Goal: Task Accomplishment & Management: Manage account settings

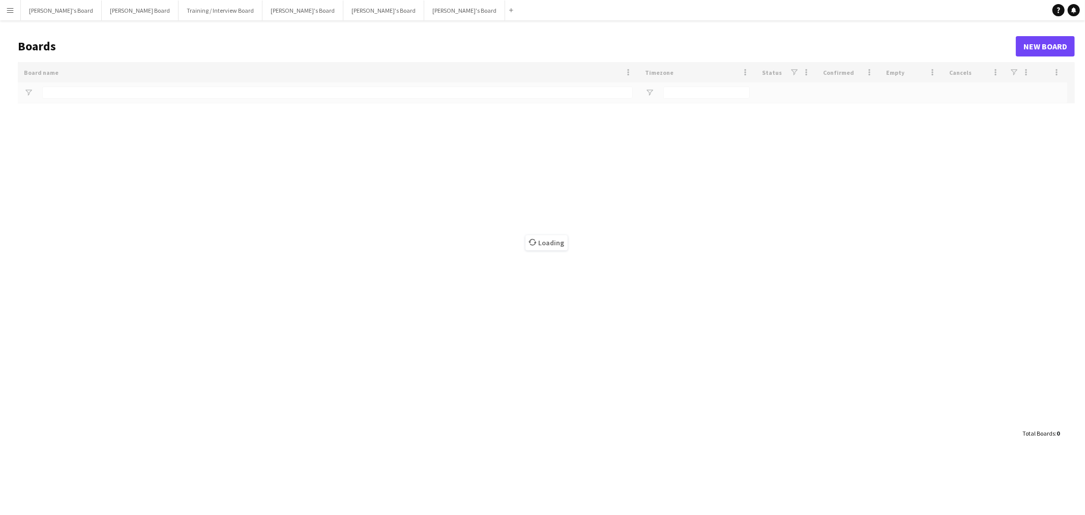
type input "*"
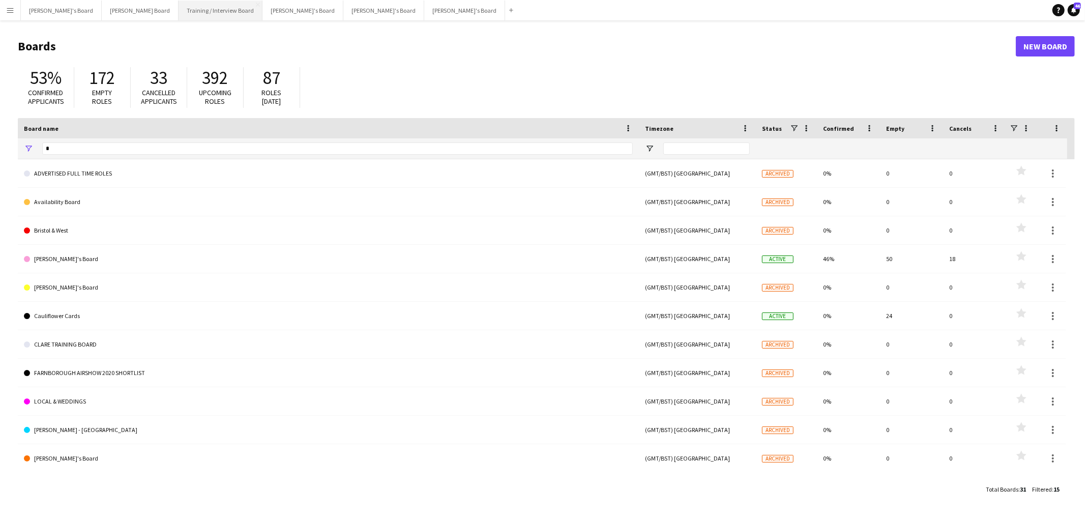
click at [178, 4] on button "Training / Interview Board Close" at bounding box center [220, 11] width 84 height 20
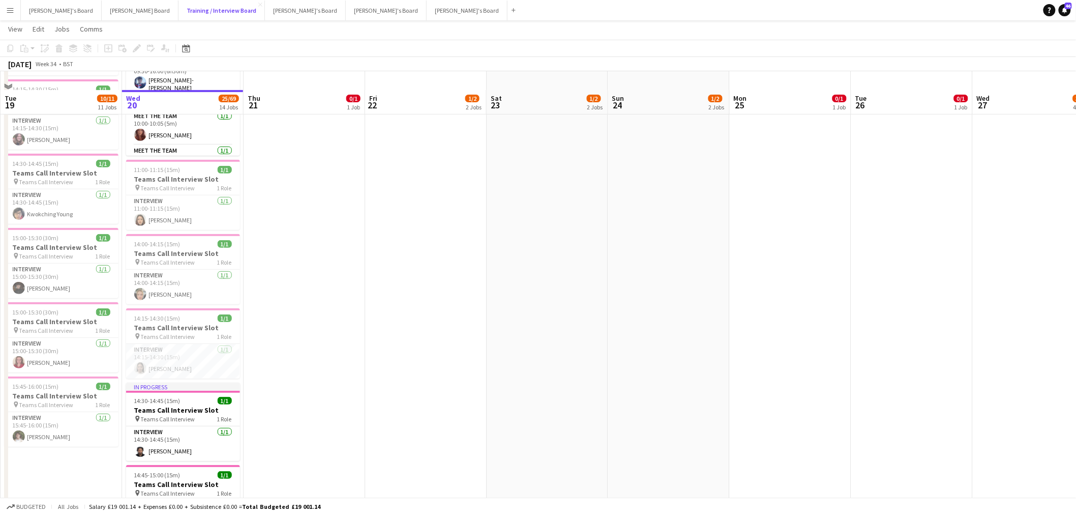
scroll to position [169, 0]
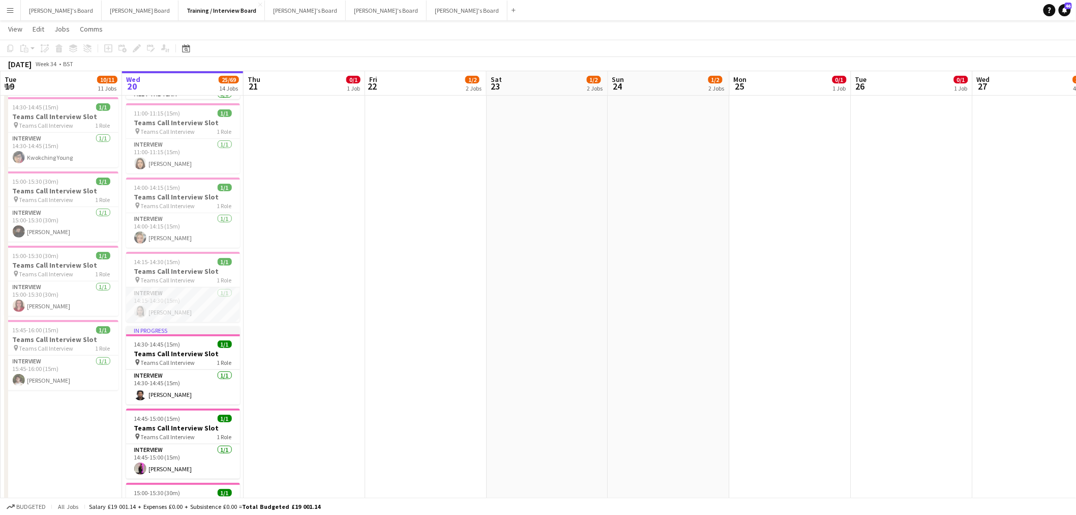
click at [195, 297] on app-card-role "Interview [DATE] 14:15-14:30 (15m) [PERSON_NAME]" at bounding box center [183, 304] width 114 height 35
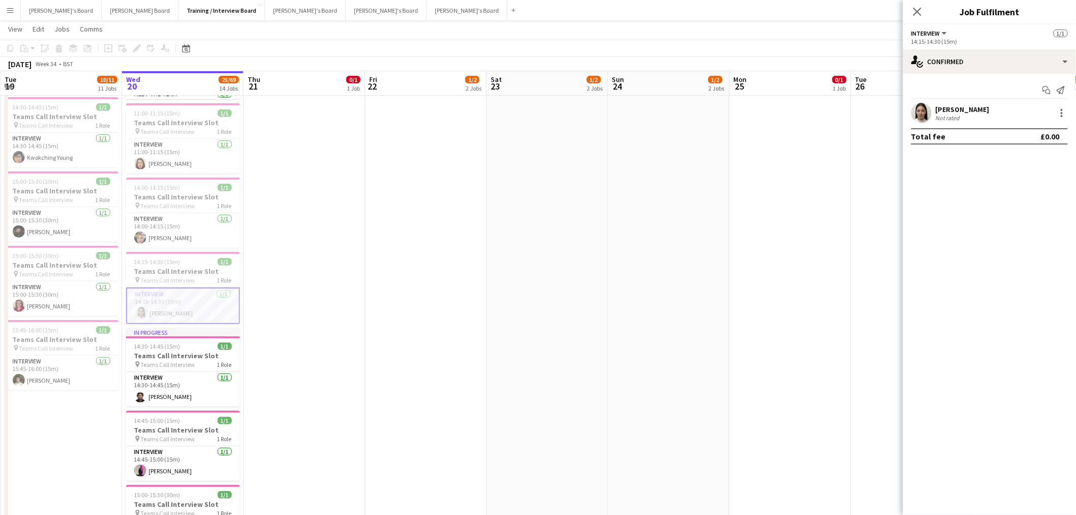
click at [960, 106] on div "[PERSON_NAME]" at bounding box center [963, 109] width 54 height 9
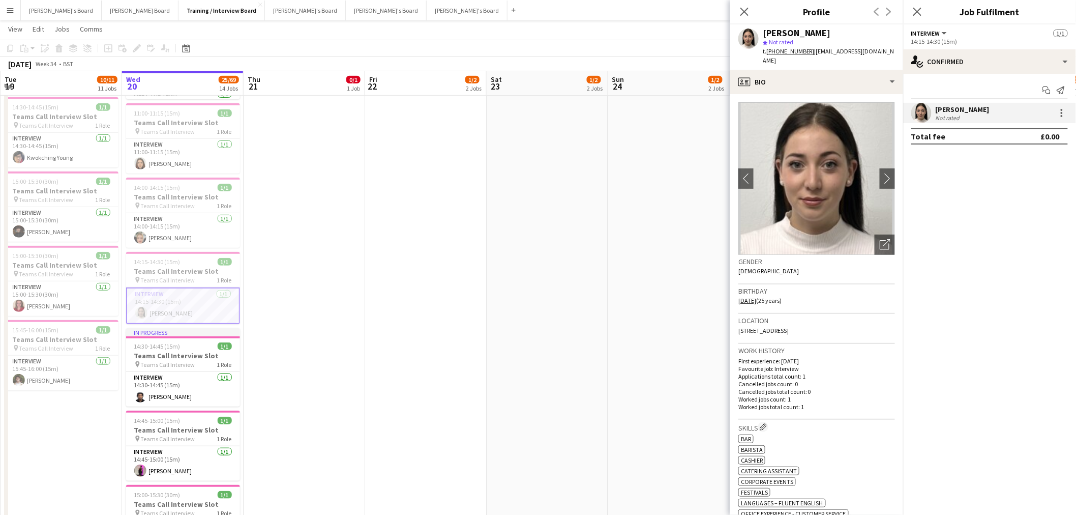
click at [812, 34] on div "[PERSON_NAME]" at bounding box center [797, 32] width 68 height 9
click at [812, 34] on div "Belen Sanchez" at bounding box center [797, 32] width 68 height 9
copy div "Belen Sanchez"
click at [54, 17] on button "[PERSON_NAME]'s Board Close" at bounding box center [61, 11] width 81 height 20
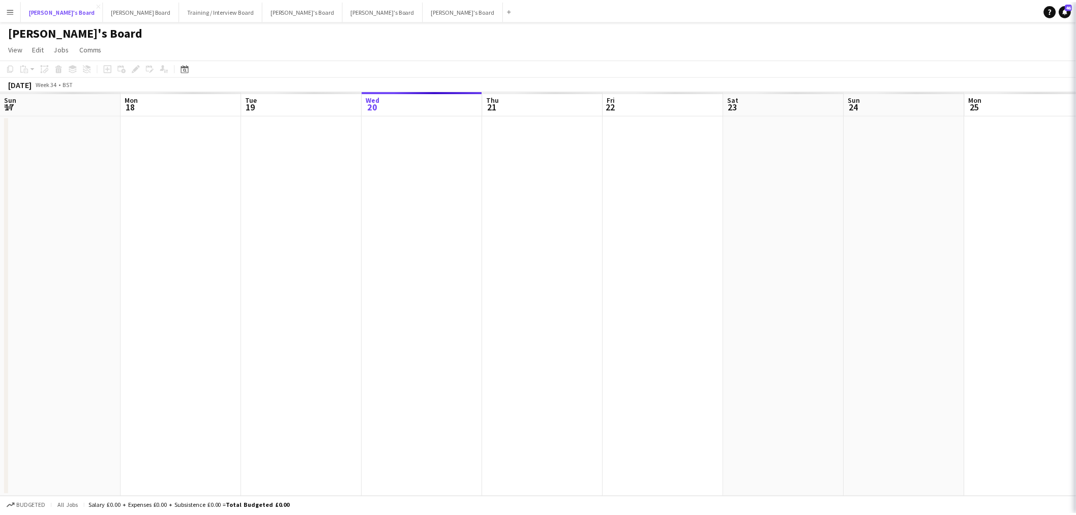
scroll to position [0, 243]
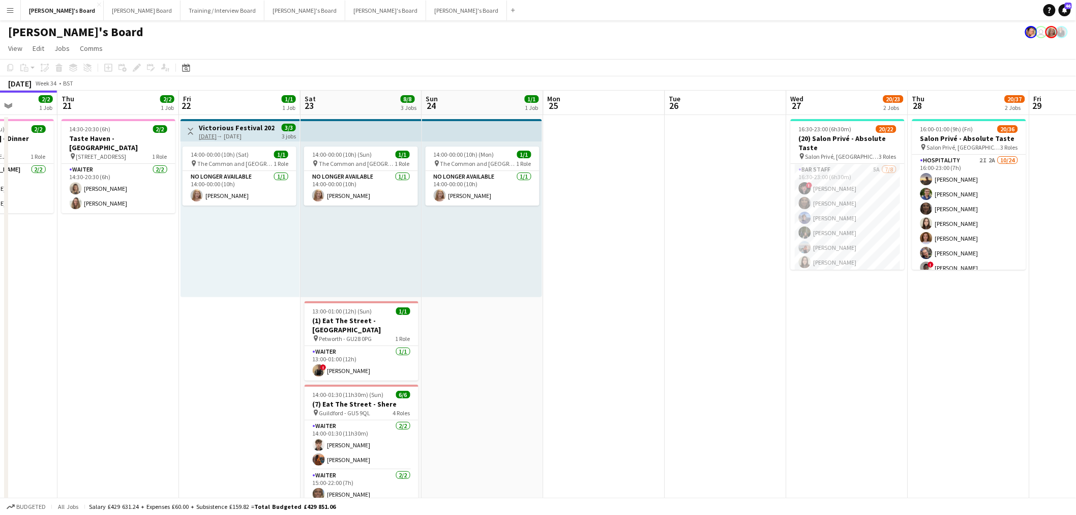
drag, startPoint x: 743, startPoint y: 319, endPoint x: 291, endPoint y: 371, distance: 455.1
click at [291, 371] on app-calendar-viewport "Sun 17 Mon 18 Tue 19 Wed 20 2/2 1 Job Thu 21 2/2 1 Job Fri 22 1/1 1 Job Sat 23 …" at bounding box center [538, 454] width 1076 height 727
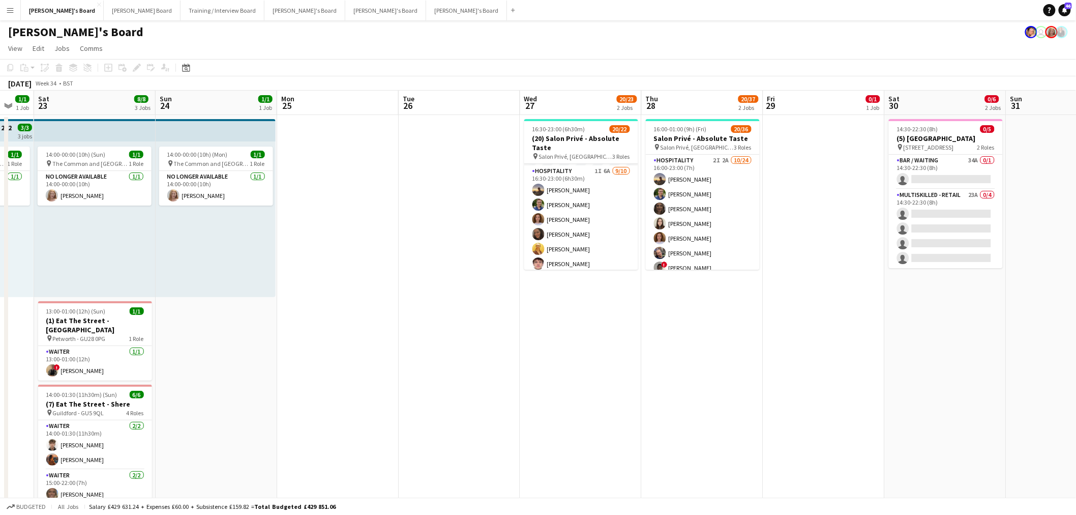
scroll to position [165, 0]
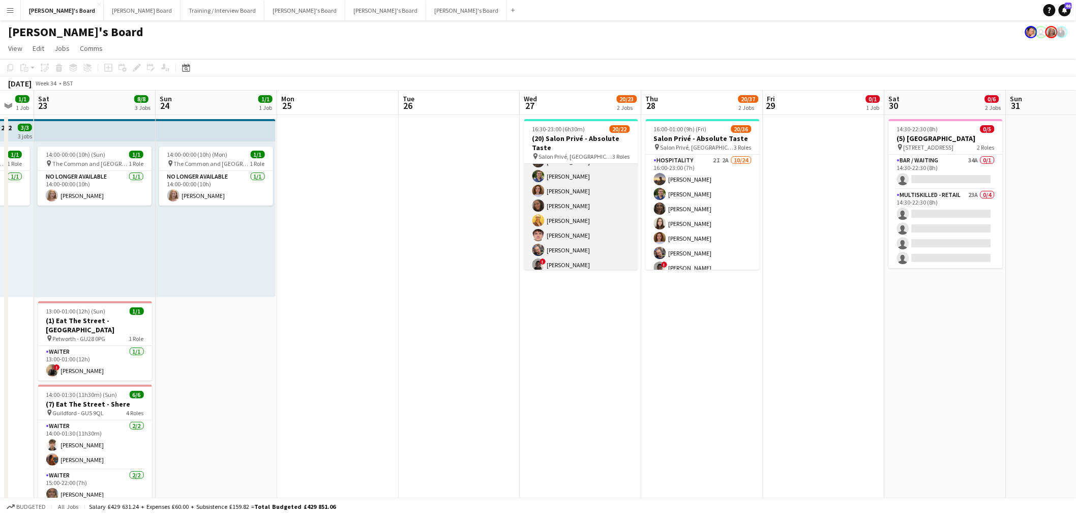
click at [582, 212] on app-card-role "Hospitality 1I 6A 9/10 16:30-23:00 (6h30m) Harry Thomas Joseph Day Sophie Brisc…" at bounding box center [581, 220] width 114 height 167
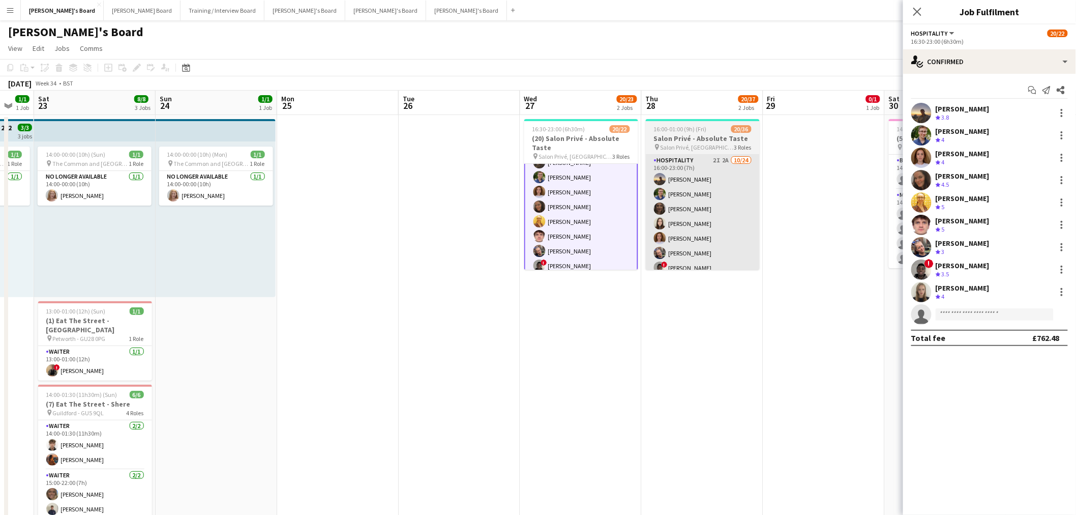
scroll to position [165, 0]
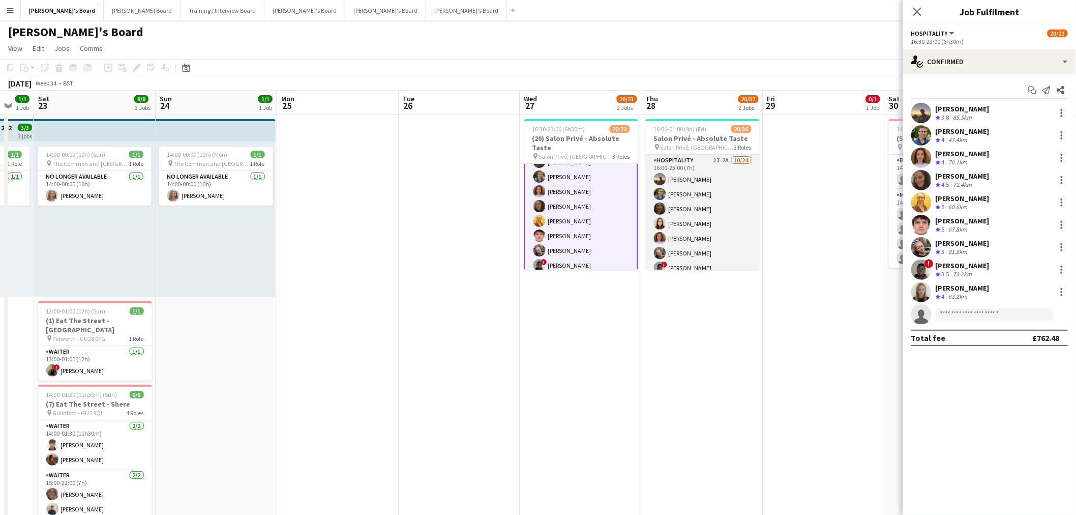
click at [680, 196] on app-card-role "Hospitality 2I 2A 10/24 16:00-23:00 (7h) Harry Thomas Joseph Day shona irvine H…" at bounding box center [703, 342] width 114 height 374
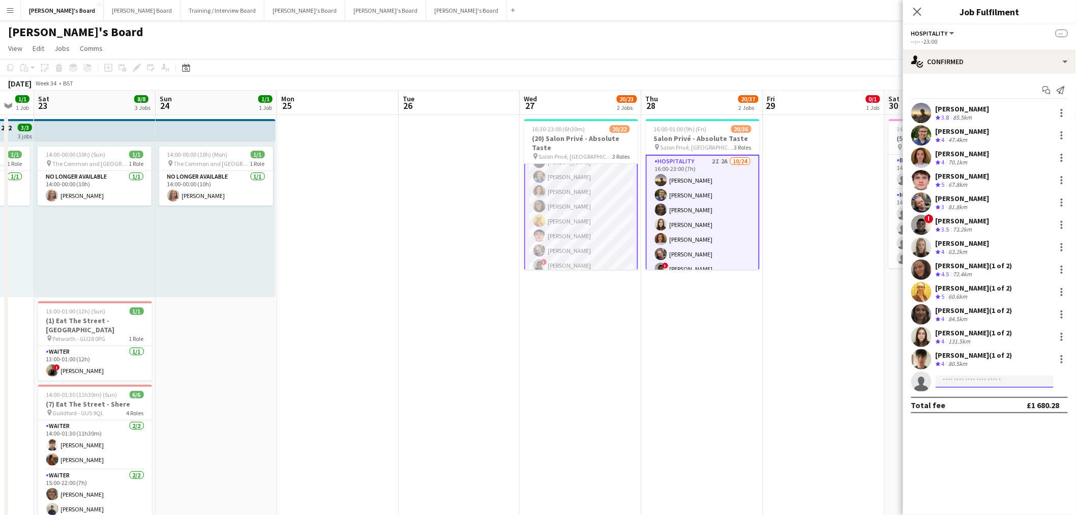
click at [990, 384] on input at bounding box center [995, 381] width 118 height 12
paste input "**********"
click at [941, 385] on input "**********" at bounding box center [995, 381] width 118 height 12
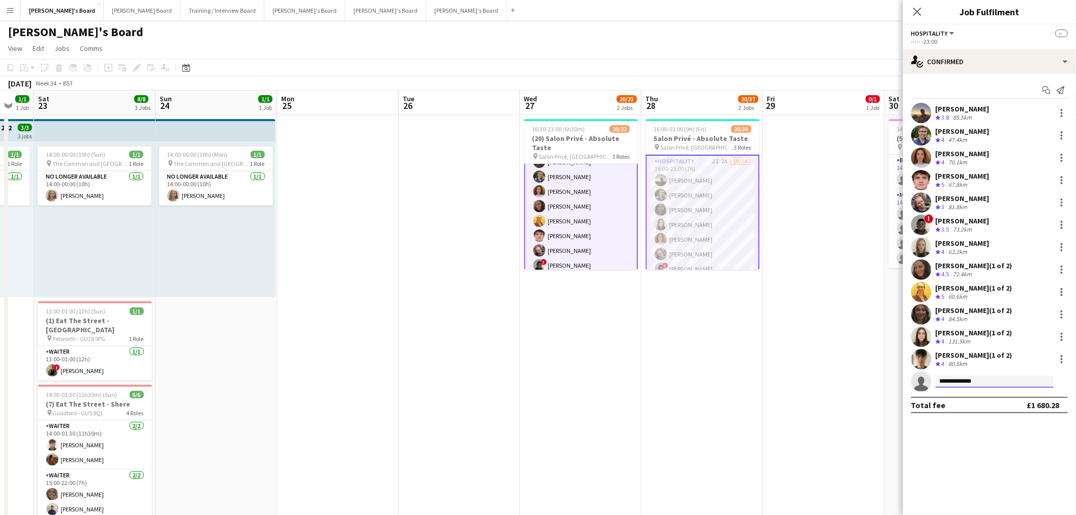
click at [990, 379] on input "**********" at bounding box center [995, 381] width 118 height 12
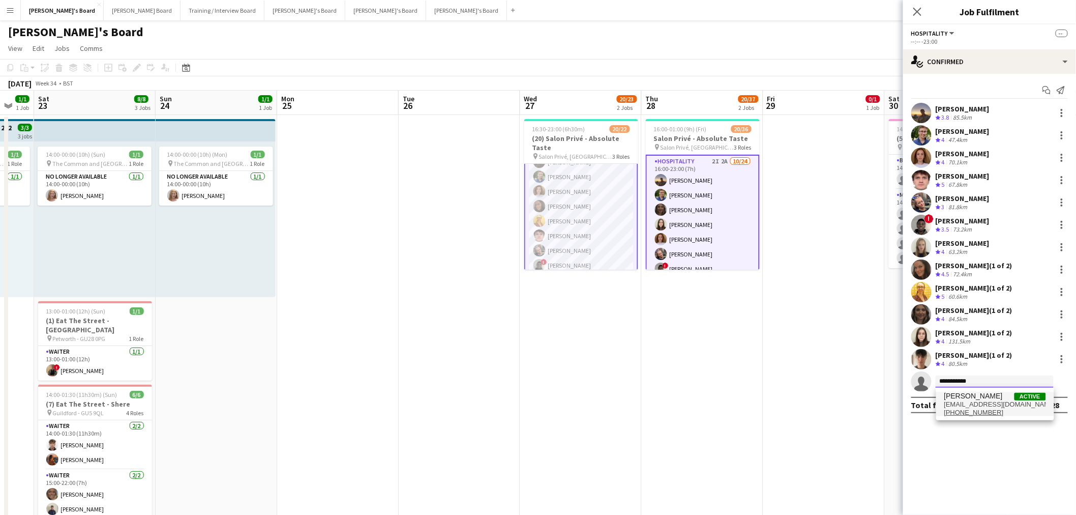
type input "**********"
click at [1003, 397] on span "Belen Sanchez Active" at bounding box center [995, 396] width 102 height 9
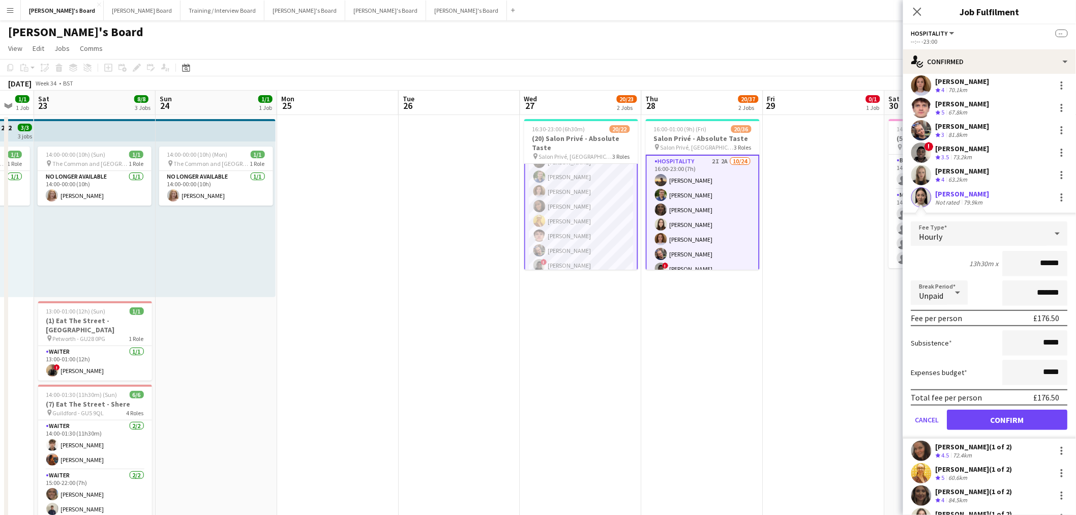
scroll to position [113, 0]
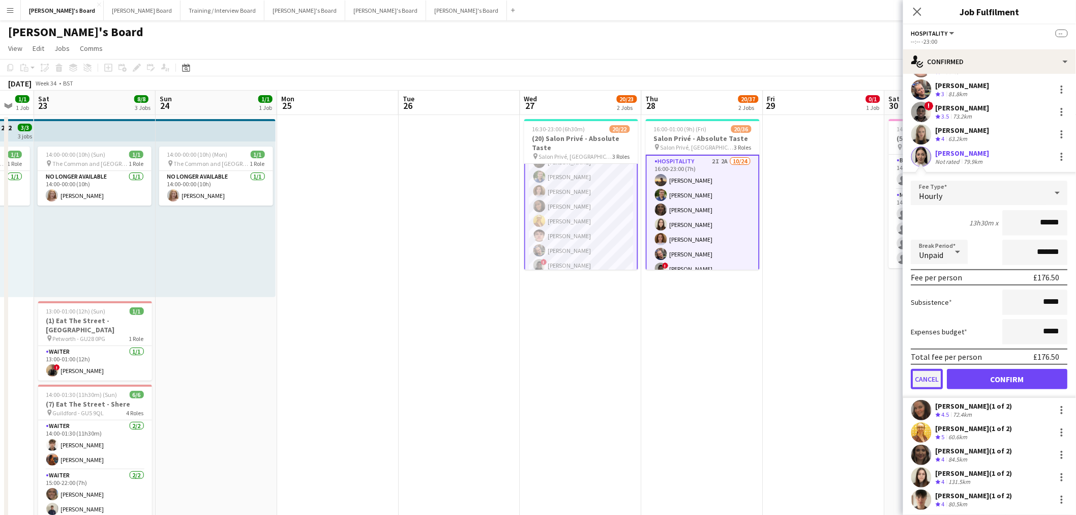
click at [929, 378] on button "Cancel" at bounding box center [927, 379] width 32 height 20
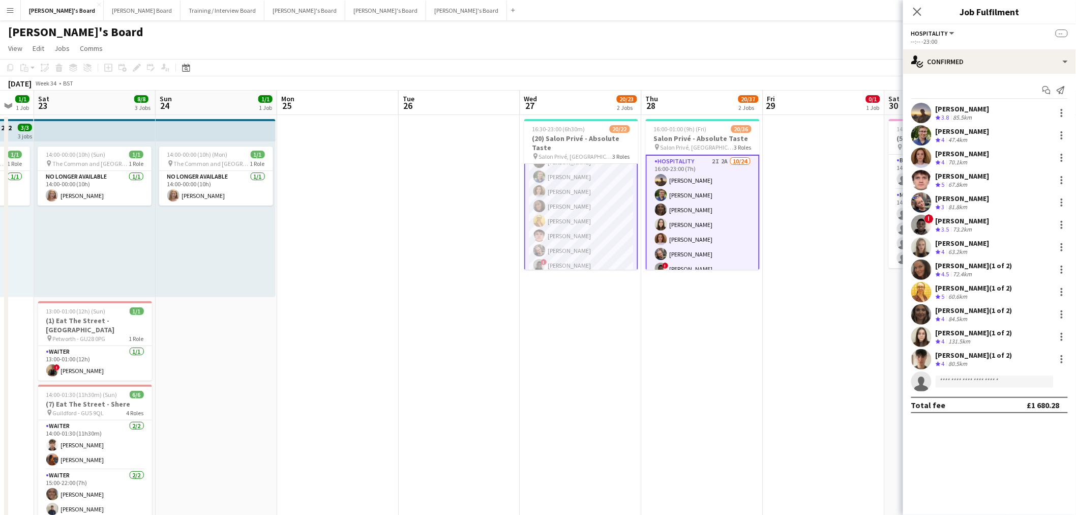
scroll to position [0, 0]
click at [936, 71] on div "single-neutral-actions-check-2 Confirmed" at bounding box center [989, 61] width 173 height 24
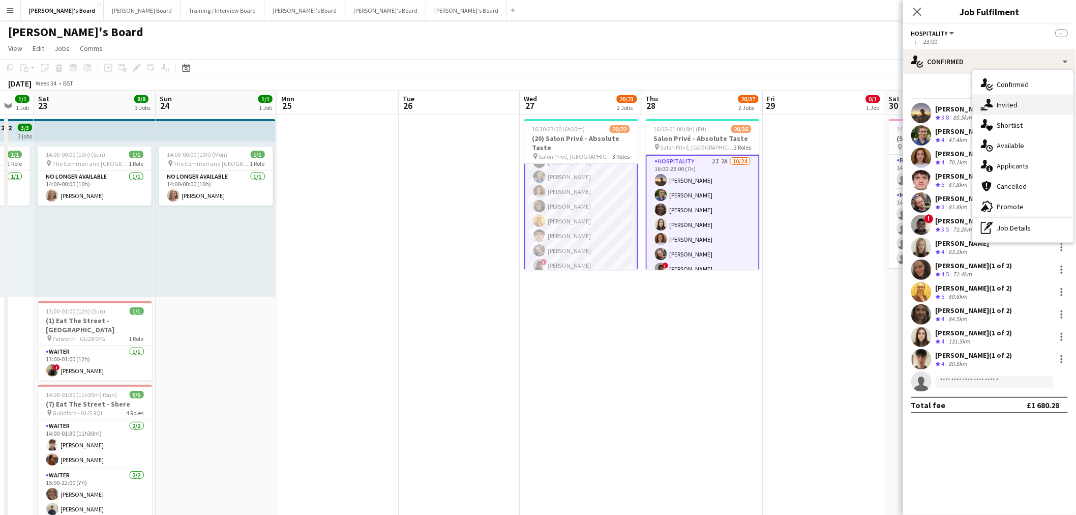
click at [1031, 107] on div "single-neutral-actions-share-1 Invited" at bounding box center [1023, 105] width 101 height 20
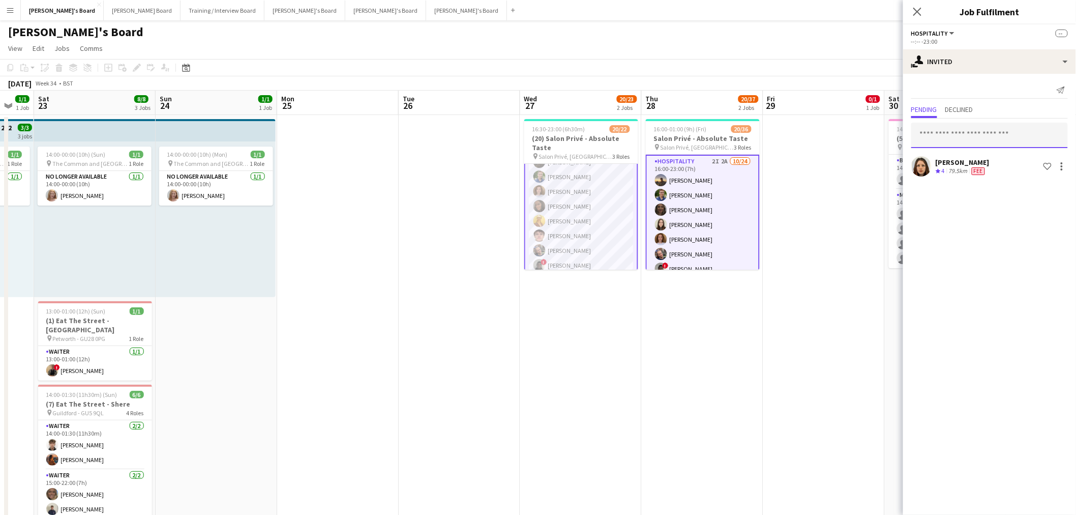
click at [987, 126] on input "text" at bounding box center [989, 135] width 157 height 25
paste input "**********"
click at [916, 139] on input "**********" at bounding box center [989, 135] width 157 height 25
click at [998, 135] on input "**********" at bounding box center [989, 135] width 157 height 25
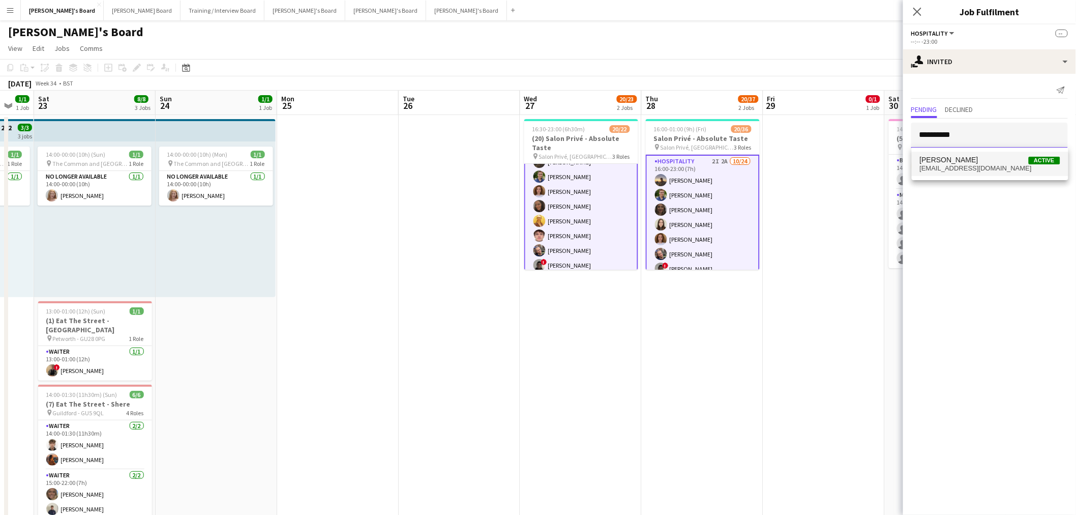
type input "**********"
click at [967, 161] on span "Belen Sanchez" at bounding box center [949, 160] width 58 height 9
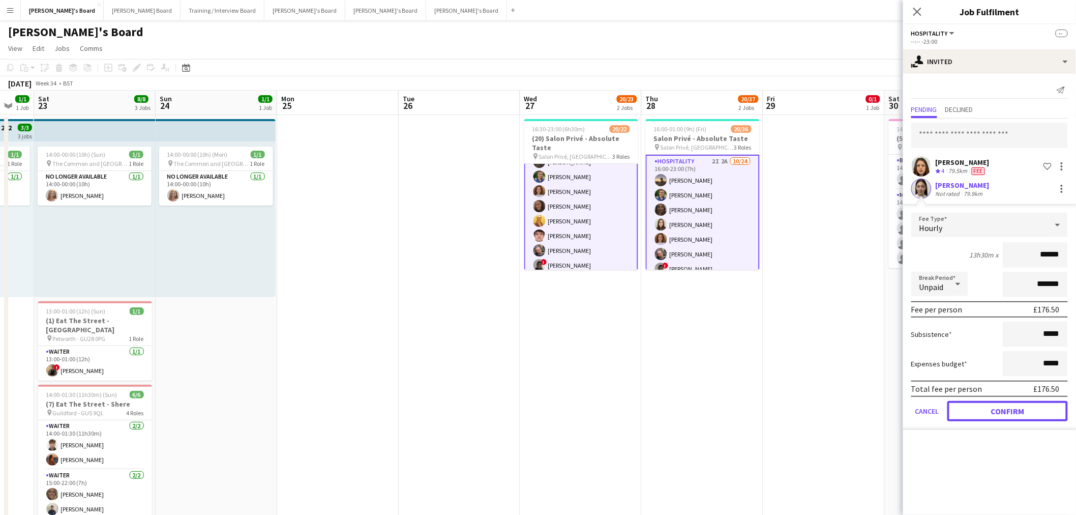
drag, startPoint x: 1033, startPoint y: 407, endPoint x: 970, endPoint y: 395, distance: 63.7
click at [1033, 407] on button "Confirm" at bounding box center [1007, 411] width 121 height 20
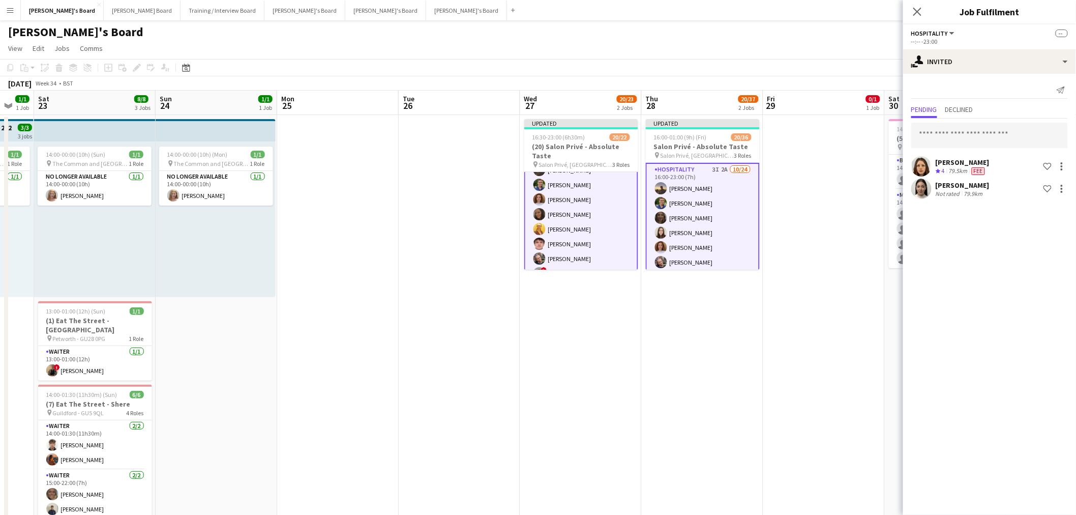
drag, startPoint x: 809, startPoint y: 248, endPoint x: 851, endPoint y: 220, distance: 50.8
click at [809, 247] on app-date-cell at bounding box center [824, 335] width 122 height 441
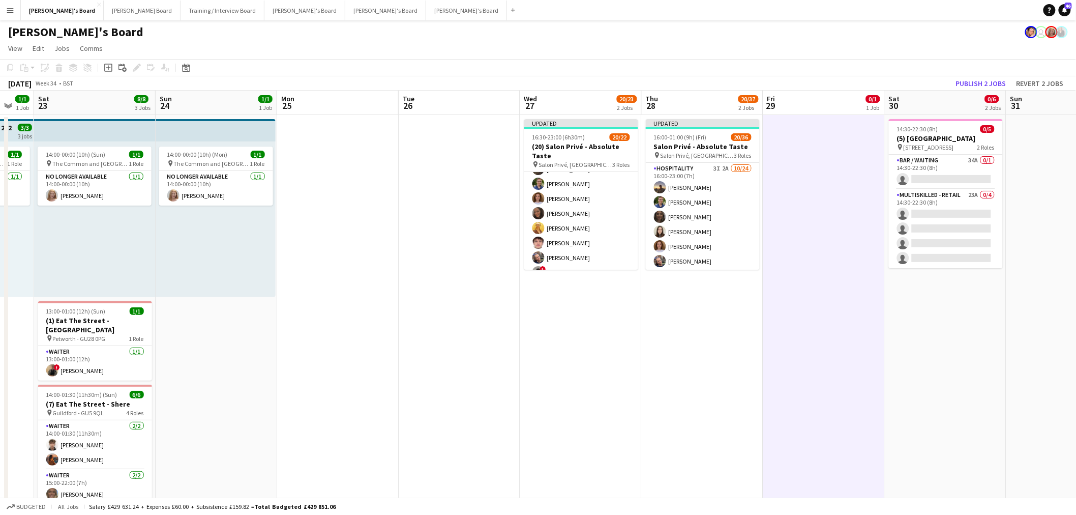
scroll to position [165, 0]
click at [978, 82] on button "Publish 2 jobs" at bounding box center [981, 83] width 58 height 13
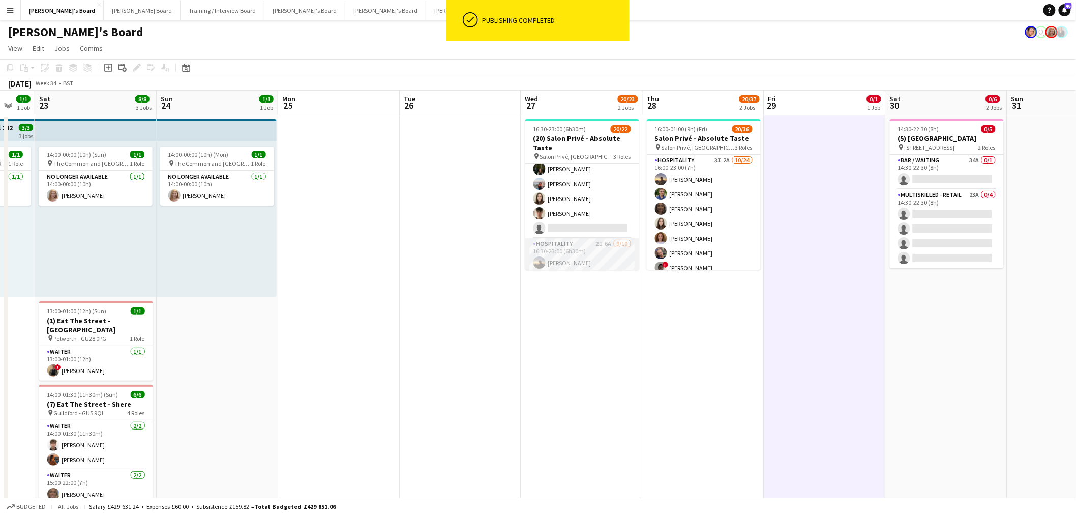
scroll to position [113, 0]
click at [607, 222] on app-card-role "Hospitality 2I 6A 9/10 16:30-23:00 (6h30m) Harry Thomas Joseph Day Sophie Brisc…" at bounding box center [582, 272] width 114 height 167
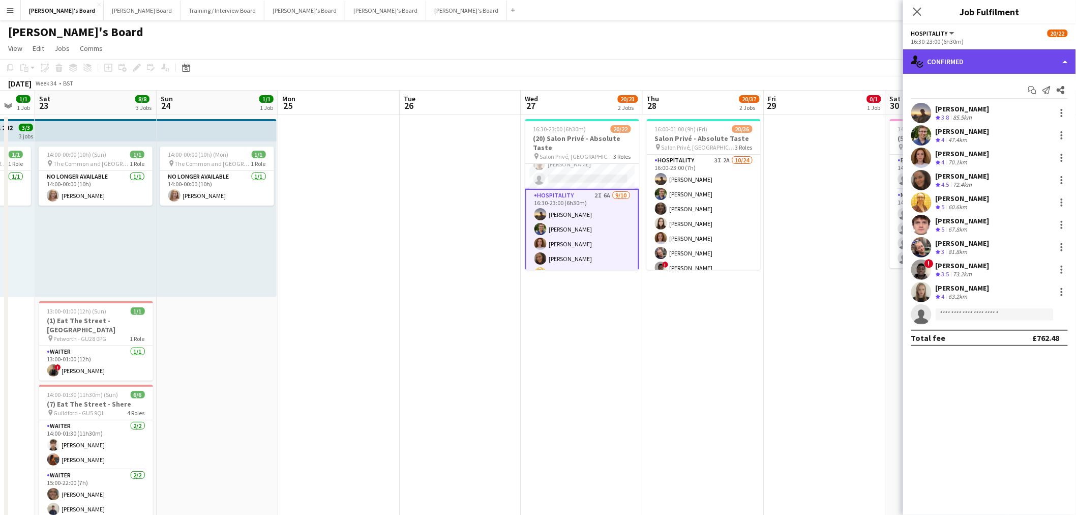
click at [978, 67] on div "single-neutral-actions-check-2 Confirmed" at bounding box center [989, 61] width 173 height 24
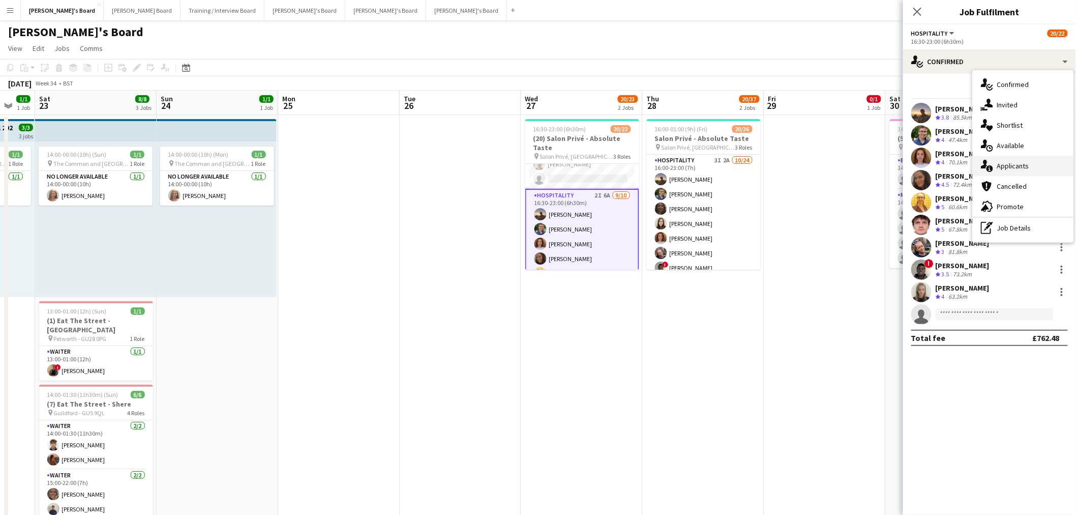
click at [1010, 165] on div "single-neutral-actions-information Applicants" at bounding box center [1023, 166] width 101 height 20
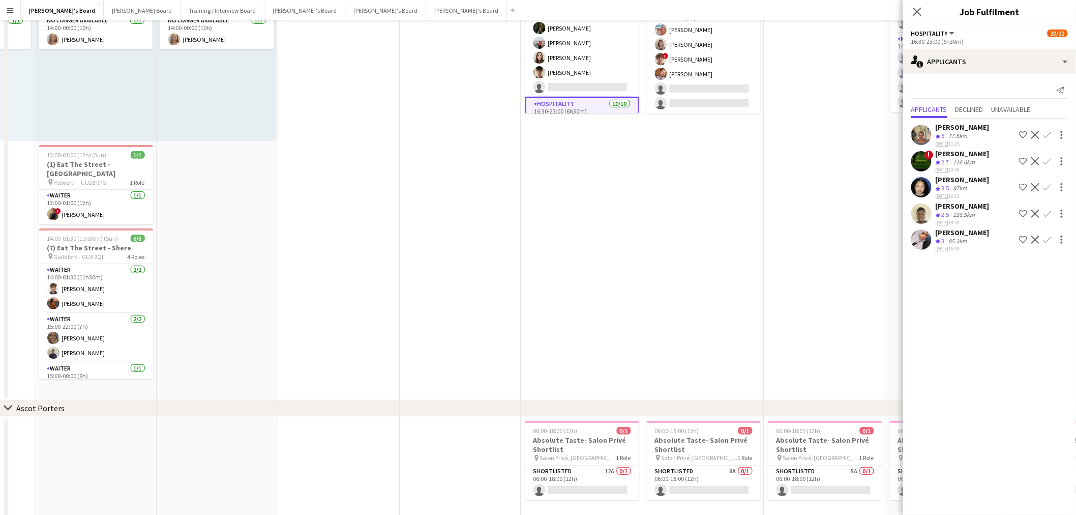
scroll to position [0, 0]
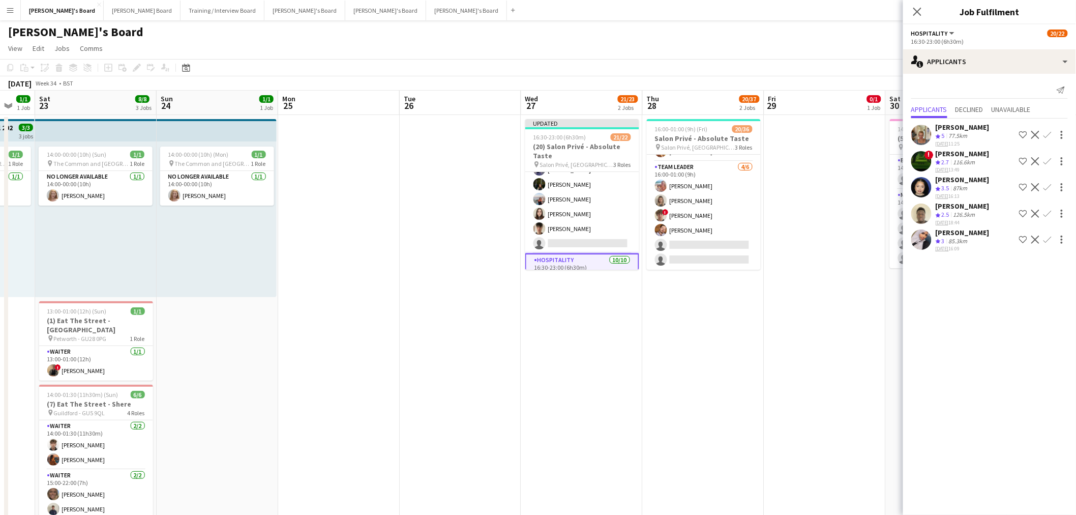
click at [829, 135] on app-date-cell at bounding box center [825, 335] width 122 height 441
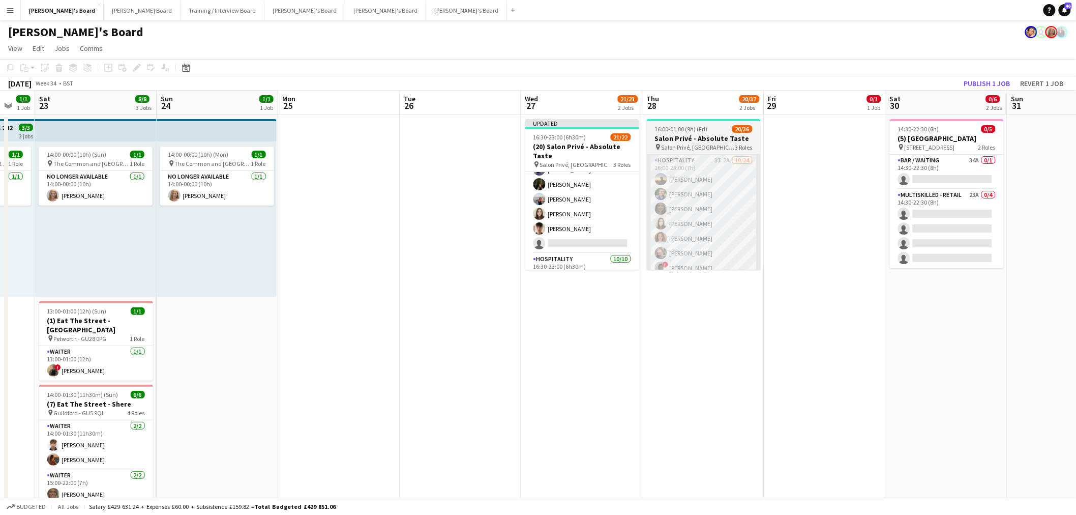
click at [710, 217] on app-card-role "Hospitality 3I 2A 10/24 16:00-23:00 (7h) Harry Thomas Joseph Day shona irvine H…" at bounding box center [704, 342] width 114 height 374
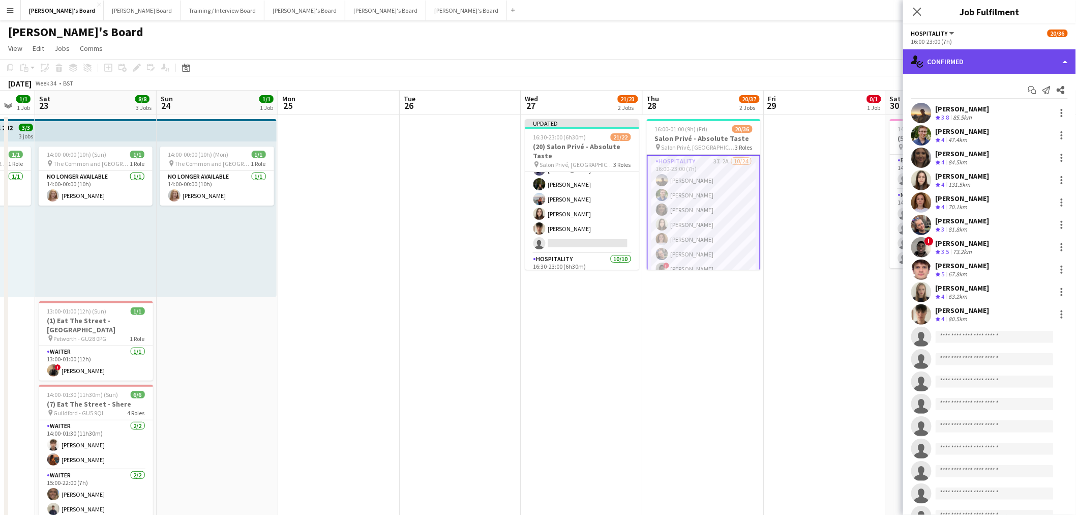
click at [982, 58] on div "single-neutral-actions-check-2 Confirmed" at bounding box center [989, 61] width 173 height 24
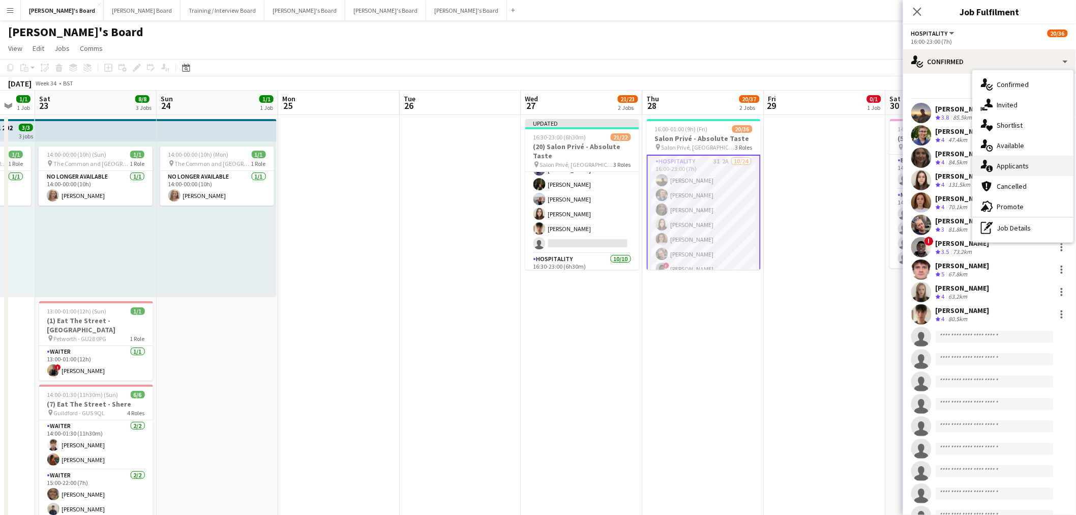
click at [1033, 168] on div "single-neutral-actions-information Applicants" at bounding box center [1023, 166] width 101 height 20
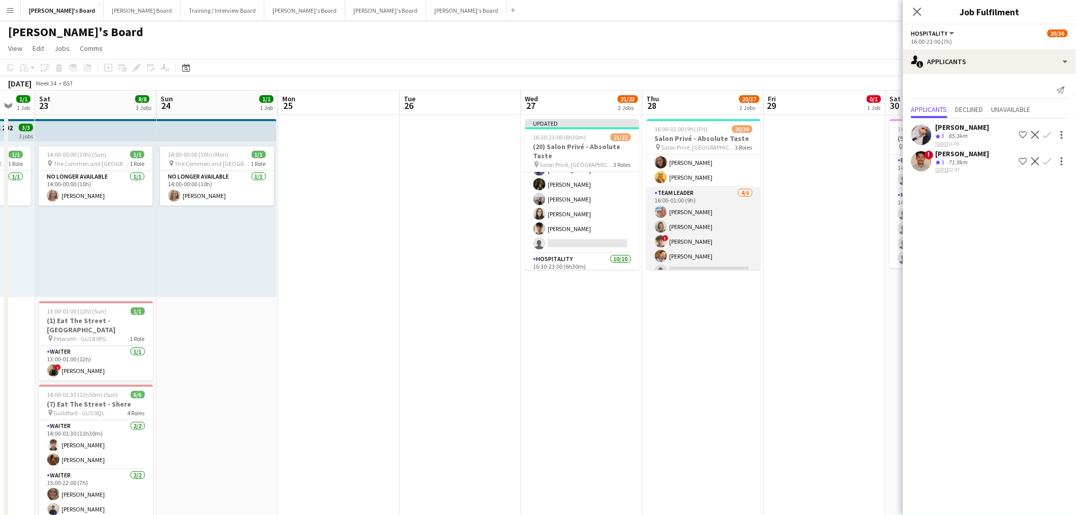
click at [714, 213] on app-card-role "TEAM LEADER 4/6 16:00-01:00 (9h) Freya Lillywhite Mathilde Wilkie ! Jamie Acker…" at bounding box center [704, 241] width 114 height 108
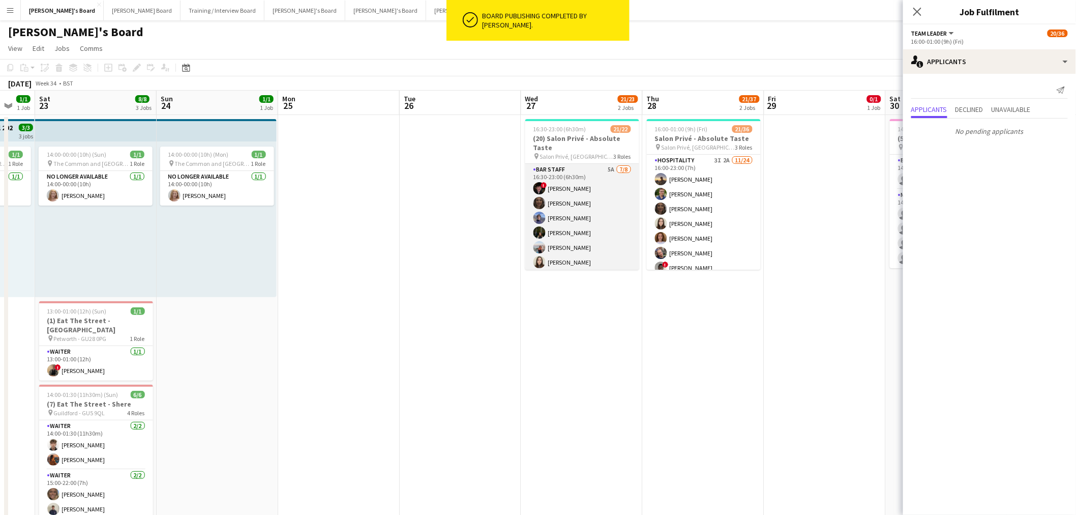
click at [601, 209] on app-card-role "BAR STAFF 5A 7/8 16:30-23:00 (6h30m) ! Ryan Filkins shona irvine Douglas Lansle…" at bounding box center [582, 233] width 114 height 138
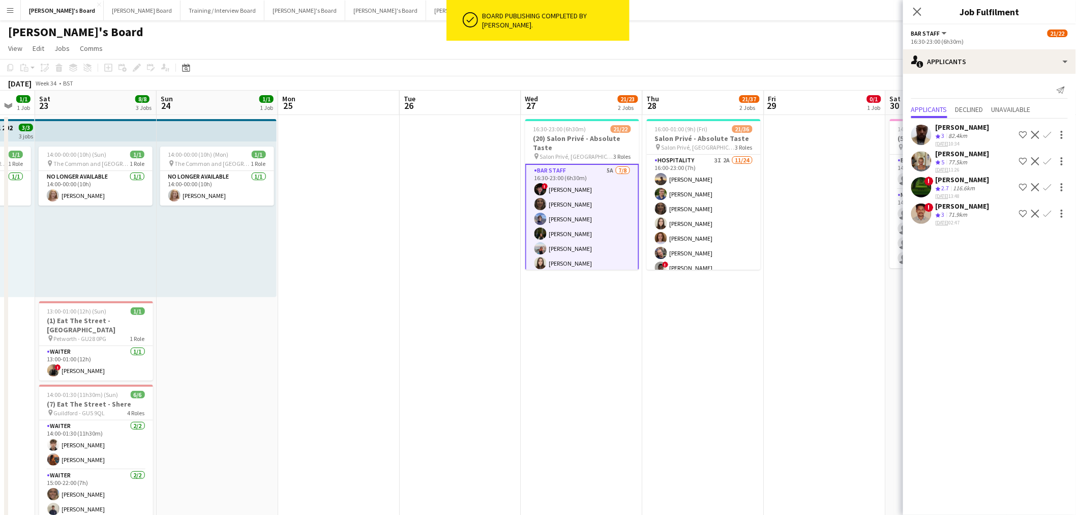
click at [819, 211] on app-date-cell at bounding box center [825, 335] width 122 height 441
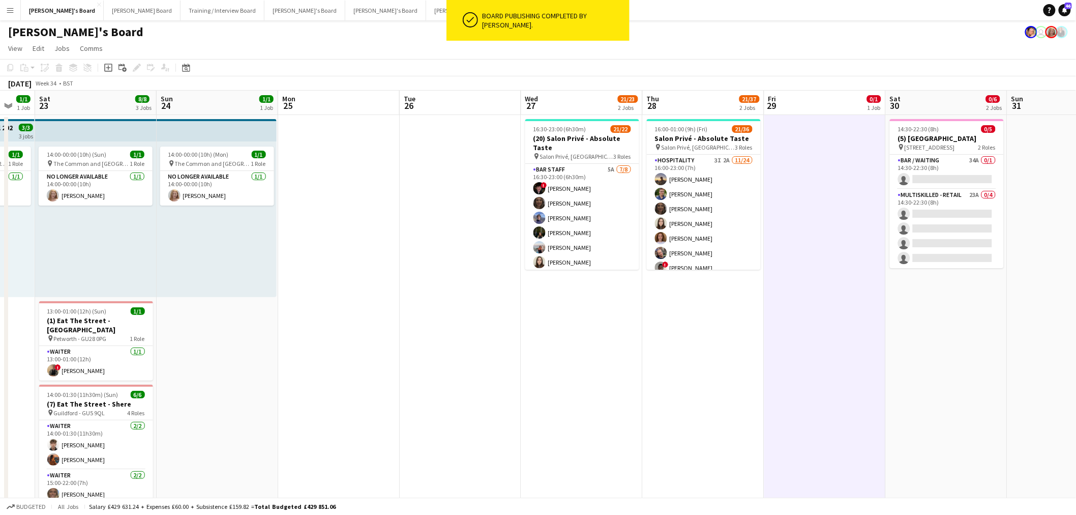
click at [819, 211] on app-date-cell at bounding box center [825, 335] width 122 height 441
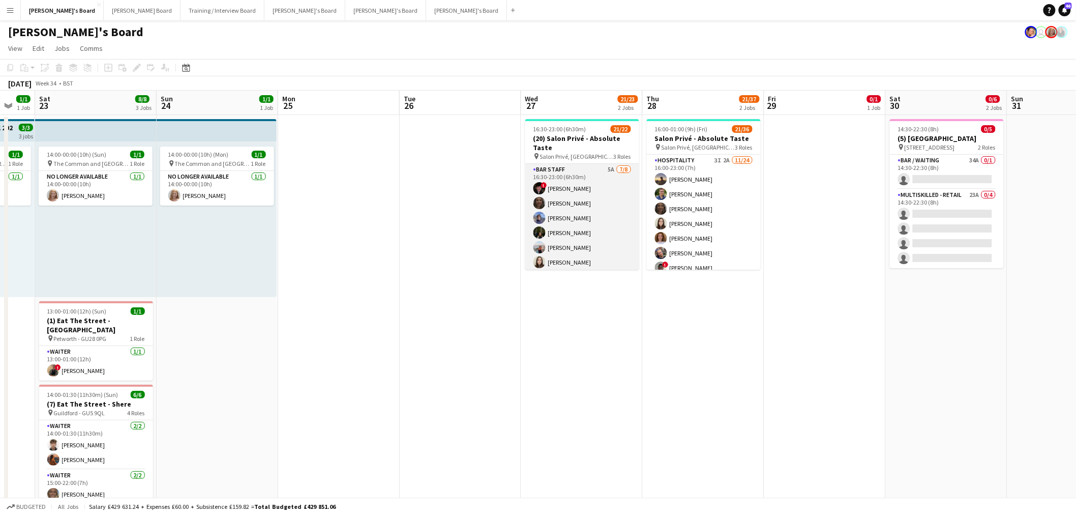
click at [568, 205] on app-card-role "BAR STAFF 5A 7/8 16:30-23:00 (6h30m) ! Ryan Filkins shona irvine Douglas Lansle…" at bounding box center [582, 233] width 114 height 138
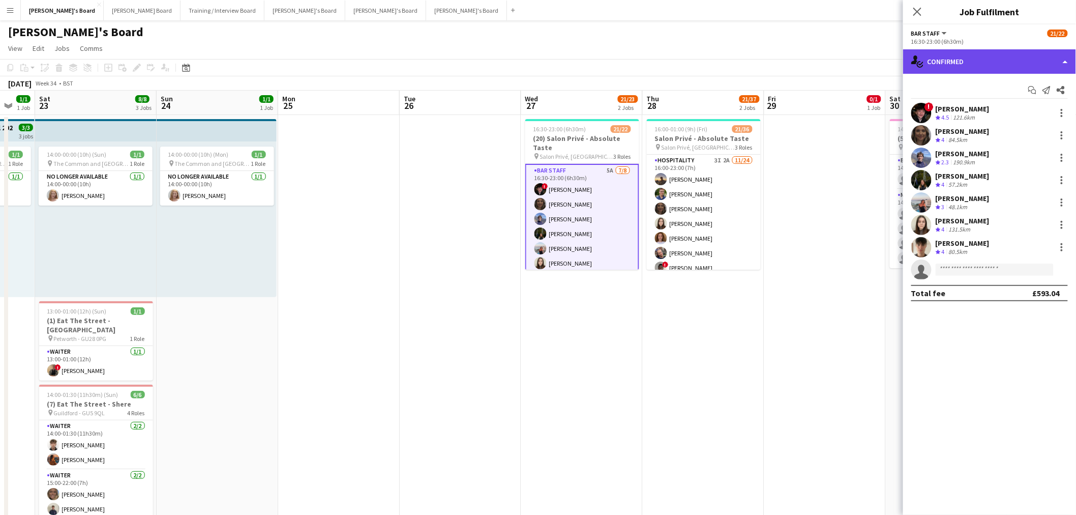
click at [1006, 67] on div "single-neutral-actions-check-2 Confirmed" at bounding box center [989, 61] width 173 height 24
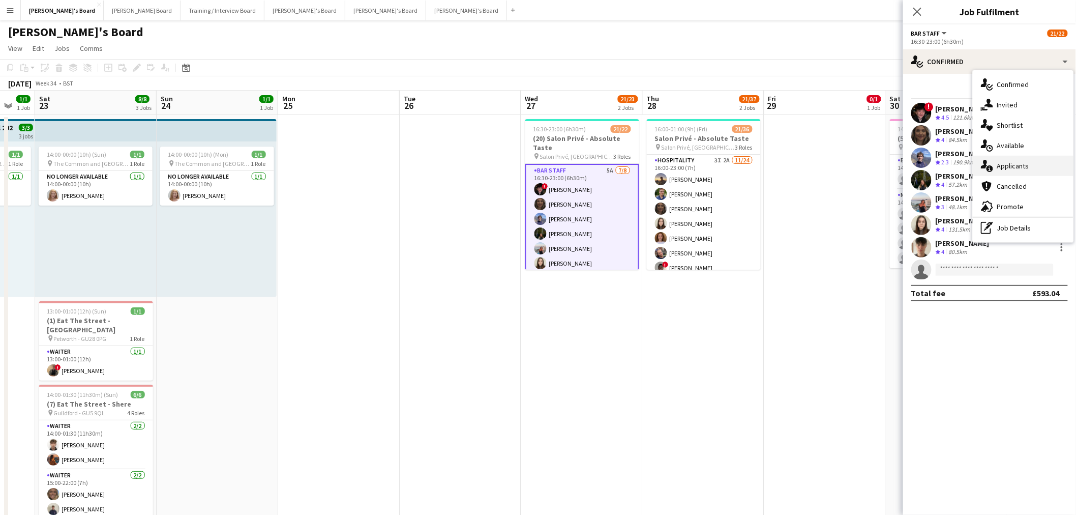
click at [1010, 161] on div "single-neutral-actions-information Applicants" at bounding box center [1023, 166] width 101 height 20
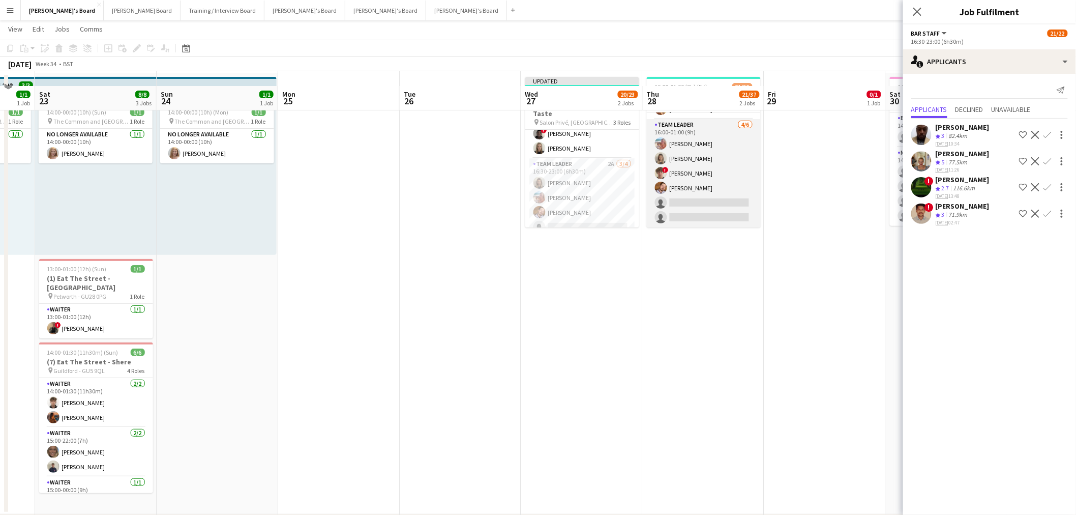
scroll to position [56, 0]
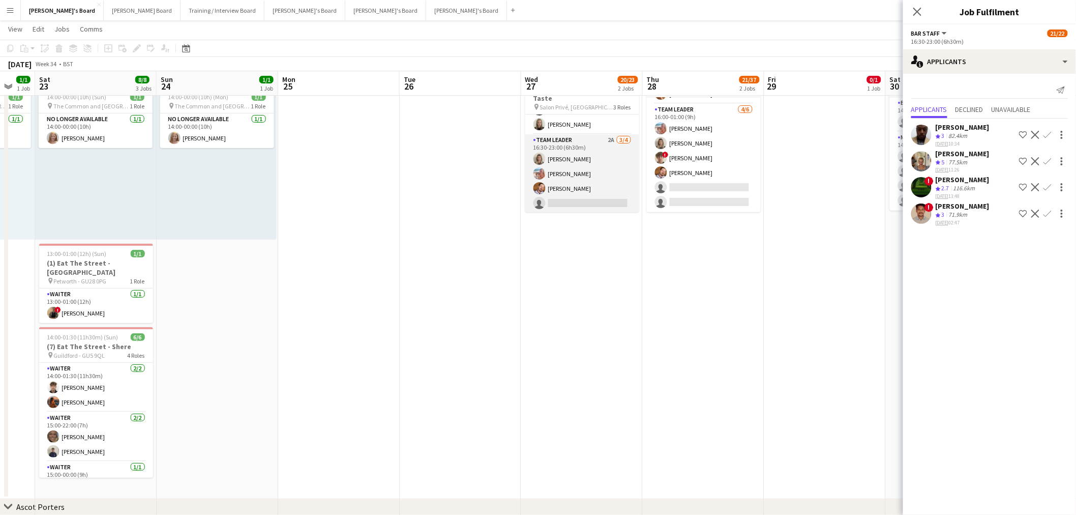
click at [602, 164] on app-card-role "TEAM LEADER 2A 3/4 16:30-23:00 (6h30m) Mathilde Wilkie Freya Lillywhite Harry W…" at bounding box center [582, 173] width 114 height 79
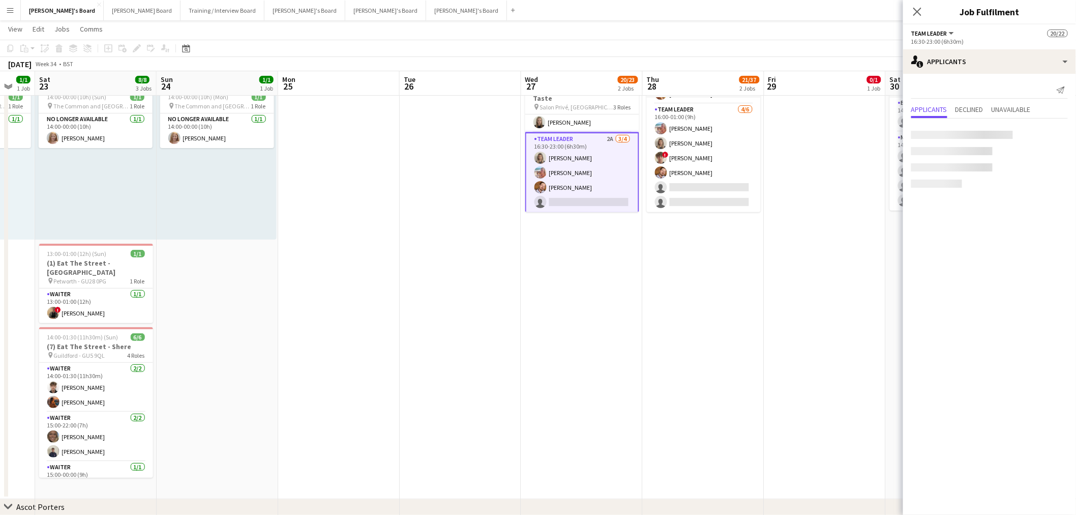
scroll to position [286, 0]
click at [748, 303] on app-date-cell "16:00-01:00 (9h) (Fri) 21/36 Salon Privé - Absolute Taste pin Salon Privé, Blen…" at bounding box center [704, 277] width 122 height 441
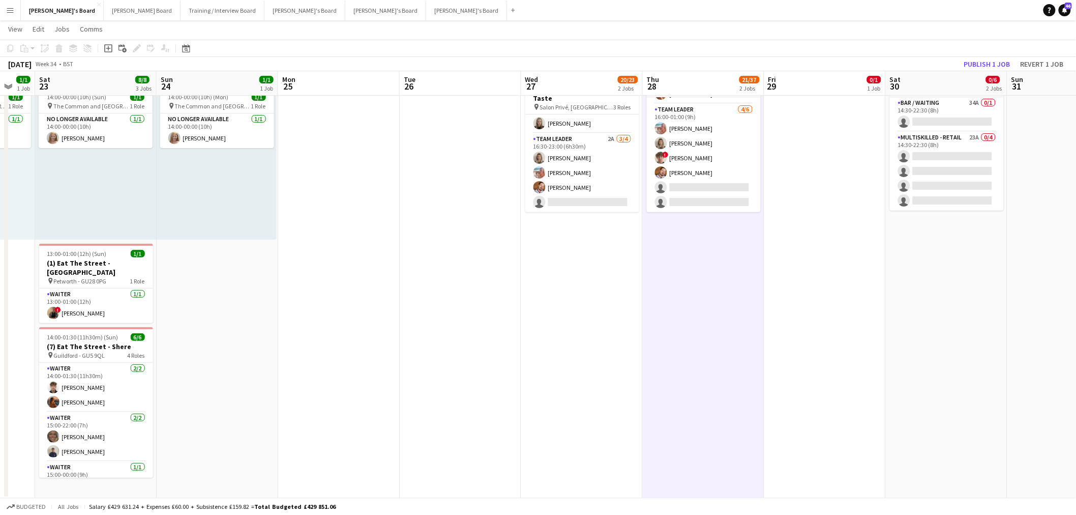
click at [748, 303] on app-date-cell "16:00-01:00 (9h) (Fri) 21/36 Salon Privé - Absolute Taste pin Salon Privé, Blen…" at bounding box center [704, 277] width 122 height 441
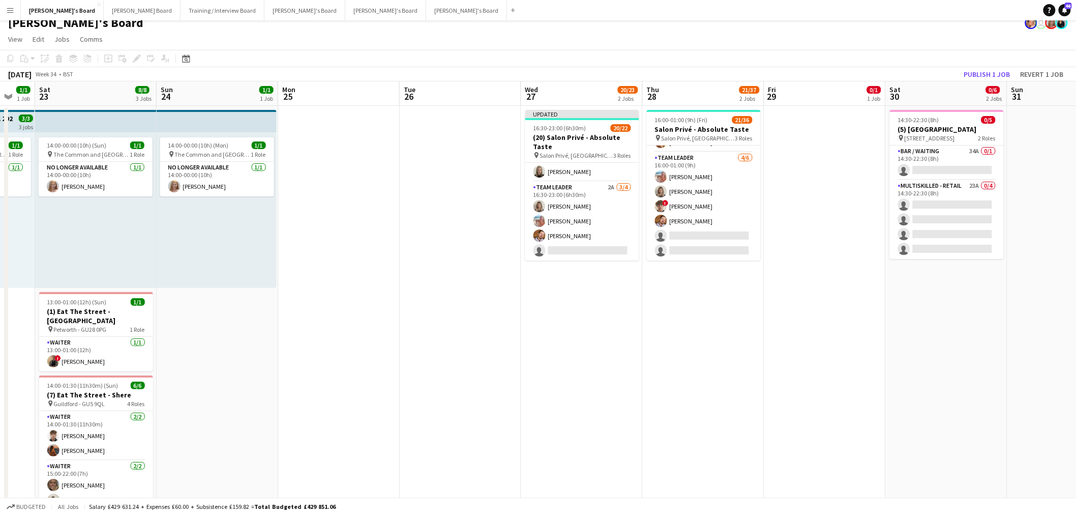
scroll to position [0, 0]
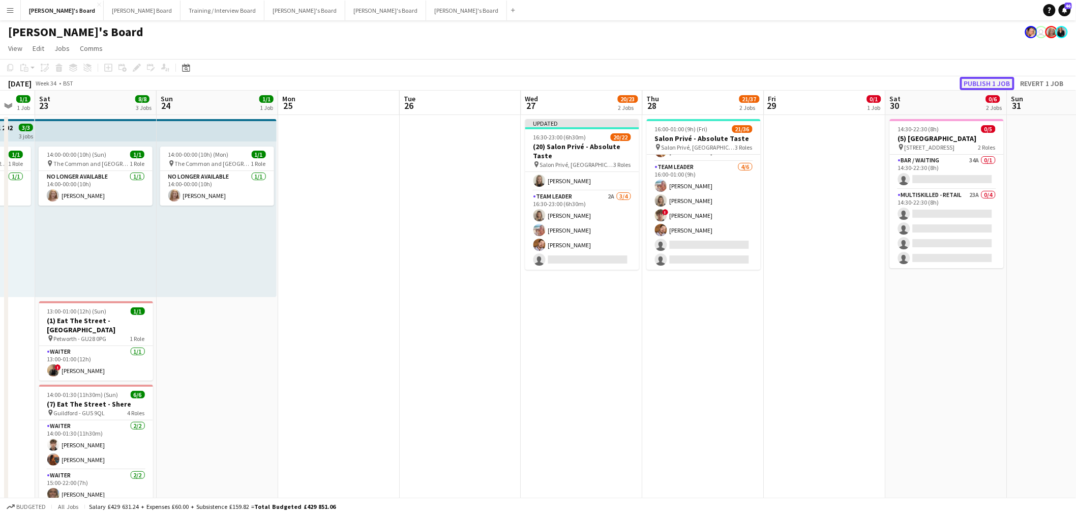
click at [994, 82] on button "Publish 1 job" at bounding box center [987, 83] width 54 height 13
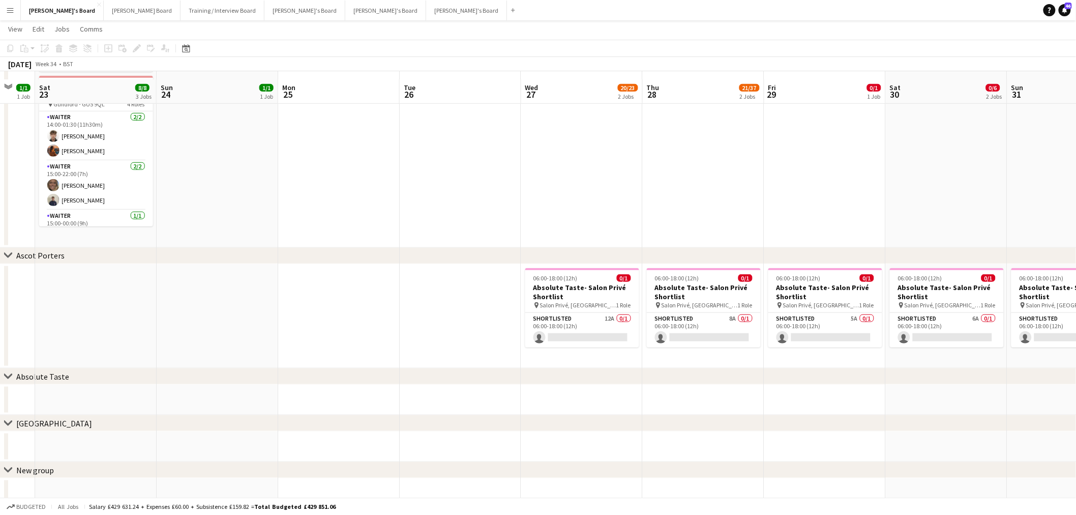
scroll to position [318, 0]
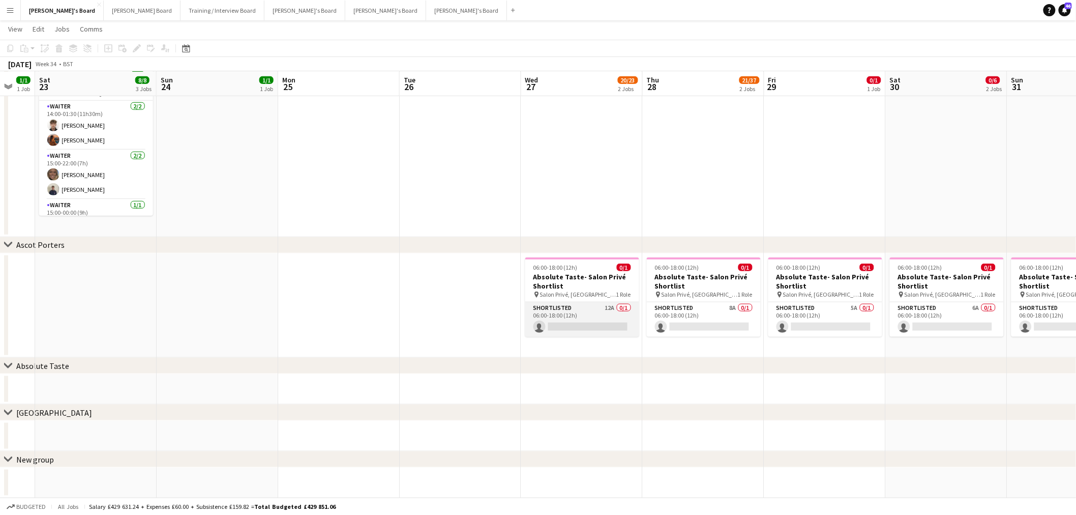
click at [621, 333] on app-card-role "Shortlisted 12A 0/1 06:00-18:00 (12h) single-neutral-actions" at bounding box center [582, 319] width 114 height 35
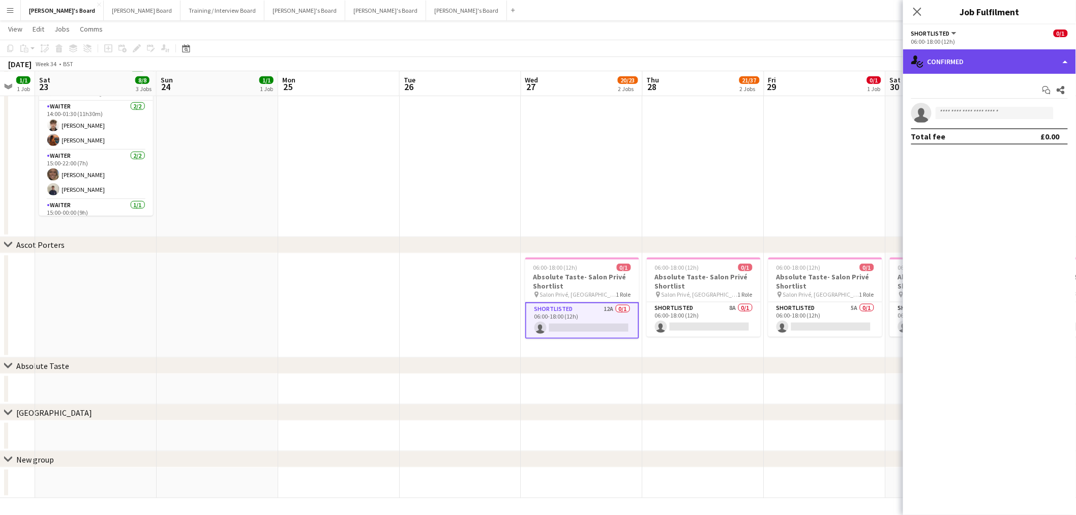
click at [1025, 55] on div "single-neutral-actions-check-2 Confirmed" at bounding box center [989, 61] width 173 height 24
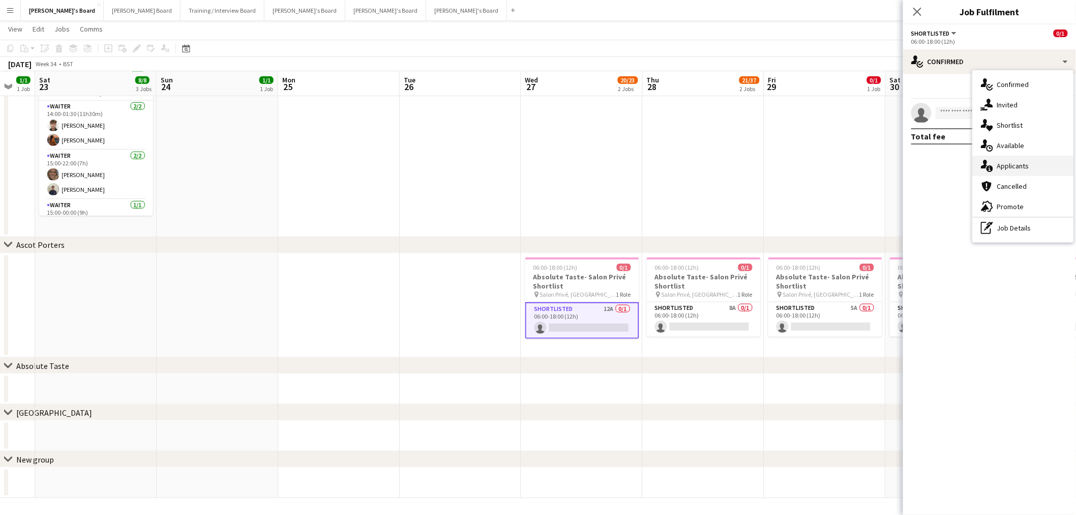
click at [997, 170] on div "single-neutral-actions-information Applicants" at bounding box center [1023, 166] width 101 height 20
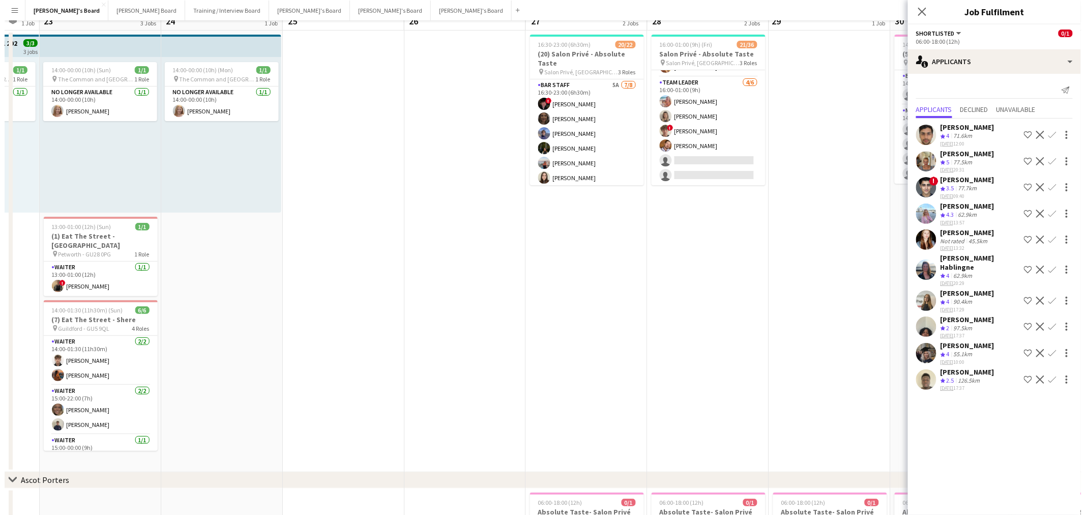
scroll to position [0, 0]
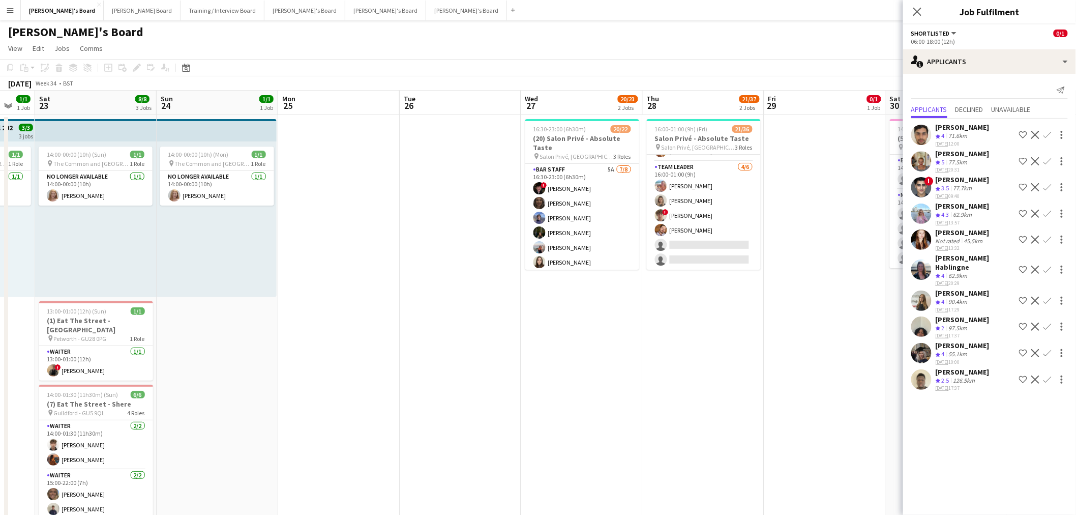
click at [614, 364] on app-date-cell "16:30-23:00 (6h30m) 20/22 (20) Salon Privé - Absolute Taste pin Salon Privé, Bl…" at bounding box center [582, 335] width 122 height 441
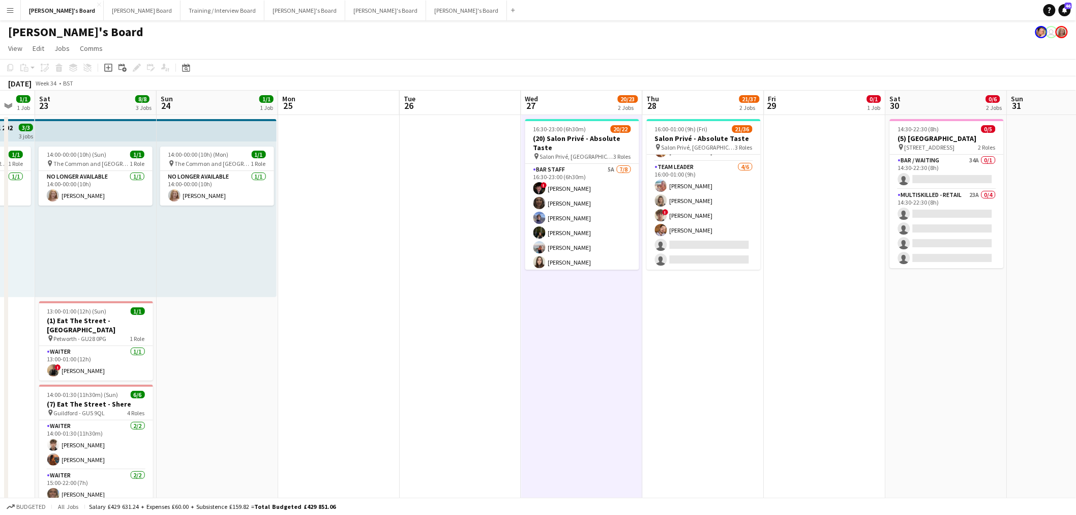
click at [614, 364] on app-date-cell "16:30-23:00 (6h30m) 20/22 (20) Salon Privé - Absolute Taste pin Salon Privé, Bl…" at bounding box center [582, 335] width 122 height 441
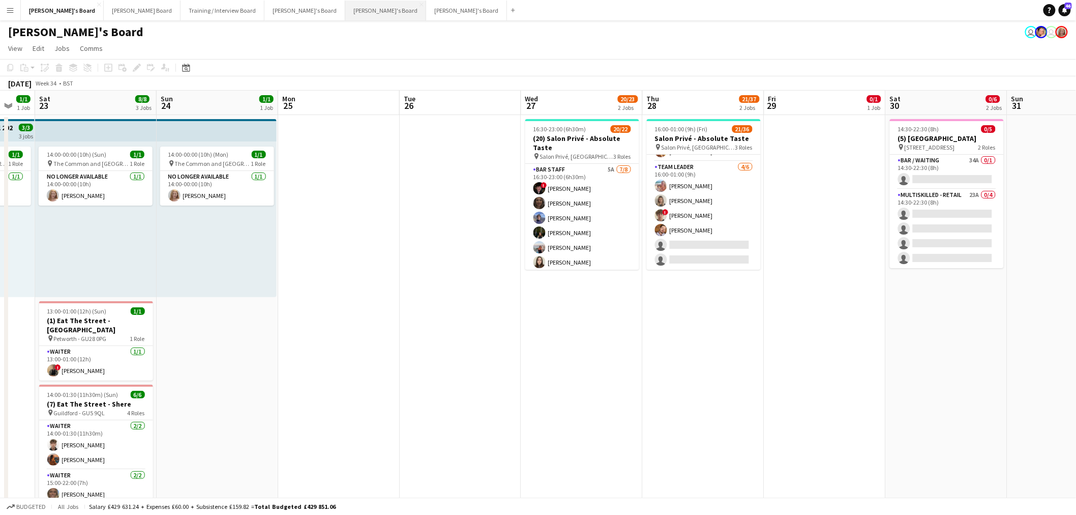
click at [345, 7] on button "Jakub's Board Close" at bounding box center [385, 11] width 81 height 20
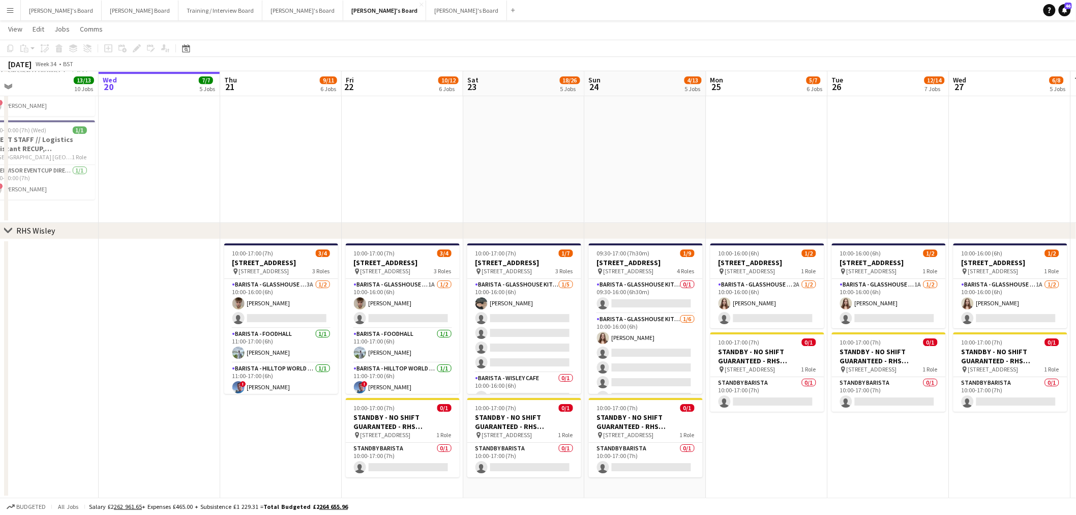
scroll to position [0, 267]
drag, startPoint x: 325, startPoint y: 411, endPoint x: 301, endPoint y: 410, distance: 24.9
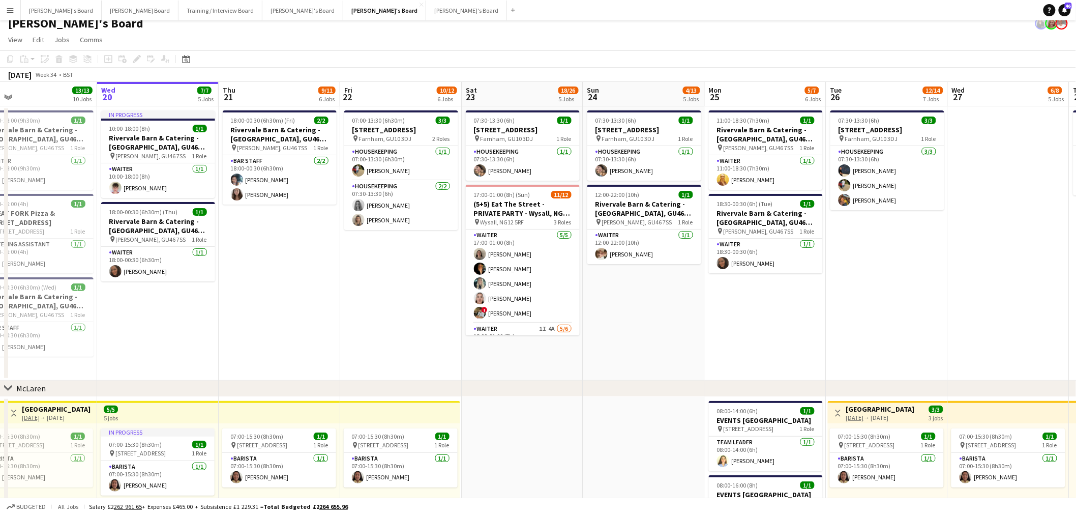
scroll to position [0, 0]
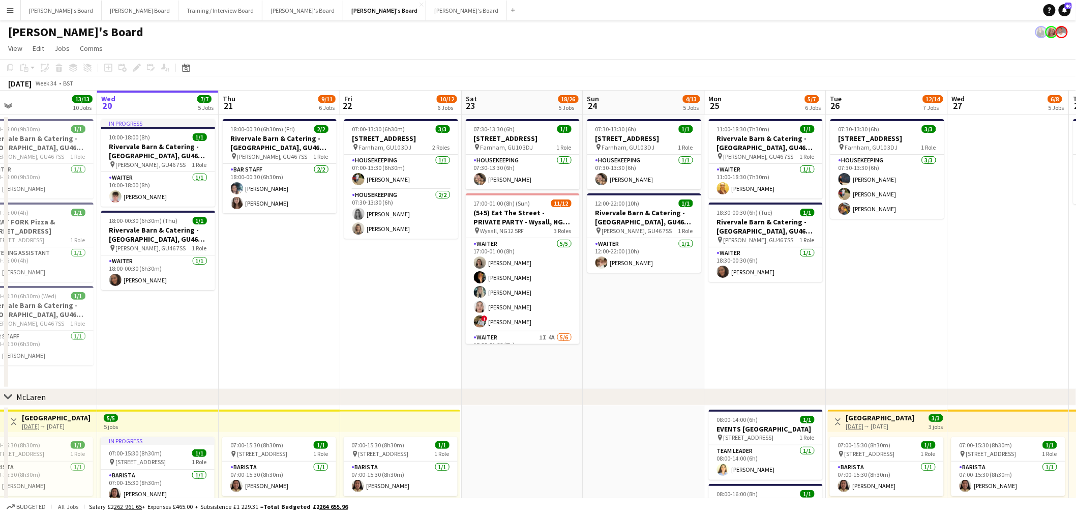
drag, startPoint x: 377, startPoint y: 270, endPoint x: 606, endPoint y: 246, distance: 230.1
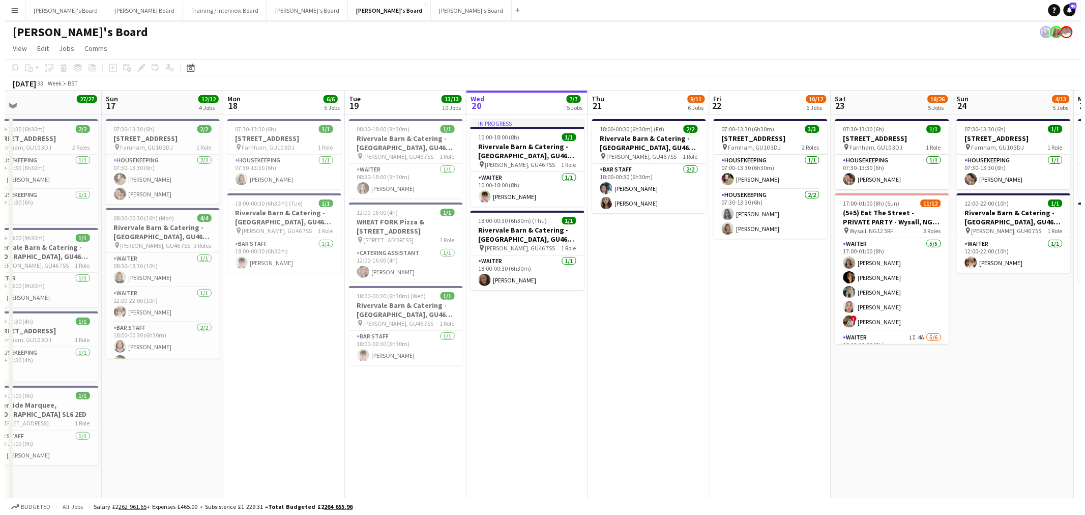
scroll to position [0, 359]
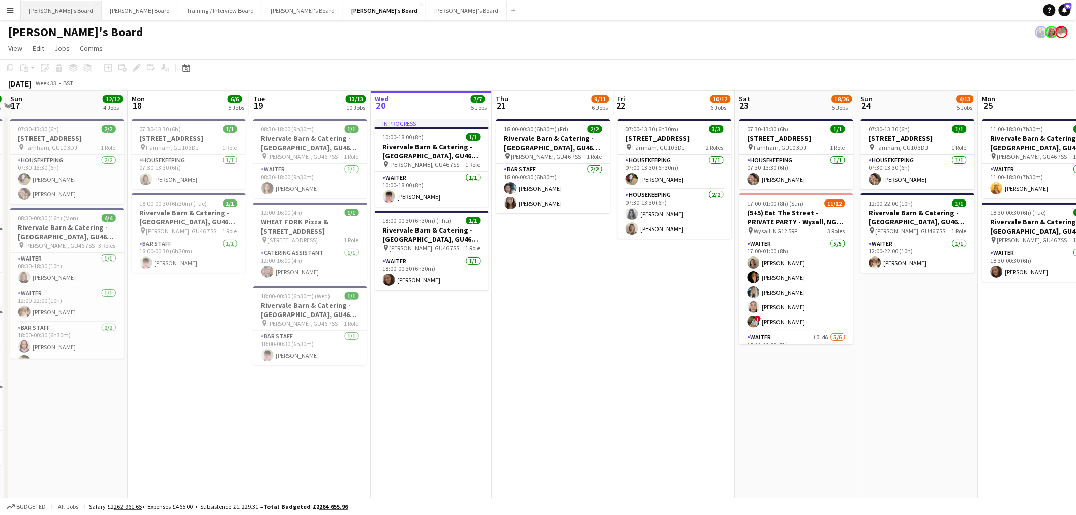
click at [41, 11] on button "[PERSON_NAME]'s Board Close" at bounding box center [61, 11] width 81 height 20
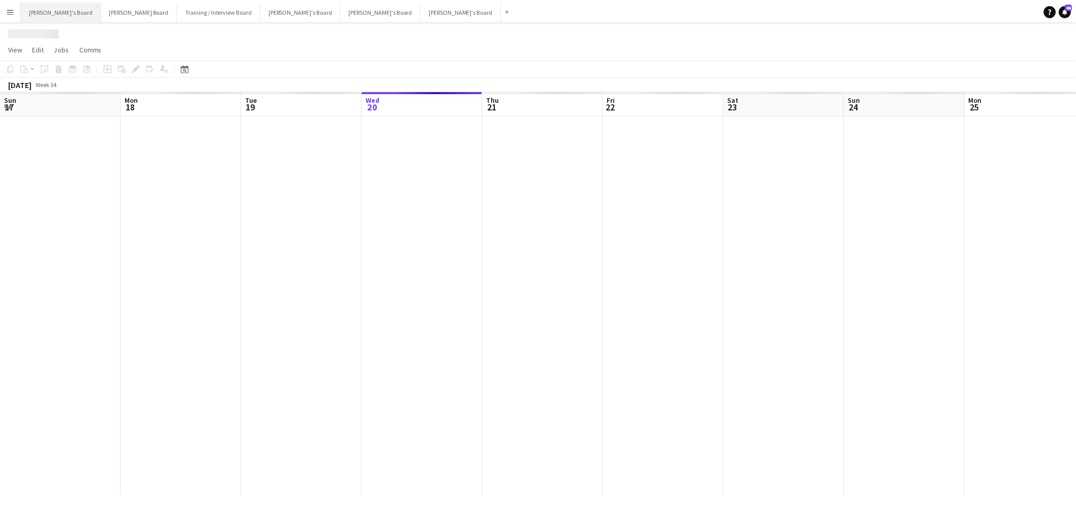
scroll to position [0, 243]
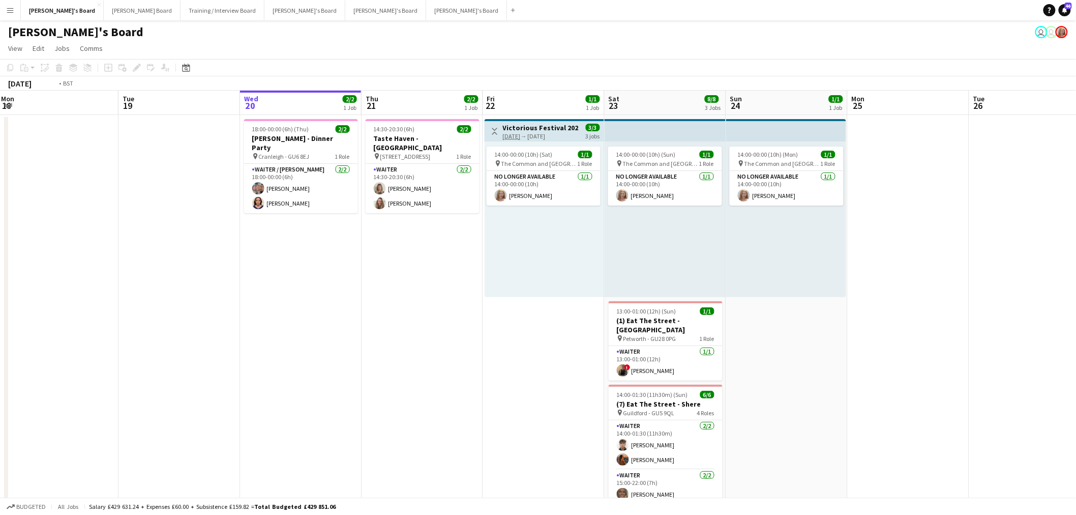
drag, startPoint x: 569, startPoint y: 305, endPoint x: 526, endPoint y: 313, distance: 43.4
click at [515, 317] on app-calendar-viewport "Fri 15 1/1 1 Job Sat 16 3/3 1 Job Sun 17 Mon 18 Tue 19 Wed 20 2/2 1 Job Thu 21 …" at bounding box center [538, 454] width 1076 height 727
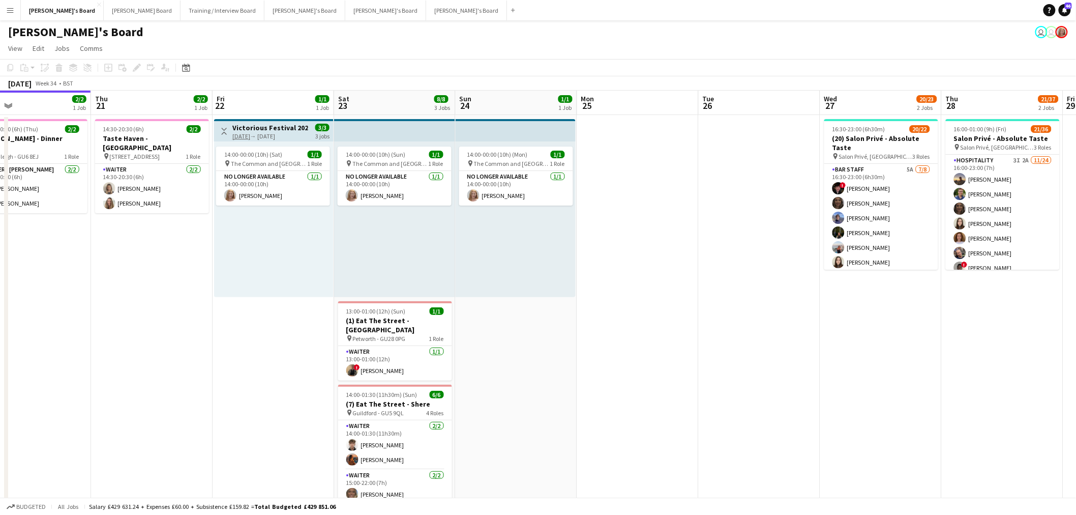
drag, startPoint x: 843, startPoint y: 296, endPoint x: 159, endPoint y: 307, distance: 683.6
click at [164, 307] on app-calendar-viewport "Sun 17 Mon 18 Tue 19 Wed 20 2/2 1 Job Thu 21 2/2 1 Job Fri 22 1/1 1 Job Sat 23 …" at bounding box center [538, 454] width 1076 height 727
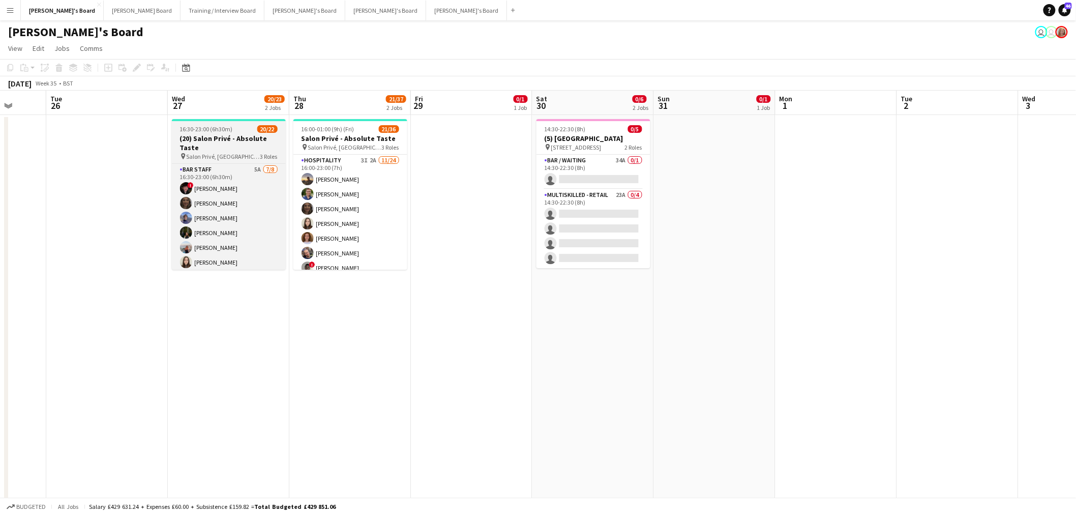
click at [237, 129] on div "16:30-23:00 (6h30m) 20/22" at bounding box center [229, 129] width 114 height 8
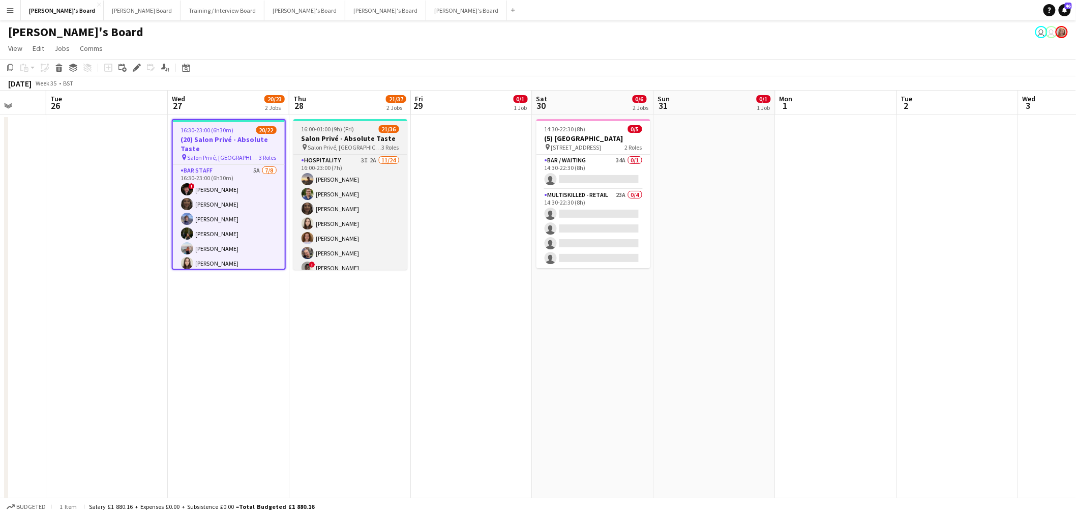
click at [364, 129] on div "16:00-01:00 (9h) (Fri) 21/36" at bounding box center [350, 129] width 114 height 8
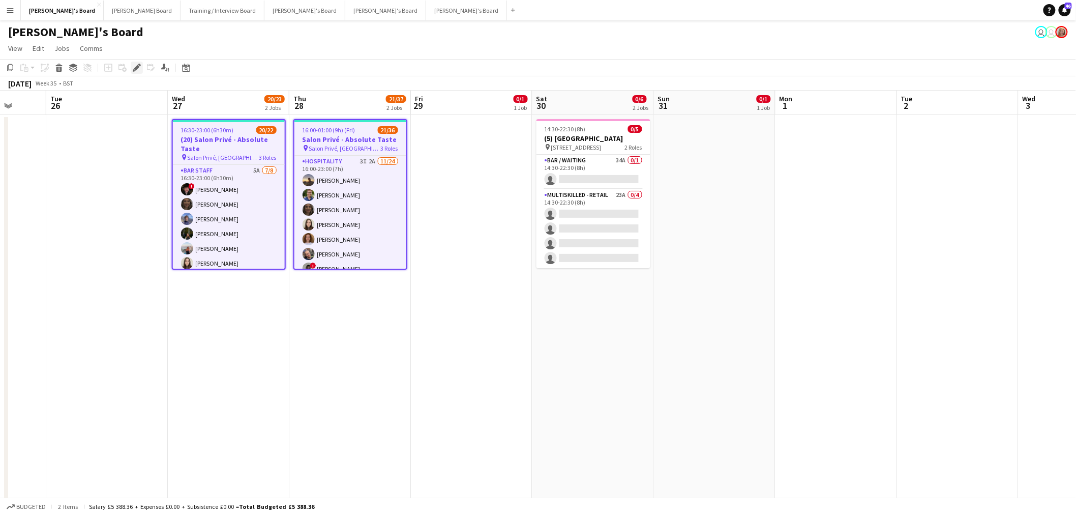
click at [137, 67] on icon at bounding box center [137, 68] width 6 height 6
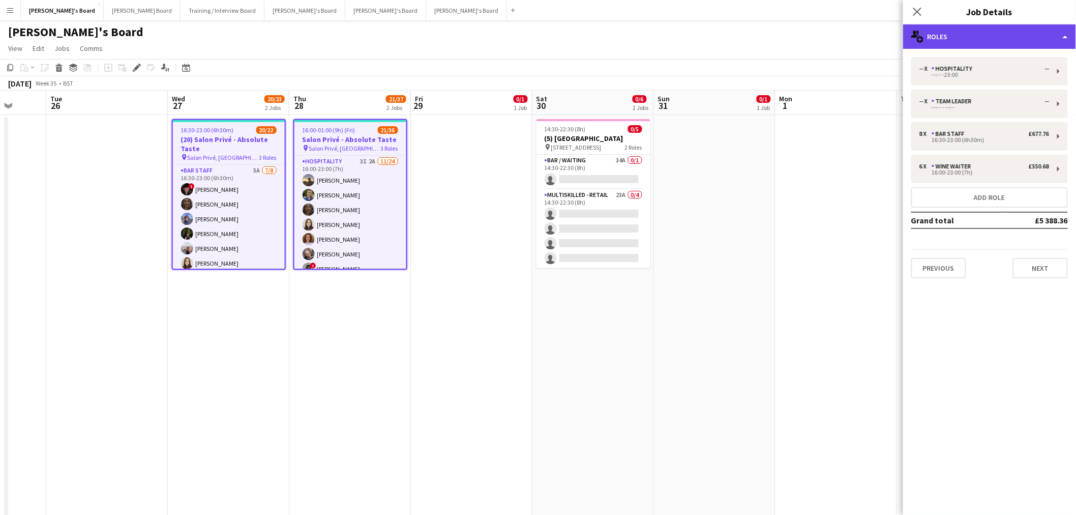
click at [1022, 35] on div "multiple-users-add Roles" at bounding box center [989, 36] width 173 height 24
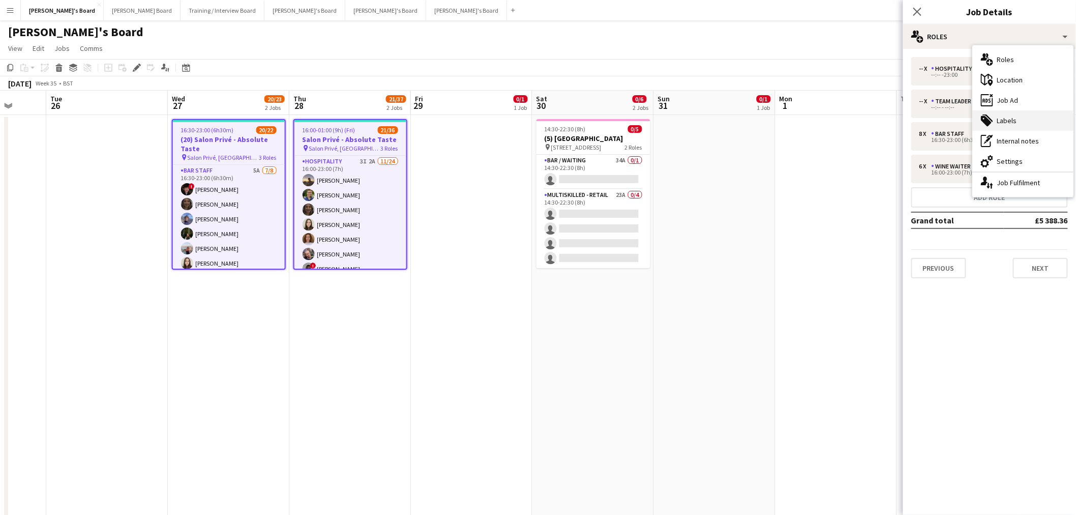
click at [1012, 113] on div "tags-double Labels" at bounding box center [1023, 120] width 101 height 20
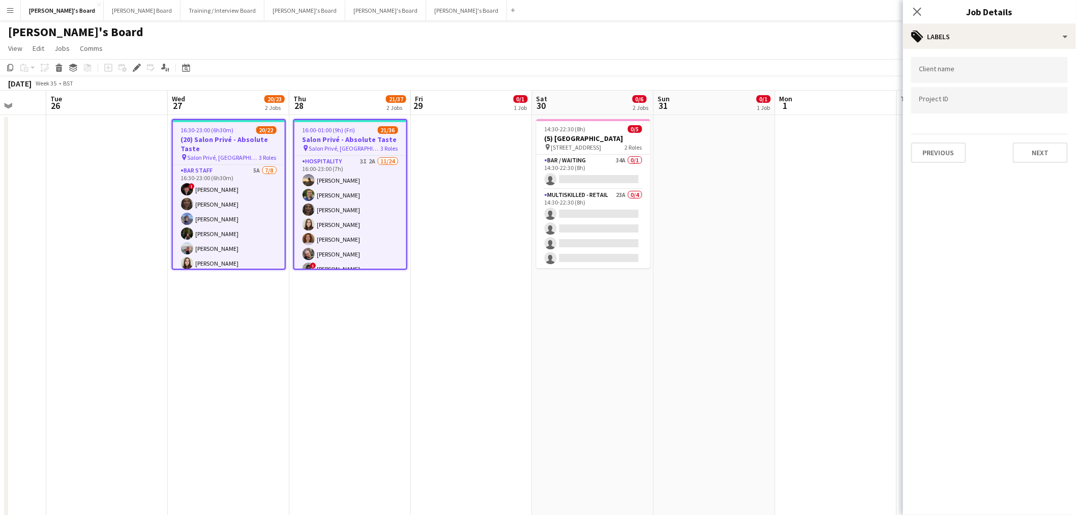
click at [954, 103] on input "Type to search project ID labels..." at bounding box center [989, 100] width 140 height 9
paste input "*****"
type input "******"
click at [949, 103] on icon "Remove tag" at bounding box center [950, 103] width 7 height 7
paste input "*****"
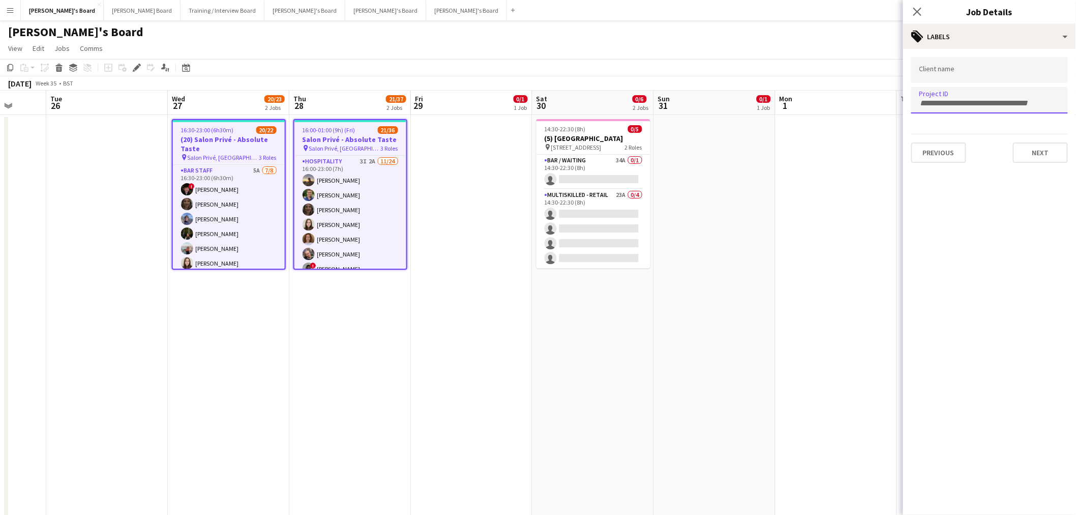
type input "*****"
click at [262, 341] on app-date-cell "16:30-23:00 (6h30m) 20/22 (20) Salon Privé - Absolute Taste pin Salon Privé, Bl…" at bounding box center [229, 335] width 122 height 441
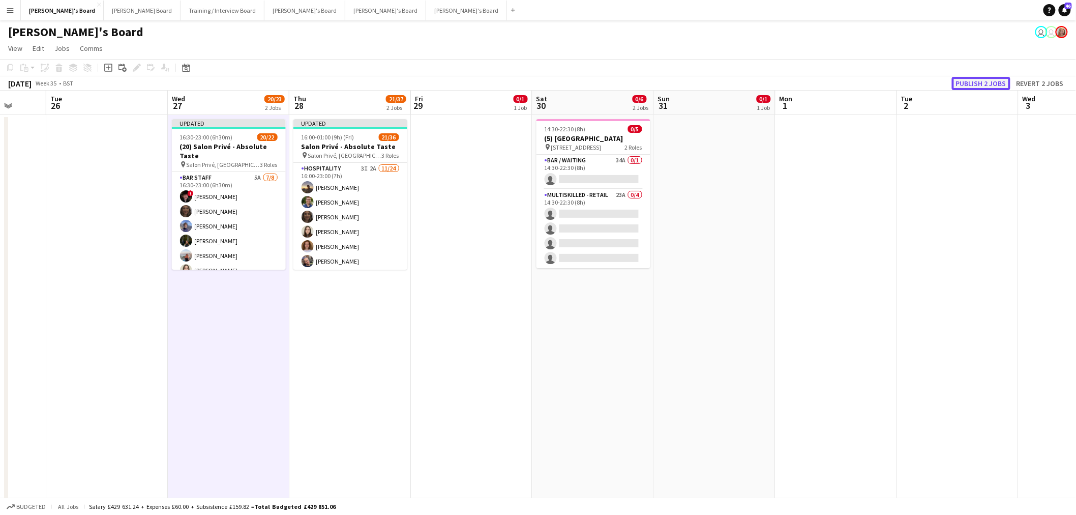
click at [974, 83] on button "Publish 2 jobs" at bounding box center [981, 83] width 58 height 13
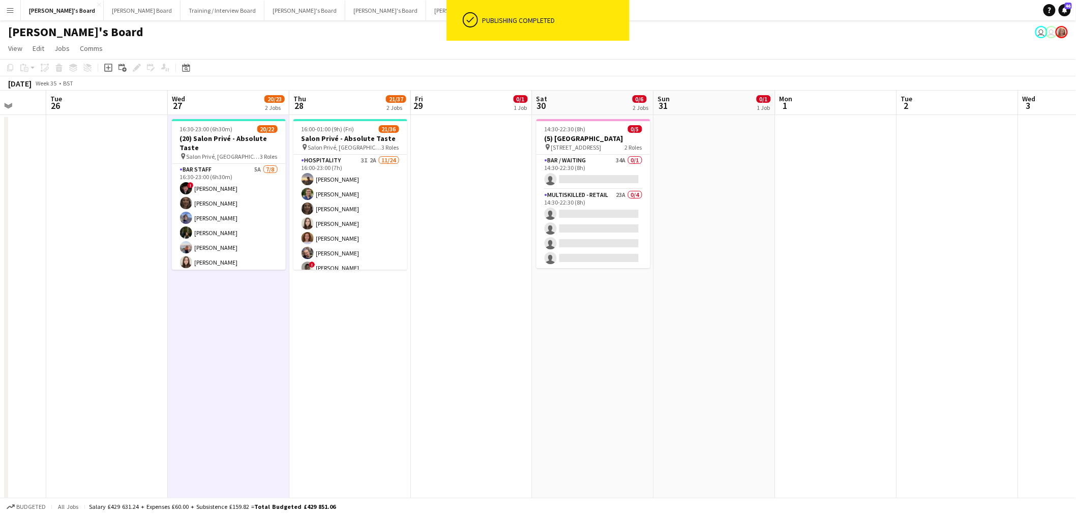
scroll to position [0, 240]
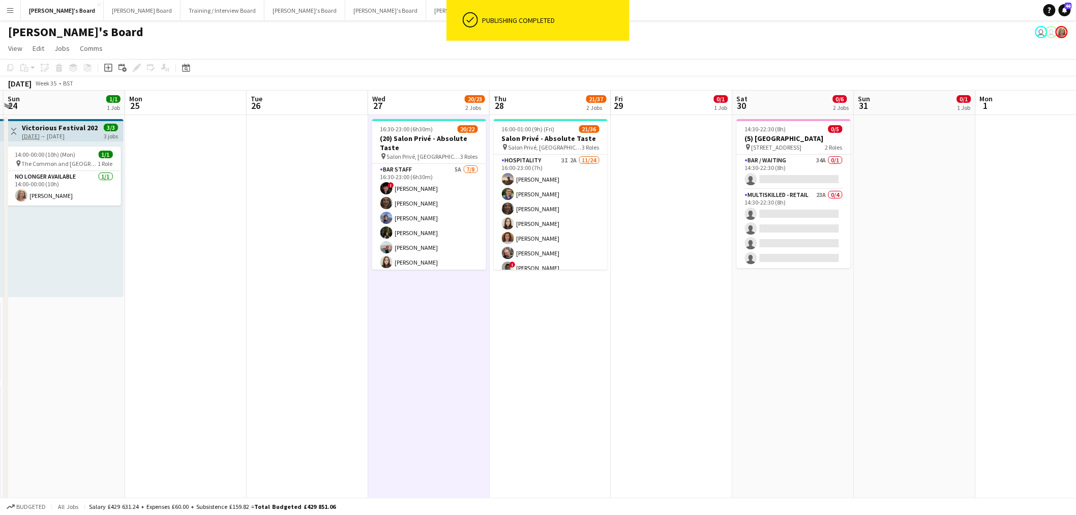
drag, startPoint x: 530, startPoint y: 312, endPoint x: 594, endPoint y: 312, distance: 63.6
click at [594, 312] on app-calendar-viewport "Fri 22 1/1 1 Job Sat 23 8/8 3 Jobs Sun 24 1/1 1 Job Mon 25 Tue 26 Wed 27 20/23 …" at bounding box center [538, 454] width 1076 height 727
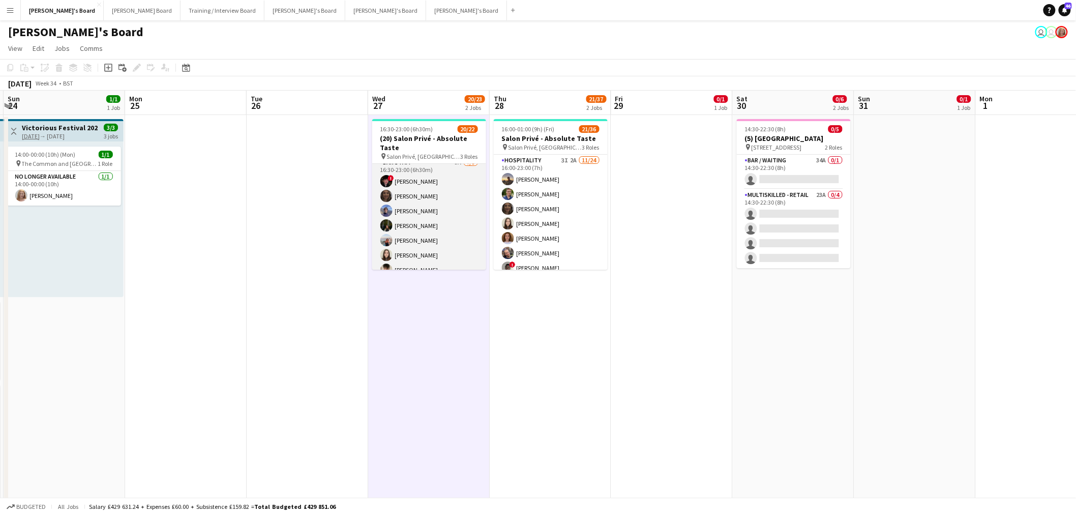
scroll to position [0, 0]
click at [427, 143] on h3 "(20) Salon Privé - Absolute Taste" at bounding box center [429, 143] width 114 height 18
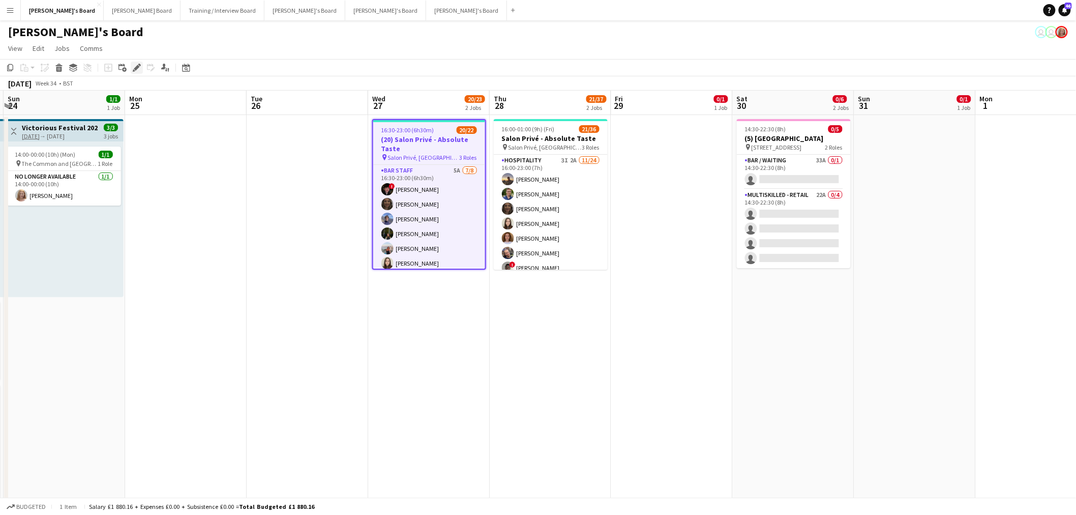
click at [134, 69] on icon at bounding box center [137, 68] width 6 height 6
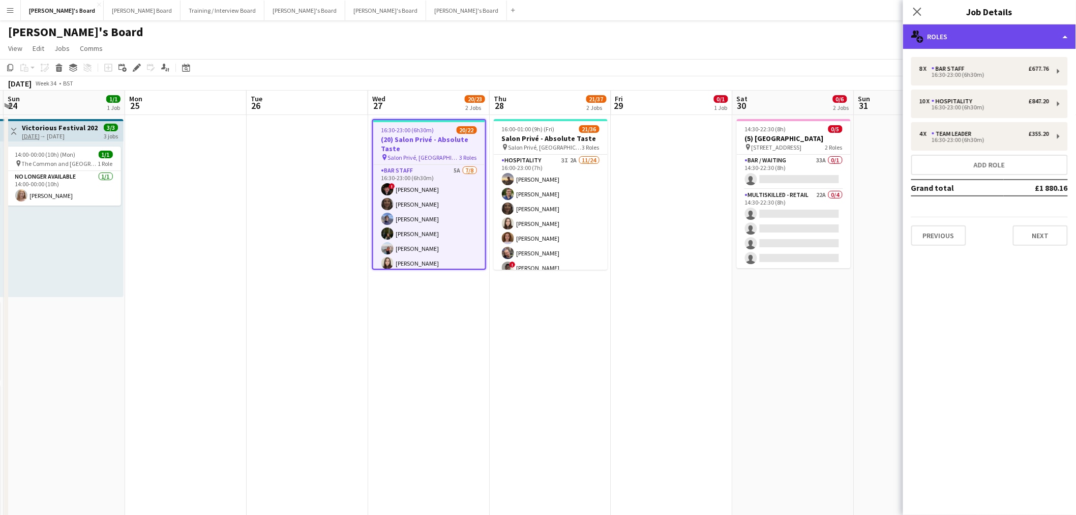
click at [977, 36] on div "multiple-users-add Roles" at bounding box center [989, 36] width 173 height 24
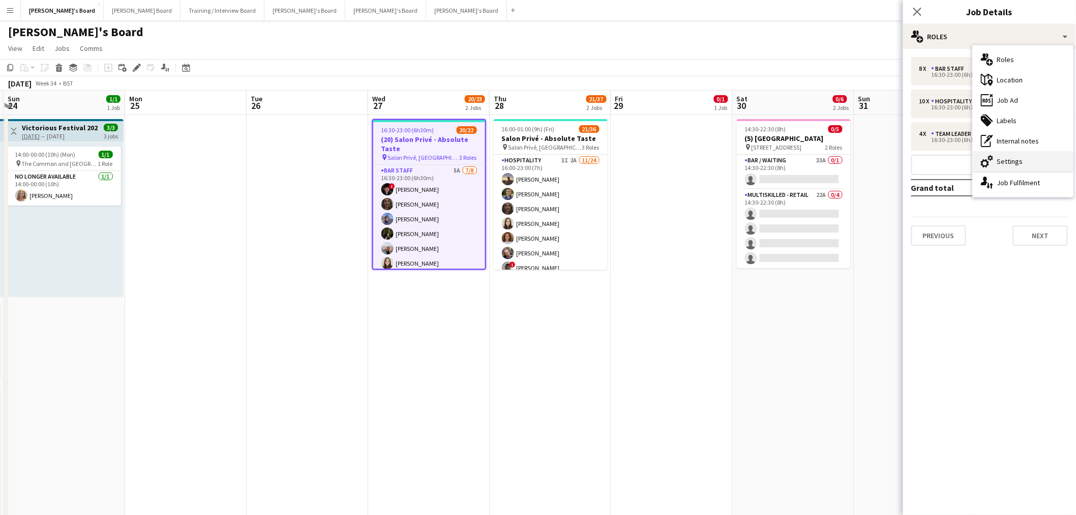
click at [1015, 162] on div "cog-double-3 Settings" at bounding box center [1023, 161] width 101 height 20
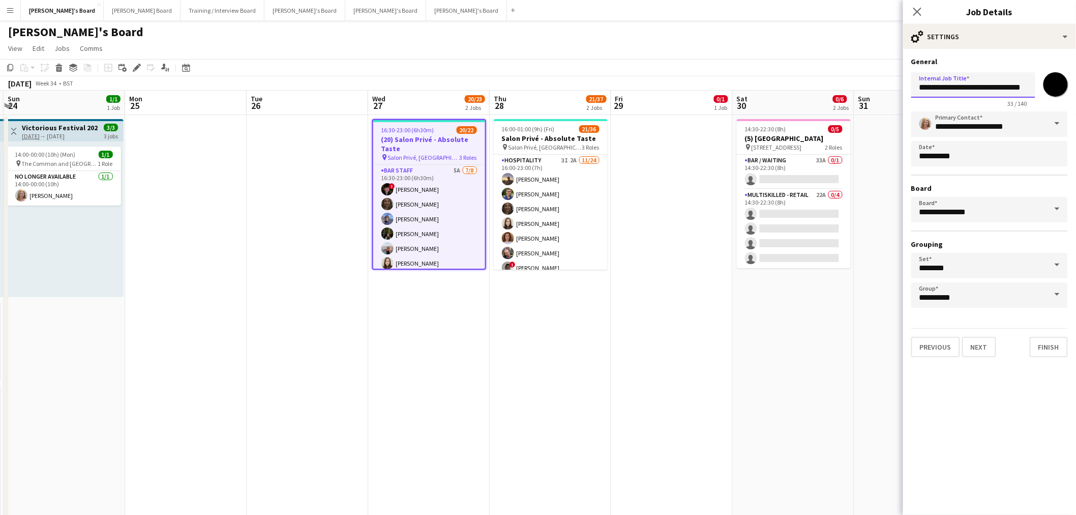
drag, startPoint x: 971, startPoint y: 88, endPoint x: 957, endPoint y: 88, distance: 14.2
click at [957, 88] on input "**********" at bounding box center [973, 84] width 124 height 25
click at [661, 224] on app-date-cell at bounding box center [672, 335] width 122 height 441
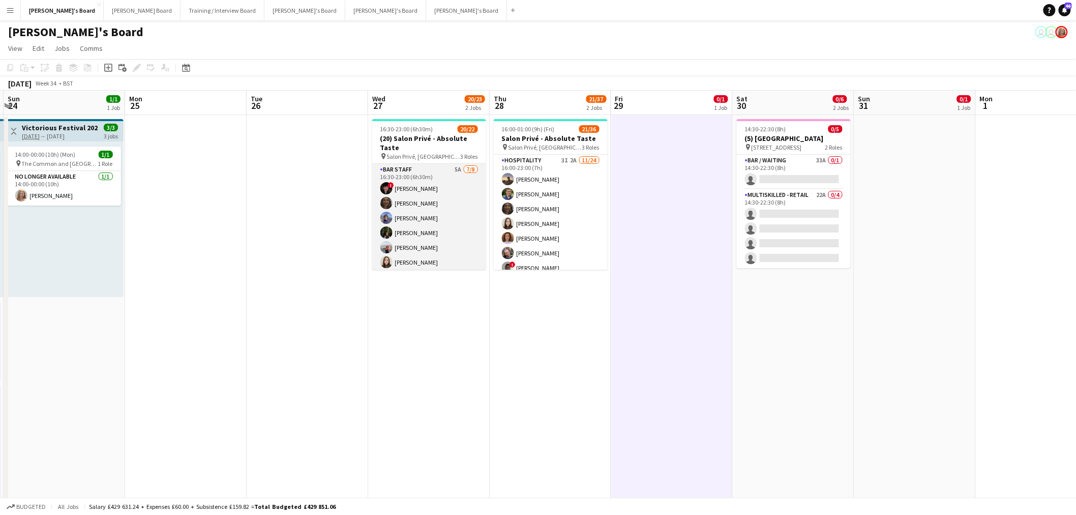
click at [439, 214] on app-card-role "BAR STAFF 5A 7/8 16:30-23:00 (6h30m) ! Ryan Filkins shona irvine Douglas Lansle…" at bounding box center [429, 233] width 114 height 138
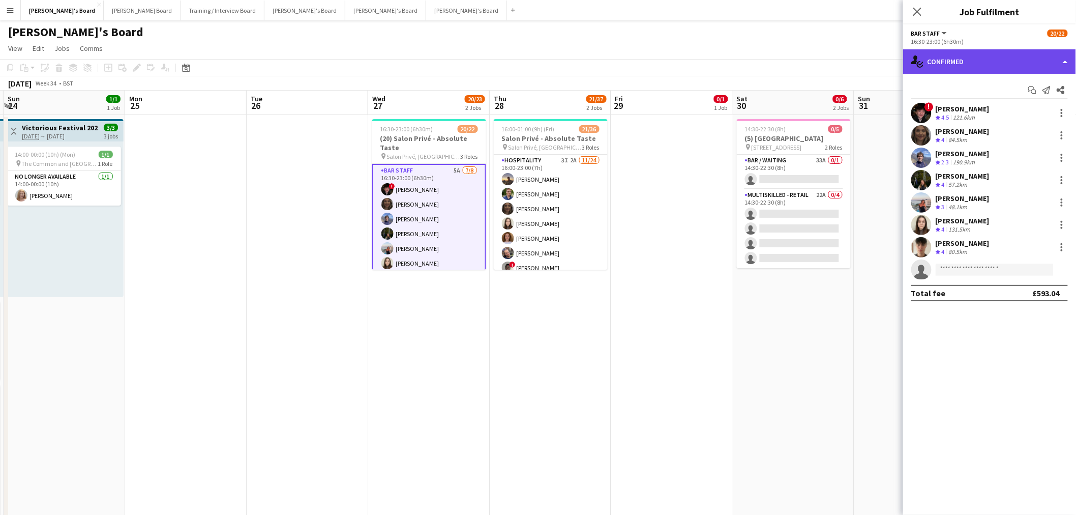
click at [1006, 58] on div "single-neutral-actions-check-2 Confirmed" at bounding box center [989, 61] width 173 height 24
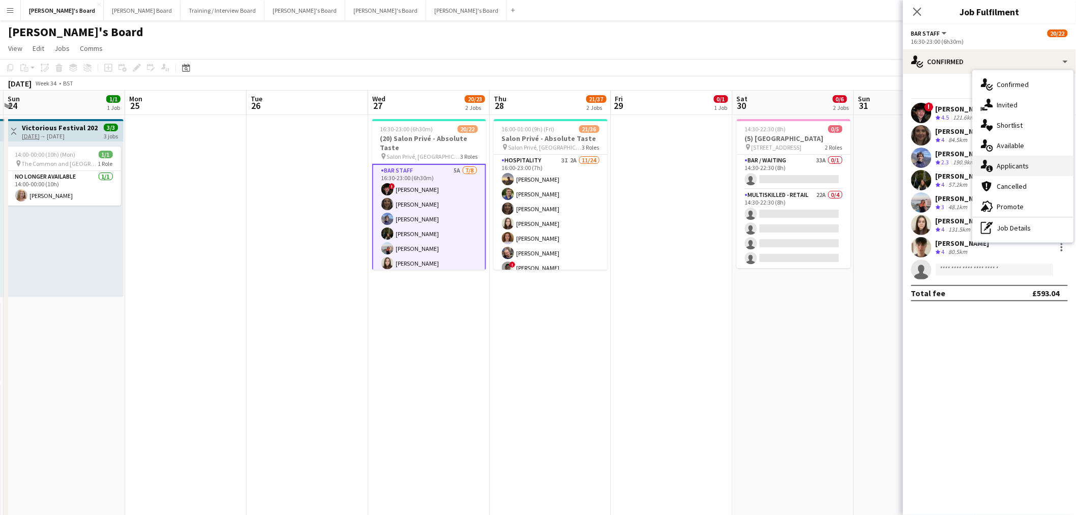
click at [1045, 169] on div "single-neutral-actions-information Applicants" at bounding box center [1023, 166] width 101 height 20
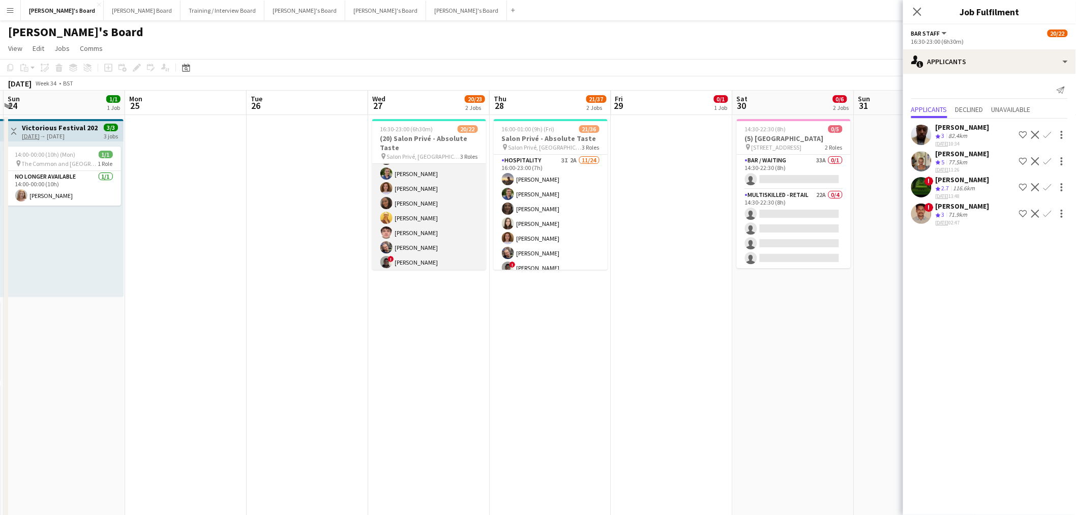
click at [423, 225] on app-card-role "Hospitality 10/10 16:30-23:00 (6h30m) Harry Thomas Joseph Day Sophie Briscoe El…" at bounding box center [429, 217] width 114 height 167
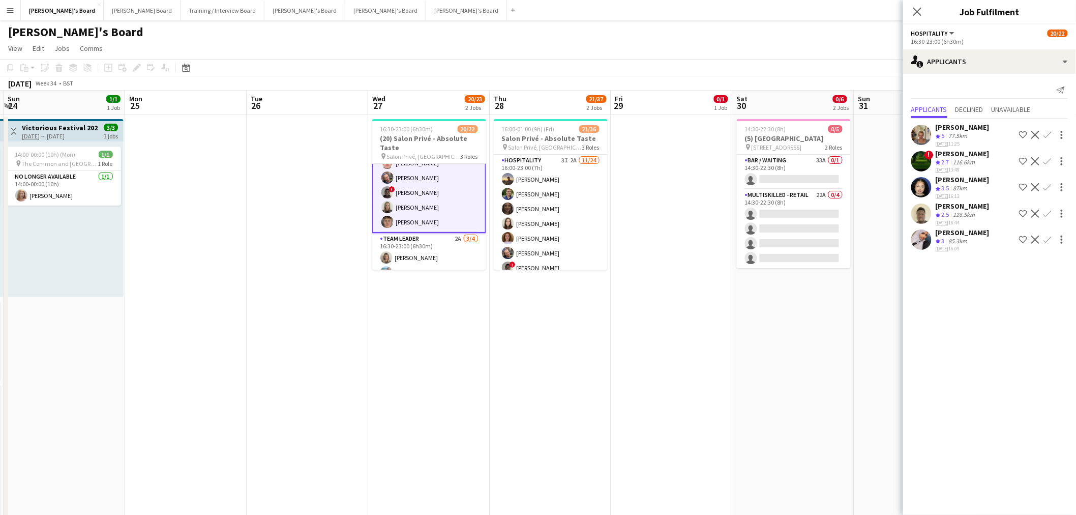
scroll to position [279, 0]
click at [405, 237] on app-card-role "TEAM LEADER 2A 3/4 16:30-23:00 (6h30m) Mathilde Wilkie Freya Lillywhite Harry W…" at bounding box center [429, 231] width 114 height 79
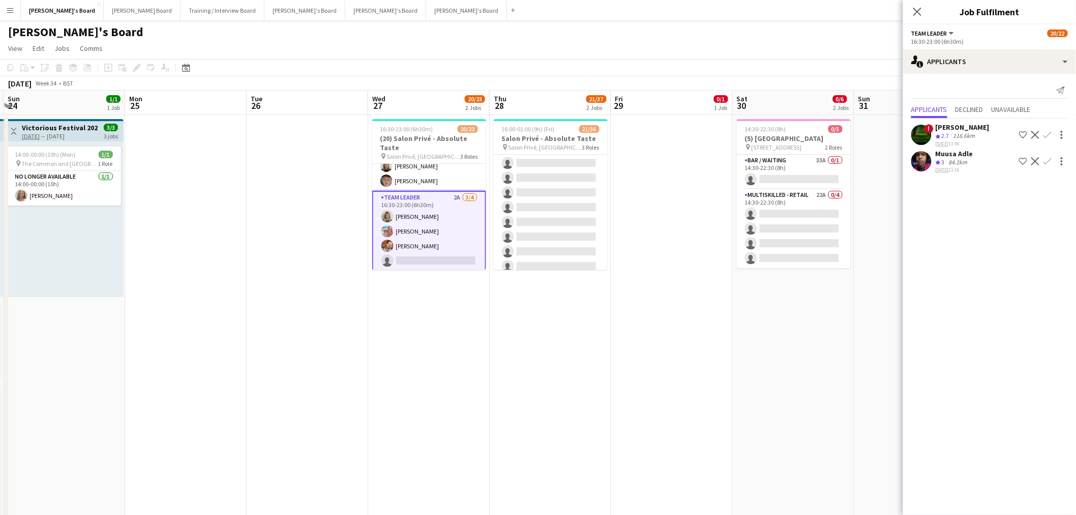
click at [552, 242] on app-card-role "Hospitality 3I 2A 11/24 16:00-23:00 (7h) Harry Thomas Joseph Day shona irvine H…" at bounding box center [551, 148] width 114 height 374
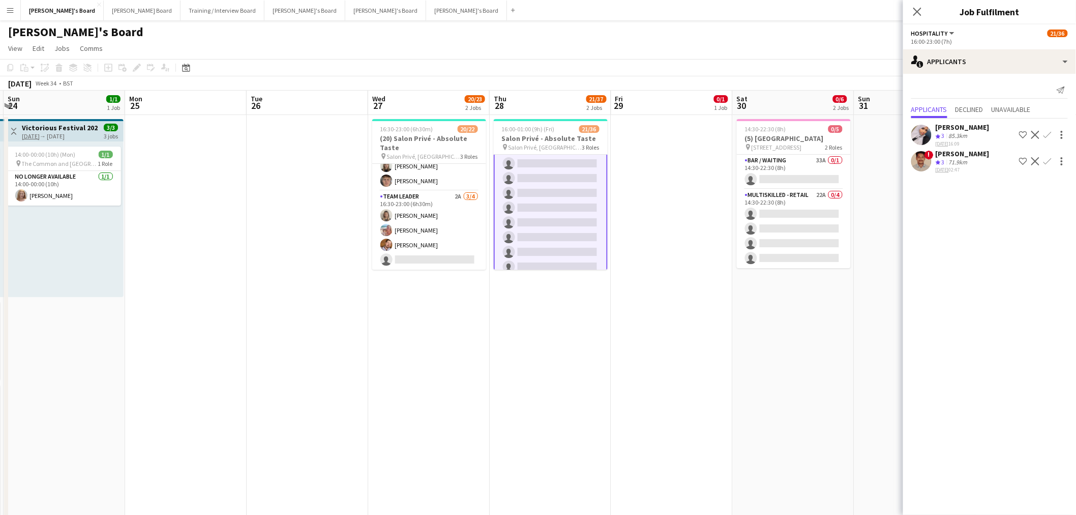
scroll to position [0, 0]
click at [520, 324] on app-date-cell "16:00-01:00 (9h) (Fri) 21/36 Salon Privé - Absolute Taste pin Salon Privé, Blen…" at bounding box center [551, 335] width 122 height 441
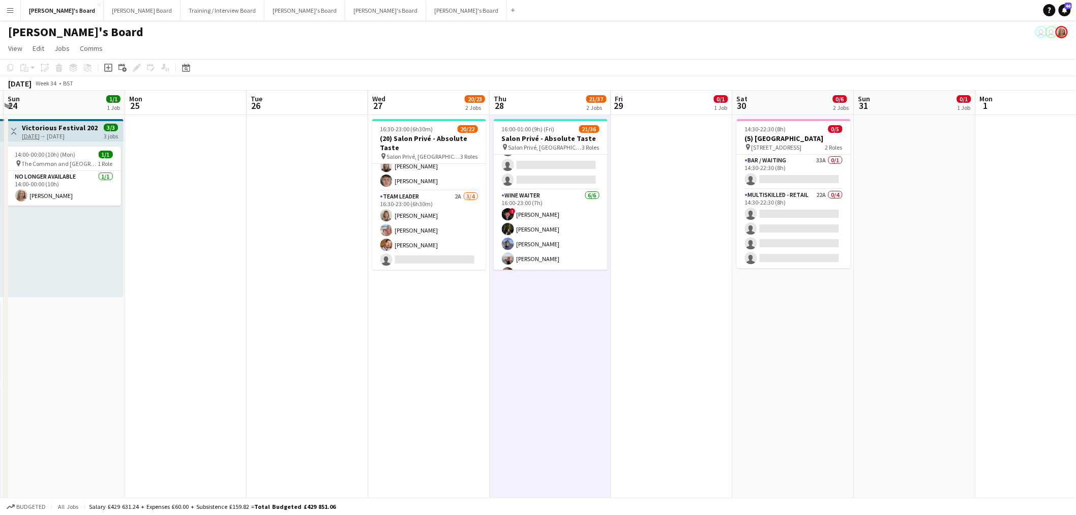
click at [520, 324] on app-date-cell "16:00-01:00 (9h) (Fri) 21/36 Salon Privé - Absolute Taste pin Salon Privé, Blen…" at bounding box center [551, 335] width 122 height 441
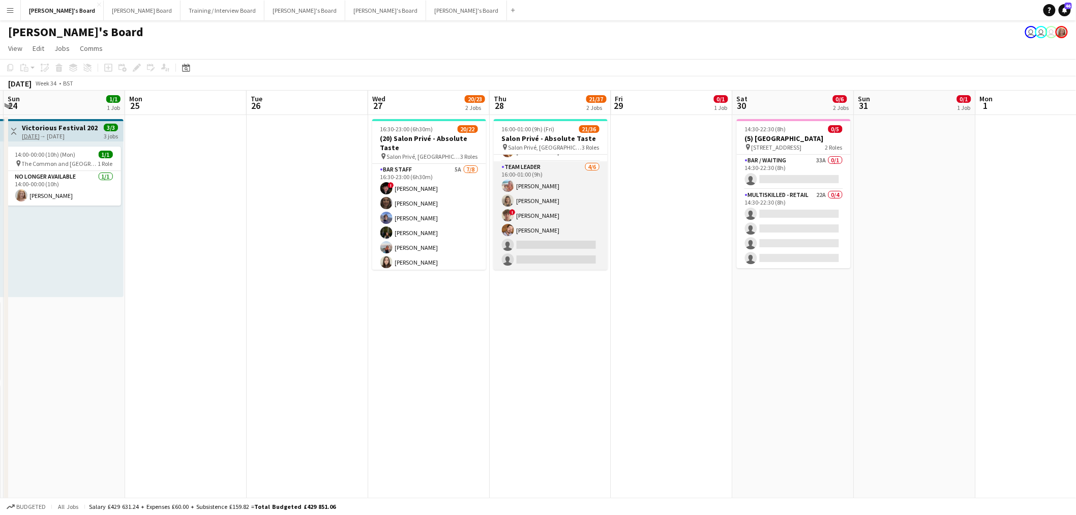
click at [545, 209] on app-card-role "TEAM LEADER 4/6 16:00-01:00 (9h) Freya Lillywhite Mathilde Wilkie ! Jamie Acker…" at bounding box center [551, 215] width 114 height 108
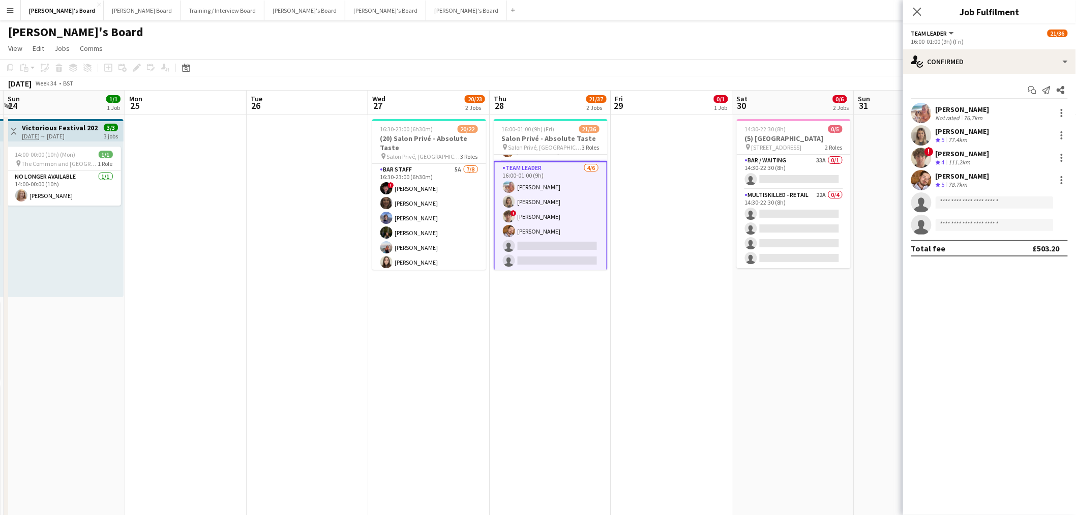
click at [961, 74] on div "Start chat Send notification Share Freya Lillywhite Not rated 76.7km Mathilde W…" at bounding box center [989, 169] width 173 height 191
click at [999, 72] on div "single-neutral-actions-check-2 Confirmed" at bounding box center [989, 61] width 173 height 24
click at [1009, 103] on div "single-neutral-actions-share-1 Invited" at bounding box center [1023, 105] width 101 height 20
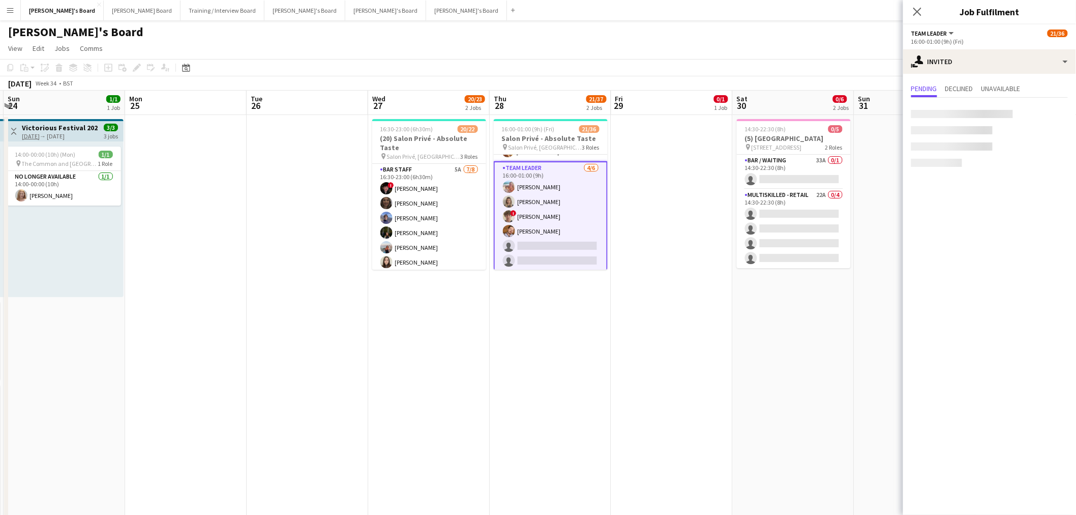
click at [968, 111] on div at bounding box center [962, 114] width 102 height 8
click at [965, 113] on input "text" at bounding box center [989, 114] width 157 height 25
paste input "********"
type input "********"
click at [980, 129] on div "Tom Helm Active thomas.helm@mail.com" at bounding box center [990, 143] width 157 height 33
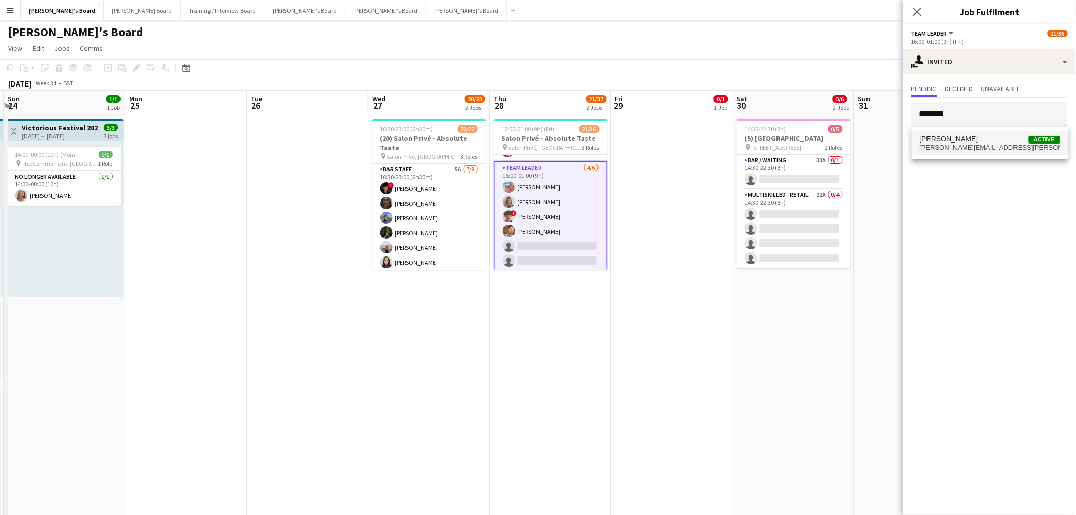
click at [974, 139] on span "Tom Helm Active" at bounding box center [990, 139] width 140 height 9
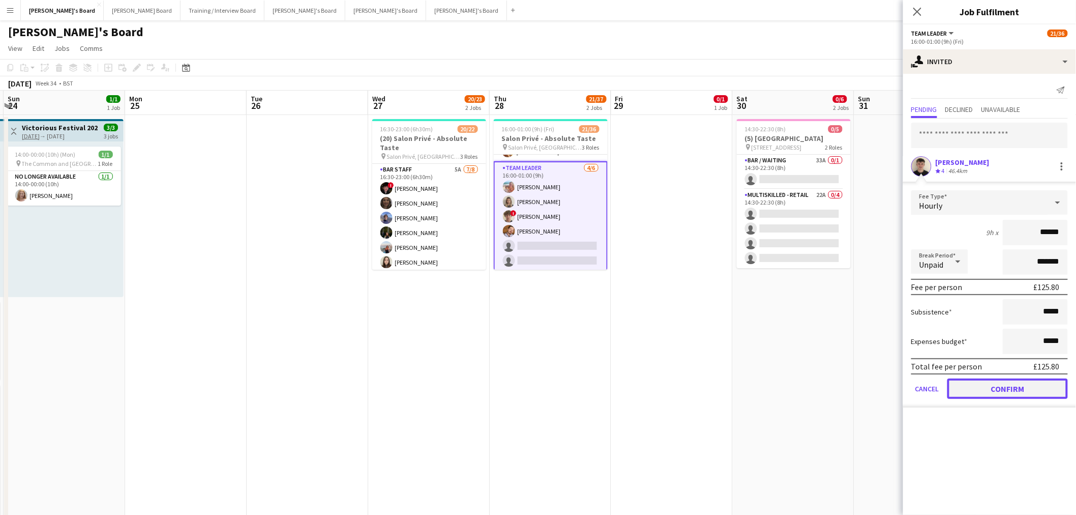
click at [995, 378] on button "Confirm" at bounding box center [1007, 388] width 121 height 20
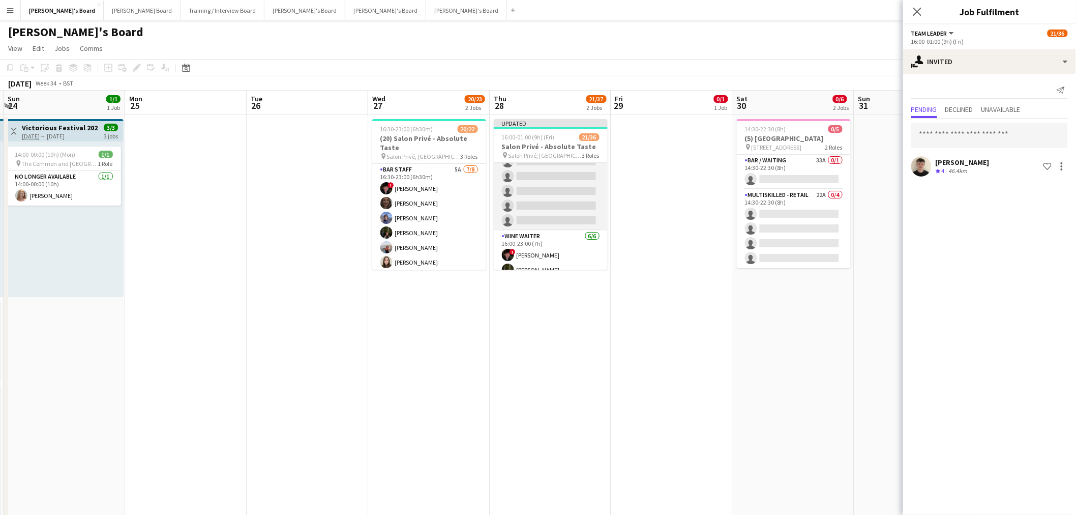
scroll to position [250, 0]
click at [544, 229] on app-card-role "Hospitality 3I 2A 11/24 16:00-23:00 (7h) Harry Thomas Joseph Day shona irvine H…" at bounding box center [551, 100] width 114 height 374
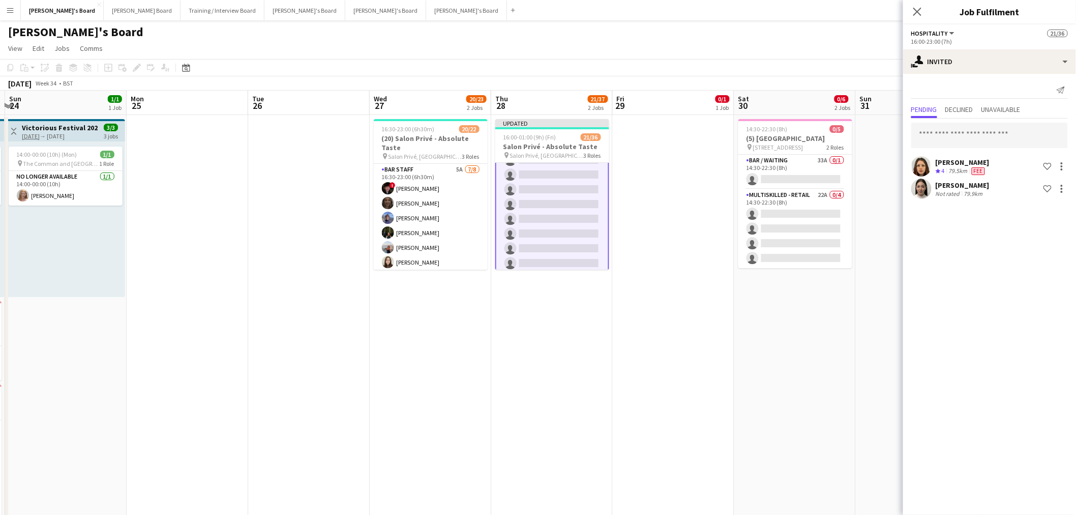
scroll to position [250, 0]
click at [974, 132] on input "text" at bounding box center [989, 135] width 157 height 25
paste input "********"
click at [918, 134] on input "********" at bounding box center [989, 135] width 157 height 25
click at [994, 131] on input "********" at bounding box center [989, 135] width 157 height 25
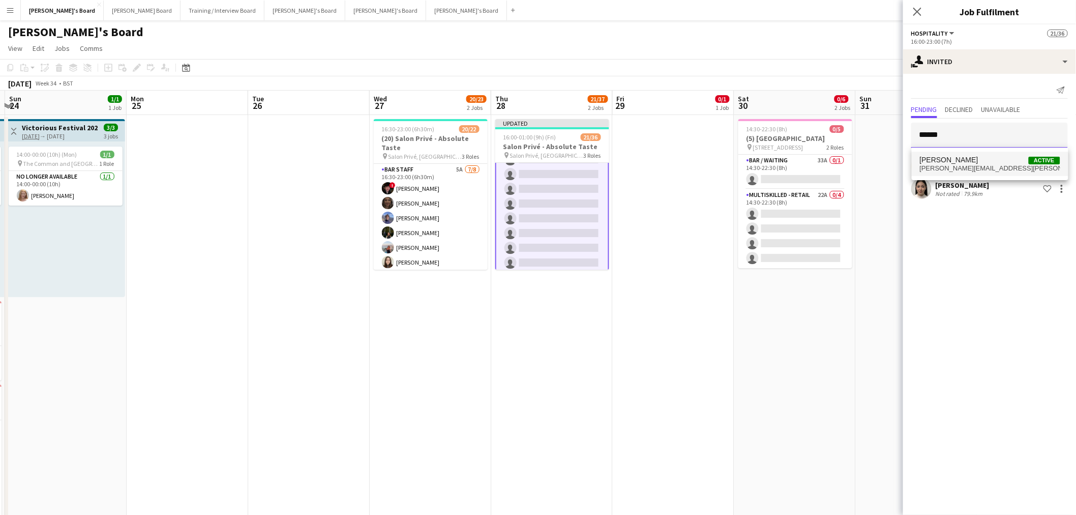
type input "******"
click at [959, 161] on span "Tom Helm Active" at bounding box center [990, 160] width 140 height 9
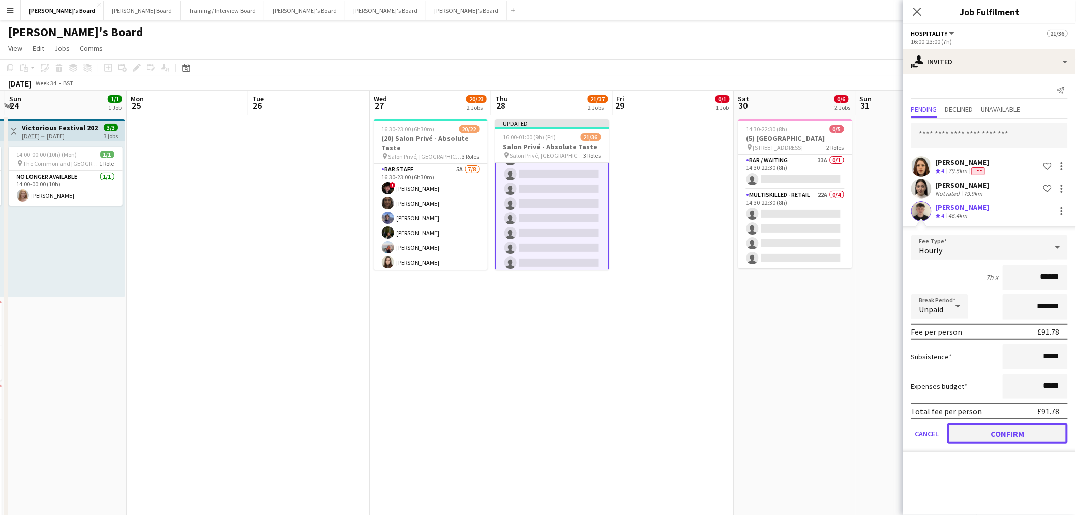
click at [995, 434] on button "Confirm" at bounding box center [1007, 433] width 121 height 20
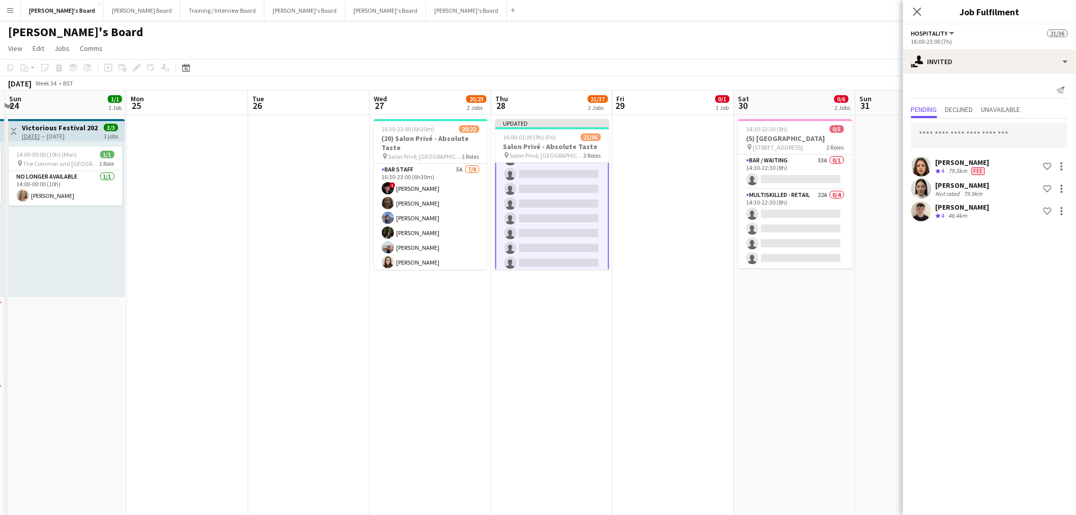
click at [657, 264] on app-date-cell at bounding box center [674, 335] width 122 height 441
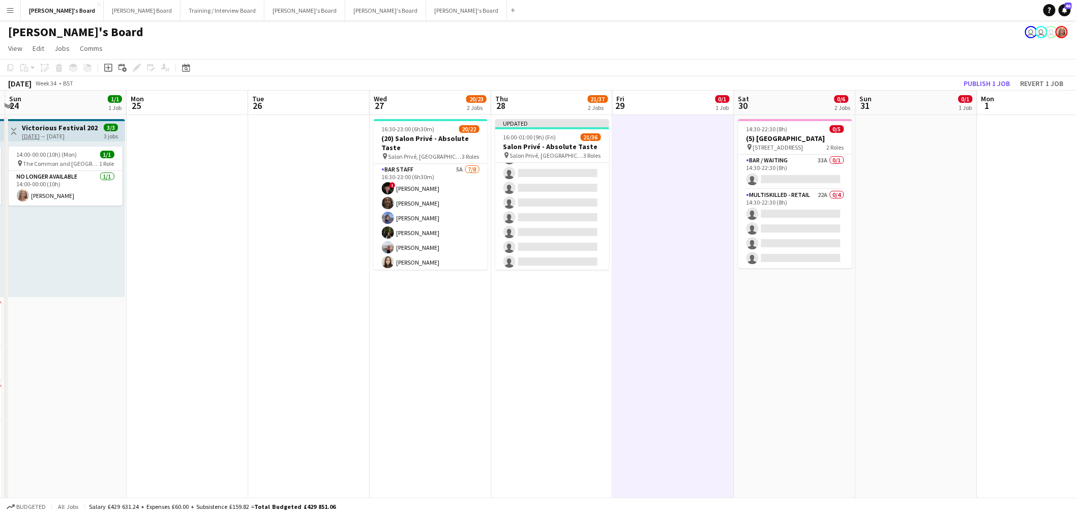
scroll to position [250, 0]
click at [998, 77] on button "Publish 1 job" at bounding box center [987, 83] width 54 height 13
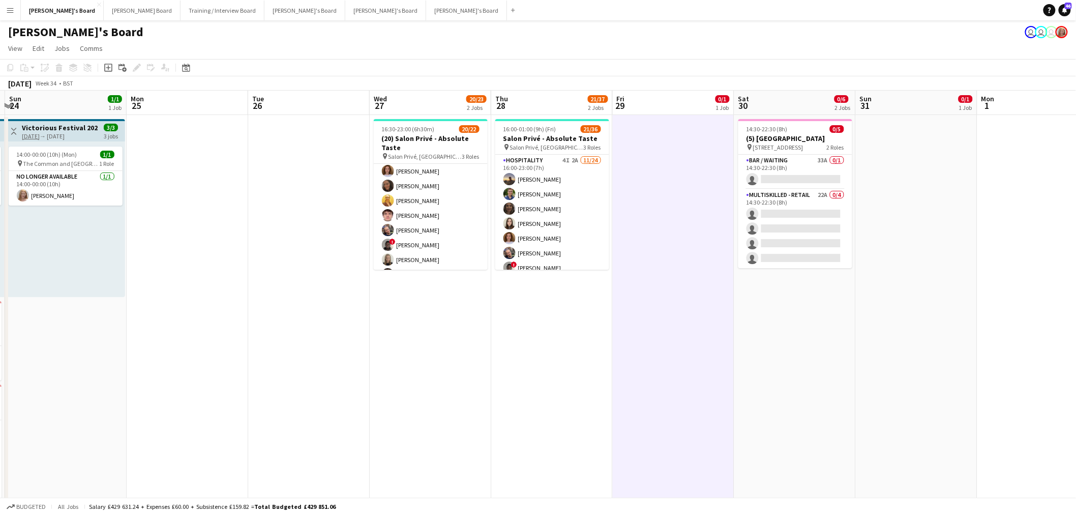
scroll to position [278, 0]
click at [459, 224] on app-card-role "TEAM LEADER 2A 3/4 16:30-23:00 (6h30m) Mathilde Wilkie Freya Lillywhite Harry W…" at bounding box center [431, 230] width 114 height 79
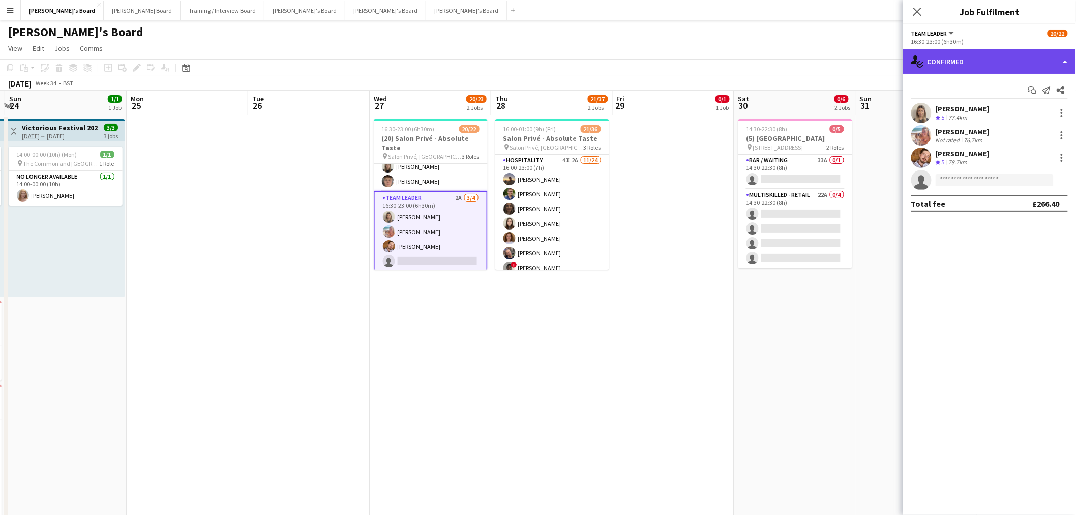
click at [993, 51] on div "single-neutral-actions-check-2 Confirmed" at bounding box center [989, 61] width 173 height 24
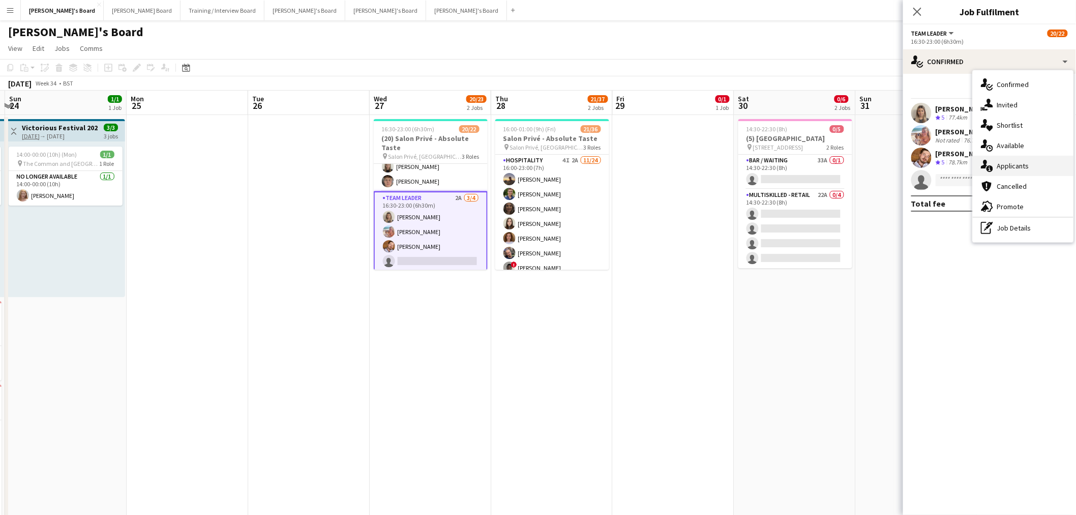
click at [1027, 157] on div "single-neutral-actions-information Applicants" at bounding box center [1023, 166] width 101 height 20
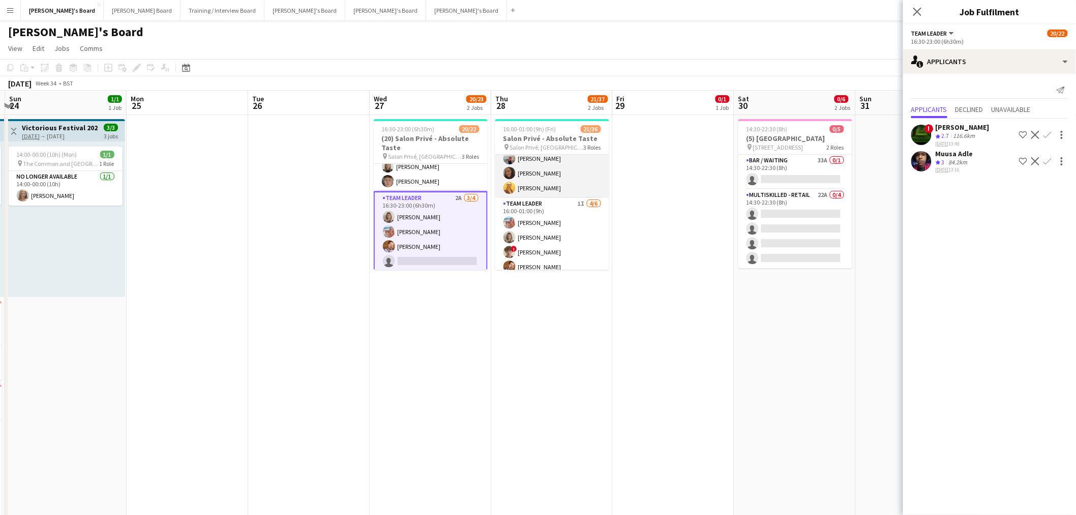
scroll to position [475, 0]
click at [449, 222] on app-card-role "TEAM LEADER 2A 3/4 16:30-23:00 (6h30m) Mathilde Wilkie Freya Lillywhite Harry W…" at bounding box center [431, 231] width 114 height 81
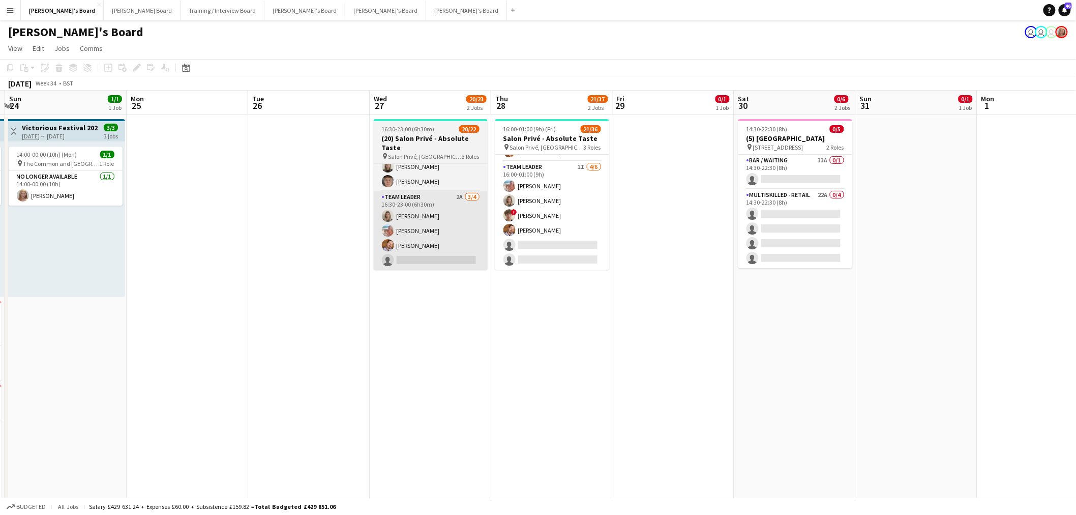
click at [393, 225] on app-card-role "TEAM LEADER 2A 3/4 16:30-23:00 (6h30m) Mathilde Wilkie Freya Lillywhite Harry W…" at bounding box center [431, 230] width 114 height 79
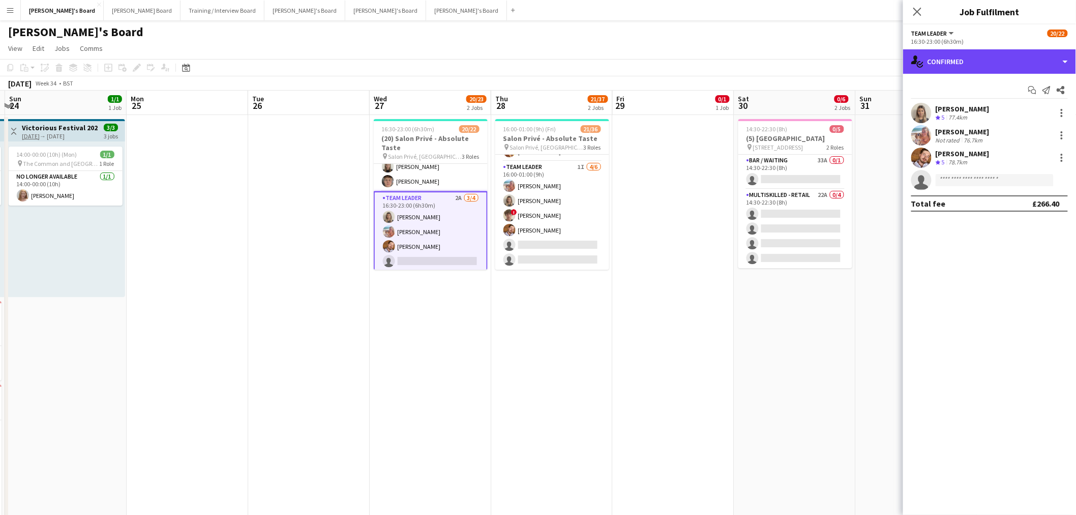
drag, startPoint x: 962, startPoint y: 59, endPoint x: 1028, endPoint y: 104, distance: 79.8
click at [963, 60] on div "single-neutral-actions-check-2 Confirmed" at bounding box center [989, 61] width 173 height 24
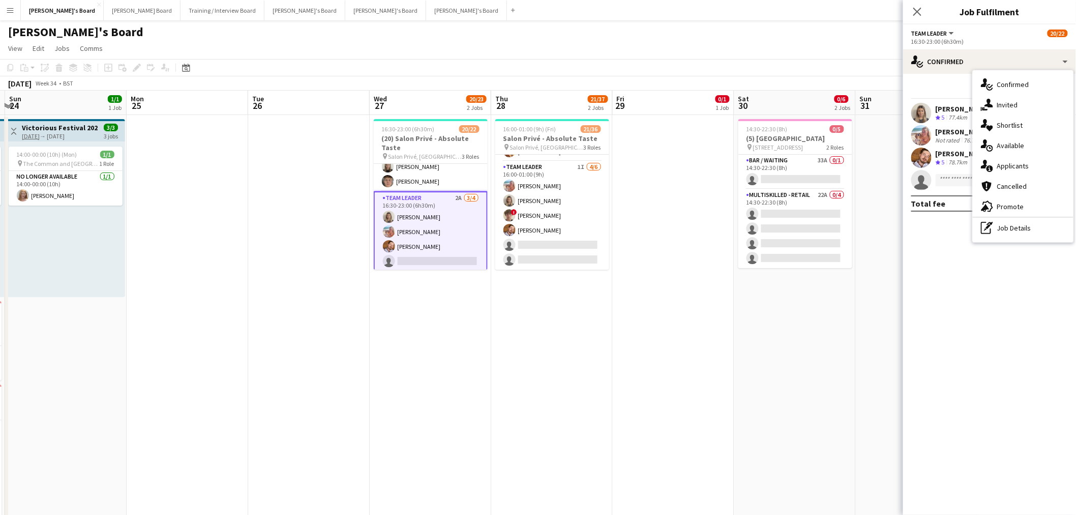
drag, startPoint x: 1030, startPoint y: 105, endPoint x: 1025, endPoint y: 105, distance: 5.6
click at [1030, 104] on div "single-neutral-actions-share-1 Invited" at bounding box center [1023, 105] width 101 height 20
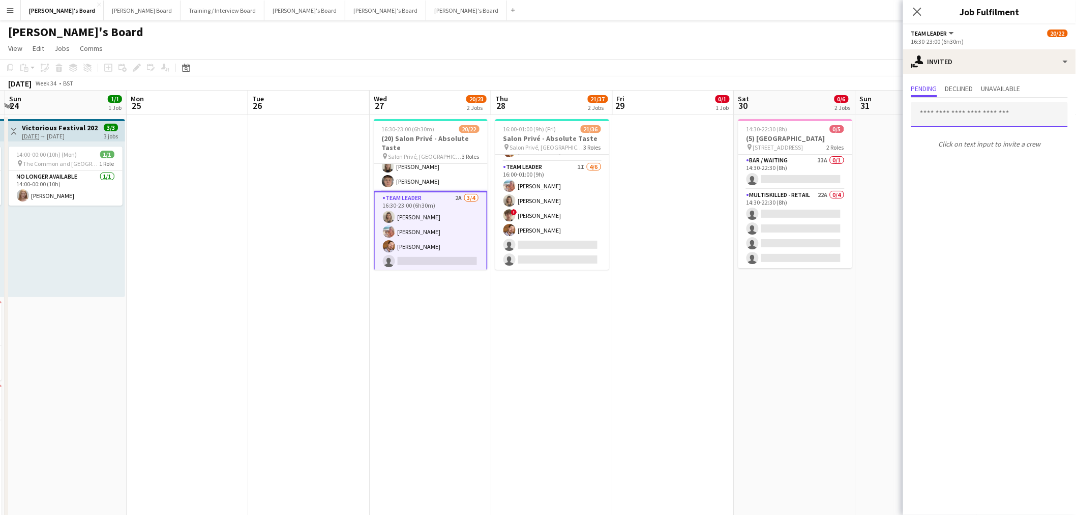
click at [970, 124] on input "text" at bounding box center [989, 114] width 157 height 25
paste input "********"
type input "********"
click at [965, 140] on span "Tom Helm Active" at bounding box center [990, 139] width 140 height 9
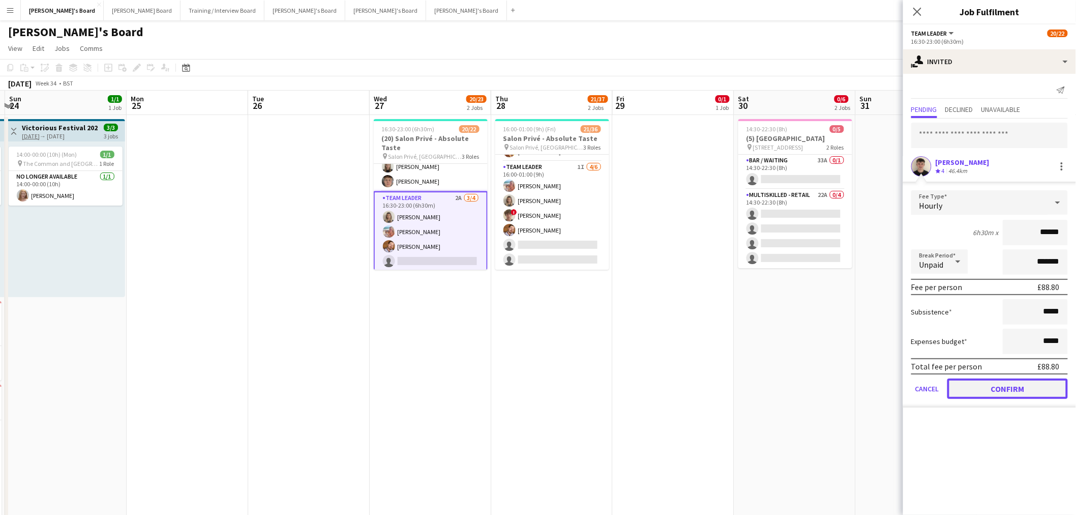
click at [1002, 381] on button "Confirm" at bounding box center [1007, 388] width 121 height 20
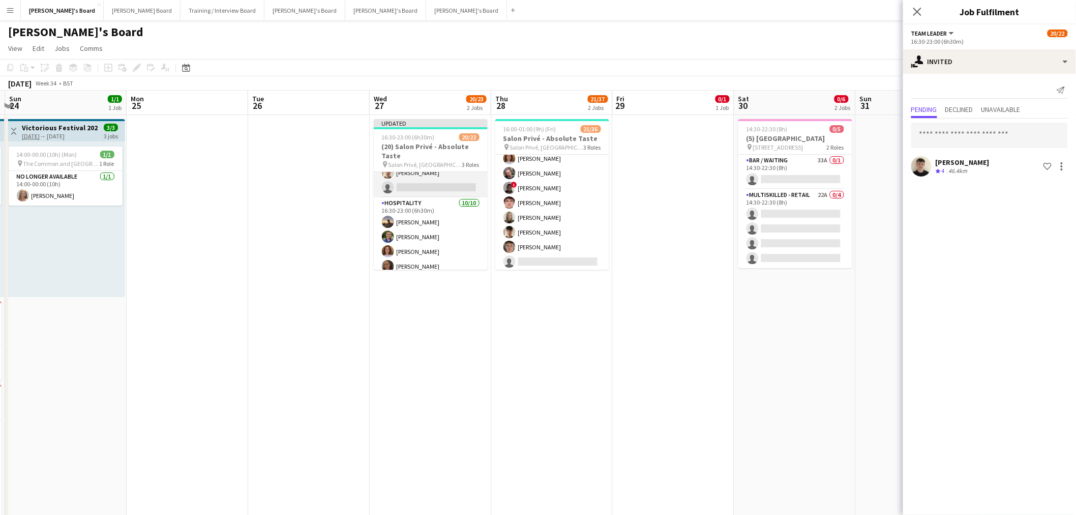
scroll to position [113, 0]
click at [412, 220] on app-card-role "Hospitality 10/10 16:30-23:00 (6h30m) Harry Thomas Joseph Day Sophie Briscoe El…" at bounding box center [431, 280] width 114 height 167
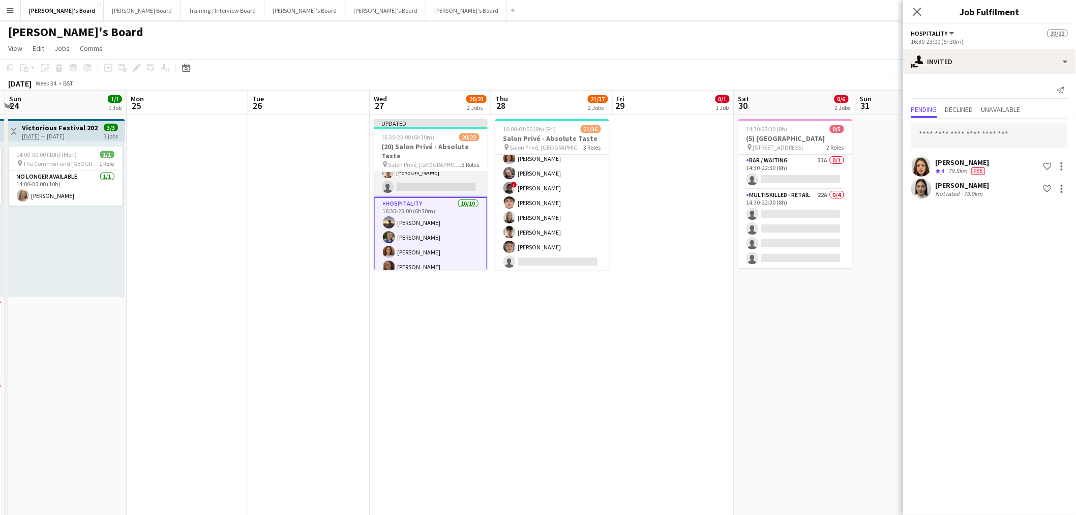
click at [431, 183] on app-card-role "BAR STAFF 5A 7/8 16:30-23:00 (6h30m) ! Ryan Filkins shona irvine Douglas Lansle…" at bounding box center [431, 128] width 114 height 138
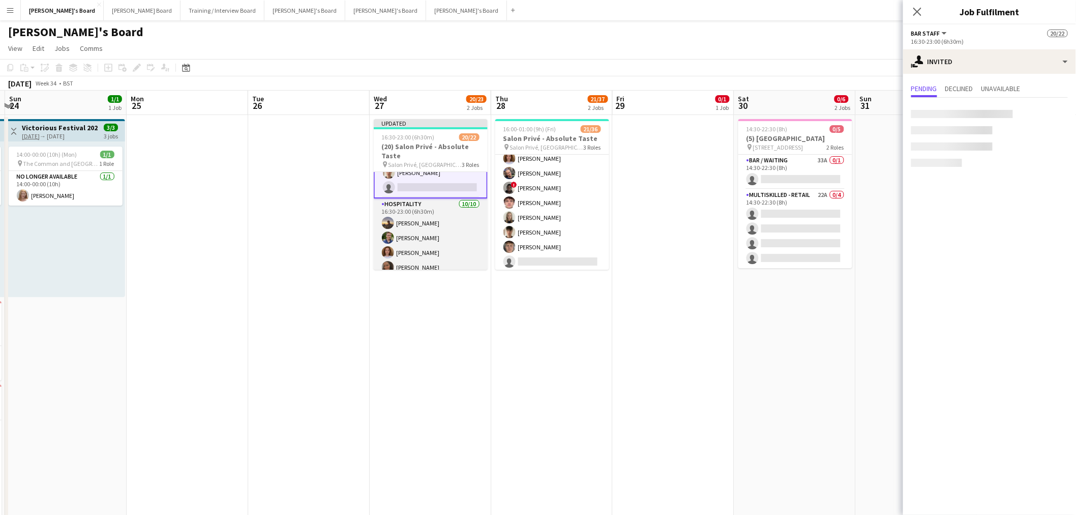
click at [423, 229] on app-card-role "Hospitality 10/10 16:30-23:00 (6h30m) Harry Thomas Joseph Day Sophie Briscoe El…" at bounding box center [431, 281] width 114 height 167
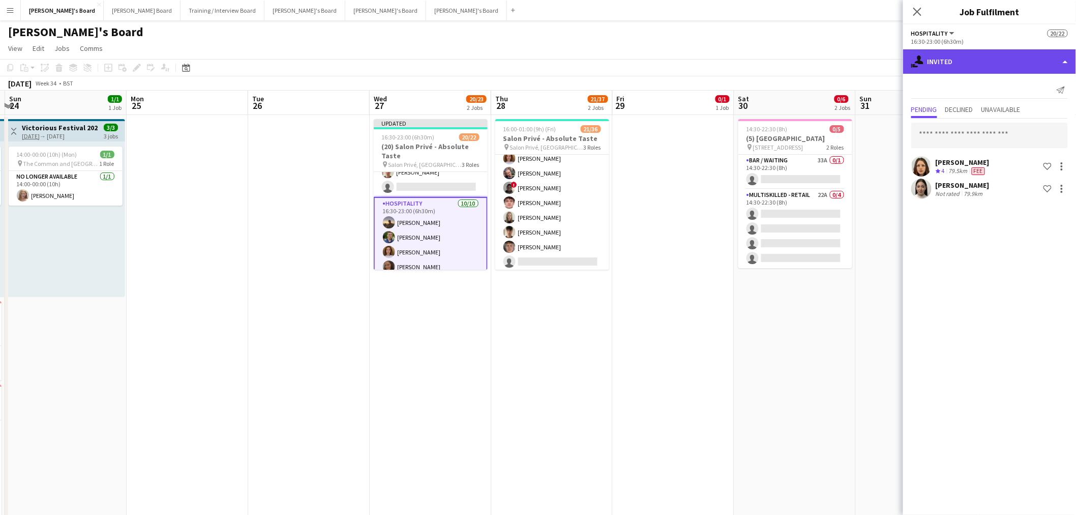
click at [979, 70] on div "single-neutral-actions-share-1 Invited" at bounding box center [989, 61] width 173 height 24
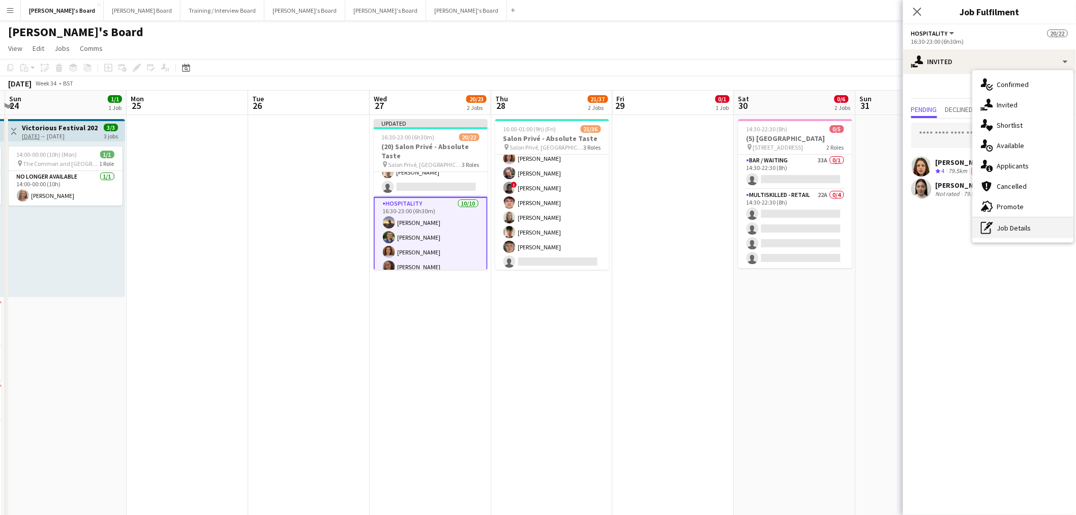
click at [1007, 224] on div "pen-write Job Details" at bounding box center [1023, 228] width 101 height 20
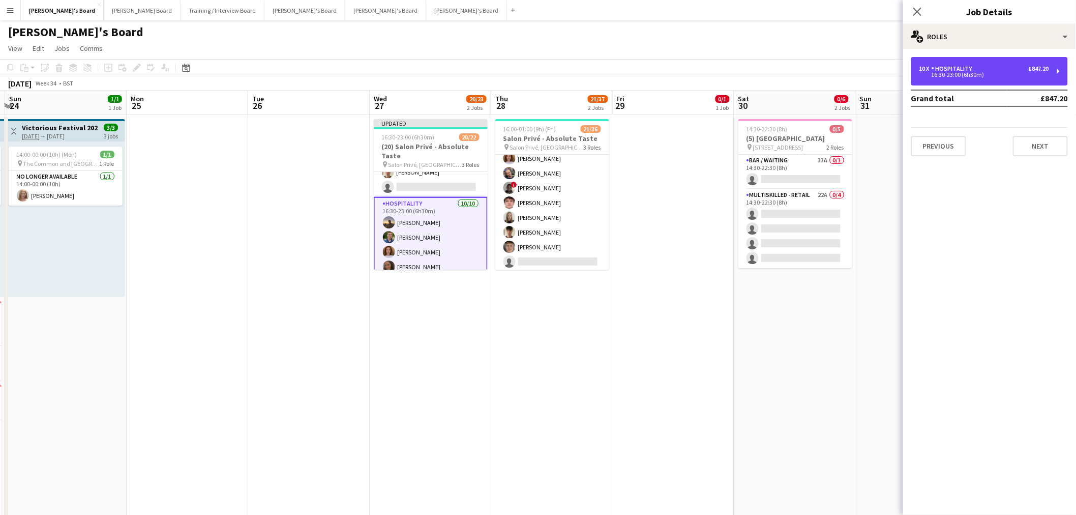
click at [981, 72] on div "16:30-23:00 (6h30m)" at bounding box center [984, 74] width 130 height 5
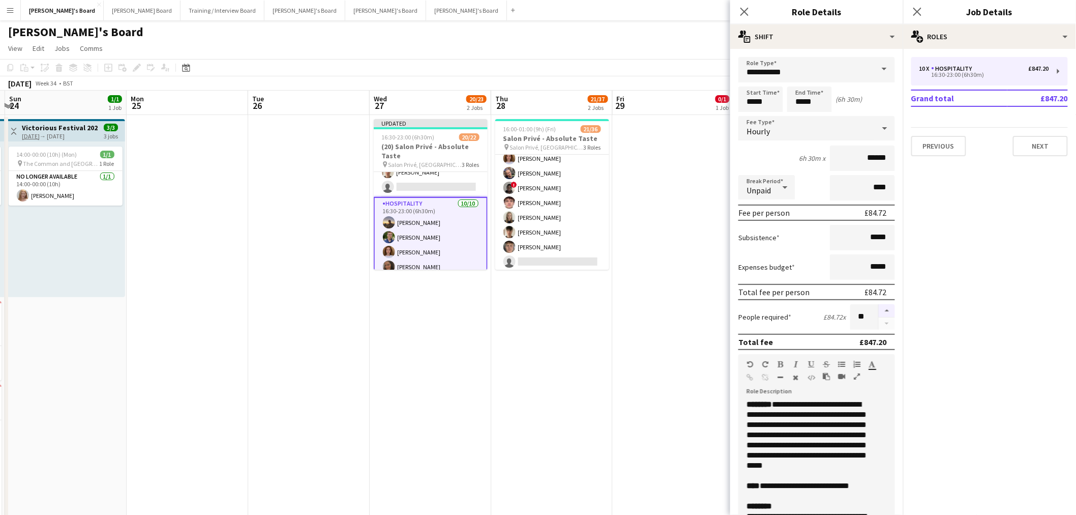
click at [881, 306] on button "button" at bounding box center [887, 310] width 16 height 13
type input "**"
click at [668, 371] on app-date-cell at bounding box center [674, 335] width 122 height 441
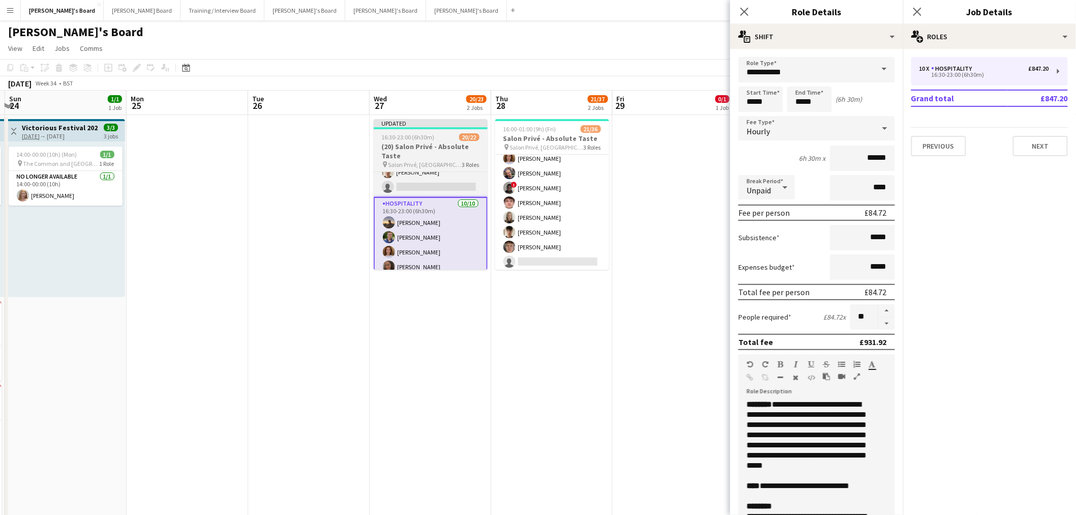
scroll to position [0, 240]
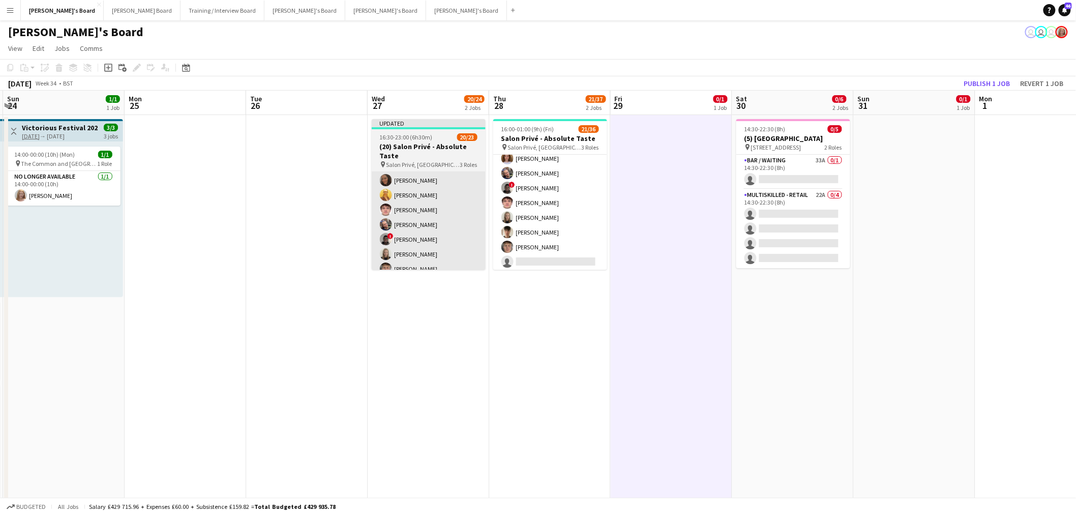
click at [436, 207] on app-card-role "Hospitality 2I 5A 10/11 16:30-23:00 (6h30m) Harry Thomas Joseph Day Sophie Bris…" at bounding box center [429, 202] width 114 height 182
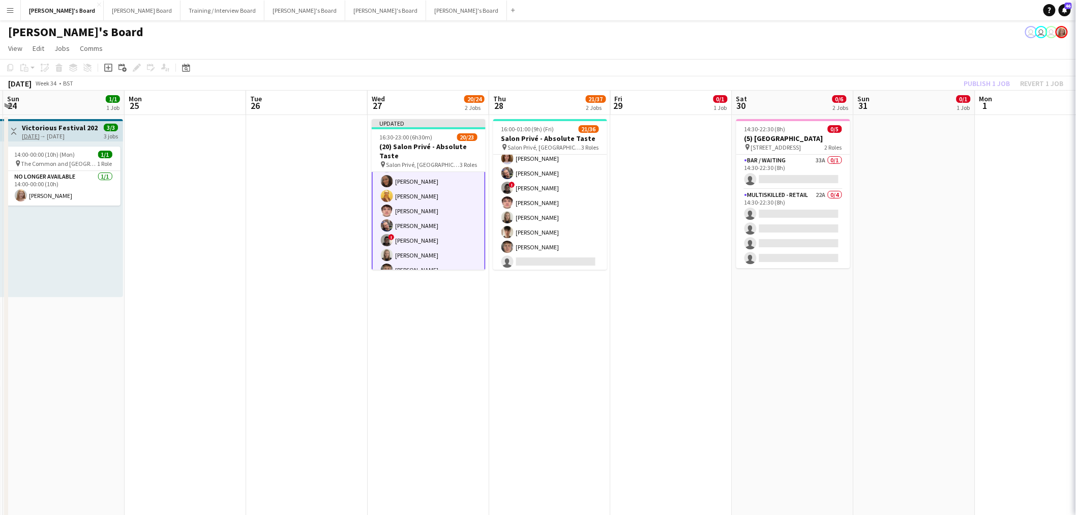
scroll to position [199, 0]
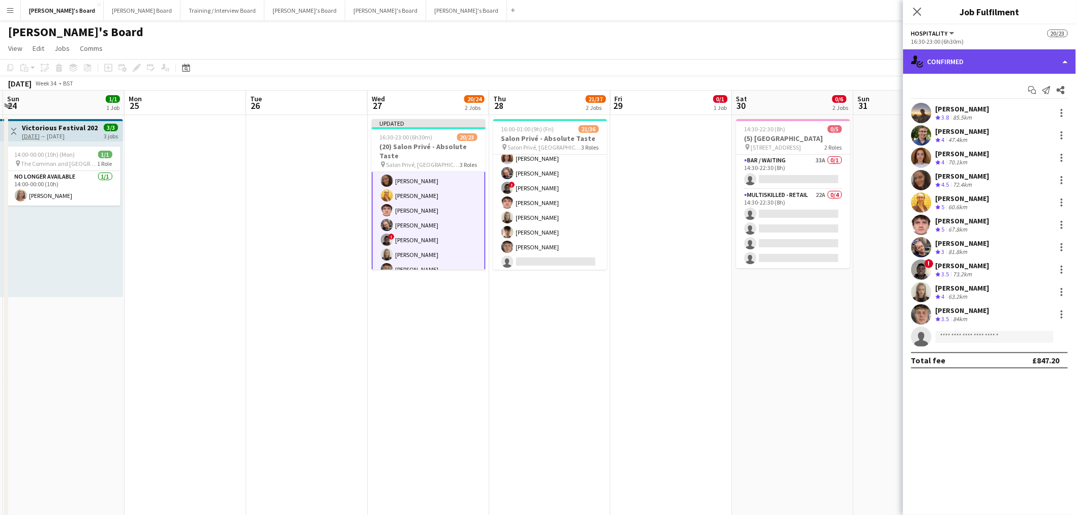
click at [992, 64] on div "single-neutral-actions-check-2 Confirmed" at bounding box center [989, 61] width 173 height 24
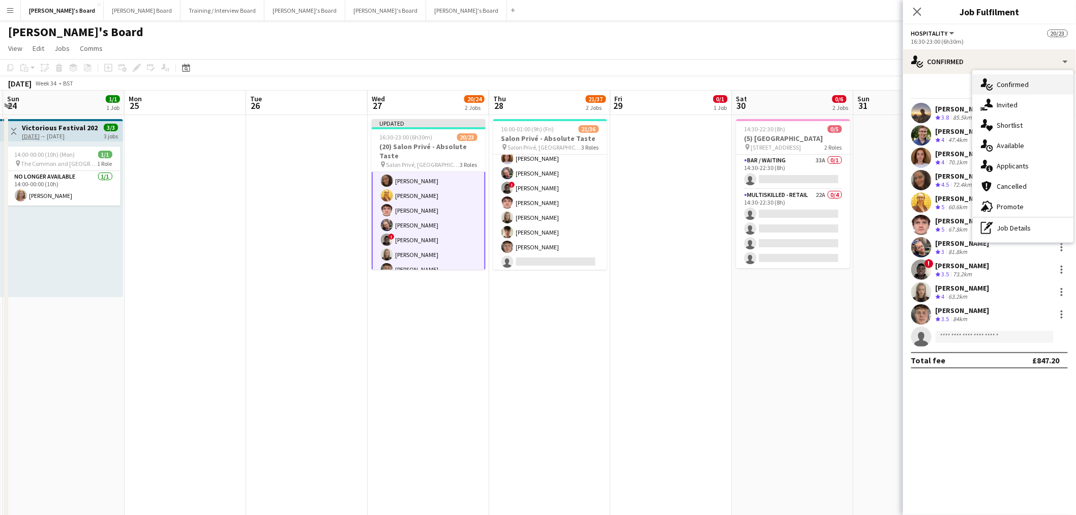
click at [1004, 92] on div "single-neutral-actions-check-2 Confirmed" at bounding box center [1023, 84] width 101 height 20
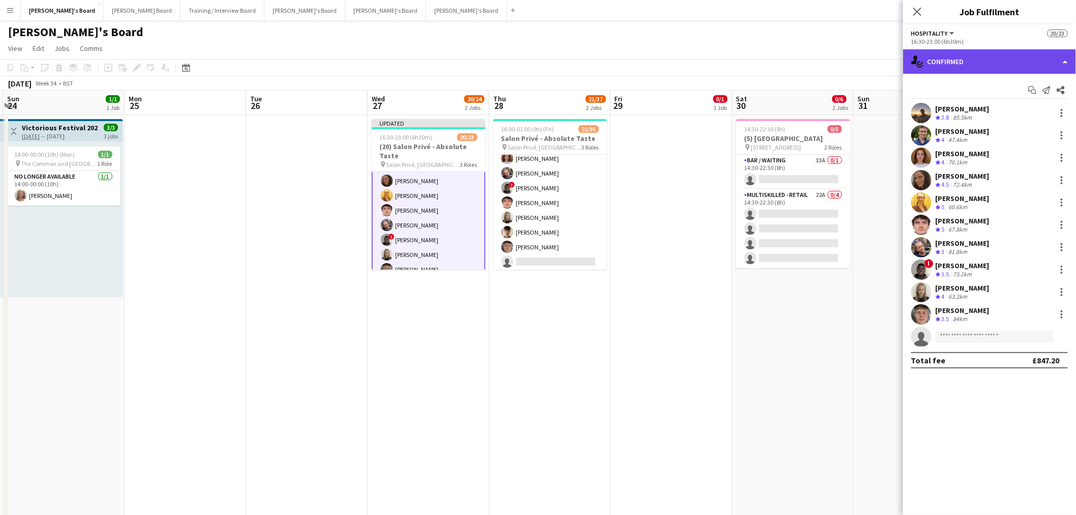
click at [992, 51] on div "single-neutral-actions-check-2 Confirmed" at bounding box center [989, 61] width 173 height 24
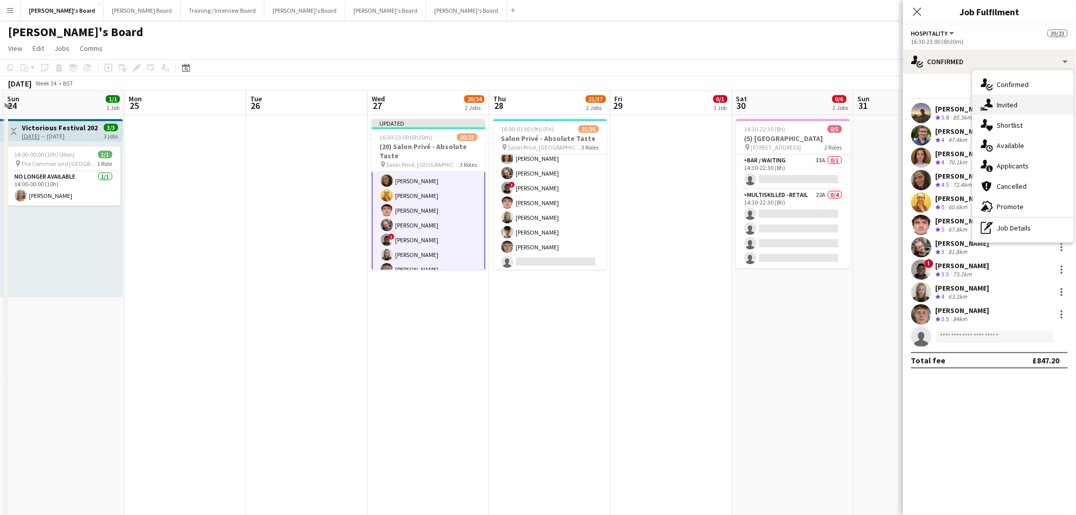
click at [1014, 108] on div "single-neutral-actions-share-1 Invited" at bounding box center [1023, 105] width 101 height 20
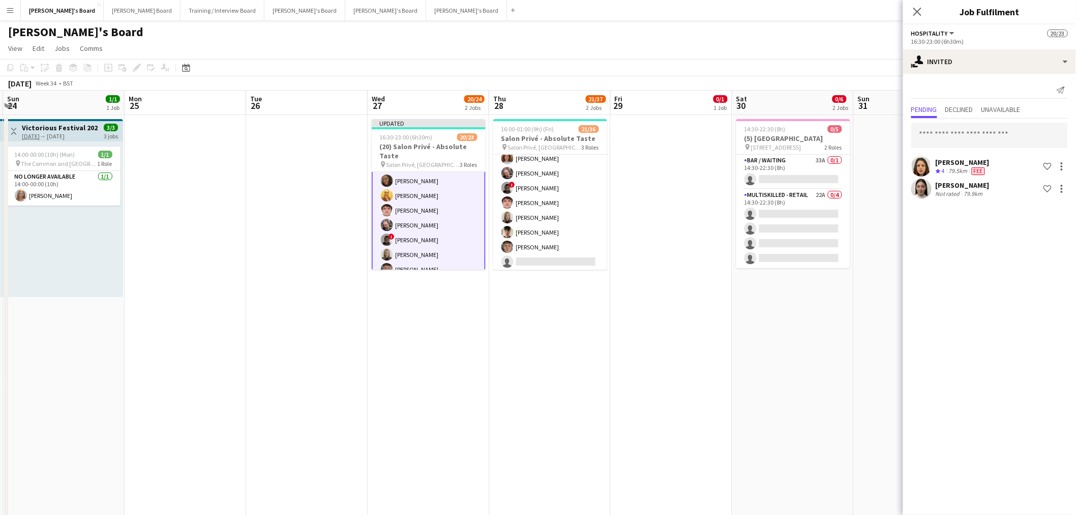
click at [982, 120] on div "Iona Gladstone Crew rating 4 79.5km Fee Shortlist crew Belen Sanchez Not rated …" at bounding box center [989, 159] width 173 height 82
click at [969, 134] on input "text" at bounding box center [989, 135] width 157 height 25
paste input "********"
click at [919, 133] on input "********" at bounding box center [989, 135] width 157 height 25
click at [989, 130] on input "********" at bounding box center [989, 135] width 157 height 25
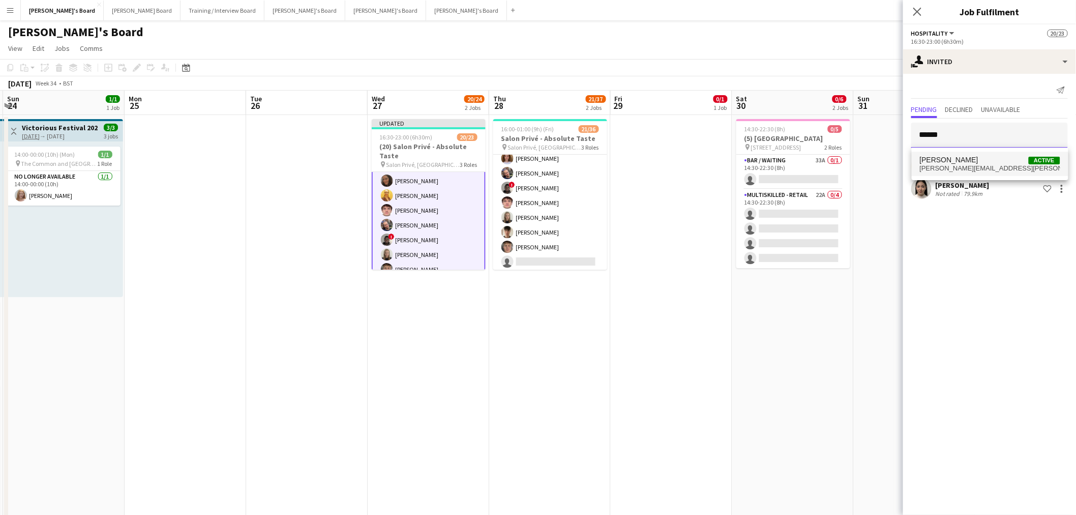
type input "******"
click at [977, 159] on span "Tom Helm Active" at bounding box center [990, 160] width 140 height 9
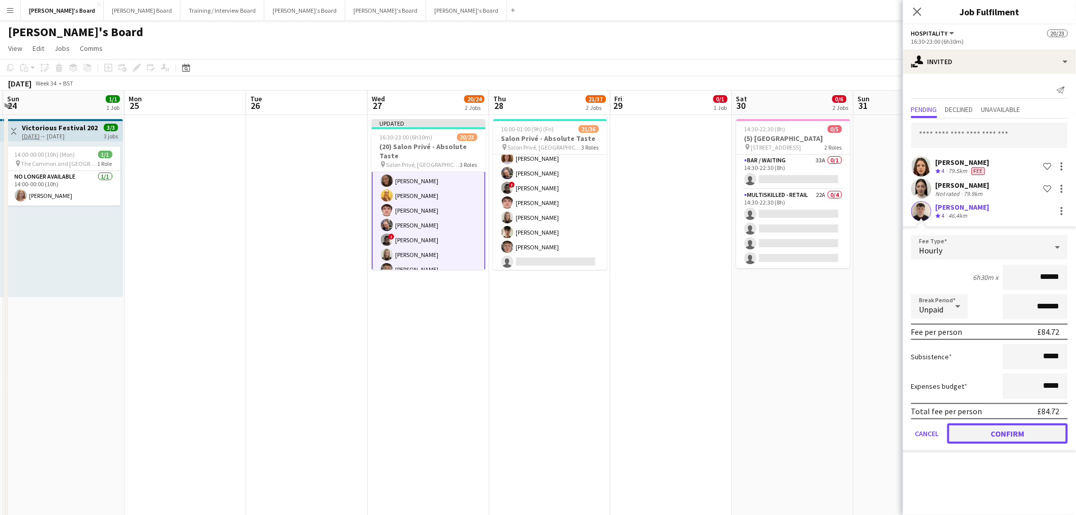
click at [1006, 426] on button "Confirm" at bounding box center [1007, 433] width 121 height 20
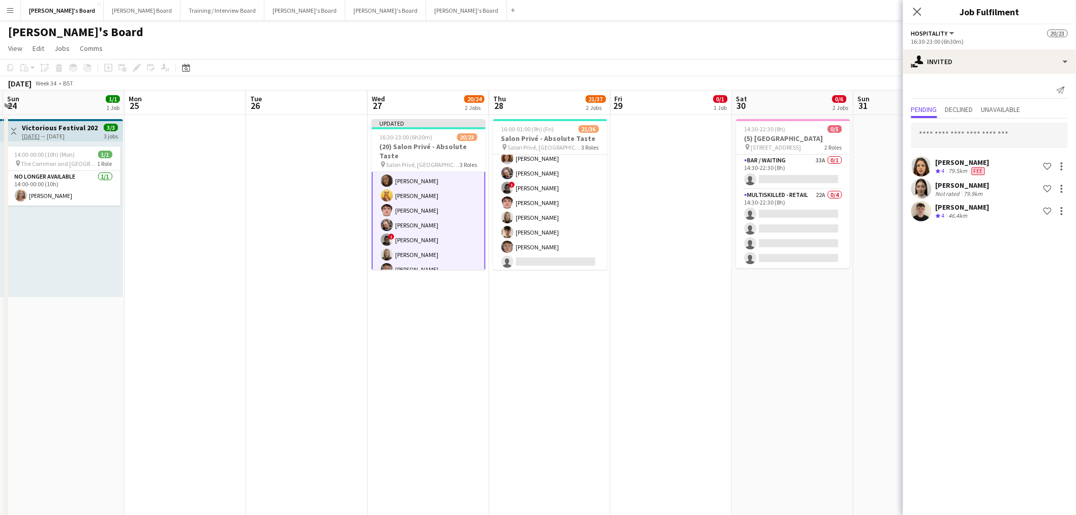
click at [726, 372] on app-date-cell at bounding box center [672, 335] width 122 height 441
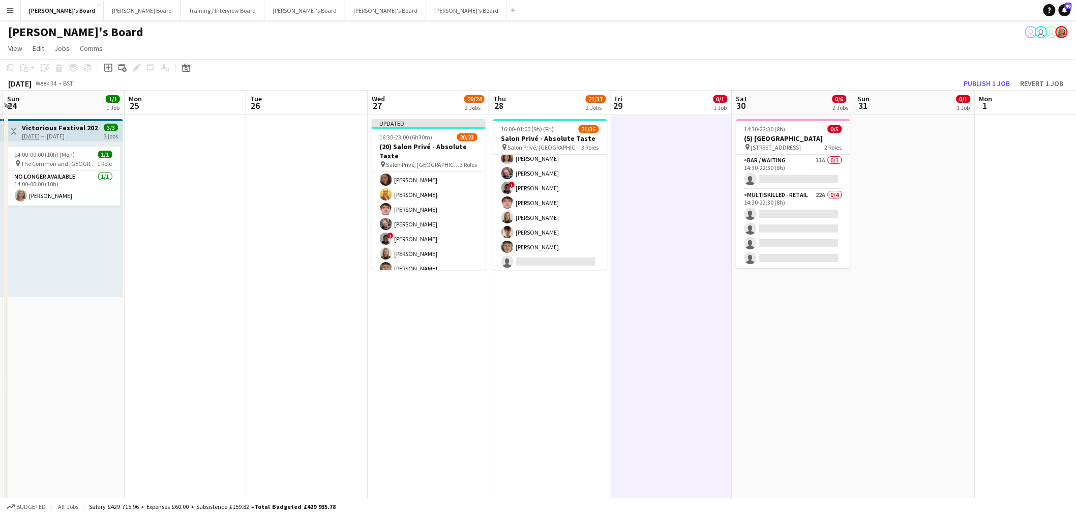
scroll to position [198, 0]
click at [1003, 81] on button "Publish 1 job" at bounding box center [987, 83] width 54 height 13
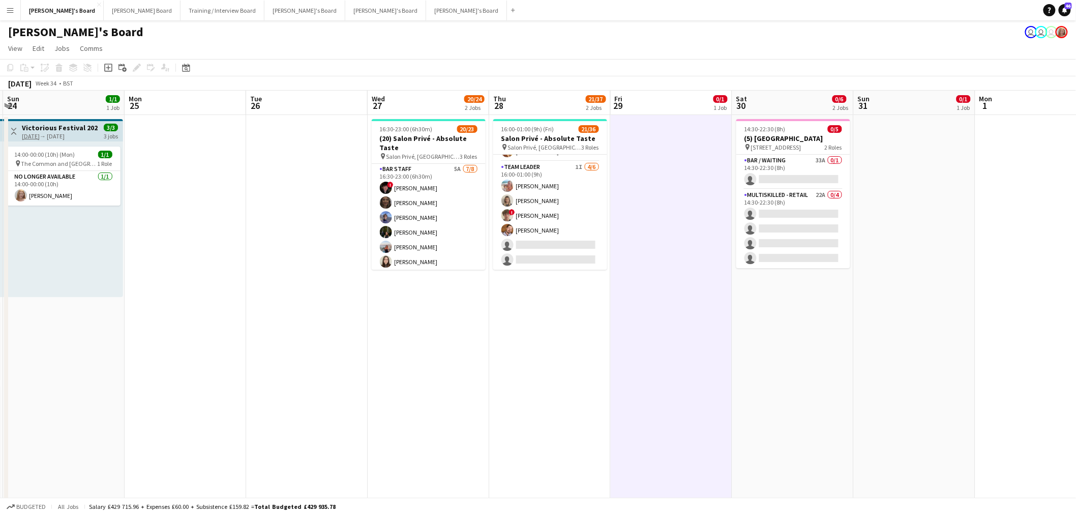
scroll to position [0, 0]
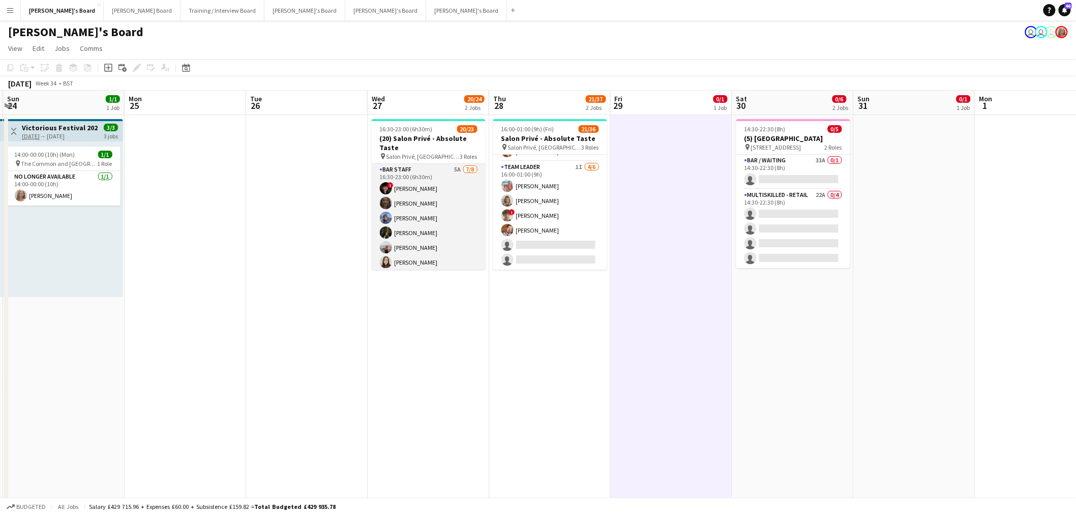
click at [438, 201] on app-card-role "BAR STAFF 5A 7/8 16:30-23:00 (6h30m) ! Ryan Filkins shona irvine Douglas Lansle…" at bounding box center [429, 233] width 114 height 138
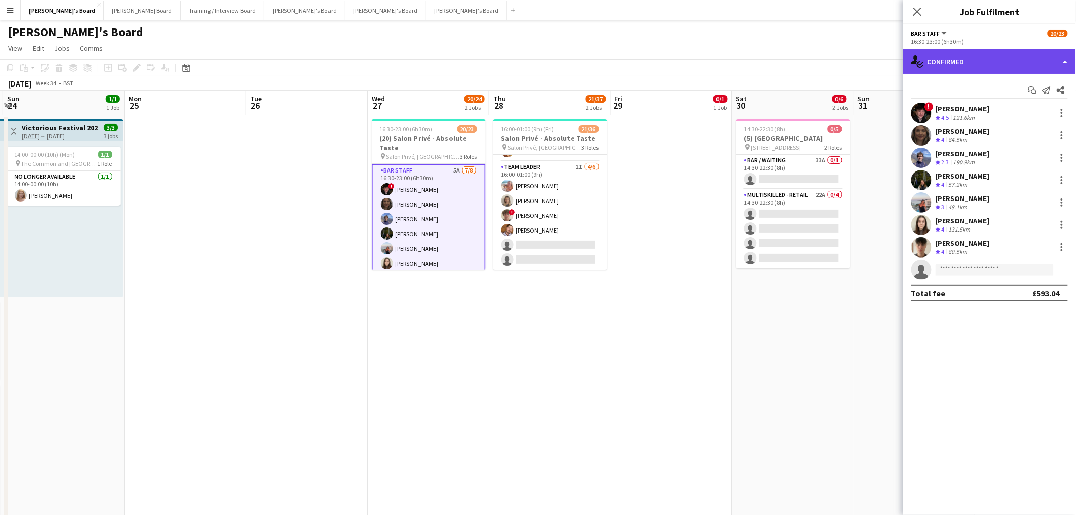
click at [1008, 58] on div "single-neutral-actions-check-2 Confirmed" at bounding box center [989, 61] width 173 height 24
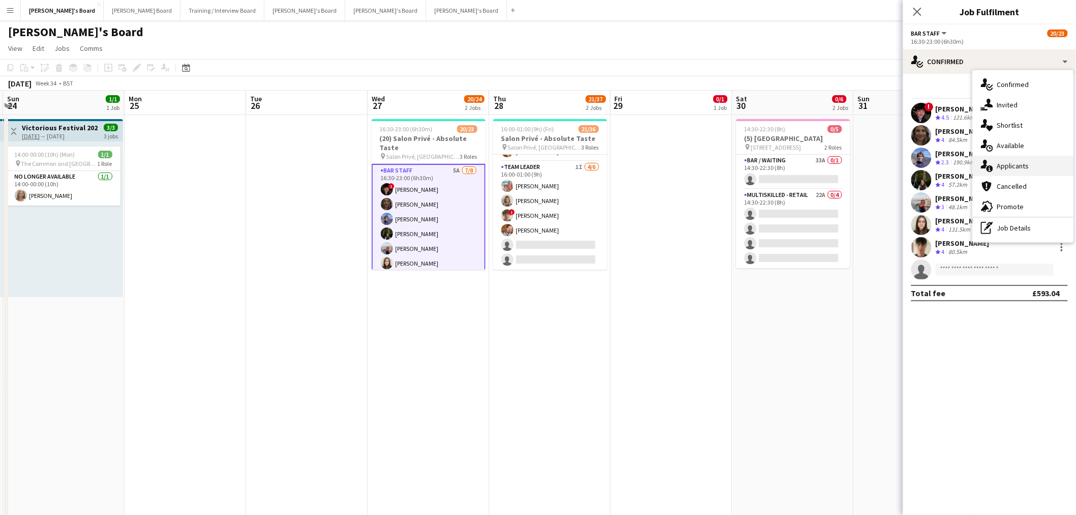
click at [1034, 170] on div "single-neutral-actions-information Applicants" at bounding box center [1023, 166] width 101 height 20
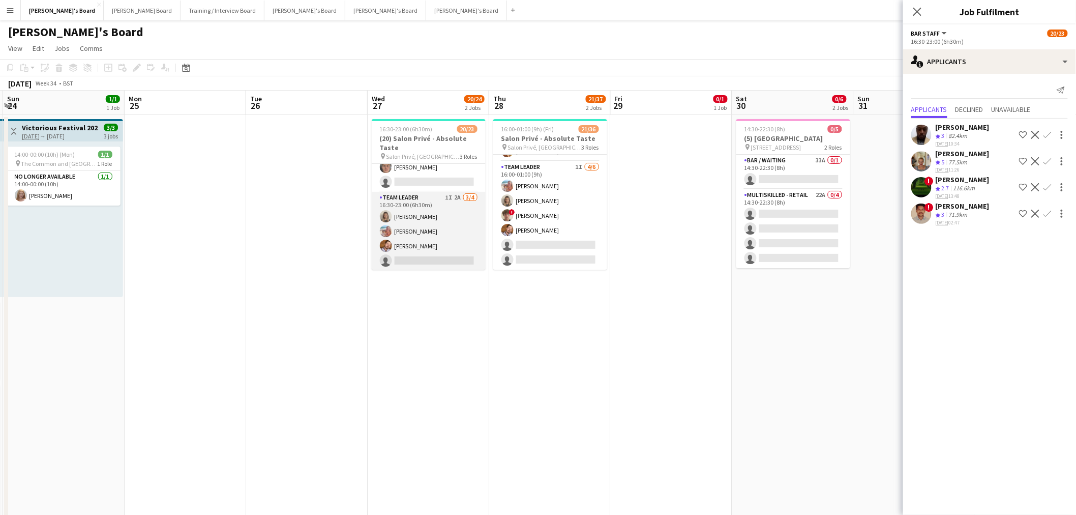
click at [427, 216] on app-card-role "TEAM LEADER 1I 2A 3/4 16:30-23:00 (6h30m) Mathilde Wilkie Freya Lillywhite Harr…" at bounding box center [429, 231] width 114 height 79
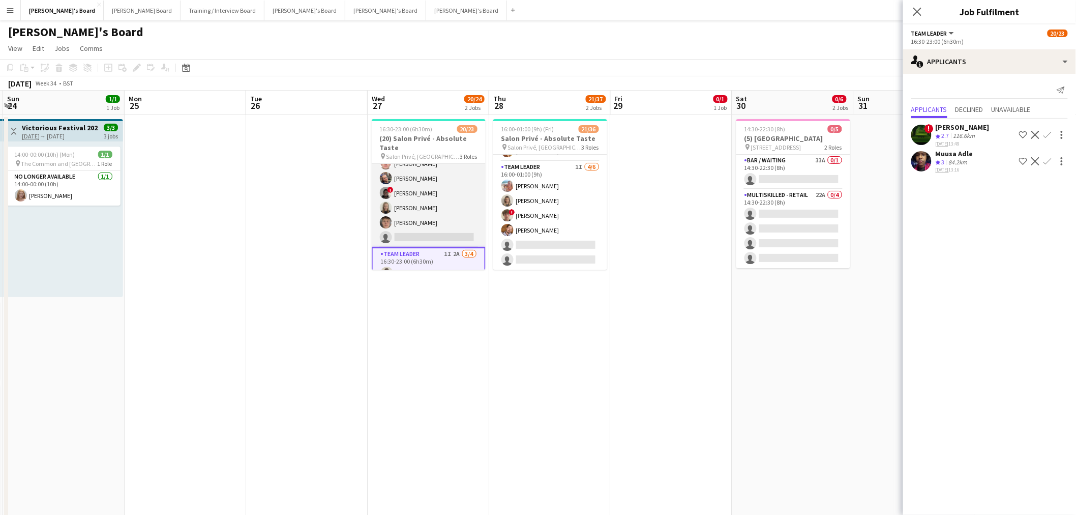
click at [440, 204] on app-card-role "Hospitality 3I 5A 10/11 16:30-23:00 (6h30m) Harry Thomas Joseph Day Sophie Bris…" at bounding box center [429, 156] width 114 height 182
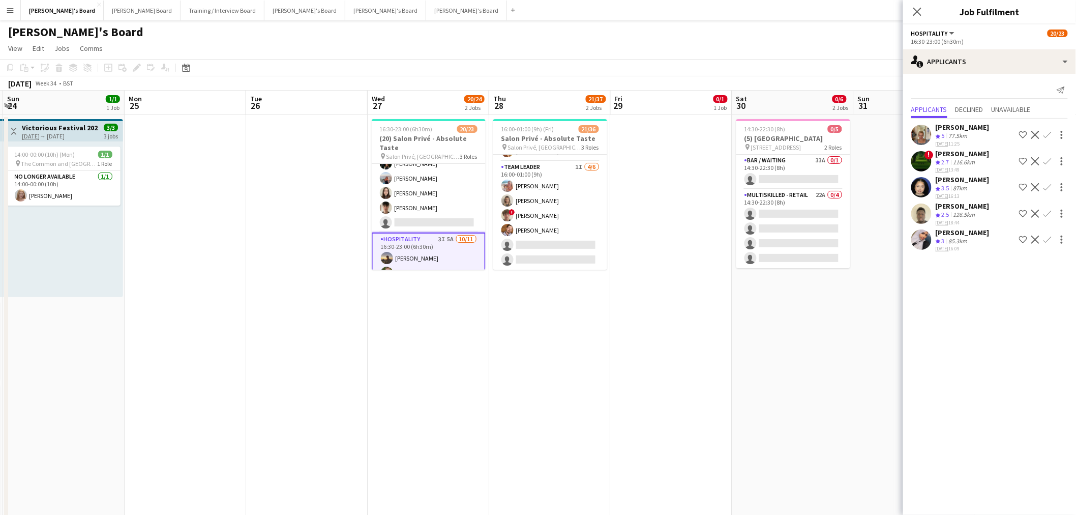
scroll to position [68, 0]
click at [439, 205] on app-card-role "BAR STAFF 5A 7/8 16:30-23:00 (6h30m) ! Ryan Filkins shona irvine Douglas Lansle…" at bounding box center [429, 165] width 114 height 138
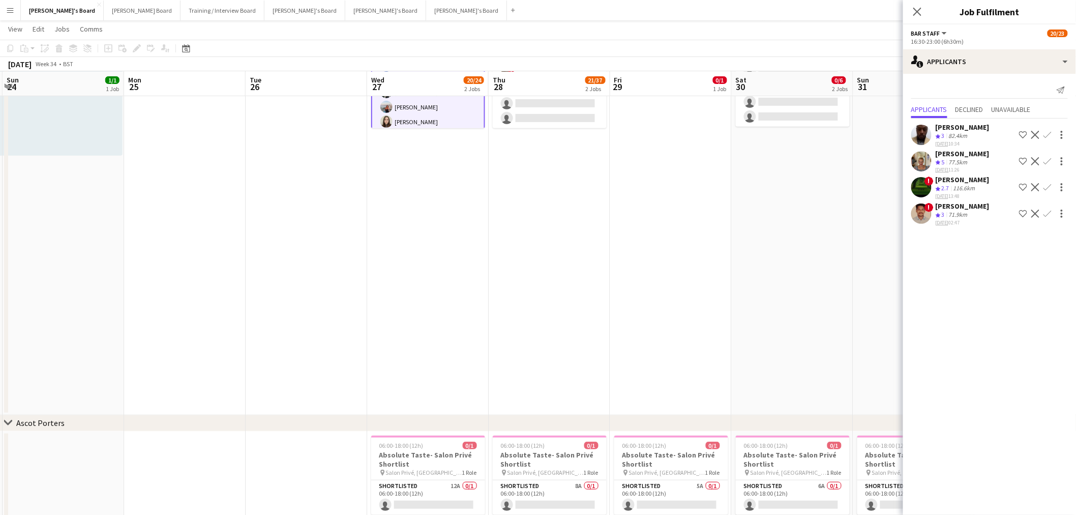
scroll to position [56, 0]
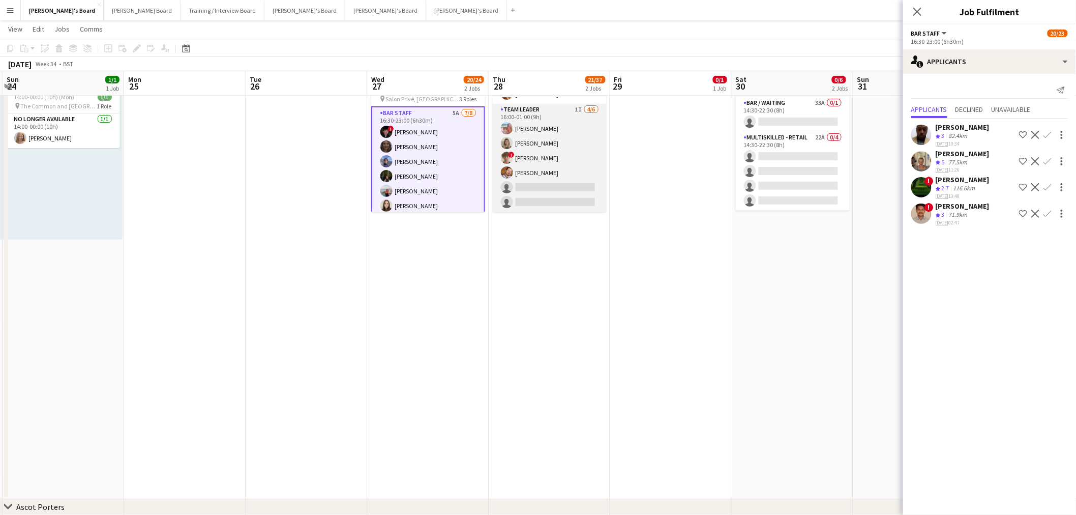
click at [552, 144] on app-card-role "TEAM LEADER 1I 4/6 16:00-01:00 (9h) Freya Lillywhite Mathilde Wilkie ! Jamie Ac…" at bounding box center [550, 158] width 114 height 108
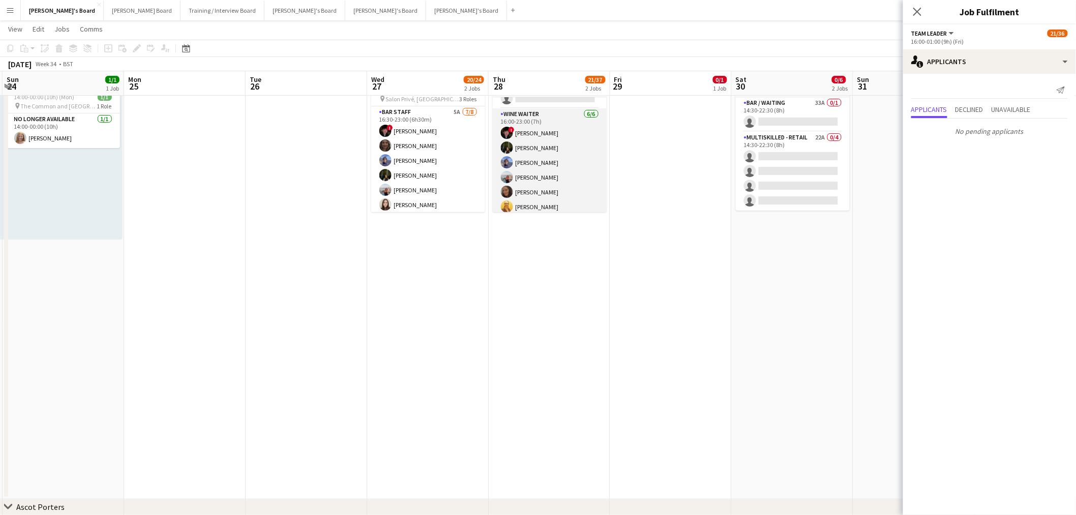
click at [556, 160] on app-card-role "WINE WAITER 6/6 16:00-23:00 (7h) ! Ryan Filkins Jessamie Lindley Douglas Lansle…" at bounding box center [550, 162] width 114 height 108
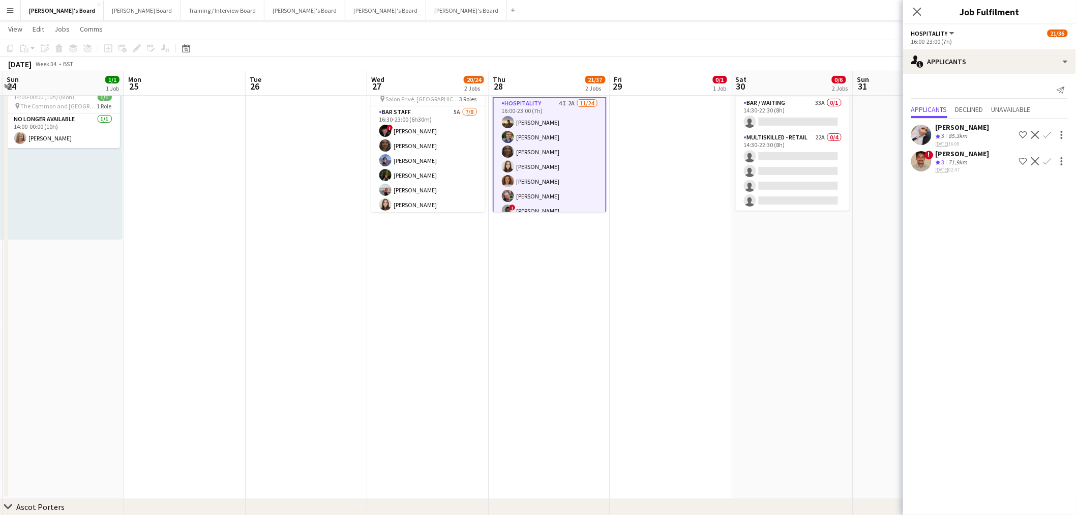
scroll to position [0, 0]
click at [660, 159] on app-date-cell at bounding box center [671, 277] width 122 height 441
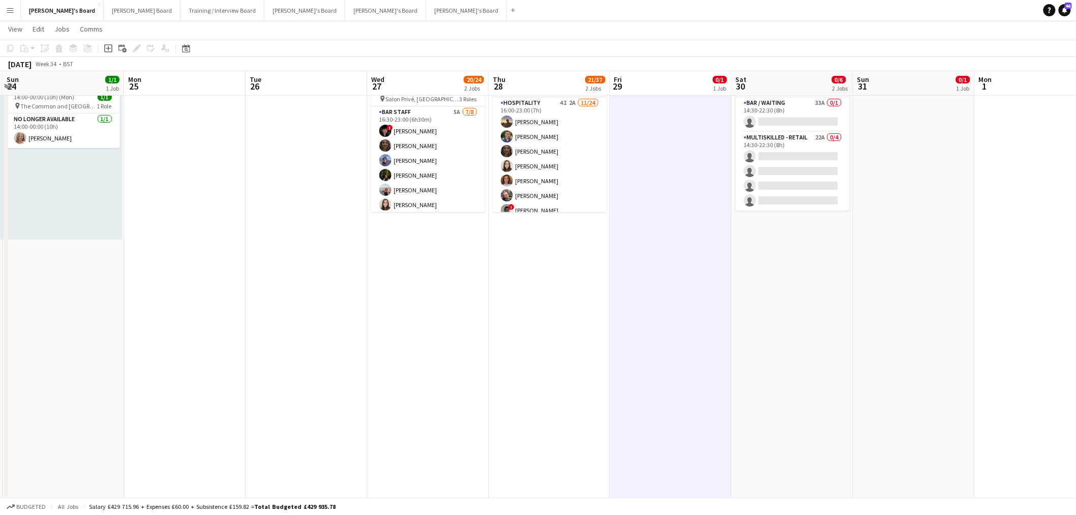
click at [660, 159] on app-date-cell at bounding box center [671, 277] width 122 height 441
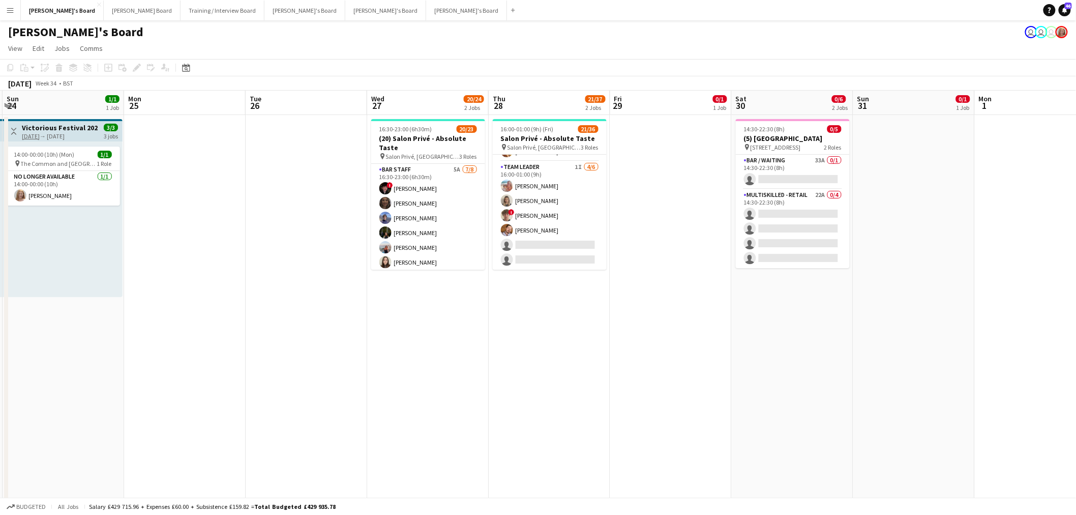
click at [436, 205] on app-card-role "BAR STAFF 5A 7/8 16:30-23:00 (6h30m) ! Ryan Filkins shona irvine Douglas Lansle…" at bounding box center [428, 233] width 114 height 138
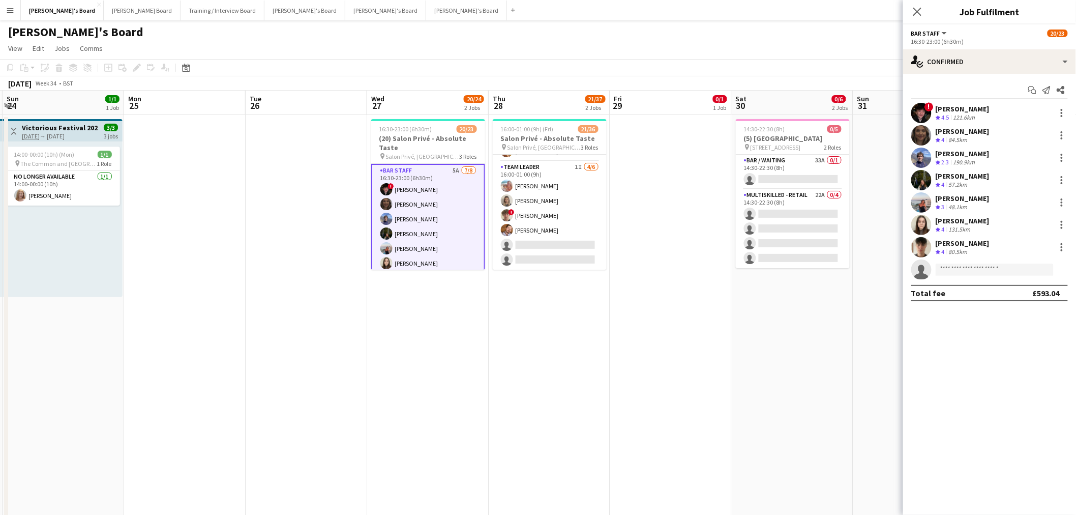
click at [375, 388] on app-date-cell "16:30-23:00 (6h30m) 20/23 (20) Salon Privé - Absolute Taste pin Salon Privé, Bl…" at bounding box center [428, 335] width 122 height 441
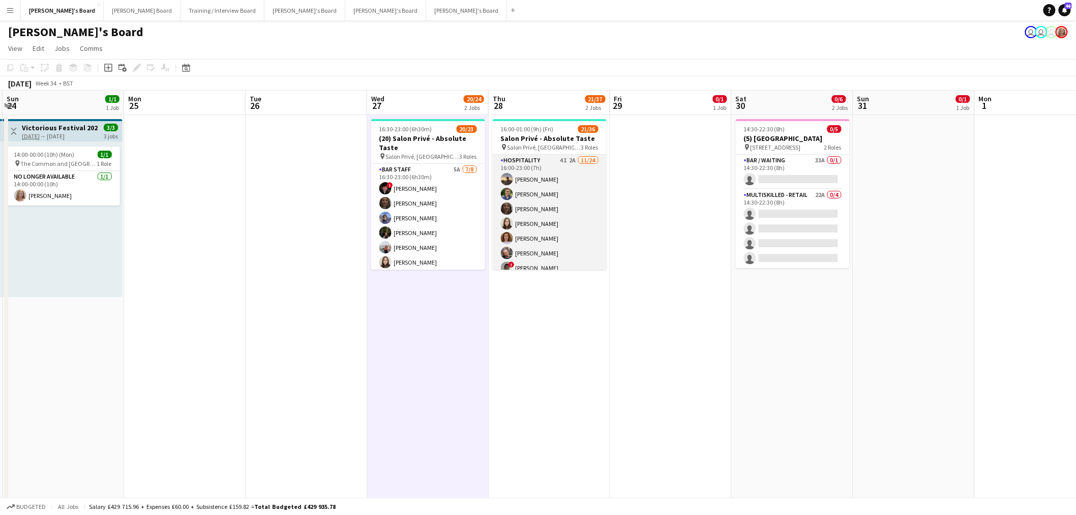
click at [551, 186] on app-card-role "Hospitality 4I 2A 11/24 16:00-23:00 (7h) Harry Thomas Joseph Day shona irvine H…" at bounding box center [550, 342] width 114 height 374
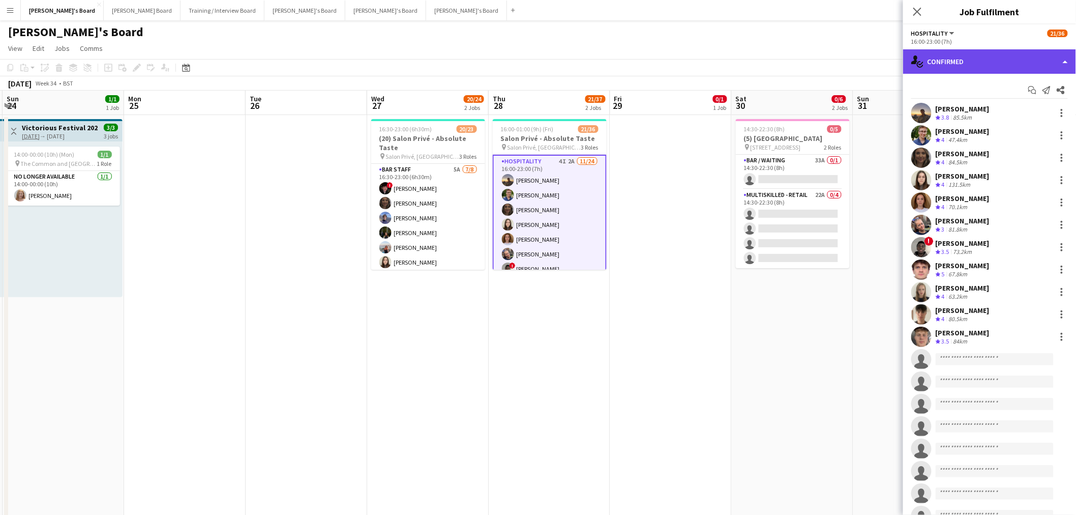
click at [987, 55] on div "single-neutral-actions-check-2 Confirmed" at bounding box center [989, 61] width 173 height 24
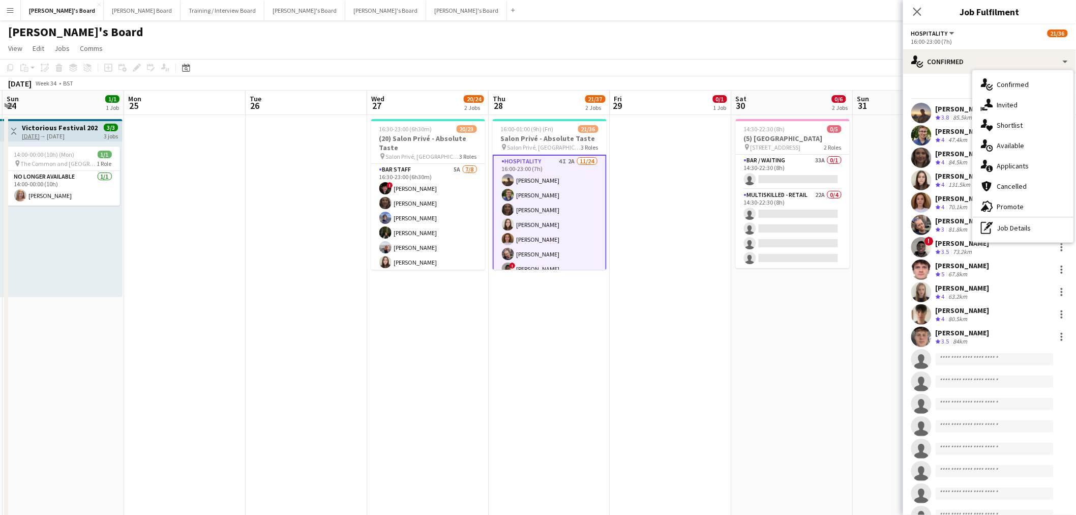
click at [1027, 165] on div "single-neutral-actions-information Applicants" at bounding box center [1023, 166] width 101 height 20
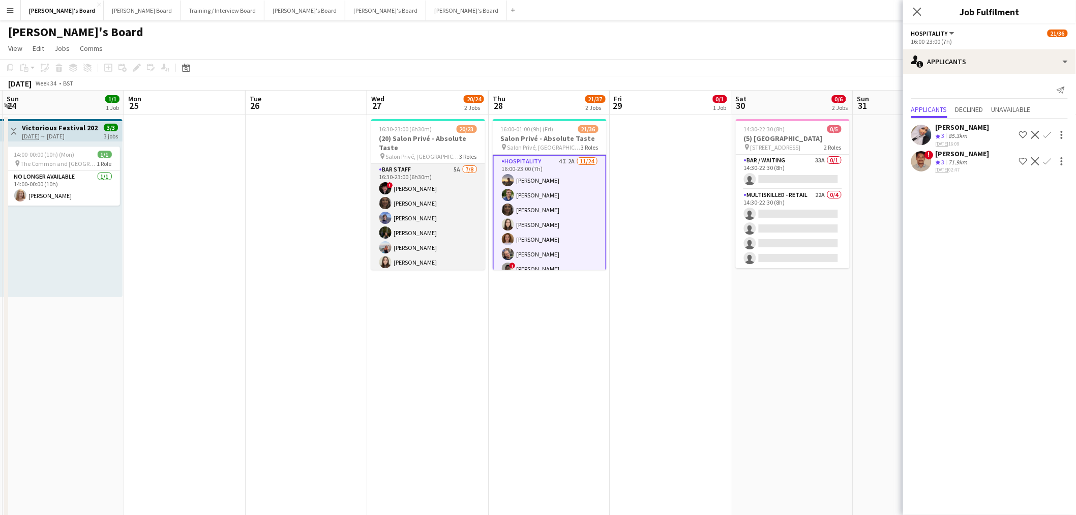
drag, startPoint x: 434, startPoint y: 211, endPoint x: 430, endPoint y: 216, distance: 6.5
click at [434, 211] on app-card-role "BAR STAFF 5A 7/8 16:30-23:00 (6h30m) ! Ryan Filkins shona irvine Douglas Lansle…" at bounding box center [428, 233] width 114 height 138
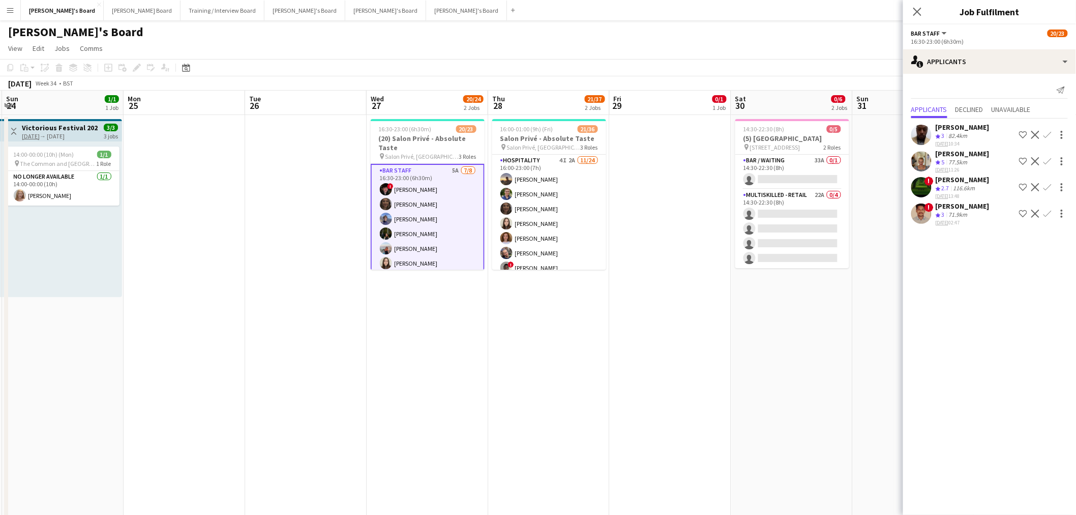
scroll to position [294, 0]
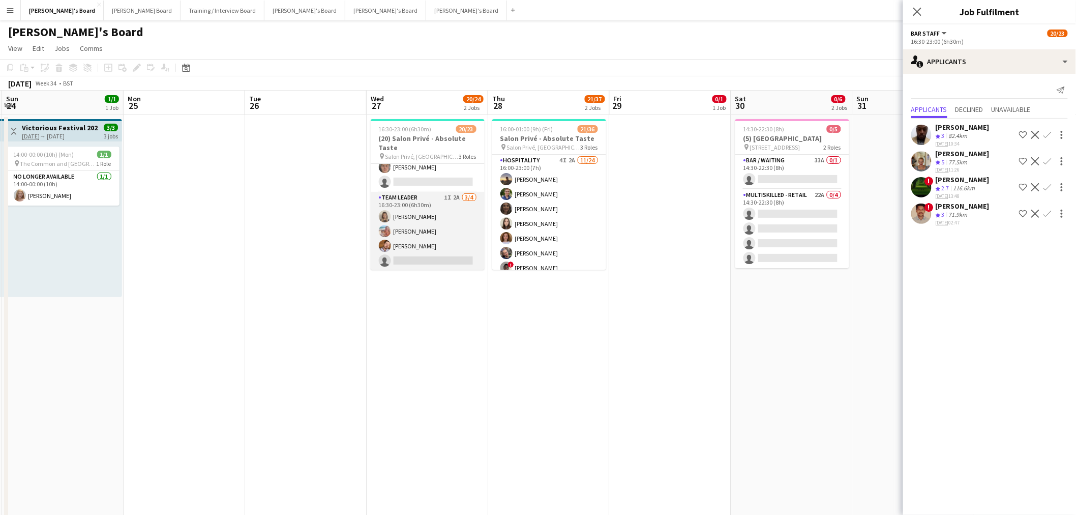
click at [425, 228] on app-card-role "TEAM LEADER 1I 2A 3/4 16:30-23:00 (6h30m) Mathilde Wilkie Freya Lillywhite Harr…" at bounding box center [428, 231] width 114 height 79
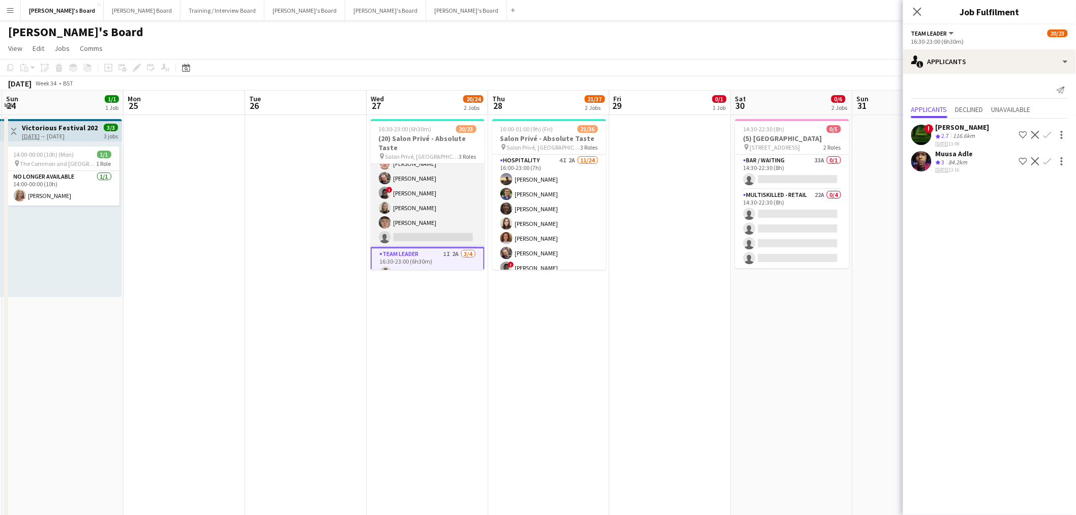
click at [431, 186] on app-card-role "Hospitality 3I 5A 10/11 16:30-23:00 (6h30m) Harry Thomas Joseph Day Sophie Bris…" at bounding box center [428, 156] width 114 height 182
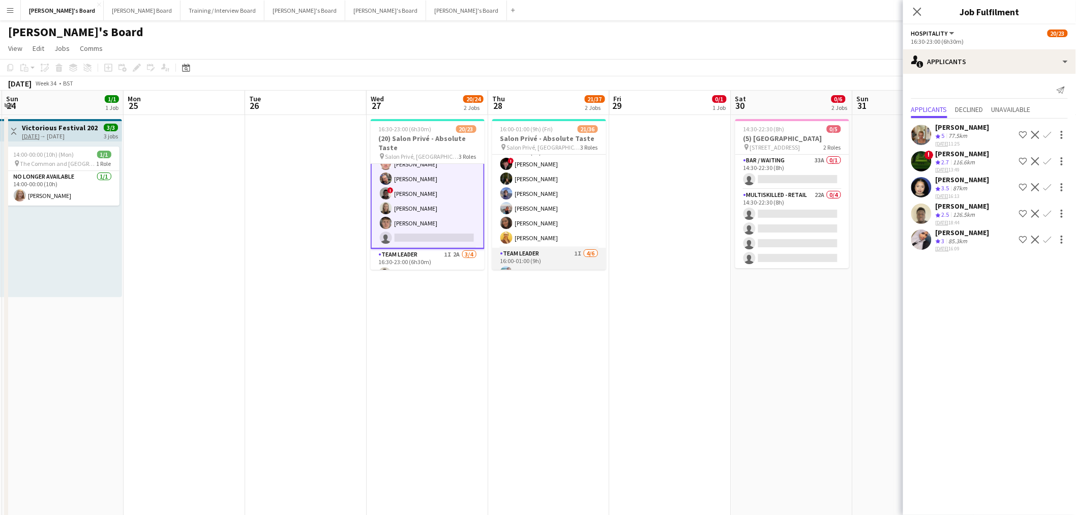
scroll to position [475, 0]
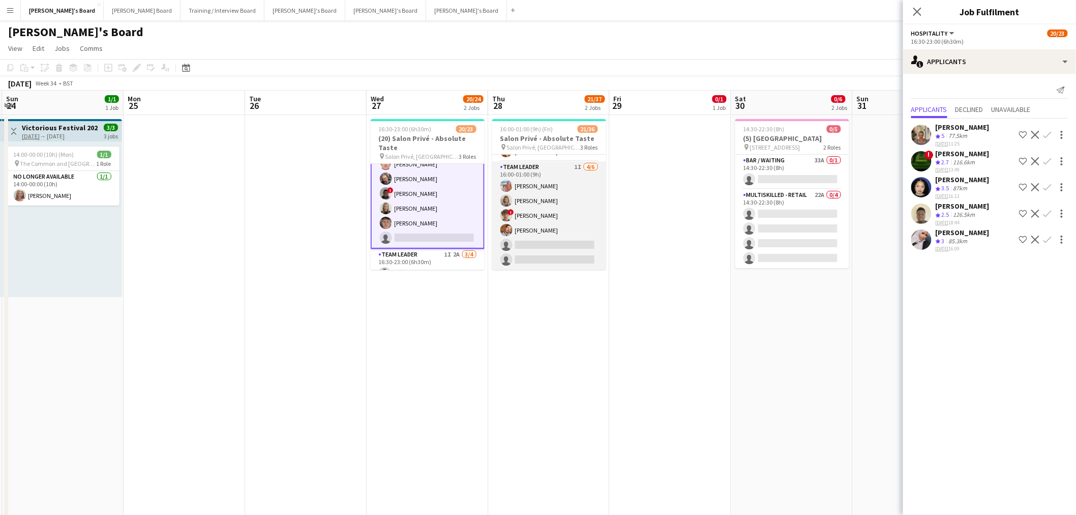
click at [532, 234] on app-card-role "TEAM LEADER 1I 4/6 16:00-01:00 (9h) Freya Lillywhite Mathilde Wilkie ! Jamie Ac…" at bounding box center [549, 215] width 114 height 108
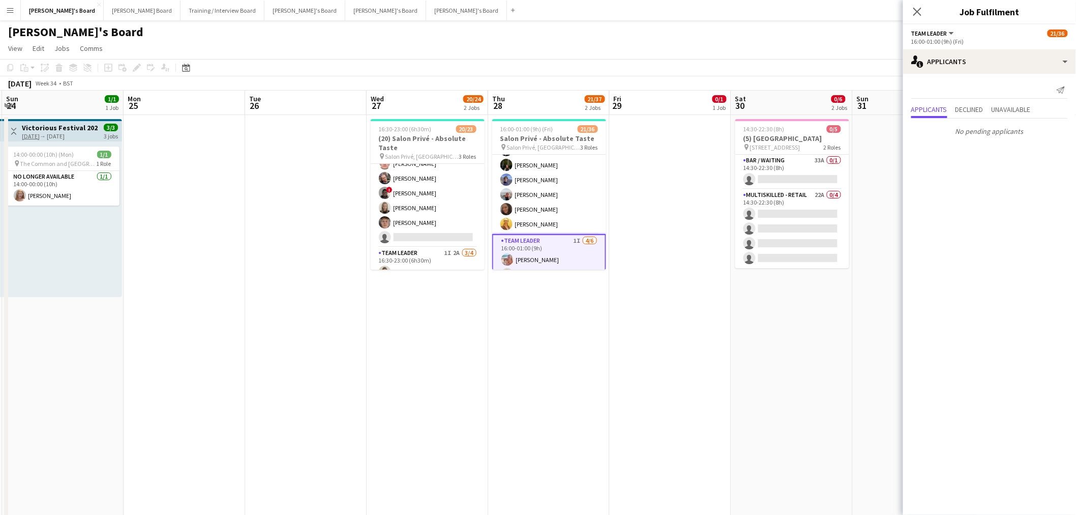
scroll to position [306, 0]
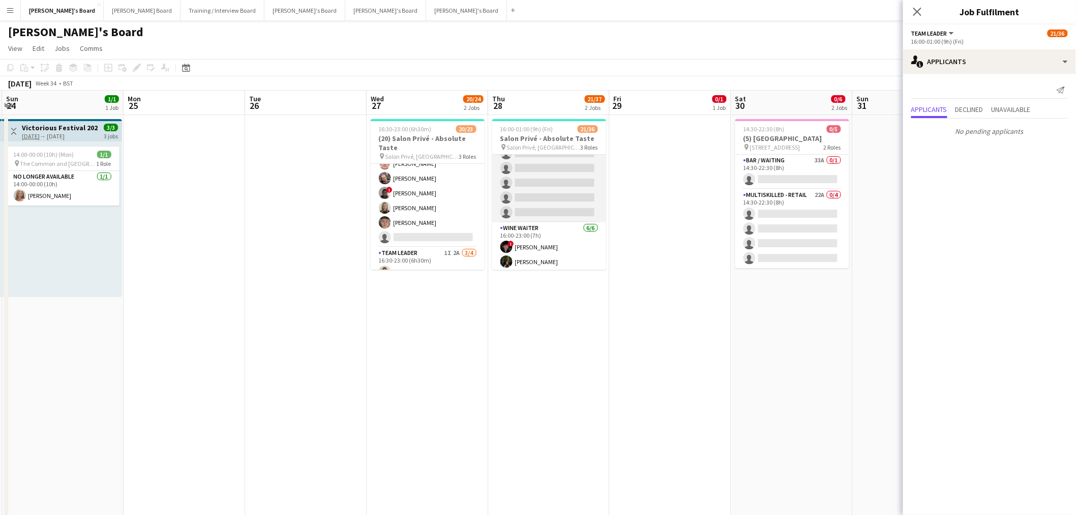
click at [548, 185] on app-card-role "Hospitality 4I 2A 11/24 16:00-23:00 (7h) Harry Thomas Joseph Day shona irvine H…" at bounding box center [549, 35] width 114 height 374
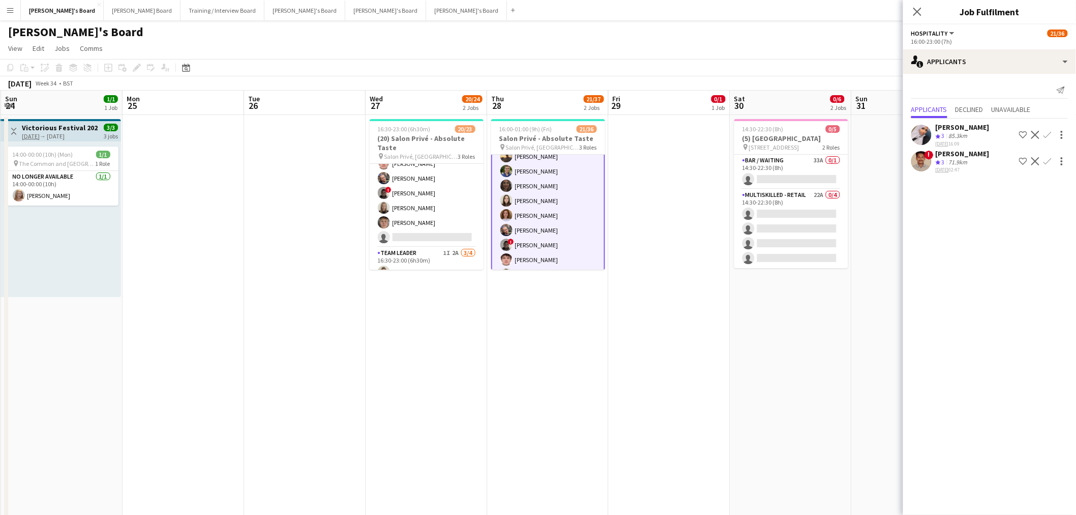
scroll to position [0, 0]
click at [698, 197] on app-date-cell at bounding box center [670, 335] width 122 height 441
click at [697, 199] on app-date-cell at bounding box center [670, 335] width 122 height 441
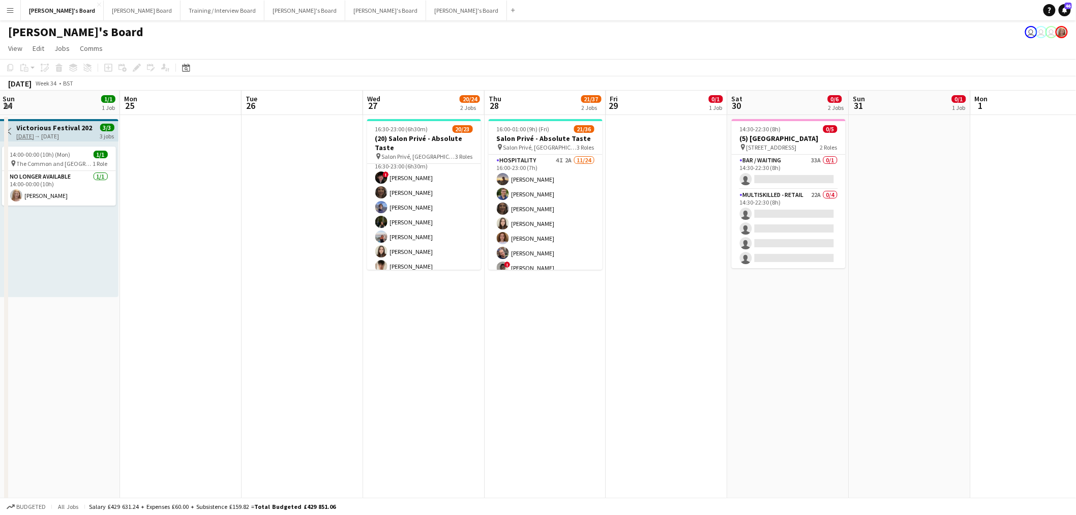
scroll to position [0, 262]
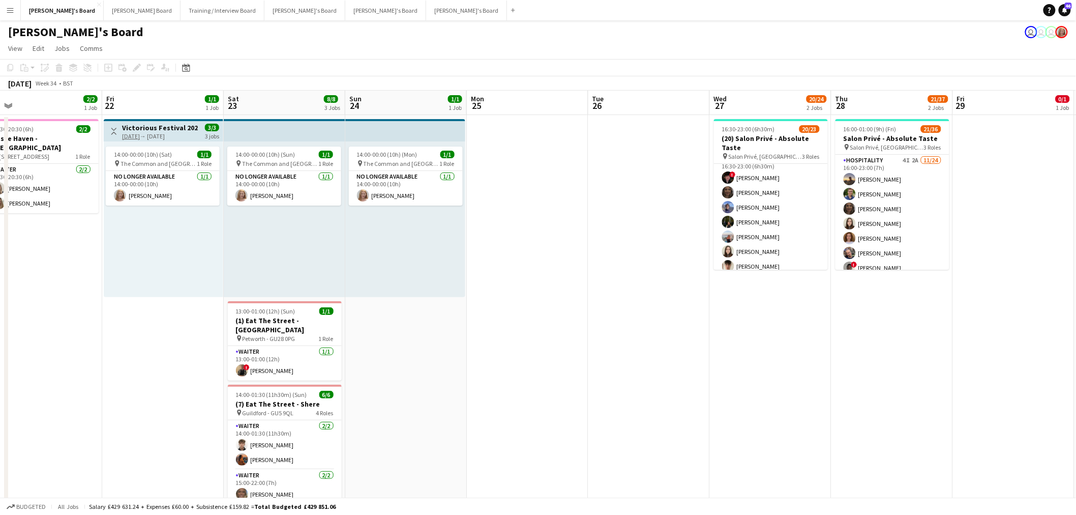
drag, startPoint x: 400, startPoint y: 156, endPoint x: 577, endPoint y: 138, distance: 177.3
click at [577, 138] on app-calendar-viewport "Tue 19 Wed 20 2/2 1 Job Thu 21 2/2 1 Job Fri 22 1/1 1 Job Sat 23 8/8 3 Jobs Sun…" at bounding box center [538, 454] width 1076 height 727
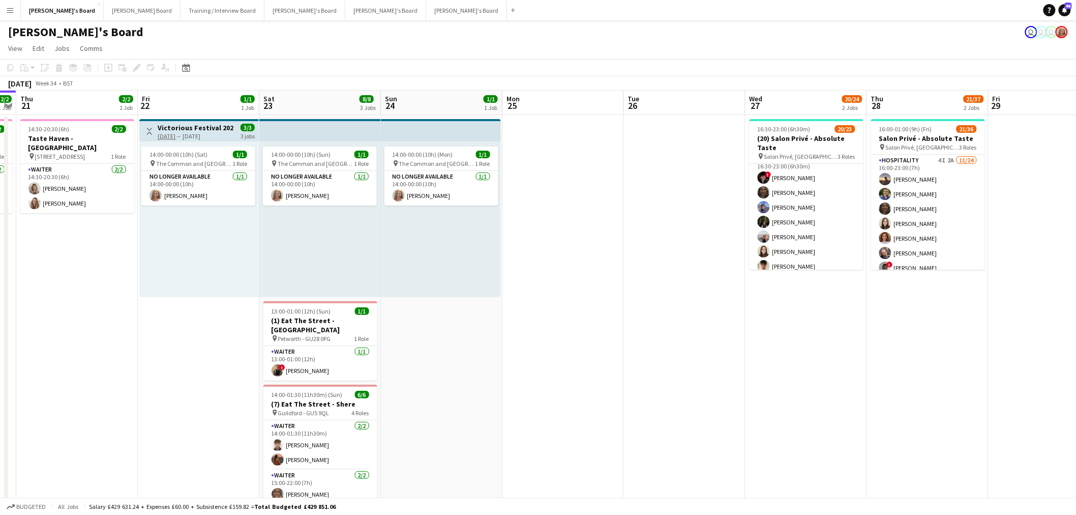
drag, startPoint x: 107, startPoint y: 326, endPoint x: 157, endPoint y: 360, distance: 59.4
click at [357, 368] on app-calendar-viewport "Tue 19 Wed 20 2/2 1 Job Thu 21 2/2 1 Job Fri 22 1/1 1 Job Sat 23 8/8 3 Jobs Sun…" at bounding box center [538, 454] width 1076 height 727
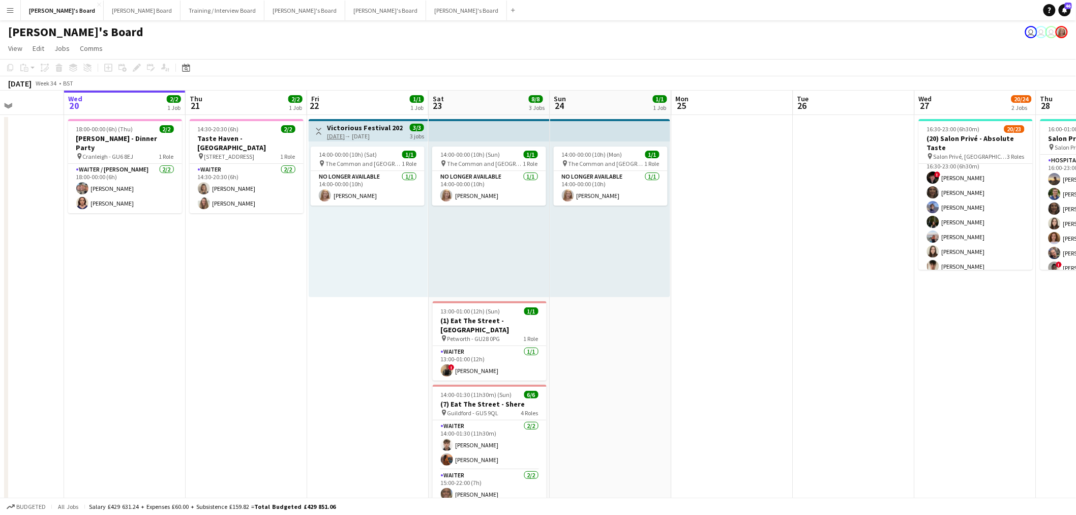
drag, startPoint x: 546, startPoint y: 257, endPoint x: 640, endPoint y: 250, distance: 94.3
click at [640, 250] on app-calendar-viewport "Sun 17 Mon 18 Tue 19 Wed 20 2/2 1 Job Thu 21 2/2 1 Job Fri 22 1/1 1 Job Sat 23 …" at bounding box center [538, 454] width 1076 height 727
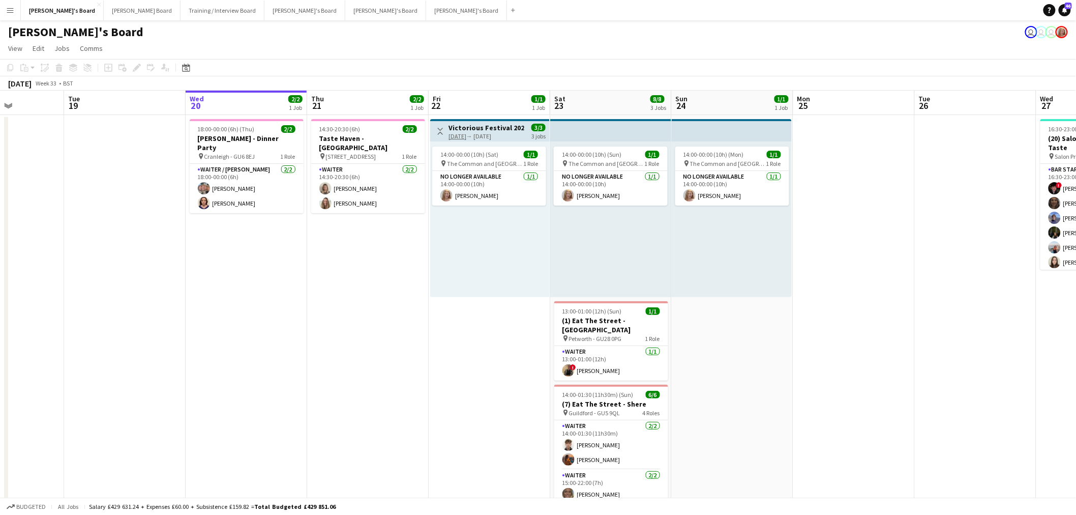
drag, startPoint x: 414, startPoint y: 259, endPoint x: 238, endPoint y: 266, distance: 176.1
click at [131, 308] on app-calendar-viewport "Sun 17 Mon 18 Tue 19 Wed 20 2/2 1 Job Thu 21 2/2 1 Job Fri 22 1/1 1 Job Sat 23 …" at bounding box center [538, 454] width 1076 height 727
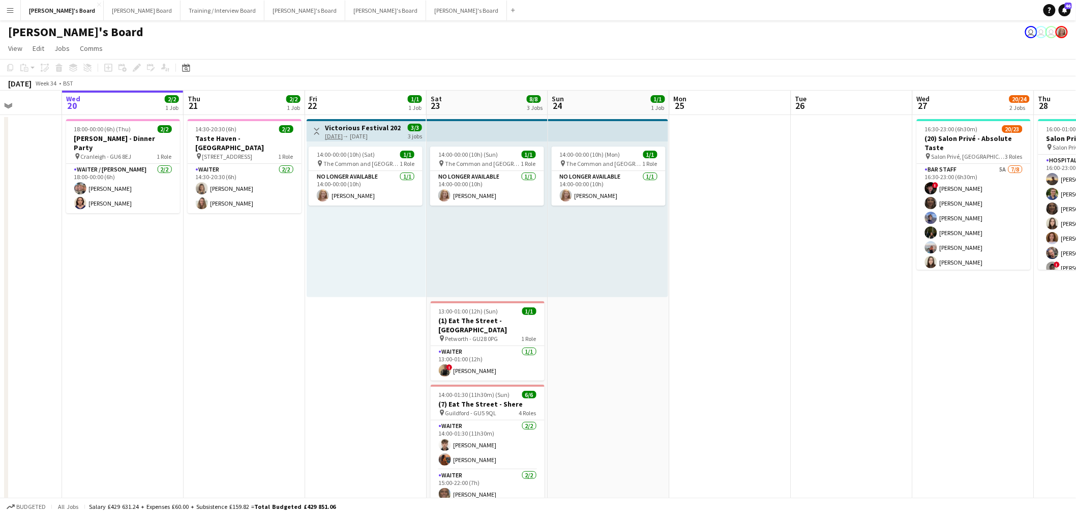
click at [367, 264] on div "14:00-00:00 (10h) (Sat) 1/1 pin The Common and Castle Field, Southsea, Portsmou…" at bounding box center [367, 219] width 120 height 156
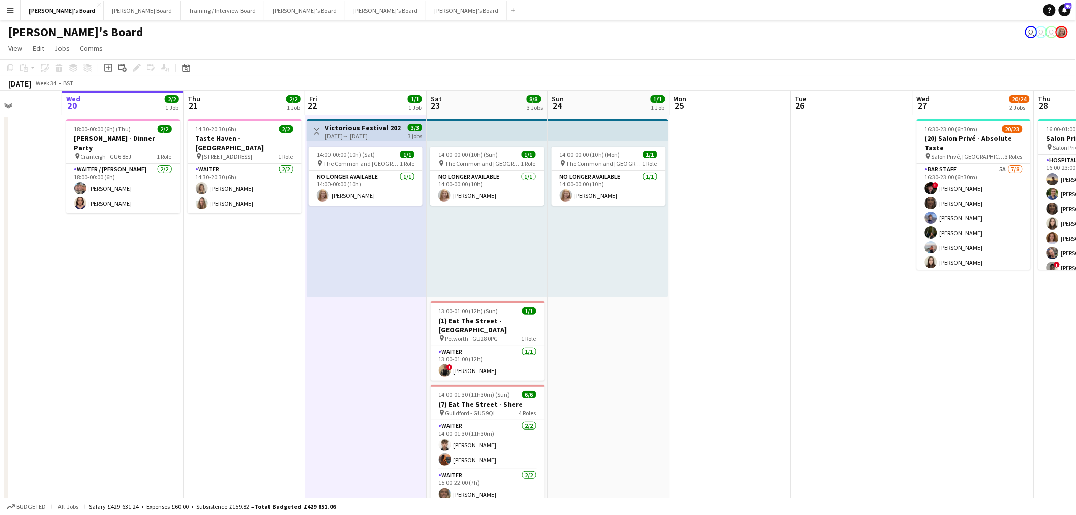
click at [638, 266] on div "14:00-00:00 (10h) (Mon) 1/1 pin The Common and Castle Field, Southsea, Portsmou…" at bounding box center [608, 219] width 120 height 156
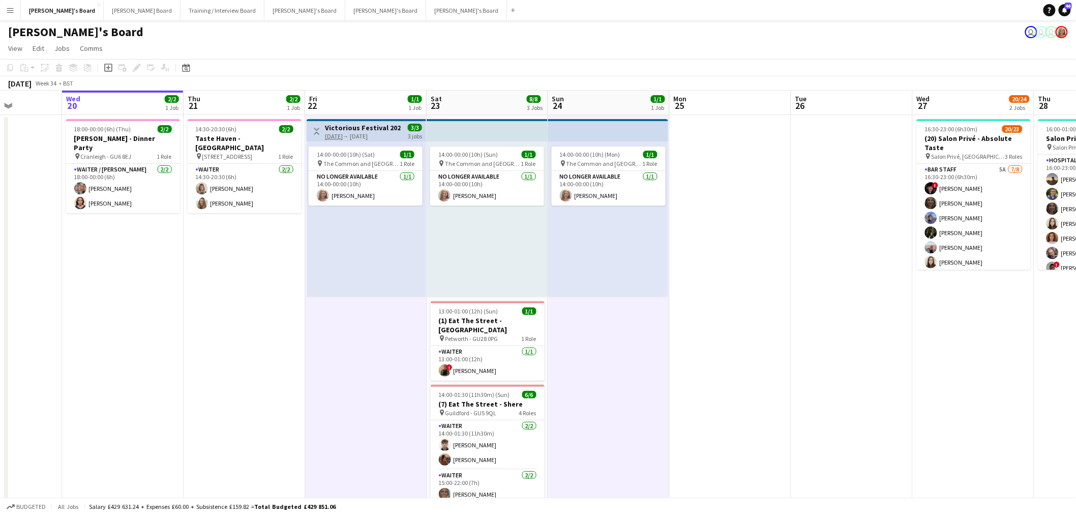
click at [529, 262] on div "14:00-00:00 (10h) (Sun) 1/1 pin The Common and Castle Field, Southsea, Portsmou…" at bounding box center [488, 219] width 122 height 156
click at [763, 261] on app-date-cell at bounding box center [731, 335] width 122 height 441
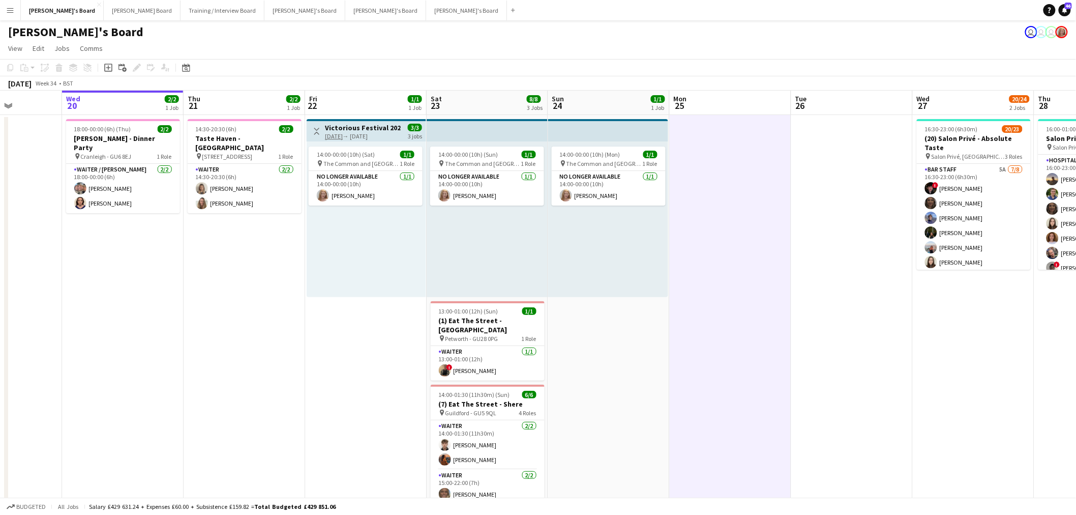
click at [764, 257] on app-date-cell at bounding box center [731, 335] width 122 height 441
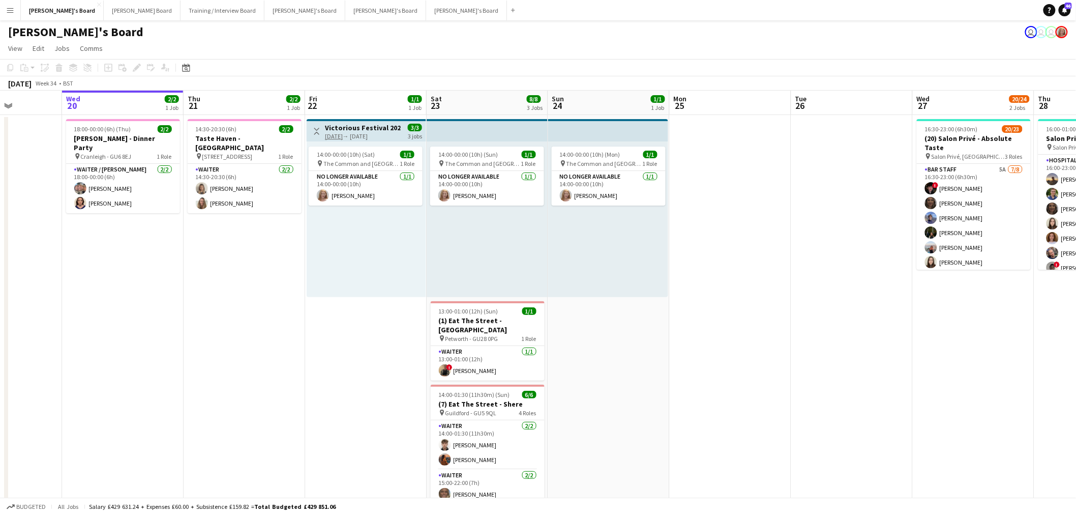
click at [847, 253] on app-calendar-viewport "Sun 17 Mon 18 Tue 19 Wed 20 2/2 1 Job Thu 21 2/2 1 Job Fri 22 1/1 1 Job Sat 23 …" at bounding box center [538, 454] width 1076 height 727
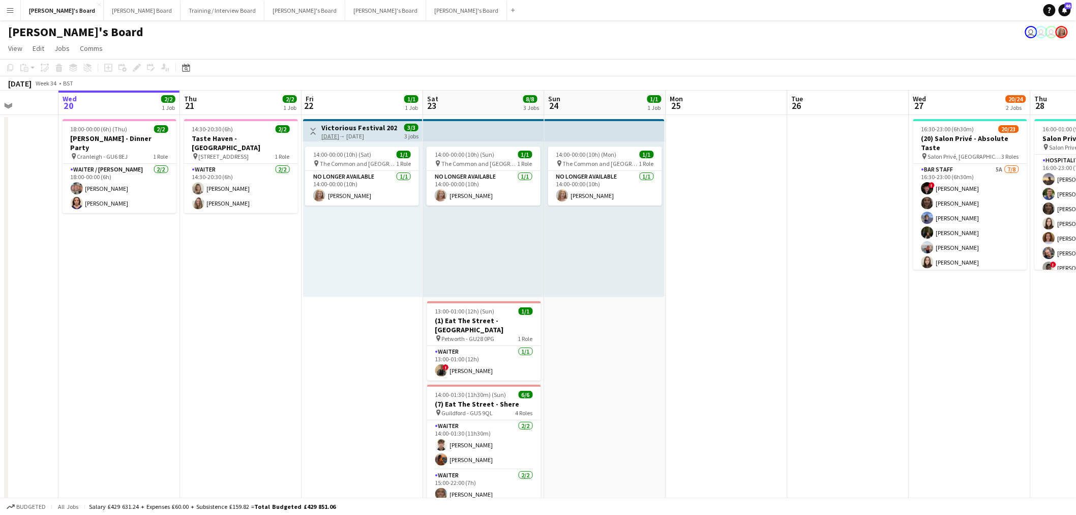
click at [847, 254] on app-date-cell at bounding box center [849, 335] width 122 height 441
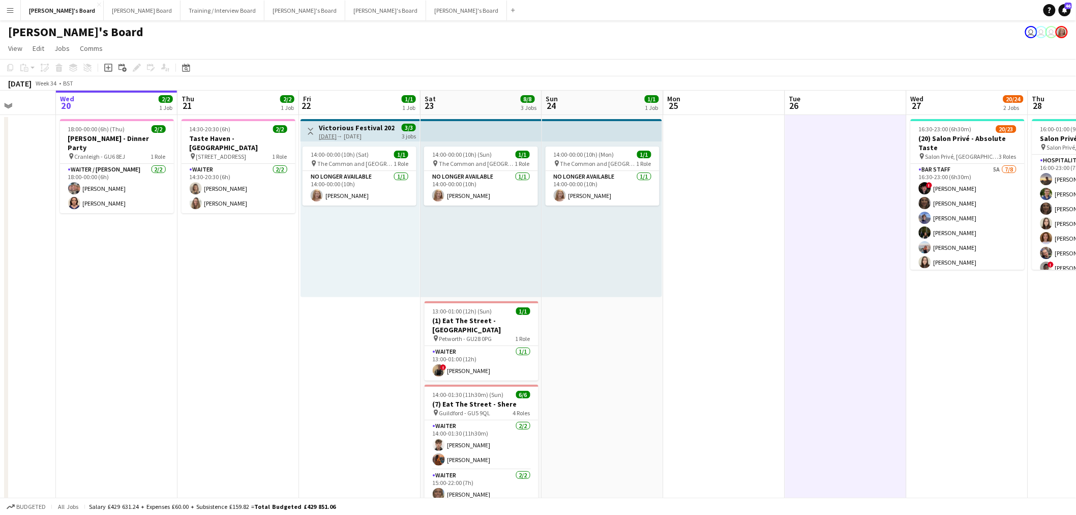
click at [846, 255] on app-date-cell at bounding box center [846, 335] width 122 height 441
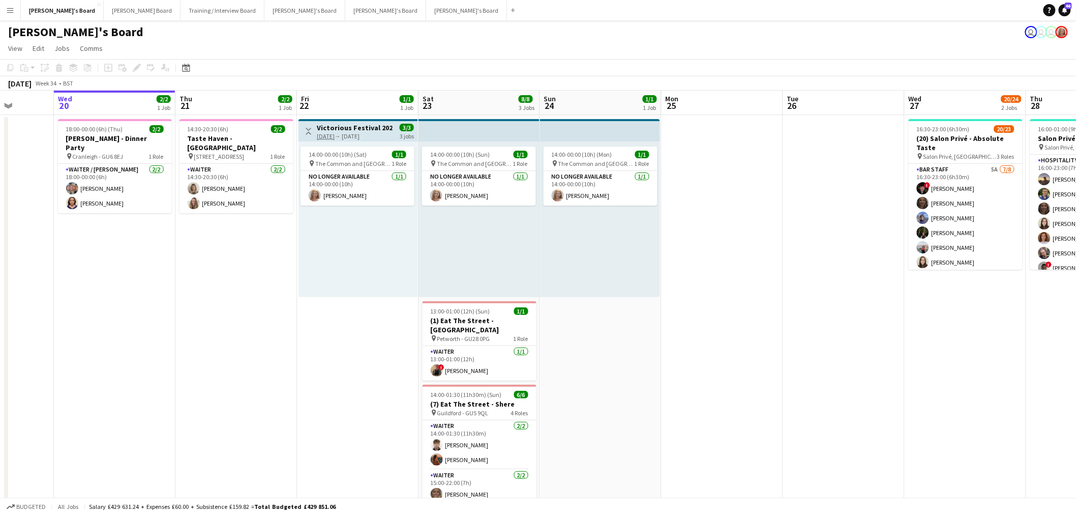
drag, startPoint x: 271, startPoint y: 376, endPoint x: 4, endPoint y: 394, distance: 268.0
click at [17, 394] on app-calendar-viewport "Sun 17 Mon 18 Tue 19 Wed 20 2/2 1 Job Thu 21 2/2 1 Job Fri 22 1/1 1 Job Sat 23 …" at bounding box center [538, 454] width 1076 height 727
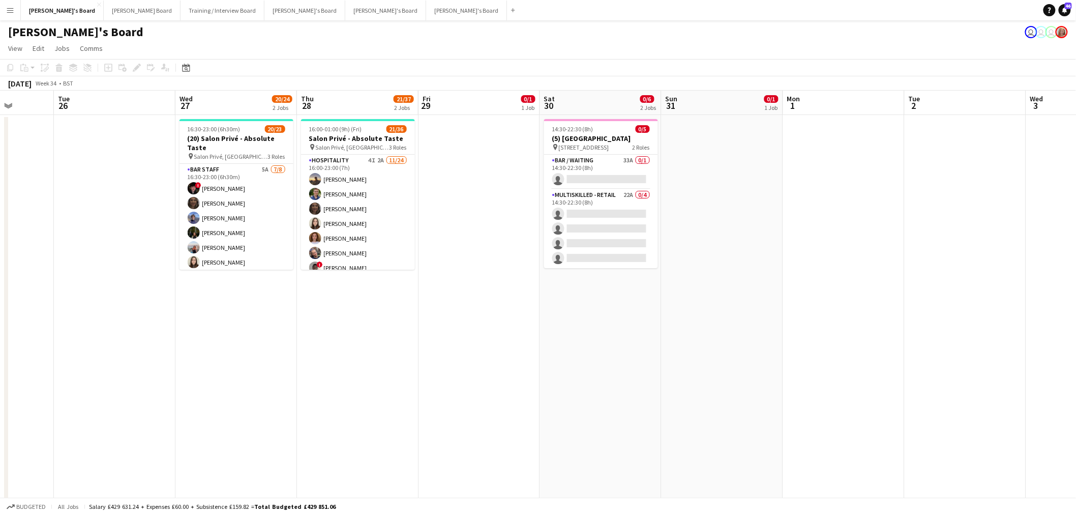
scroll to position [0, 331]
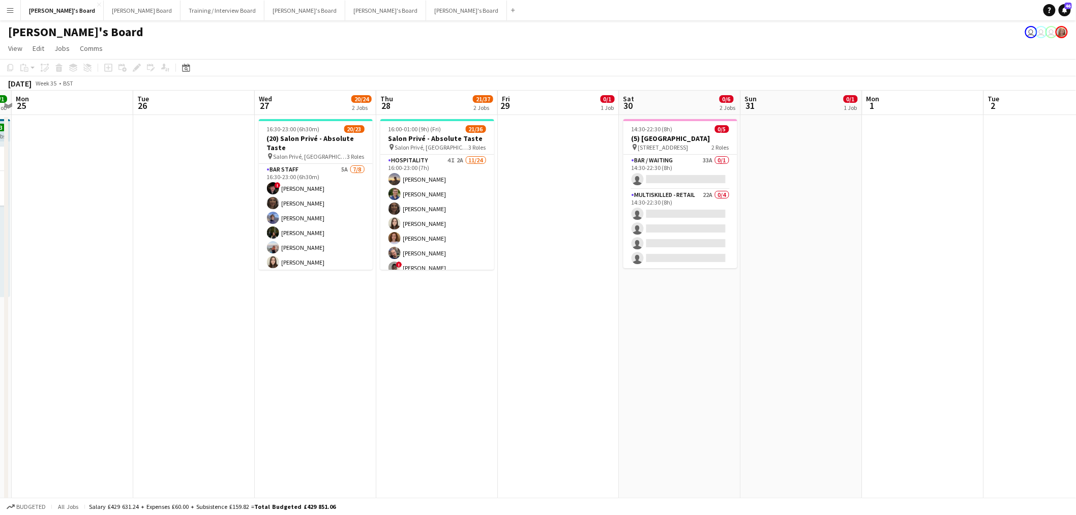
drag, startPoint x: 403, startPoint y: 319, endPoint x: 351, endPoint y: 291, distance: 59.4
click at [458, 314] on app-calendar-viewport "Sat 23 8/8 3 Jobs Sun 24 1/1 1 Job Mon 25 Tue 26 Wed 27 20/24 2 Jobs Thu 28 21/…" at bounding box center [538, 454] width 1076 height 727
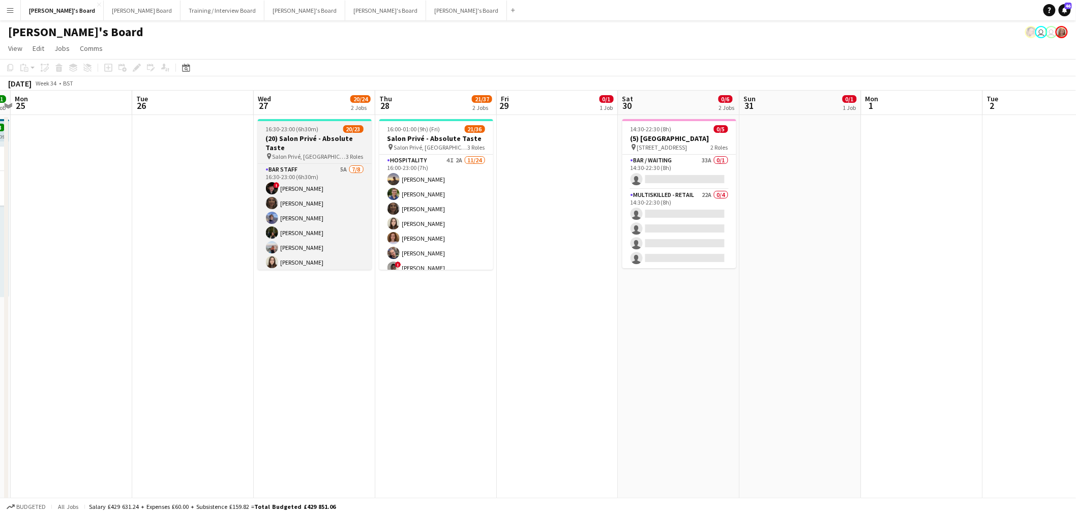
click at [306, 133] on app-job-card "16:30-23:00 (6h30m) 20/23 (20) Salon Privé - Absolute Taste pin Salon Privé, Bl…" at bounding box center [315, 194] width 114 height 151
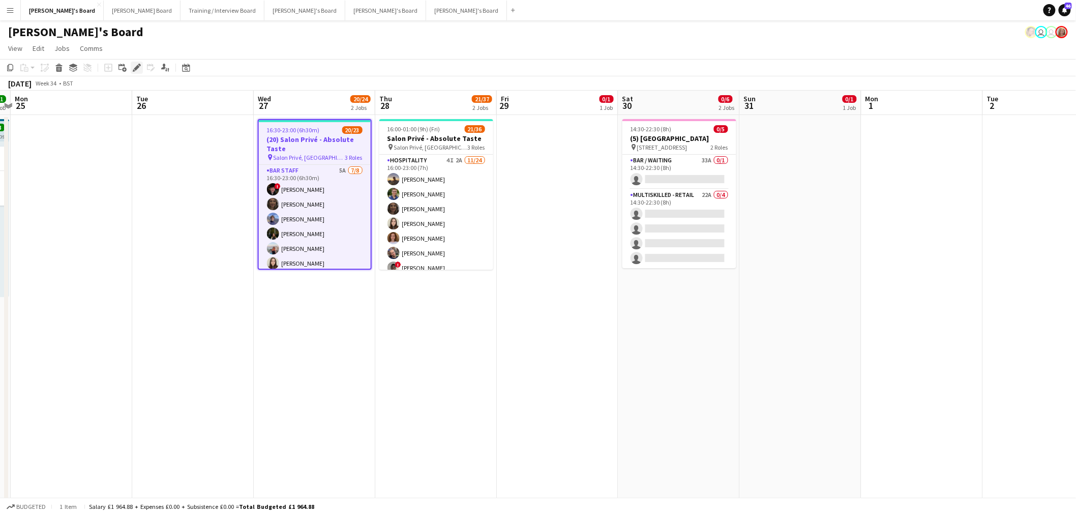
click at [140, 63] on div "Edit" at bounding box center [137, 68] width 12 height 12
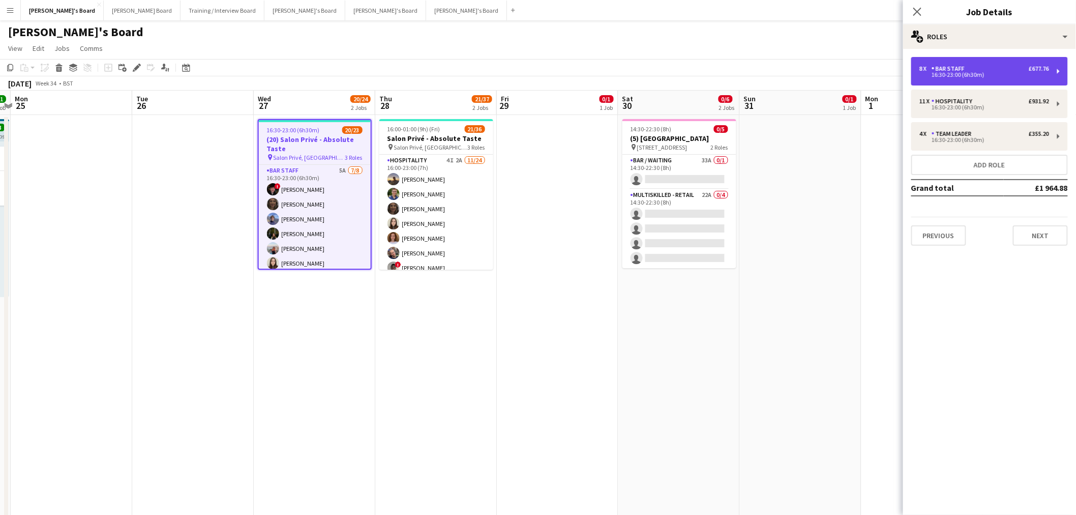
click at [965, 77] on div "16:30-23:00 (6h30m)" at bounding box center [984, 74] width 130 height 5
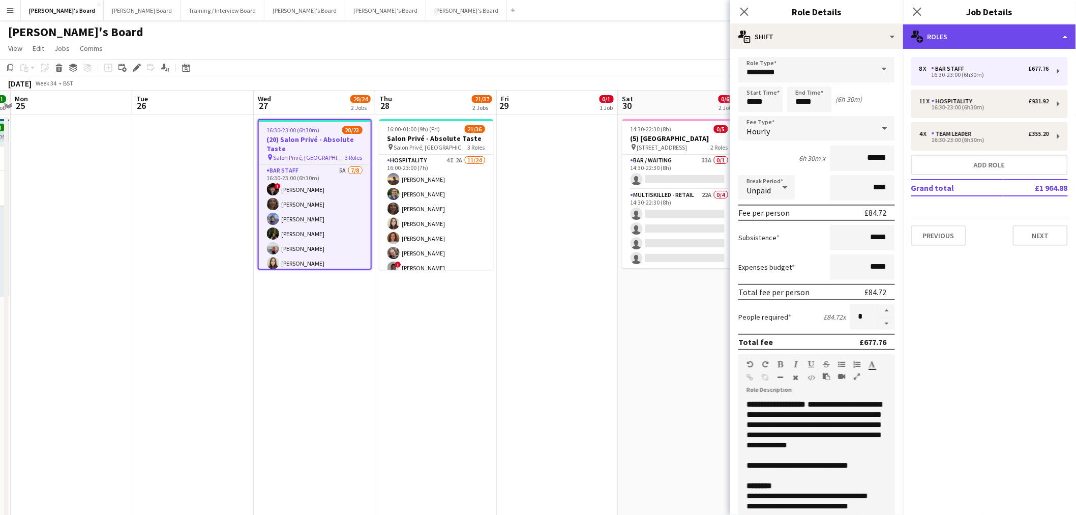
click at [979, 32] on div "multiple-users-add Roles" at bounding box center [989, 36] width 173 height 24
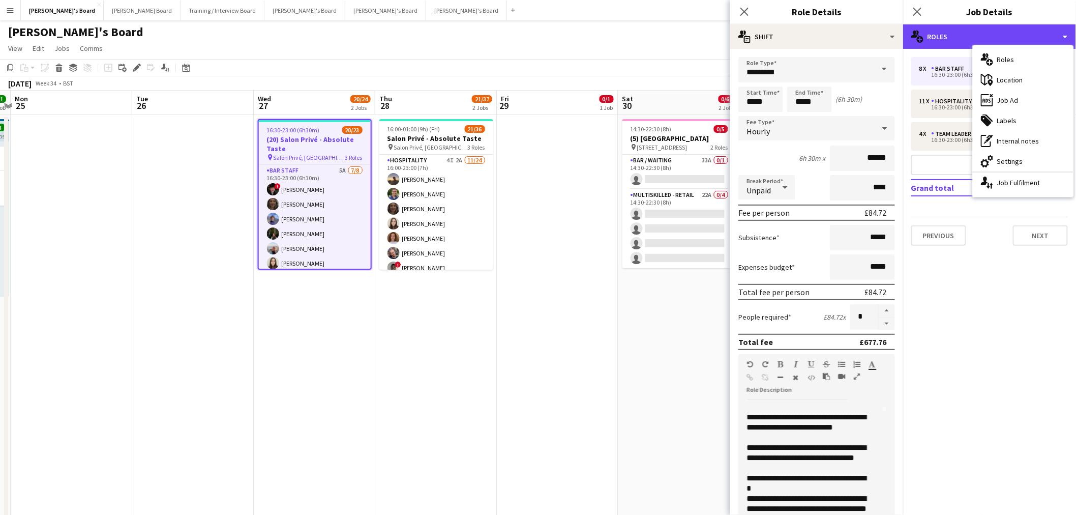
scroll to position [251, 0]
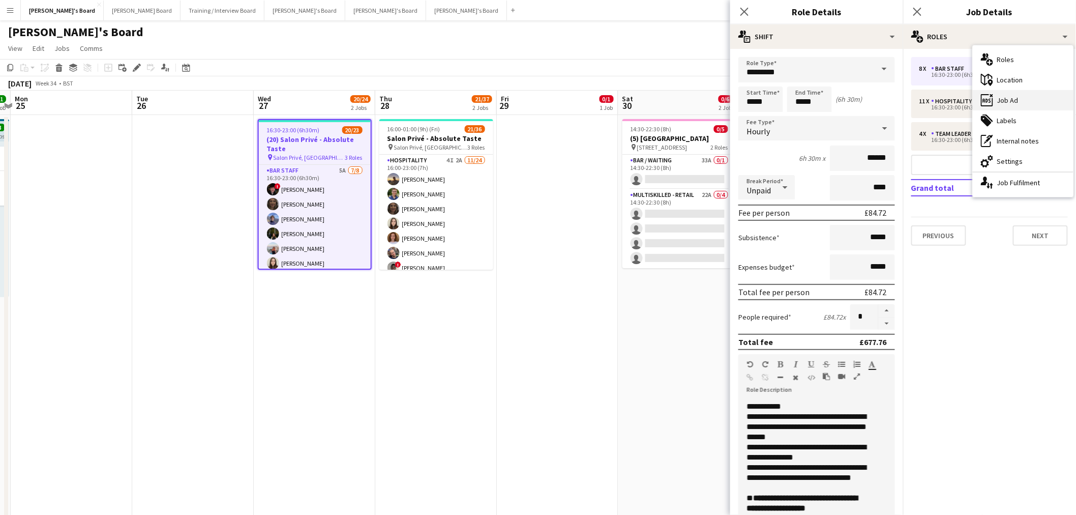
click at [1017, 101] on div "ads-window Job Ad" at bounding box center [1023, 100] width 101 height 20
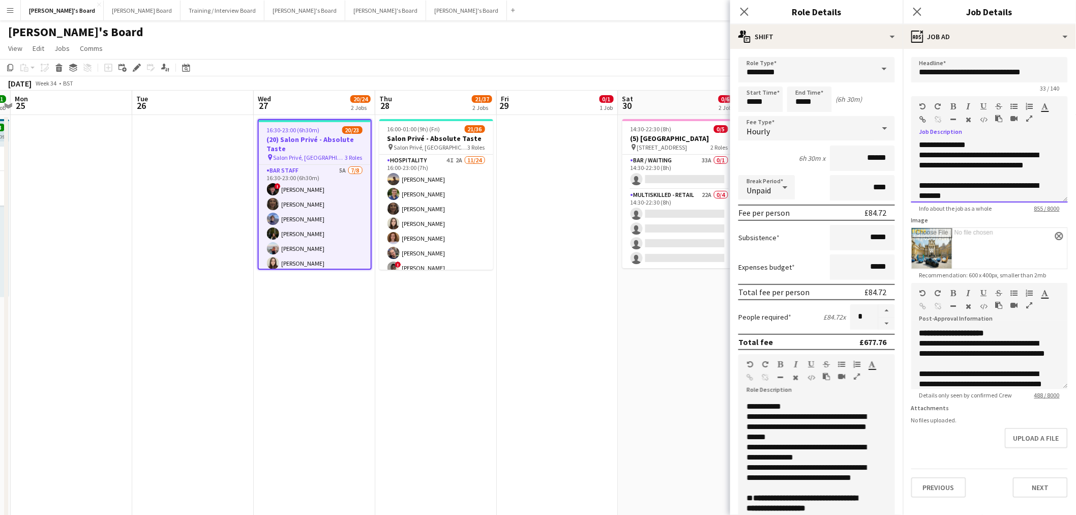
scroll to position [343, 0]
drag, startPoint x: 921, startPoint y: 180, endPoint x: 1026, endPoint y: 214, distance: 110.8
click at [1026, 214] on form "**********" at bounding box center [989, 277] width 173 height 440
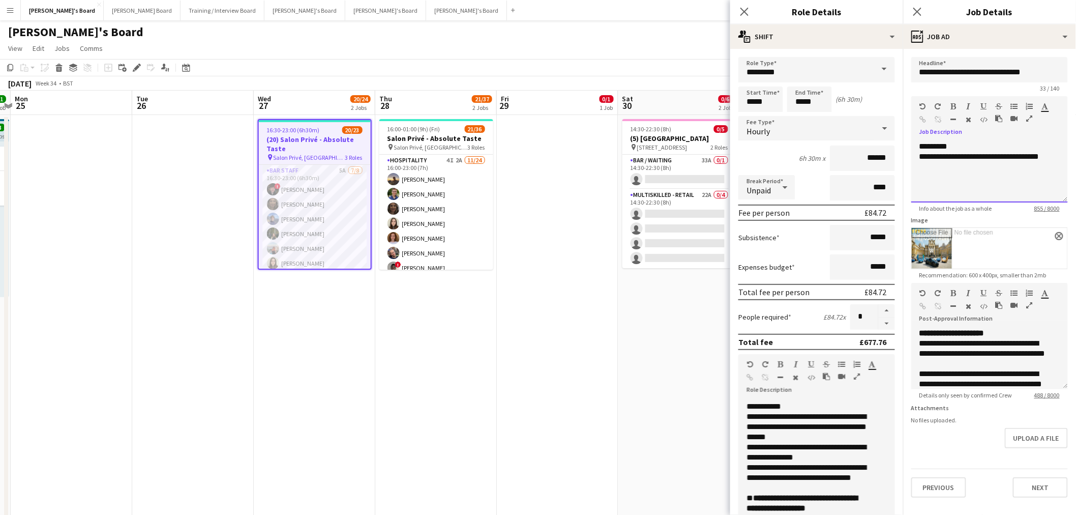
drag, startPoint x: 914, startPoint y: 143, endPoint x: 991, endPoint y: 131, distance: 77.3
click at [1011, 141] on div "**********" at bounding box center [989, 171] width 157 height 61
click at [949, 104] on div at bounding box center [934, 108] width 31 height 12
click at [952, 105] on icon "button" at bounding box center [954, 106] width 6 height 7
click at [922, 144] on b "*********" at bounding box center [933, 146] width 28 height 8
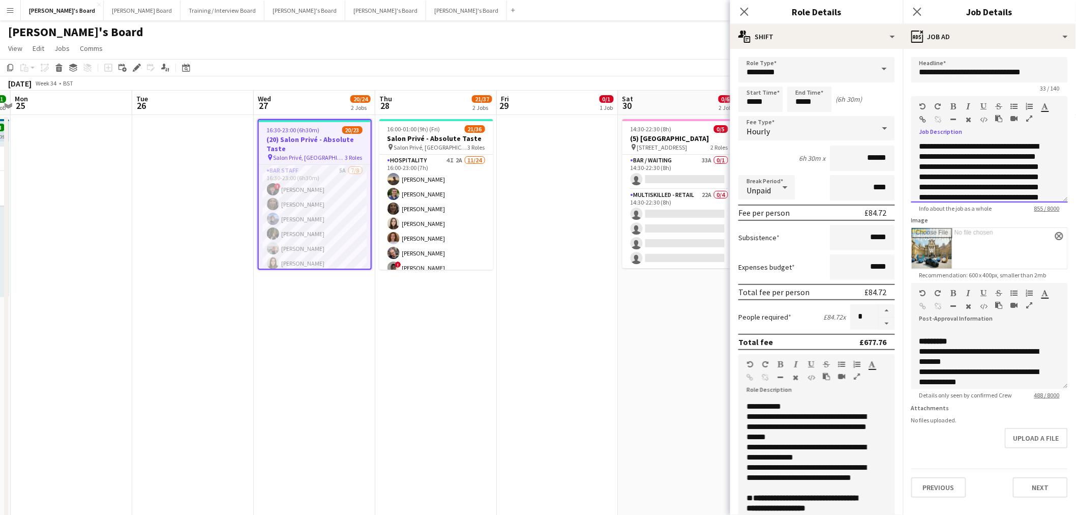
scroll to position [202, 0]
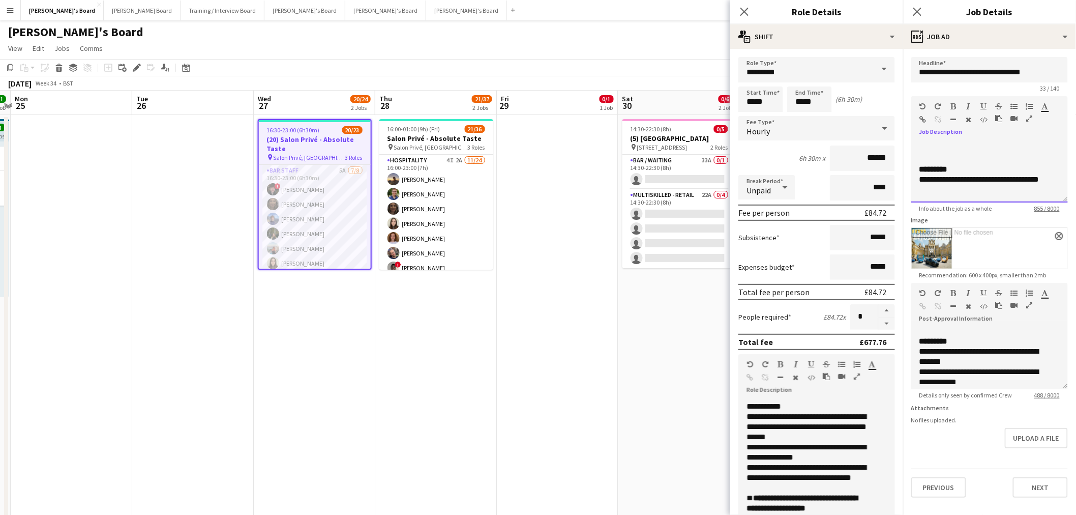
drag, startPoint x: 919, startPoint y: 144, endPoint x: 1080, endPoint y: 298, distance: 222.7
click at [1076, 298] on html "Menu Boards Boards Boards All jobs Status Workforce Workforce My Workforce Recr…" at bounding box center [538, 417] width 1076 height 835
copy div "**********"
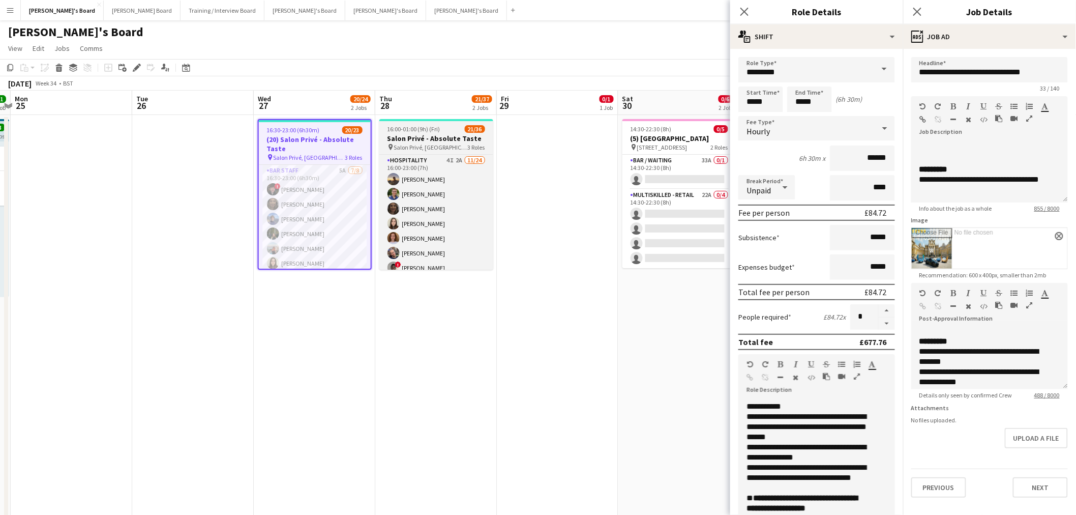
click at [436, 135] on h3 "Salon Privé - Absolute Taste" at bounding box center [436, 138] width 114 height 9
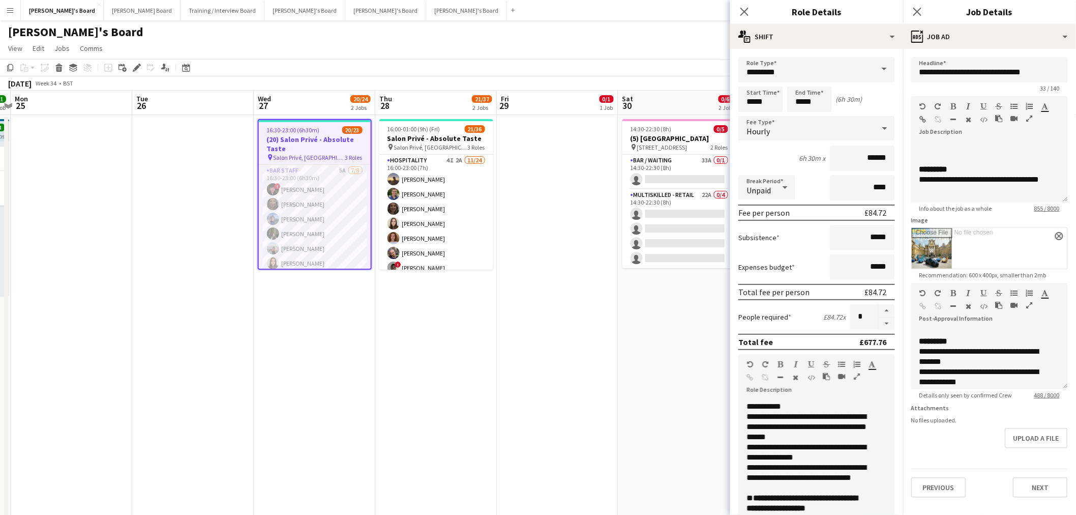
type input "**********"
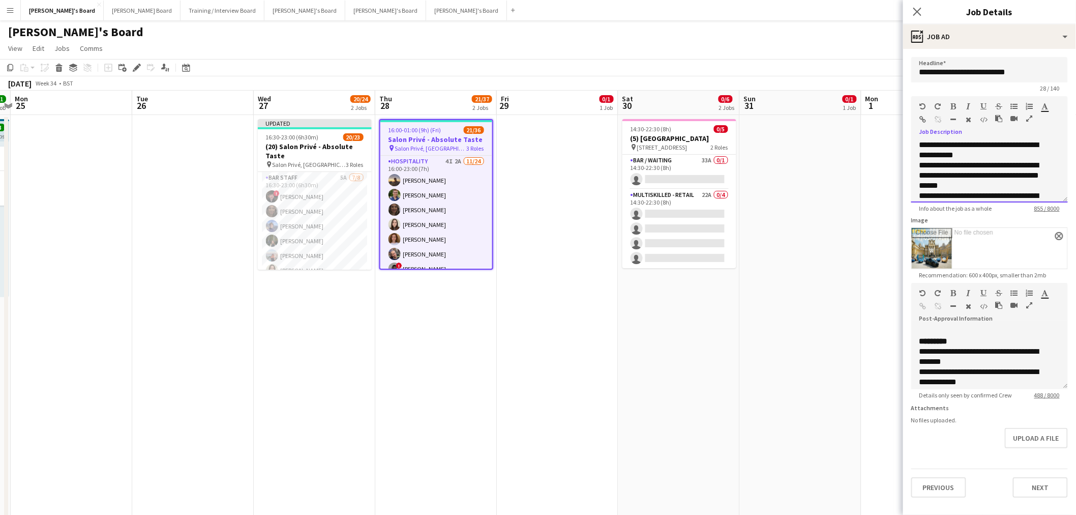
scroll to position [0, 0]
drag, startPoint x: 990, startPoint y: 190, endPoint x: 820, endPoint y: 51, distance: 218.7
click at [820, 51] on body "Menu Boards Boards Boards All jobs Status Workforce Workforce My Workforce Recr…" at bounding box center [538, 417] width 1076 height 835
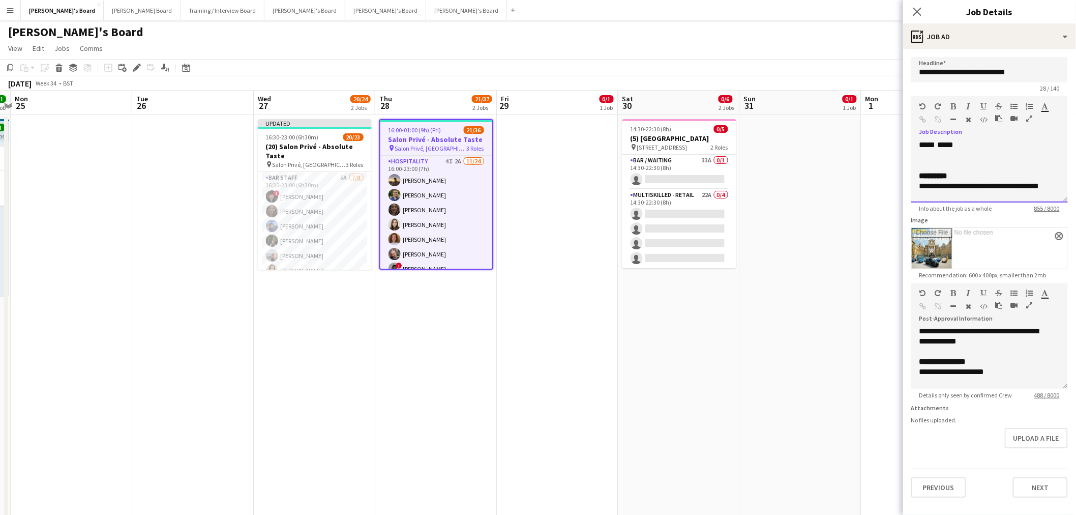
scroll to position [170, 0]
click at [675, 372] on app-date-cell "14:30-22:30 (8h) 0/5 (5) Lingfield Park Racecourse pin Lingfield Park, RH7 6PQ …" at bounding box center [679, 335] width 122 height 441
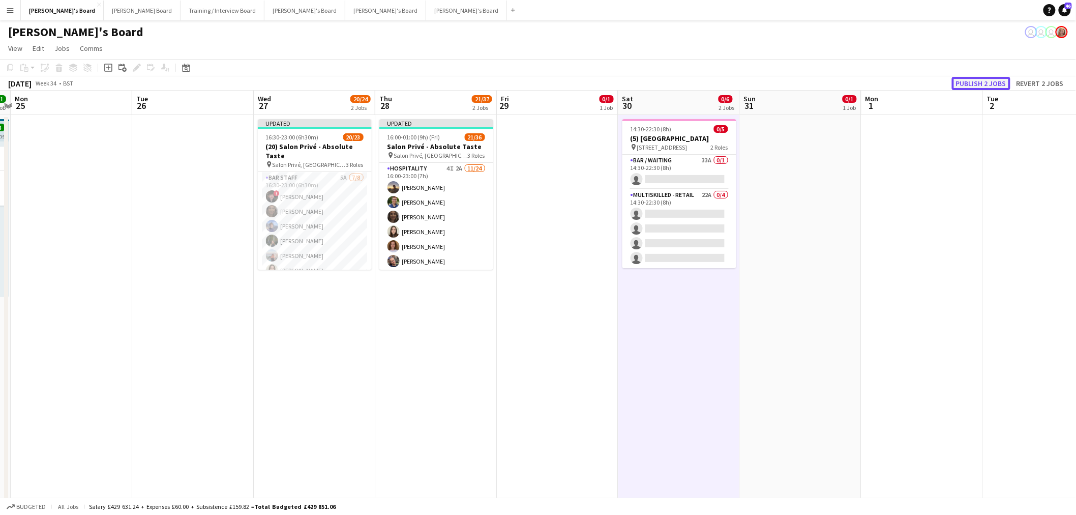
click at [993, 83] on button "Publish 2 jobs" at bounding box center [981, 83] width 58 height 13
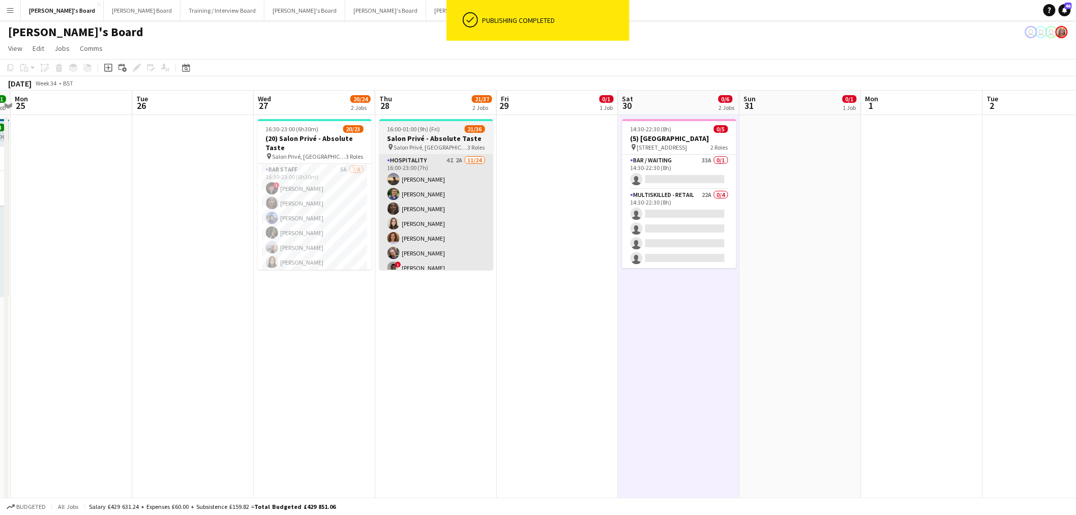
drag, startPoint x: 343, startPoint y: 193, endPoint x: 415, endPoint y: 189, distance: 72.4
click at [342, 193] on app-card-role "BAR STAFF 5A 7/8 16:30-23:00 (6h30m) ! Ryan Filkins shona irvine Douglas Lansle…" at bounding box center [315, 233] width 114 height 138
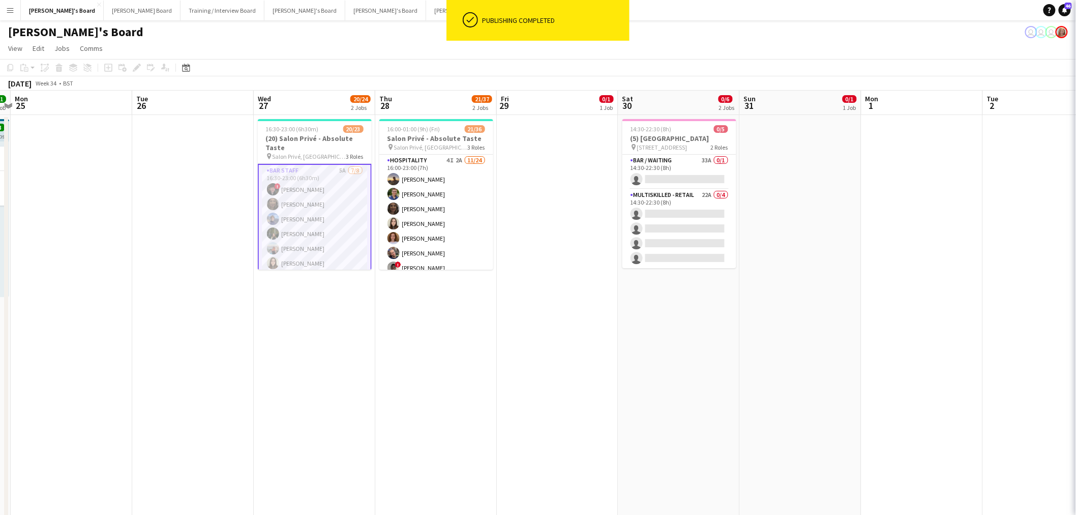
scroll to position [0, 233]
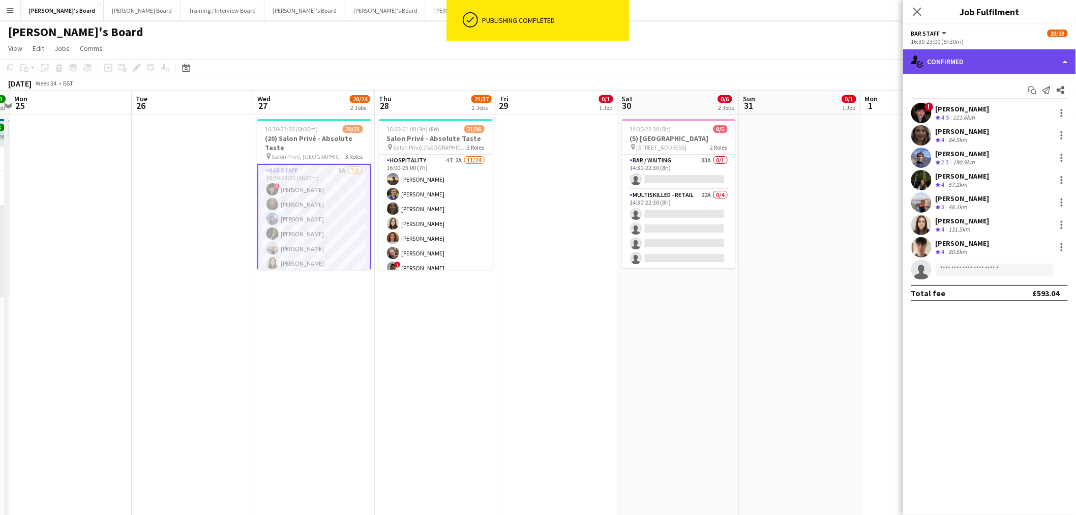
click at [1000, 69] on div "single-neutral-actions-check-2 Confirmed" at bounding box center [989, 61] width 173 height 24
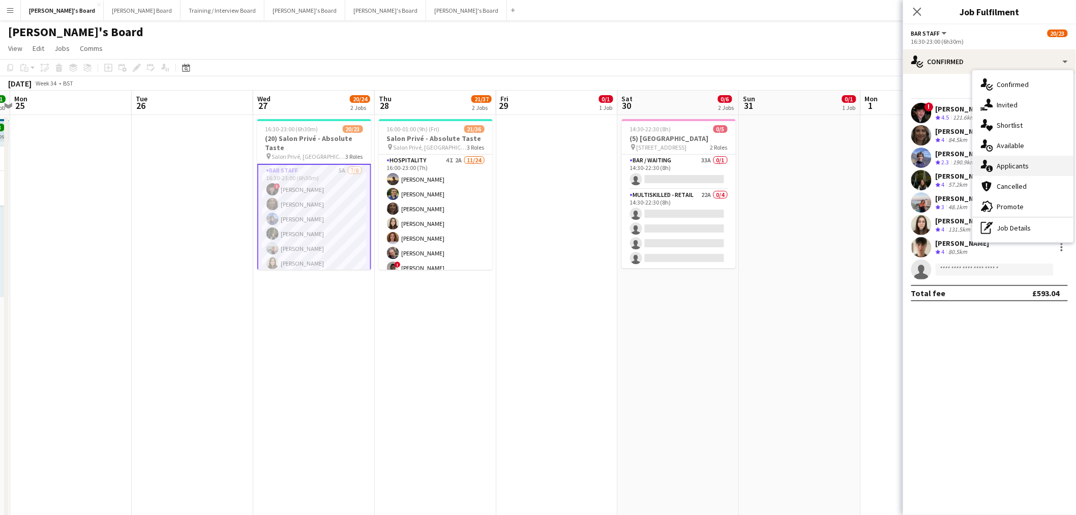
click at [1035, 166] on div "single-neutral-actions-information Applicants" at bounding box center [1023, 166] width 101 height 20
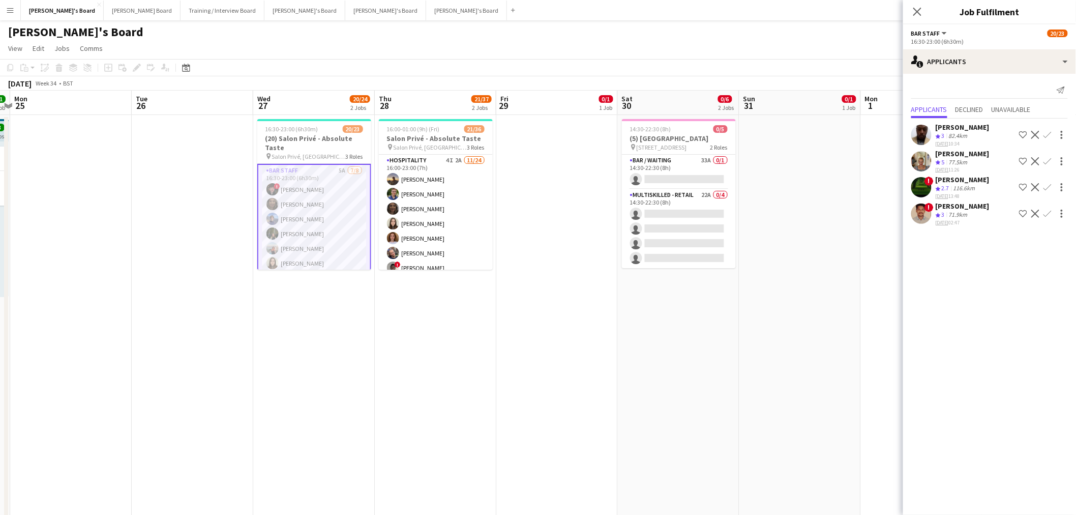
click at [838, 209] on app-date-cell at bounding box center [800, 335] width 122 height 441
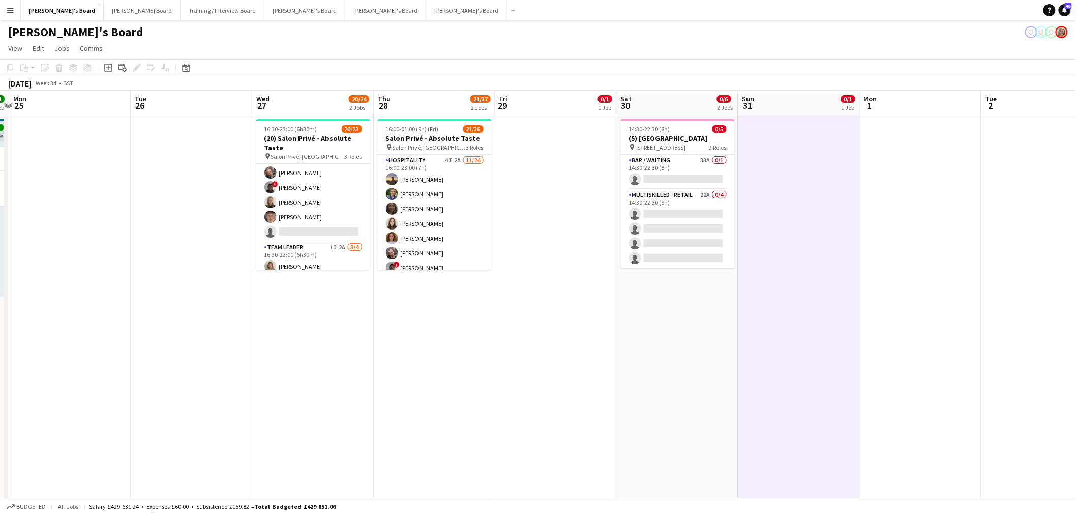
scroll to position [293, 0]
click at [329, 224] on app-card-role "TEAM LEADER 1I 2A 3/4 16:30-23:00 (6h30m) Mathilde Wilkie Freya Lillywhite Harr…" at bounding box center [313, 230] width 114 height 79
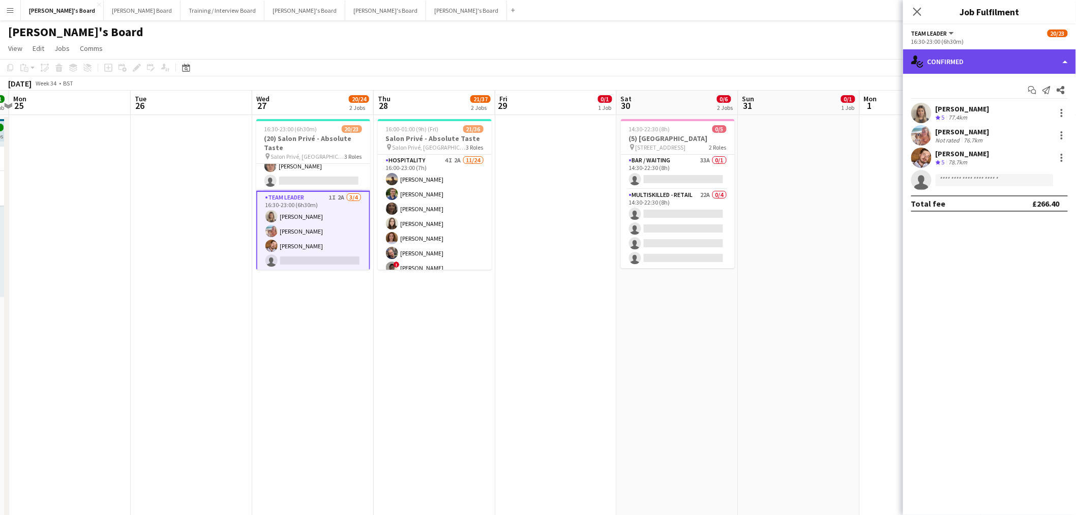
click at [972, 60] on div "single-neutral-actions-check-2 Confirmed" at bounding box center [989, 61] width 173 height 24
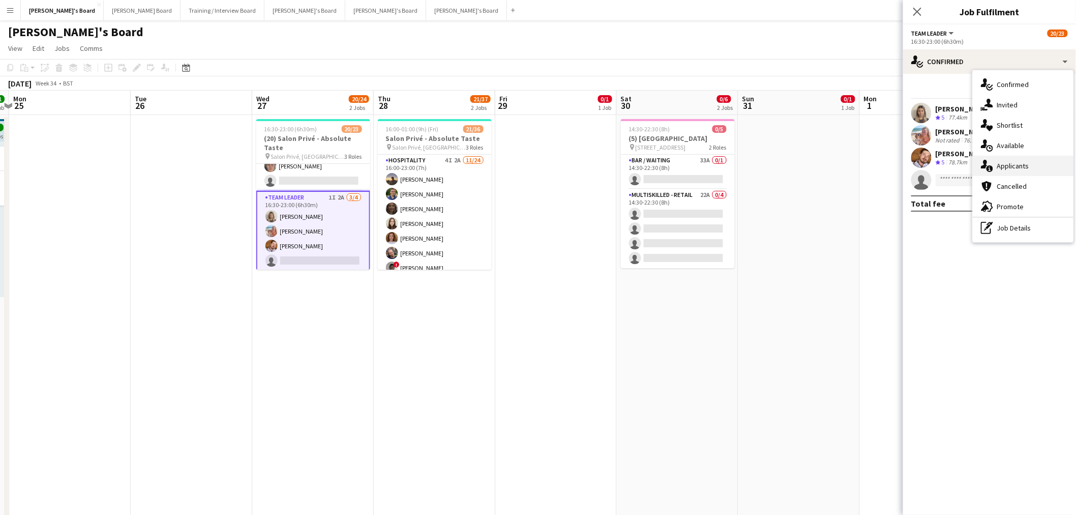
click at [1025, 168] on div "single-neutral-actions-information Applicants" at bounding box center [1023, 166] width 101 height 20
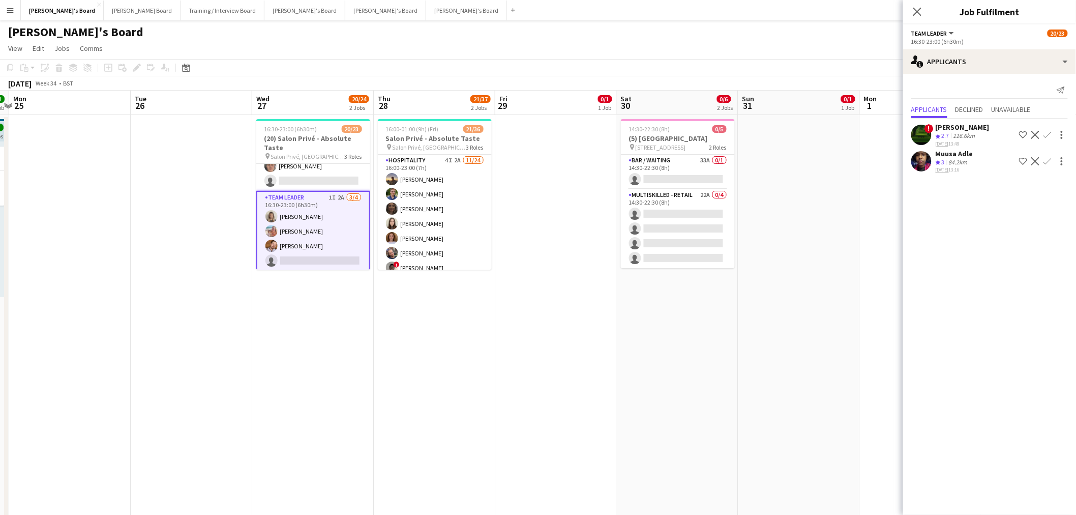
scroll to position [294, 0]
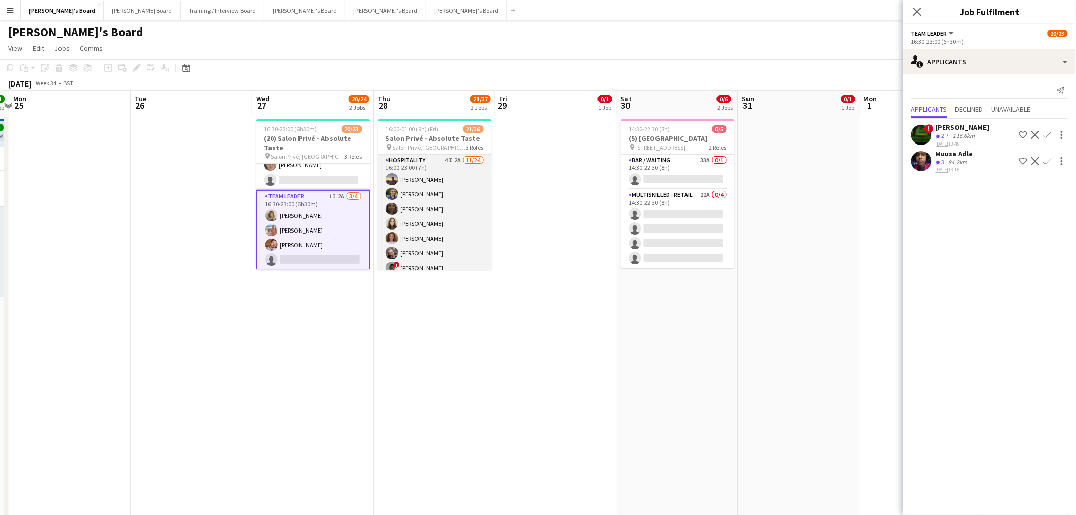
click at [422, 171] on app-card-role "Hospitality 4I 2A 11/24 16:00-23:00 (7h) Harry Thomas Joseph Day shona irvine H…" at bounding box center [435, 342] width 114 height 374
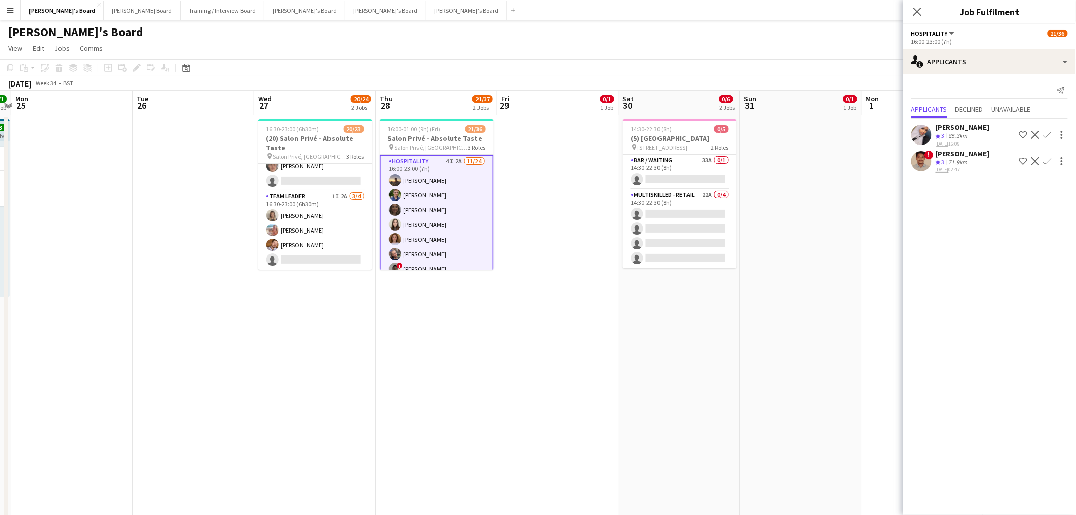
scroll to position [293, 0]
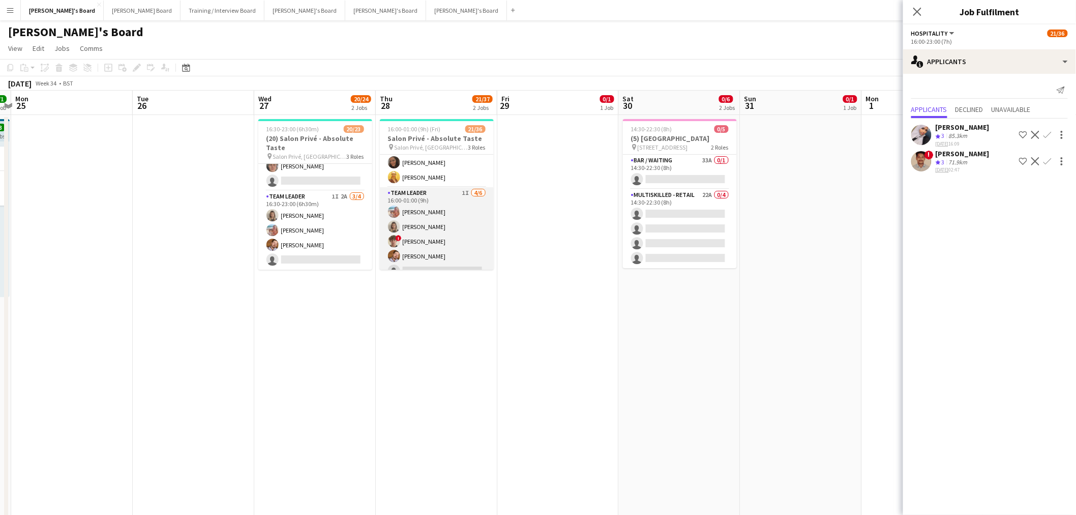
click at [450, 213] on app-card-role "TEAM LEADER 1I 4/6 16:00-01:00 (9h) Freya Lillywhite Mathilde Wilkie ! Jamie Ac…" at bounding box center [437, 241] width 114 height 108
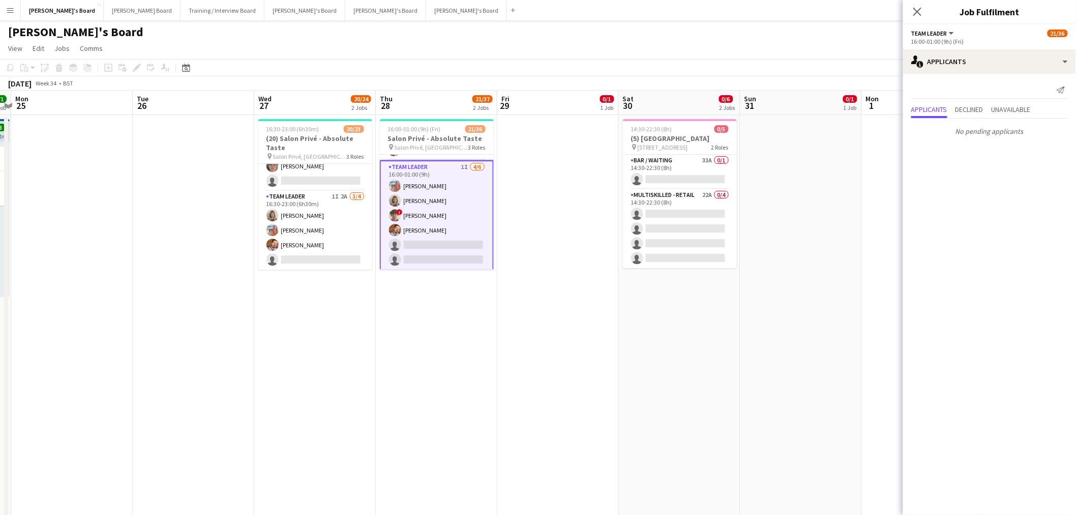
click at [435, 340] on app-date-cell "16:00-01:00 (9h) (Fri) 21/36 Salon Privé - Absolute Taste pin Salon Privé, Blen…" at bounding box center [437, 335] width 122 height 441
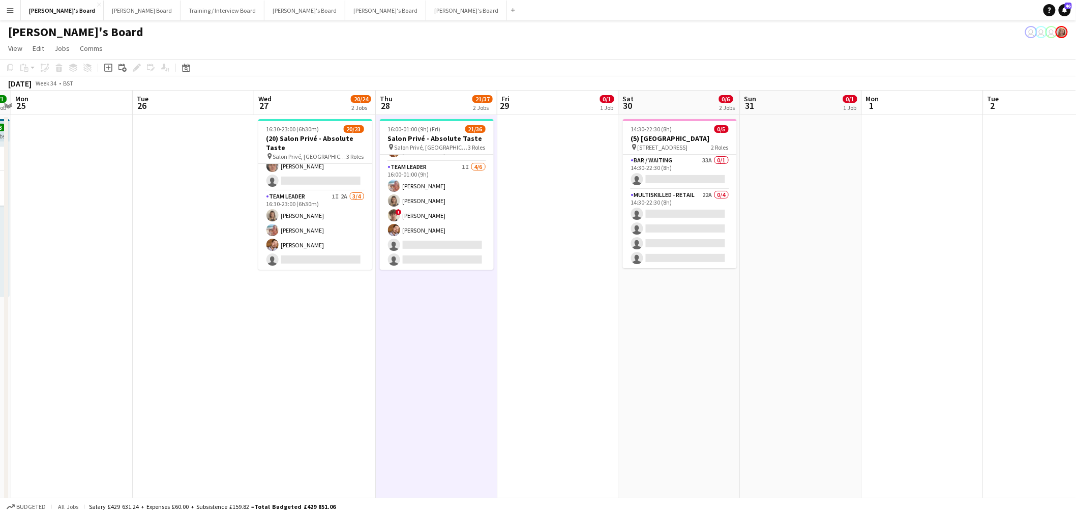
click at [435, 340] on app-date-cell "16:00-01:00 (9h) (Fri) 21/36 Salon Privé - Absolute Taste pin Salon Privé, Blen…" at bounding box center [437, 335] width 122 height 441
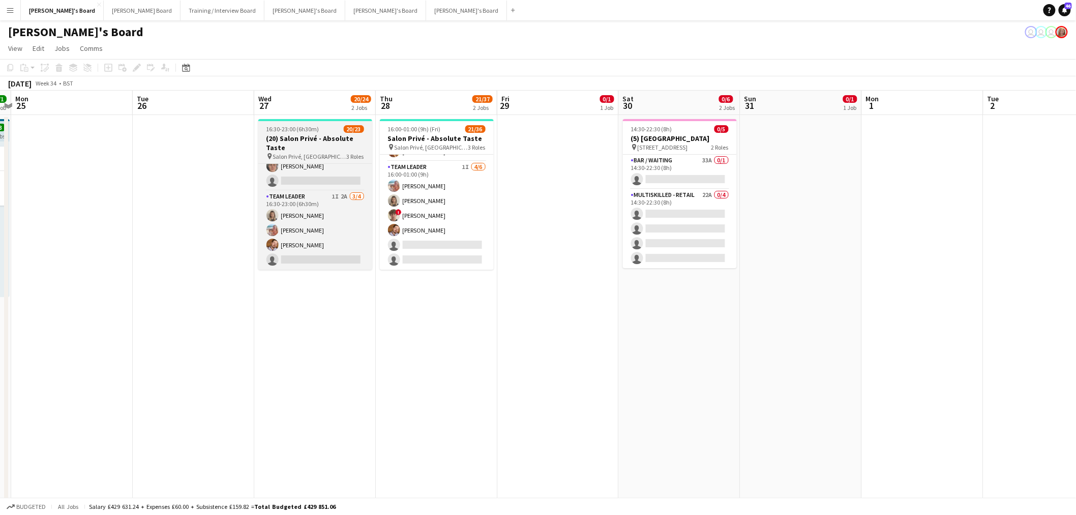
click at [329, 135] on h3 "(20) Salon Privé - Absolute Taste" at bounding box center [315, 143] width 114 height 18
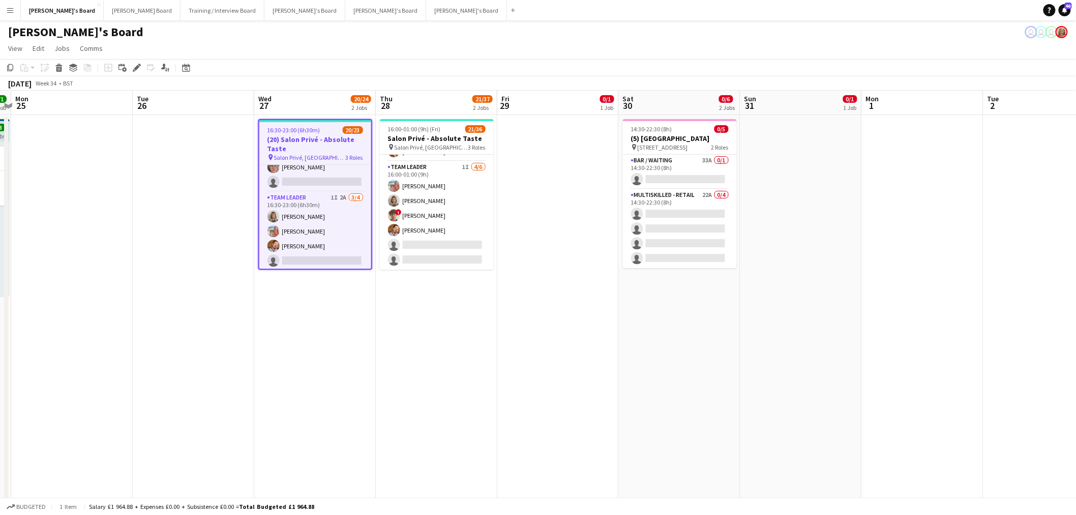
scroll to position [294, 0]
click at [137, 69] on icon "Edit" at bounding box center [137, 68] width 8 height 8
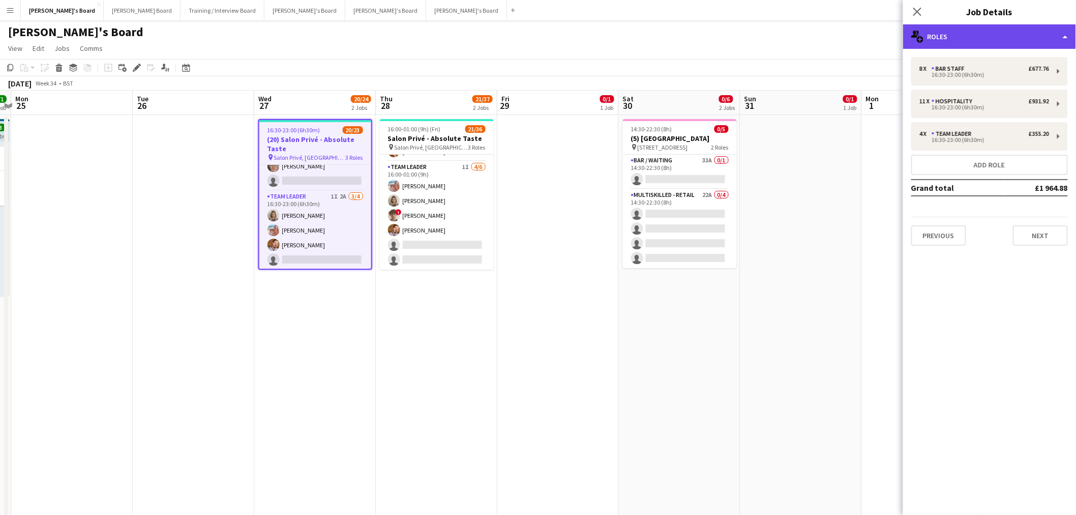
click at [993, 38] on div "multiple-users-add Roles" at bounding box center [989, 36] width 173 height 24
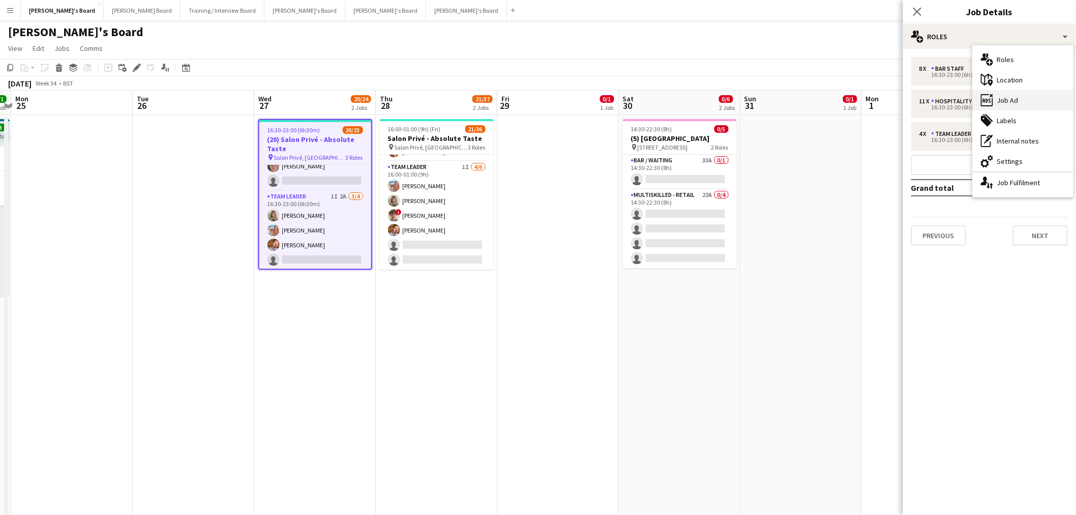
click at [1010, 94] on div "ads-window Job Ad" at bounding box center [1023, 100] width 101 height 20
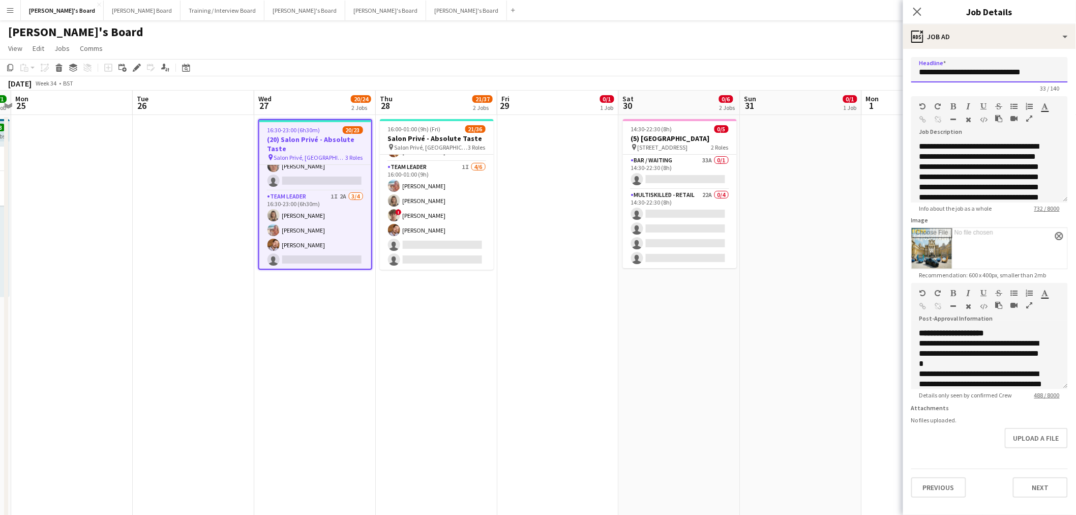
drag, startPoint x: 934, startPoint y: 70, endPoint x: 837, endPoint y: 70, distance: 97.1
click at [837, 70] on body "Menu Boards Boards Boards All jobs Status Workforce Workforce My Workforce Recr…" at bounding box center [538, 417] width 1076 height 835
drag, startPoint x: 1020, startPoint y: 68, endPoint x: 960, endPoint y: 73, distance: 60.7
click at [960, 73] on input "**********" at bounding box center [989, 69] width 157 height 25
type input "**********"
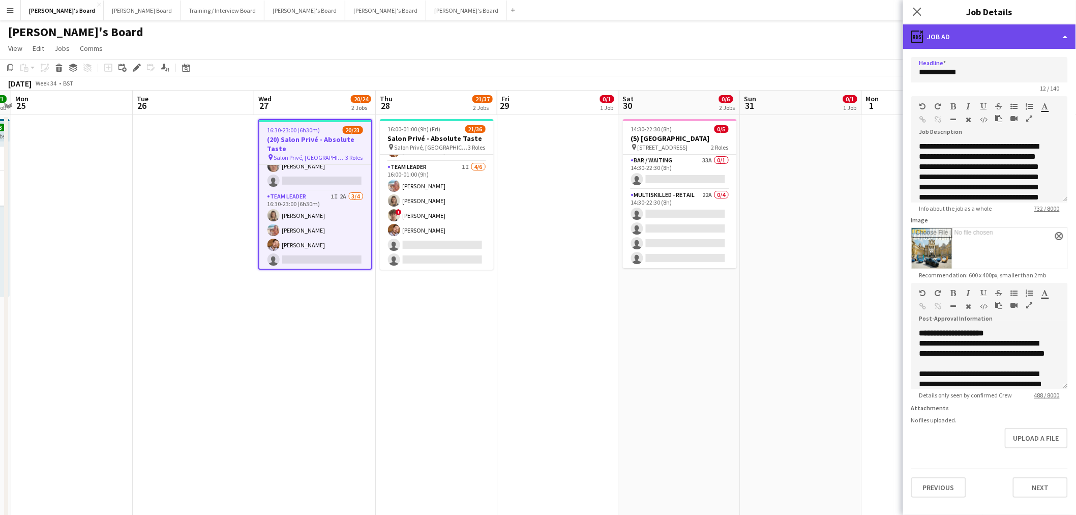
click at [981, 37] on div "ads-window Job Ad" at bounding box center [989, 36] width 173 height 24
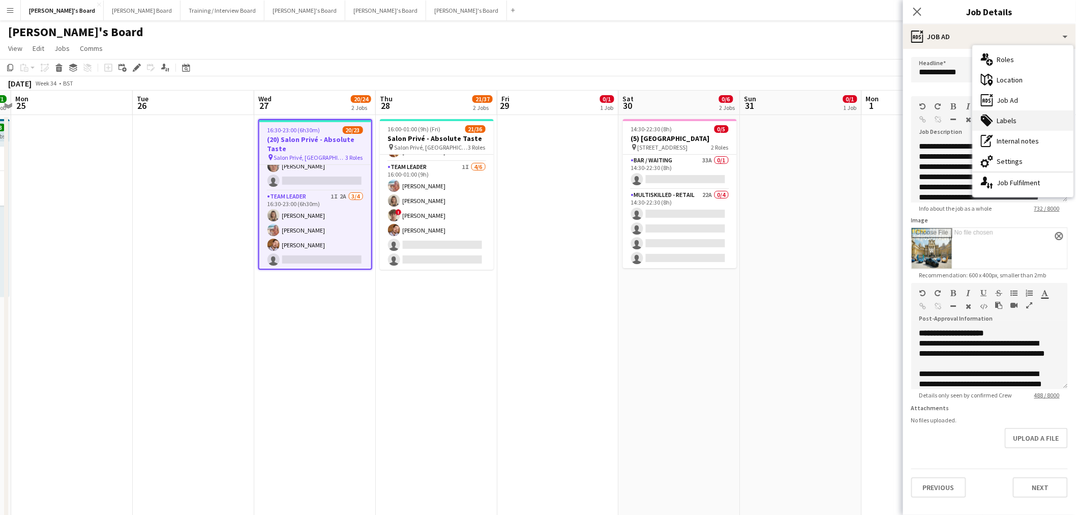
click at [1004, 123] on div "tags-double Labels" at bounding box center [1023, 120] width 101 height 20
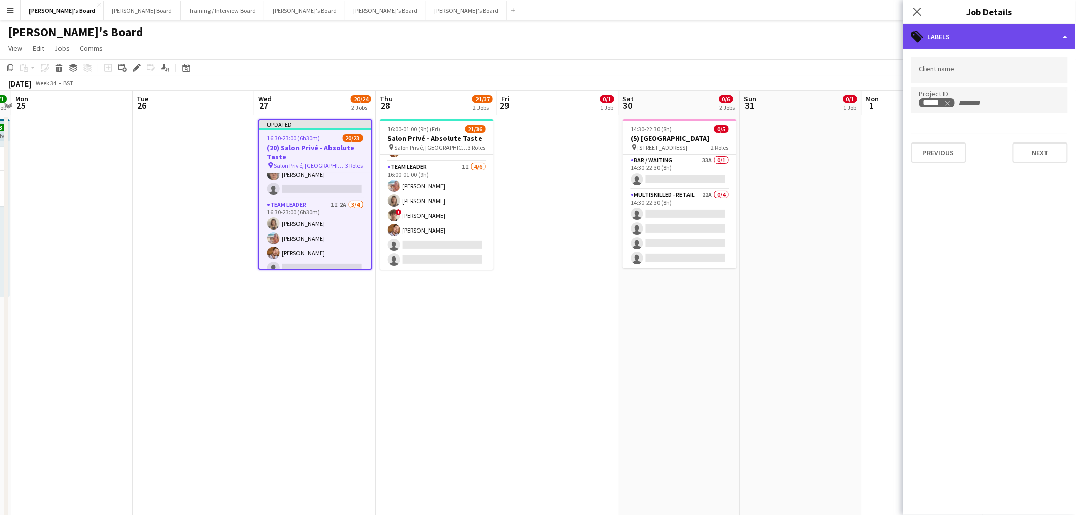
click at [989, 43] on div "tags-double Labels" at bounding box center [989, 36] width 173 height 24
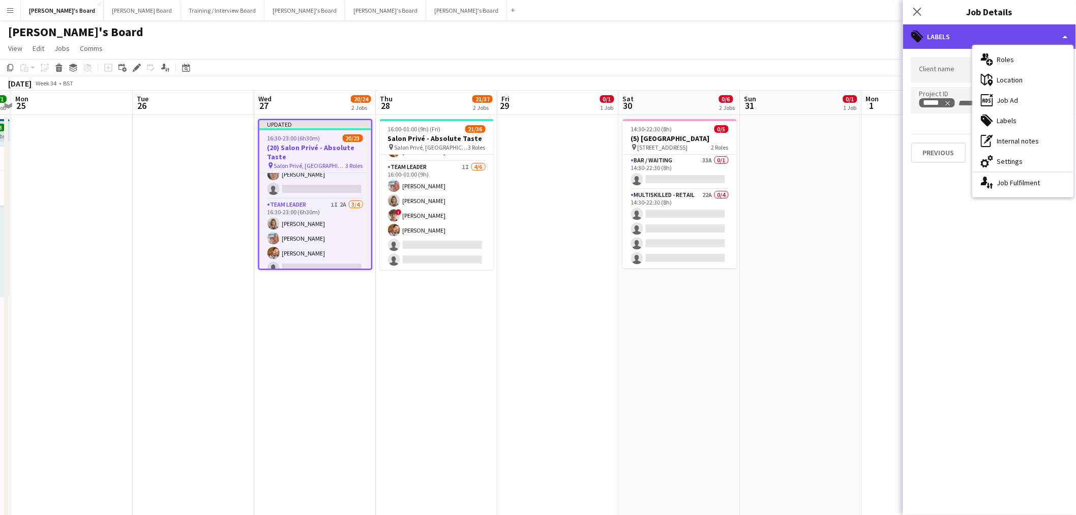
click at [943, 35] on div "tags-double Labels" at bounding box center [989, 36] width 173 height 24
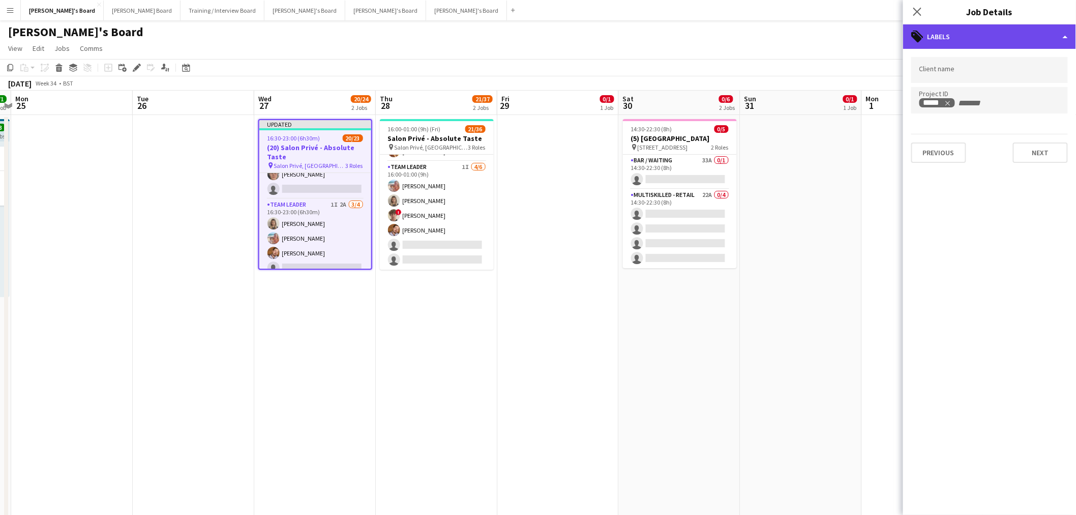
click at [1013, 43] on div "tags-double Labels" at bounding box center [989, 36] width 173 height 24
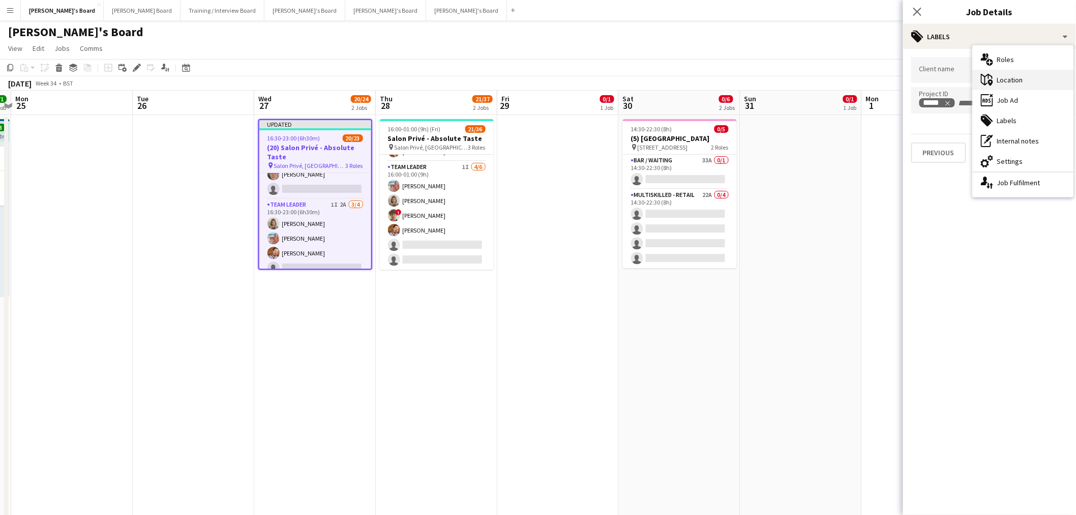
click at [1033, 85] on div "maps-pin-1 Location" at bounding box center [1023, 80] width 101 height 20
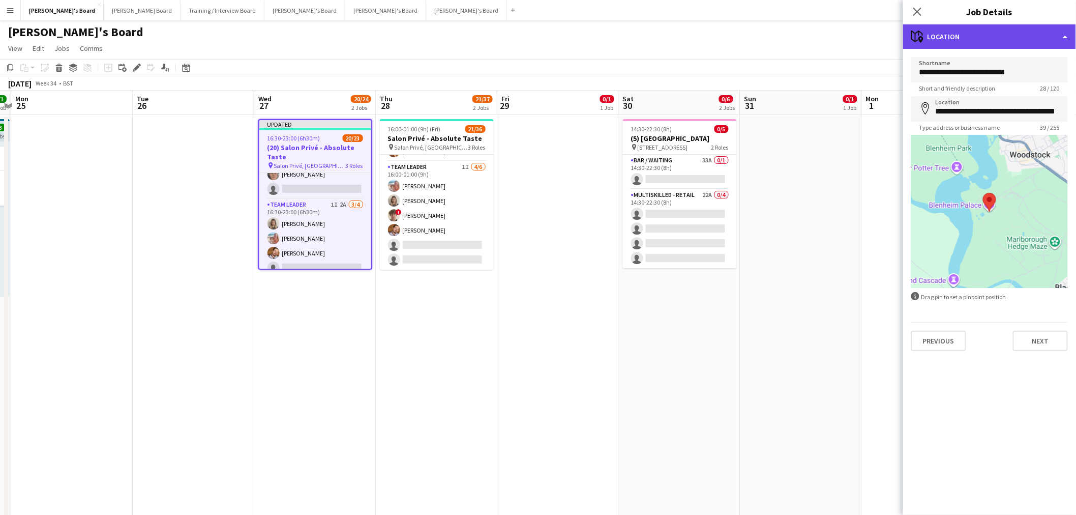
click at [1002, 43] on div "maps-pin-1 Location" at bounding box center [989, 36] width 173 height 24
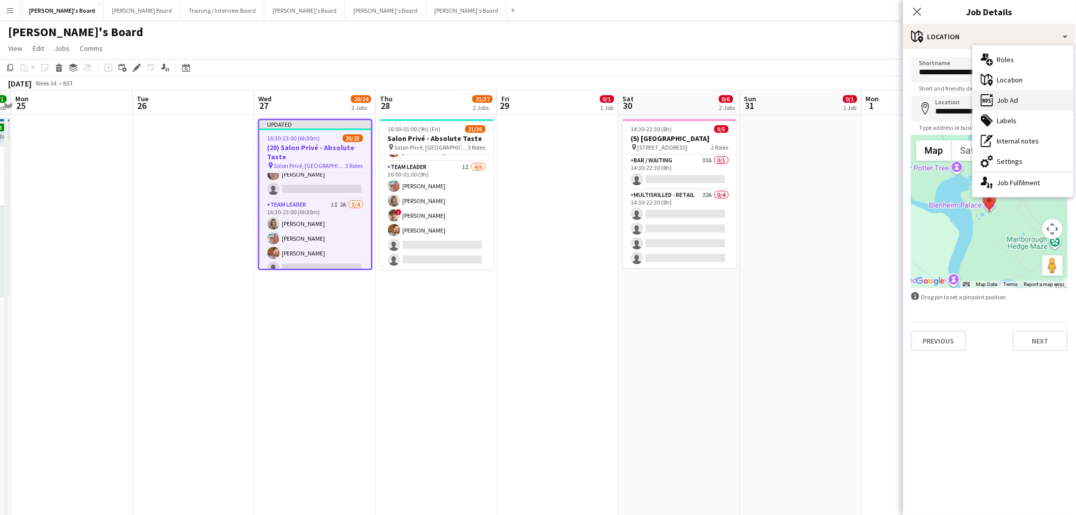
click at [1027, 103] on div "ads-window Job Ad" at bounding box center [1023, 100] width 101 height 20
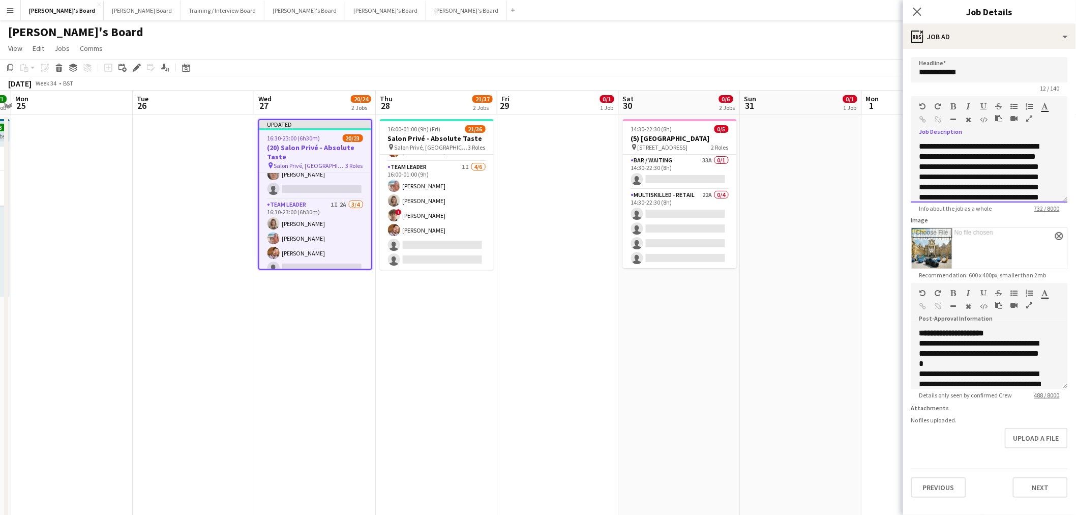
click at [922, 143] on p "**********" at bounding box center [981, 192] width 124 height 102
click at [920, 146] on p "**********" at bounding box center [981, 192] width 124 height 102
drag, startPoint x: 989, startPoint y: 145, endPoint x: 900, endPoint y: 142, distance: 89.0
click at [900, 142] on body "Menu Boards Boards Boards All jobs Status Workforce Workforce My Workforce Recr…" at bounding box center [538, 417] width 1076 height 835
click at [955, 103] on icon "button" at bounding box center [954, 106] width 6 height 7
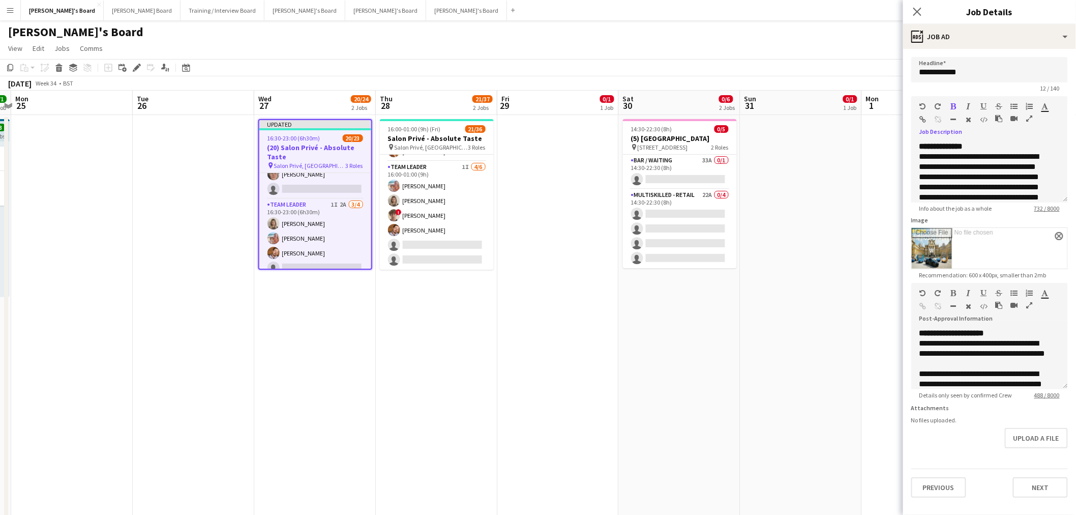
click at [983, 103] on icon "button" at bounding box center [984, 106] width 6 height 7
click at [938, 191] on p "**********" at bounding box center [985, 146] width 132 height 103
drag, startPoint x: 1035, startPoint y: 196, endPoint x: 951, endPoint y: 177, distance: 86.6
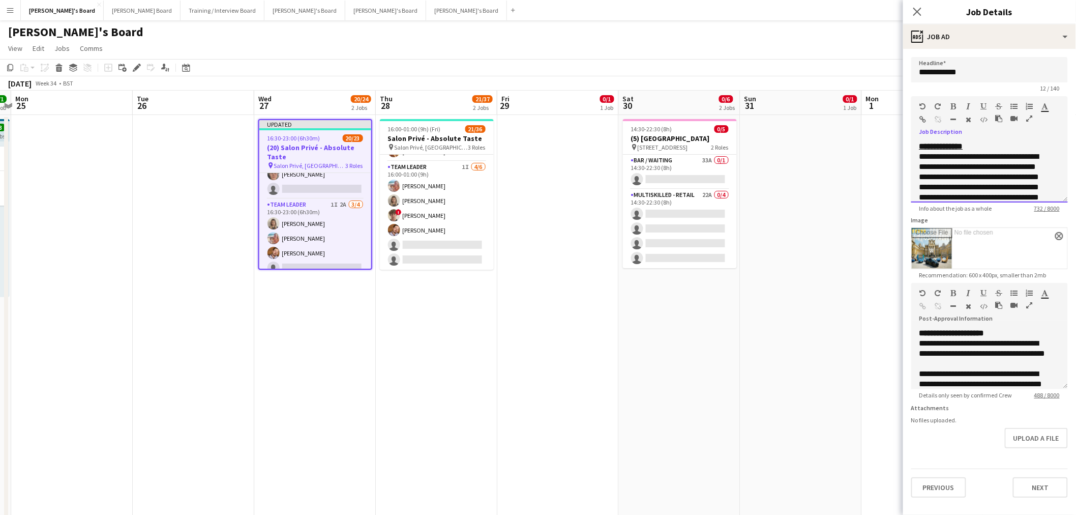
click at [951, 177] on div "**********" at bounding box center [985, 259] width 132 height 236
click at [957, 174] on p "**********" at bounding box center [985, 203] width 132 height 103
drag, startPoint x: 1028, startPoint y: 148, endPoint x: 917, endPoint y: 153, distance: 110.5
click at [917, 153] on div "**********" at bounding box center [989, 171] width 157 height 61
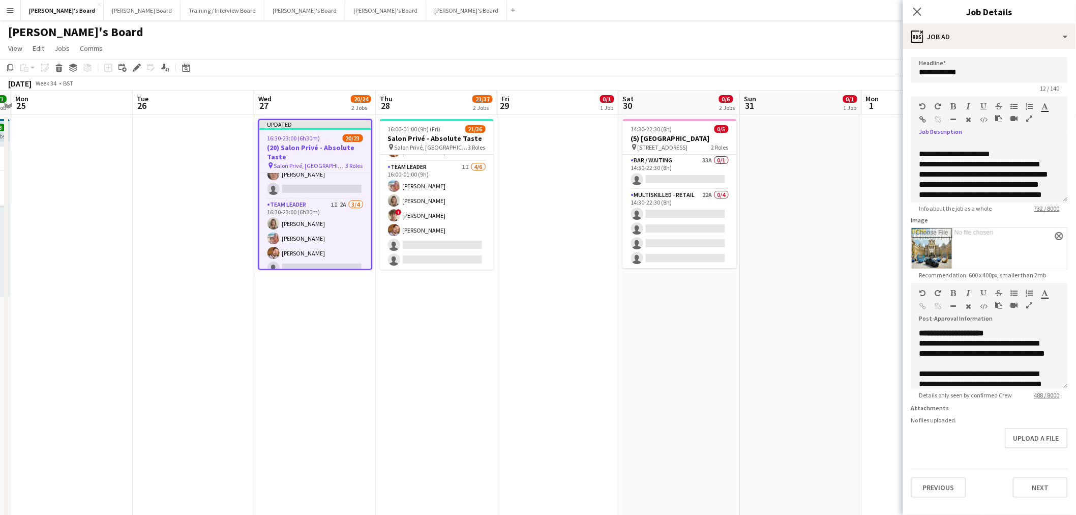
click at [954, 105] on icon "button" at bounding box center [954, 106] width 6 height 7
click at [981, 104] on icon "button" at bounding box center [984, 106] width 6 height 7
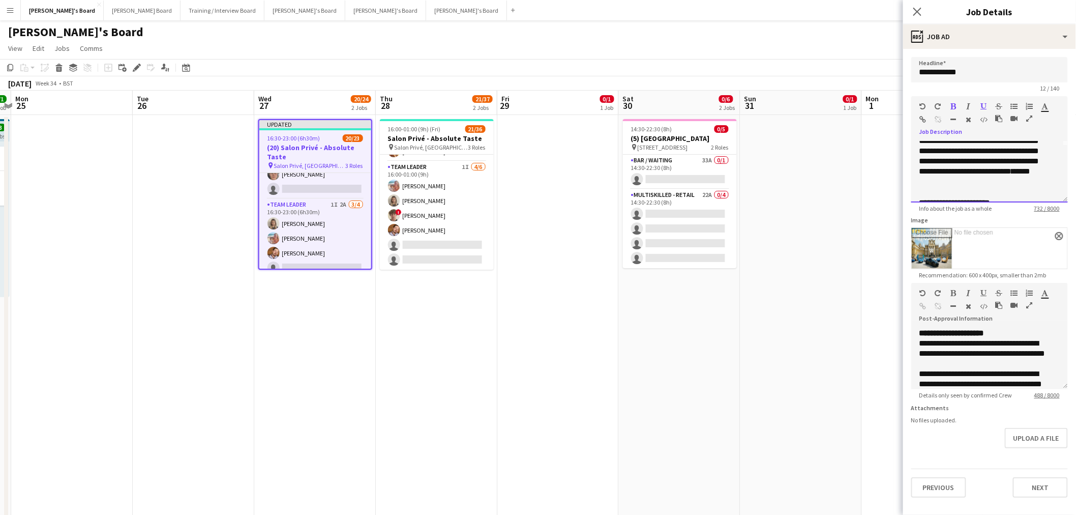
scroll to position [113, 0]
click at [975, 165] on p "**********" at bounding box center [985, 208] width 132 height 112
drag, startPoint x: 961, startPoint y: 168, endPoint x: 910, endPoint y: 169, distance: 50.9
click at [910, 169] on form "**********" at bounding box center [989, 277] width 173 height 440
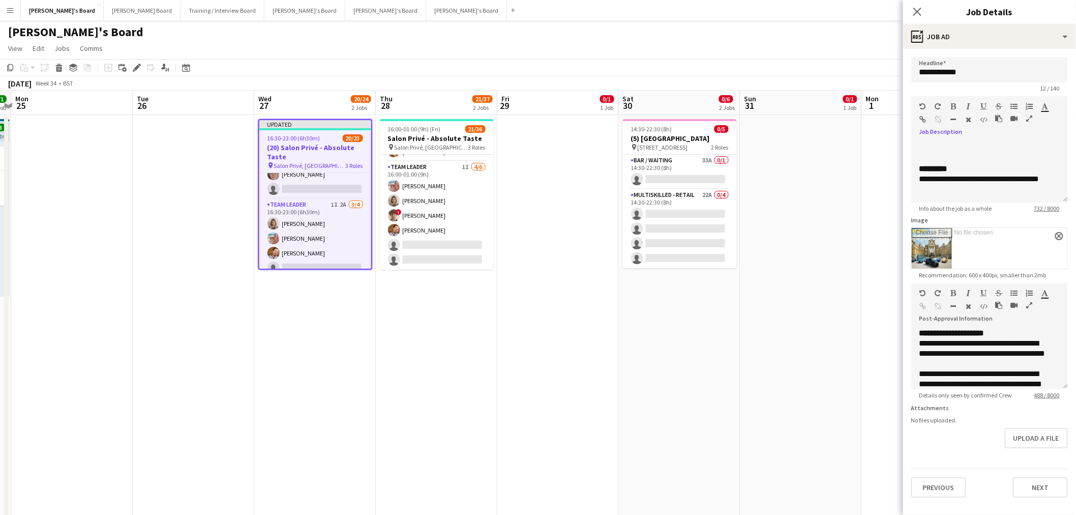
click at [983, 104] on icon "button" at bounding box center [984, 106] width 6 height 7
click at [981, 173] on div "*********" at bounding box center [989, 169] width 140 height 10
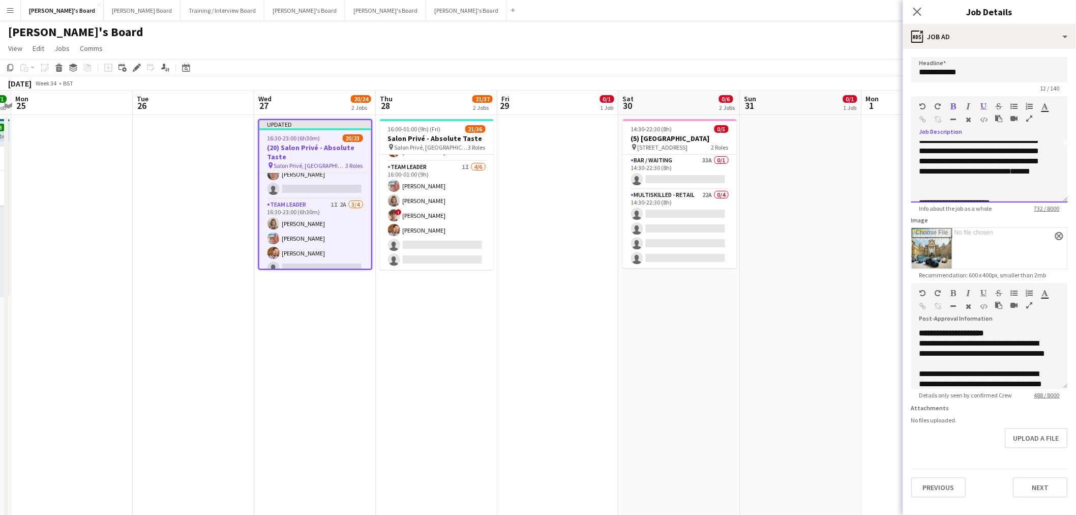
scroll to position [113, 0]
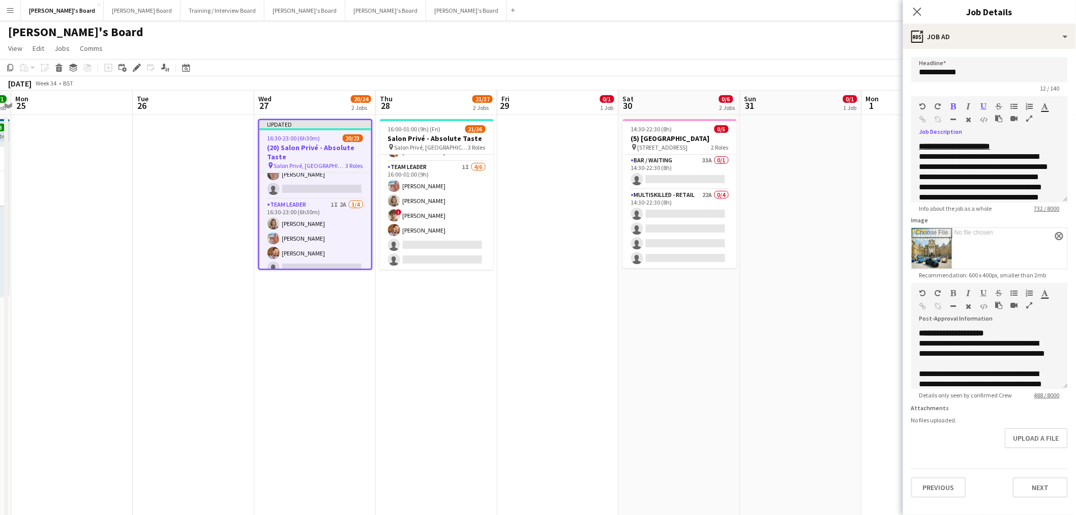
click at [836, 184] on app-date-cell at bounding box center [801, 335] width 122 height 441
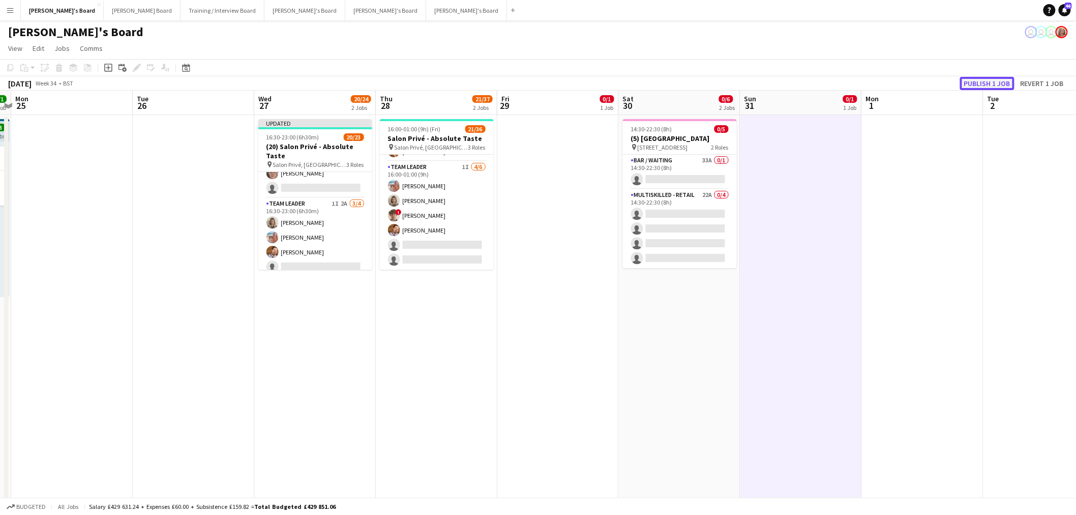
click at [979, 84] on button "Publish 1 job" at bounding box center [987, 83] width 54 height 13
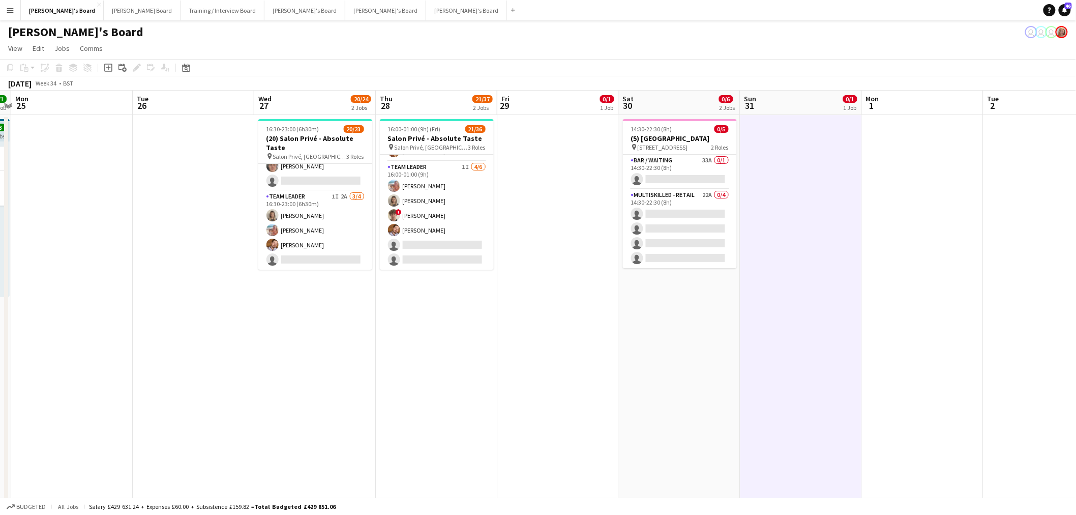
scroll to position [293, 0]
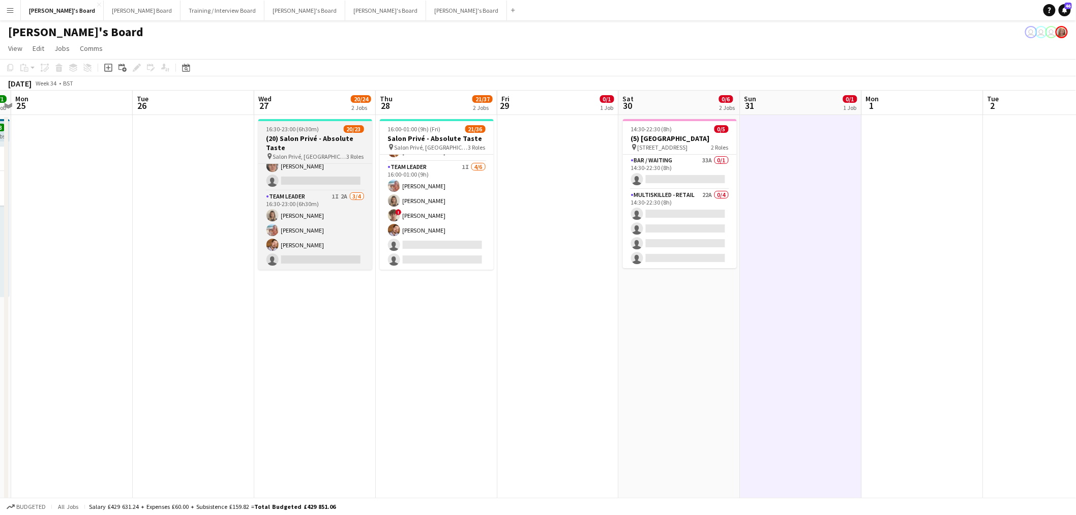
click at [308, 131] on span "16:30-23:00 (6h30m)" at bounding box center [292, 129] width 53 height 8
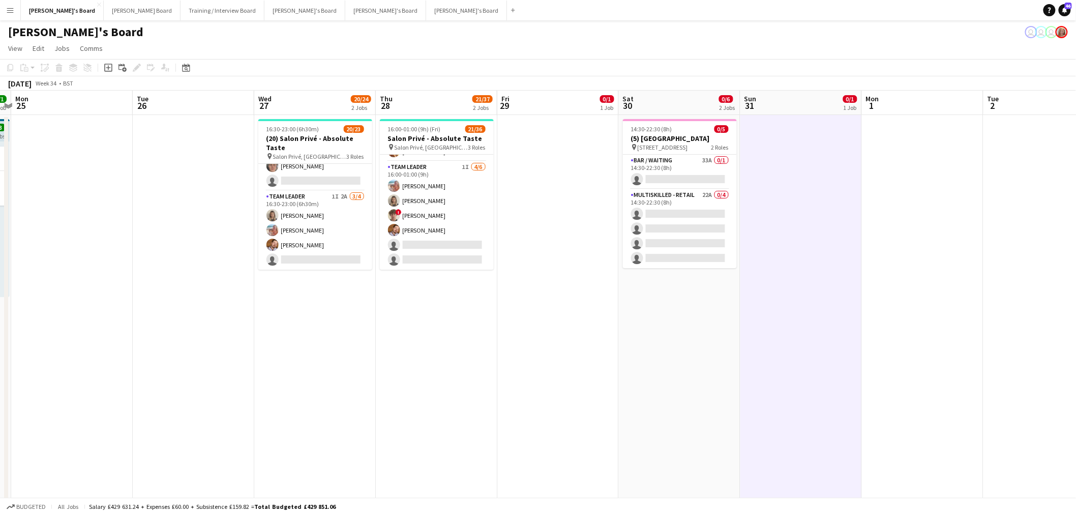
scroll to position [294, 0]
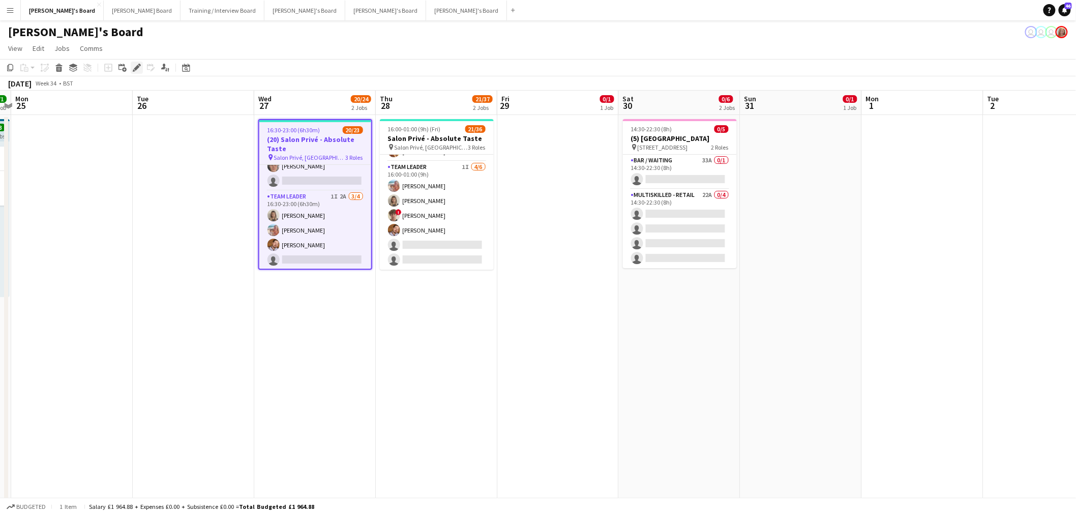
click at [135, 68] on icon at bounding box center [137, 68] width 6 height 6
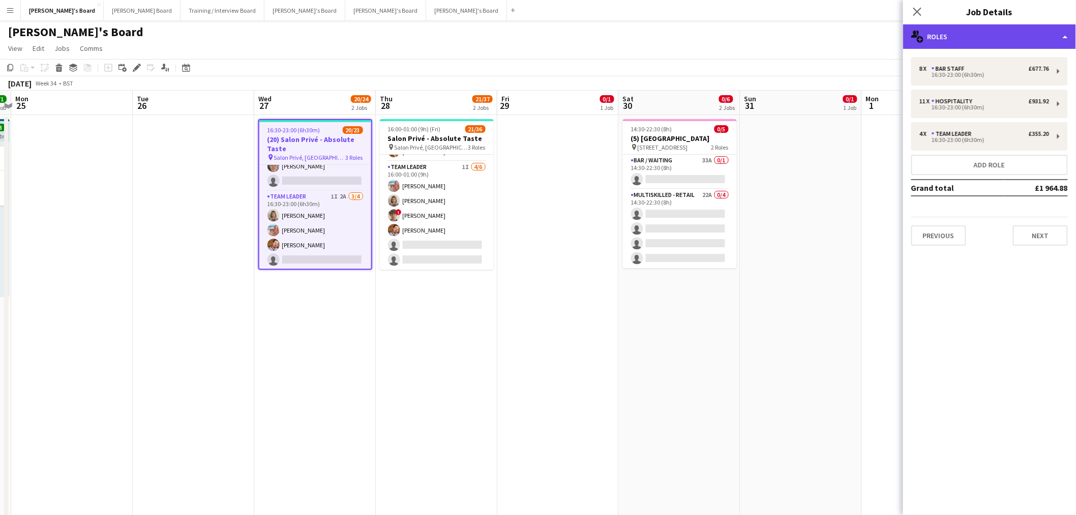
click at [989, 42] on div "multiple-users-add Roles" at bounding box center [989, 36] width 173 height 24
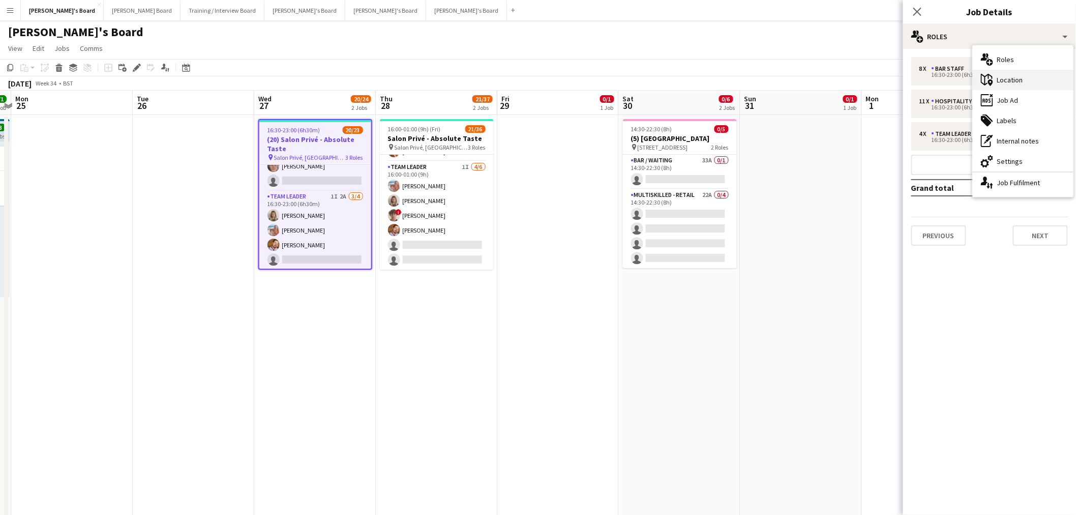
click at [1015, 78] on div "maps-pin-1 Location" at bounding box center [1023, 80] width 101 height 20
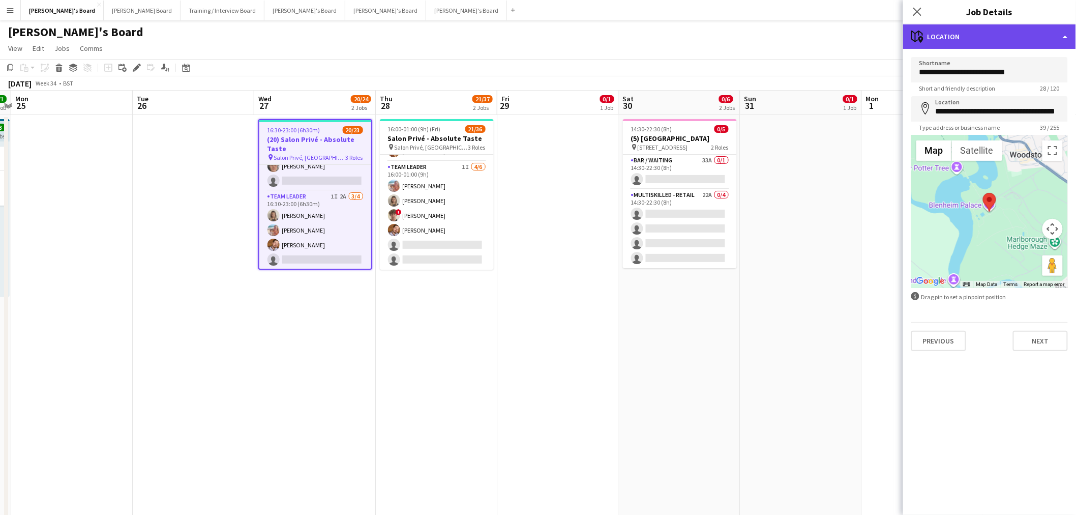
click at [993, 43] on div "maps-pin-1 Location" at bounding box center [989, 36] width 173 height 24
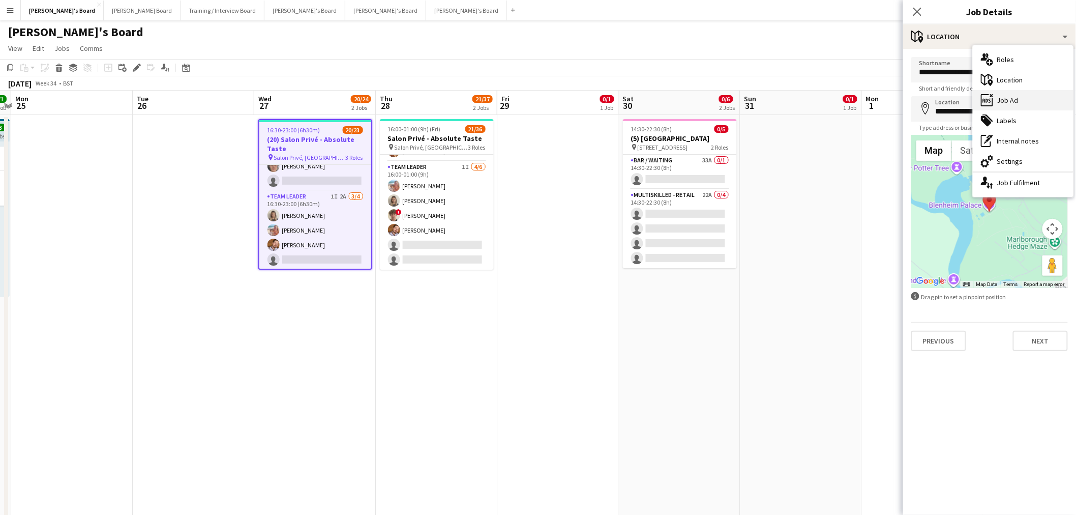
click at [1008, 104] on div "ads-window Job Ad" at bounding box center [1023, 100] width 101 height 20
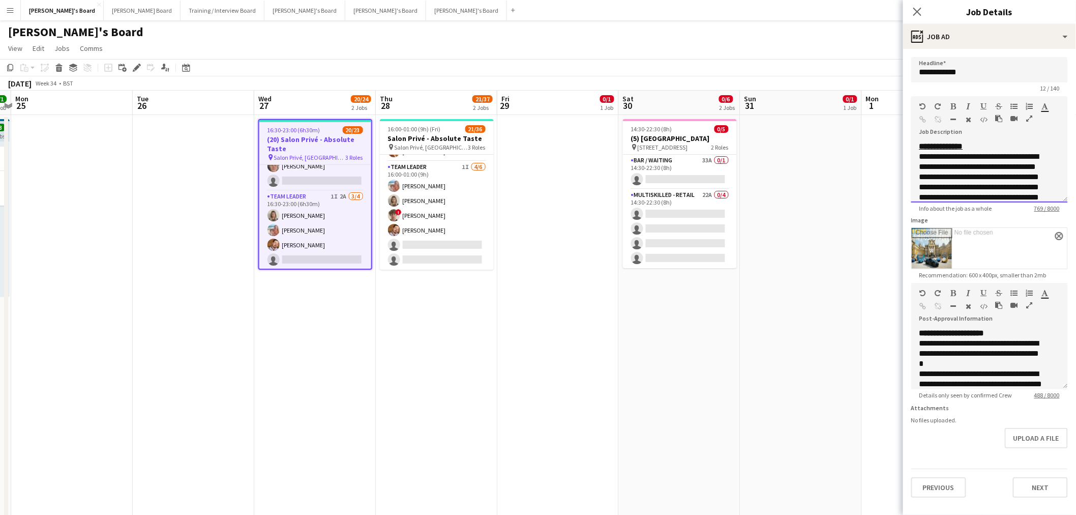
click at [919, 142] on u "**********" at bounding box center [941, 146] width 44 height 8
click at [964, 77] on input "**********" at bounding box center [989, 69] width 157 height 25
drag, startPoint x: 902, startPoint y: 74, endPoint x: 860, endPoint y: 75, distance: 42.2
click at [860, 75] on body "Menu Boards Boards Boards All jobs Status Workforce Workforce My Workforce Recr…" at bounding box center [538, 417] width 1076 height 835
click at [983, 104] on icon "button" at bounding box center [984, 106] width 6 height 7
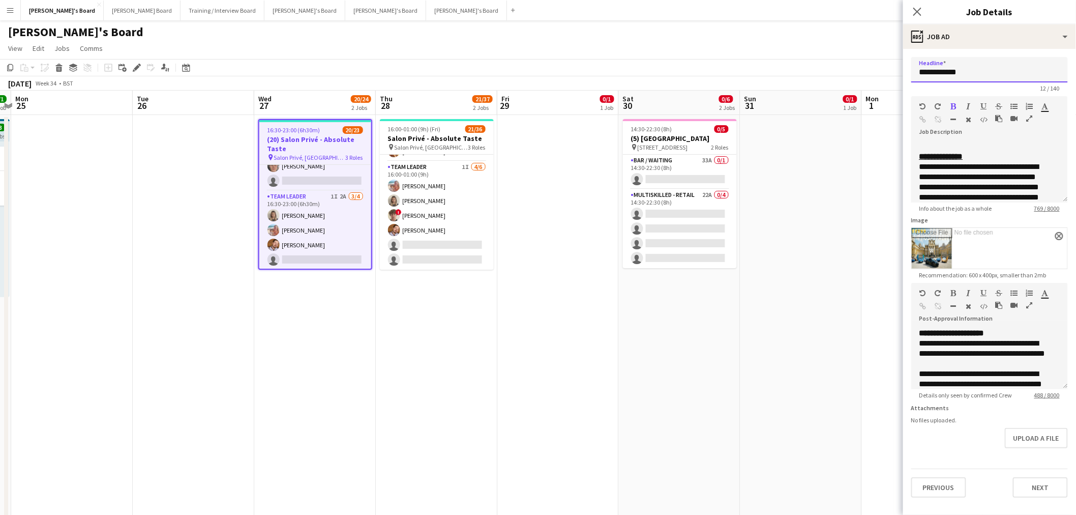
click at [963, 70] on input "**********" at bounding box center [989, 69] width 157 height 25
drag, startPoint x: 912, startPoint y: 73, endPoint x: 891, endPoint y: 76, distance: 21.1
click at [891, 76] on body "Menu Boards Boards Boards All jobs Status Workforce Workforce My Workforce Recr…" at bounding box center [538, 417] width 1076 height 835
click at [958, 73] on input "**********" at bounding box center [989, 69] width 157 height 25
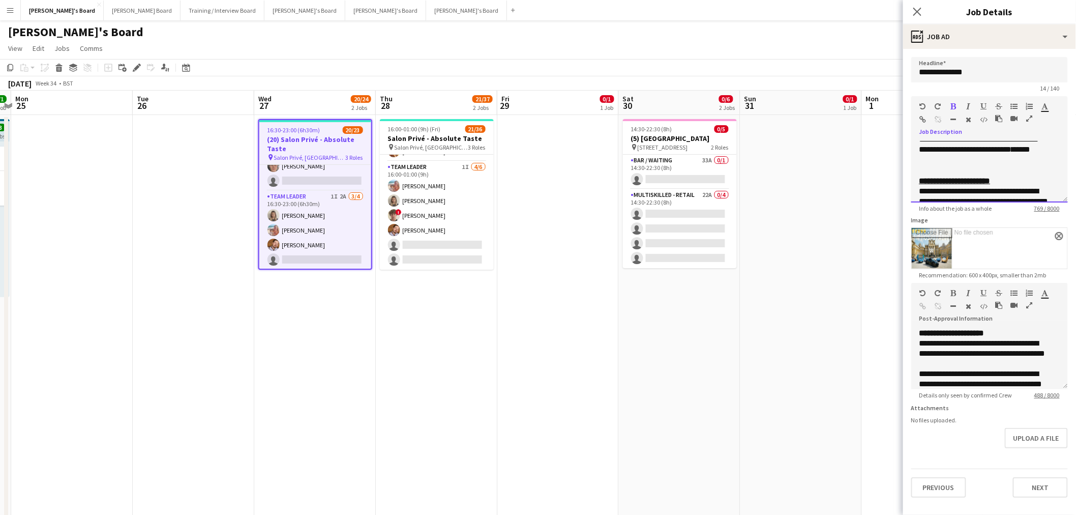
drag, startPoint x: 1025, startPoint y: 192, endPoint x: 951, endPoint y: 169, distance: 77.7
click at [951, 169] on p "**********" at bounding box center [985, 124] width 132 height 103
copy span "******"
click at [987, 67] on input "**********" at bounding box center [989, 69] width 157 height 25
paste input "********"
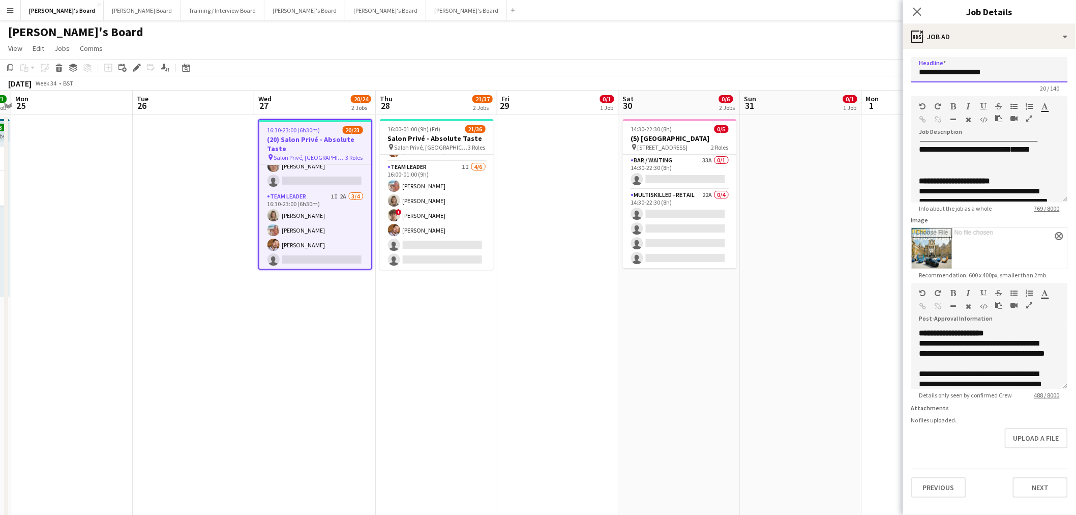
drag, startPoint x: 987, startPoint y: 73, endPoint x: 1000, endPoint y: 95, distance: 25.6
click at [988, 75] on input "**********" at bounding box center [989, 69] width 157 height 25
click at [974, 68] on input "**********" at bounding box center [989, 69] width 157 height 25
type input "**********"
drag, startPoint x: 780, startPoint y: 333, endPoint x: 790, endPoint y: 323, distance: 13.3
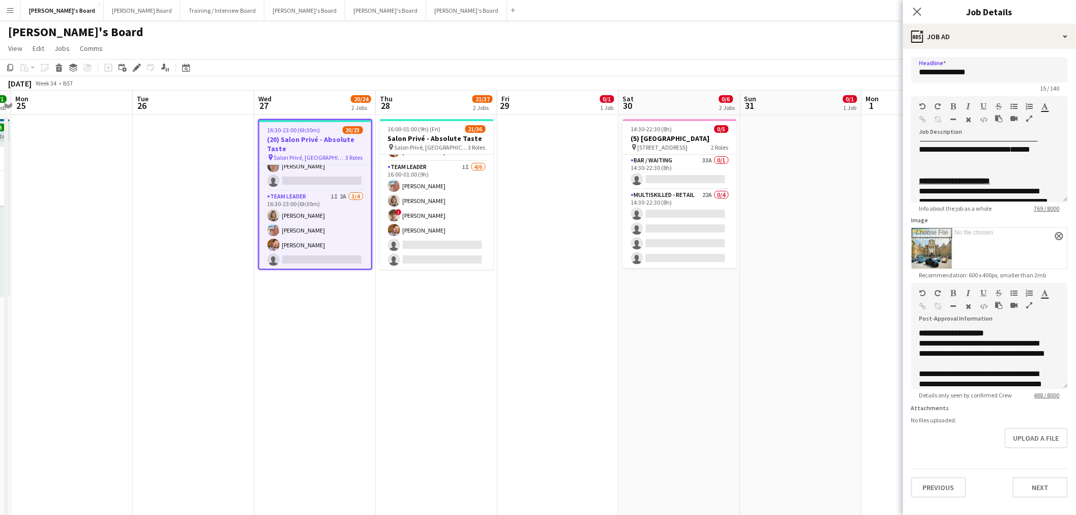
click at [780, 333] on app-date-cell at bounding box center [801, 335] width 122 height 441
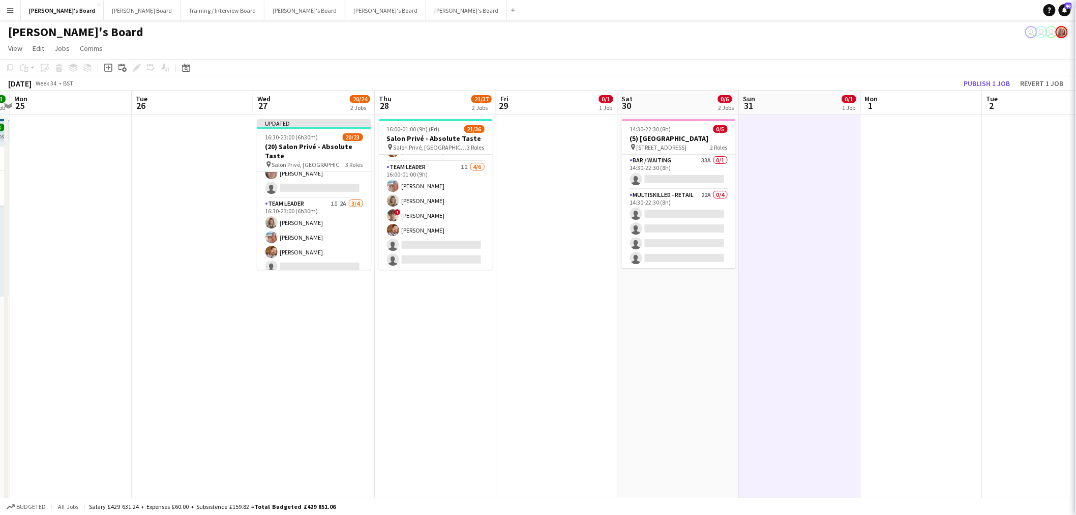
scroll to position [294, 0]
click at [993, 84] on button "Publish 1 job" at bounding box center [987, 83] width 54 height 13
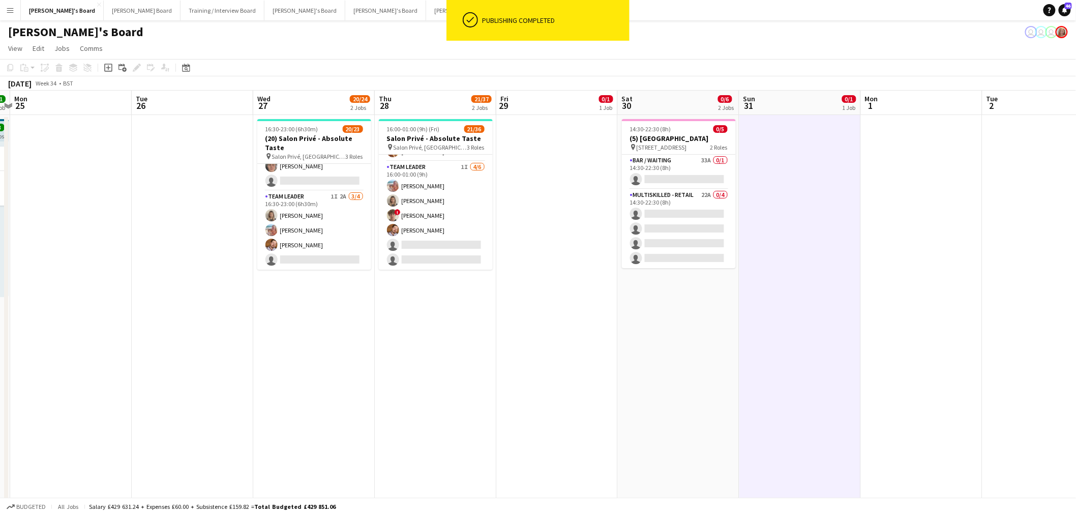
scroll to position [293, 0]
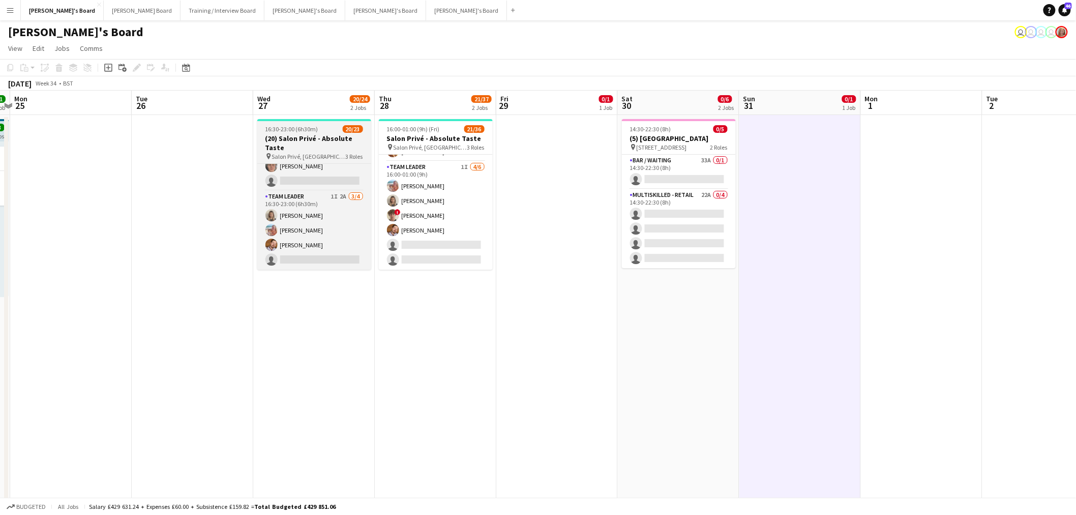
click at [289, 145] on h3 "(20) Salon Privé - Absolute Taste" at bounding box center [314, 143] width 114 height 18
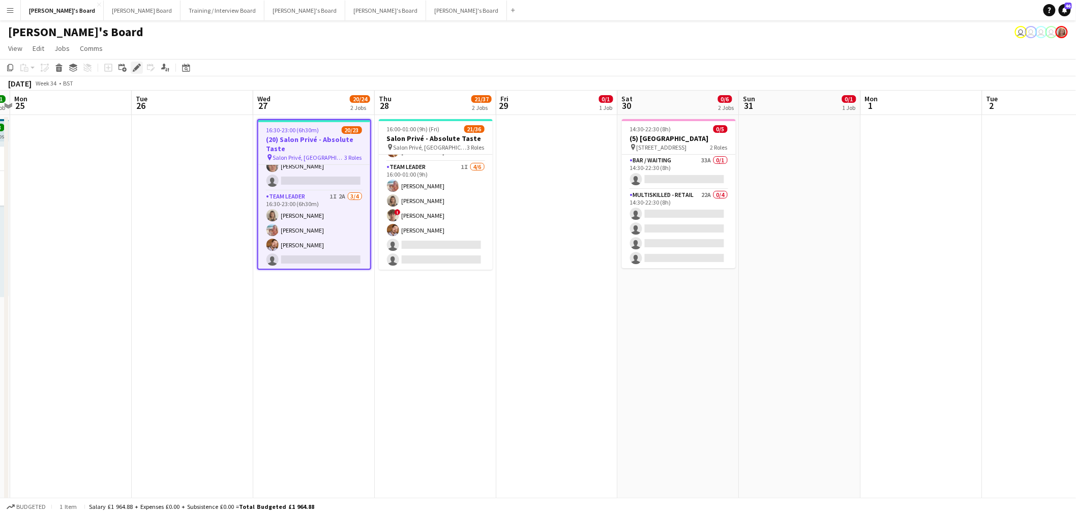
click at [137, 64] on icon "Edit" at bounding box center [137, 68] width 8 height 8
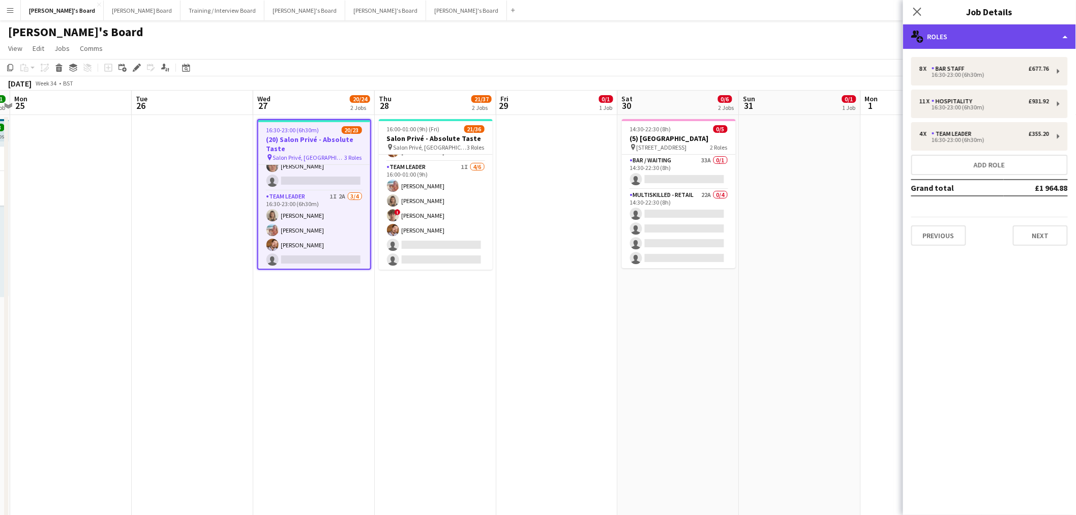
click at [970, 38] on div "multiple-users-add Roles" at bounding box center [989, 36] width 173 height 24
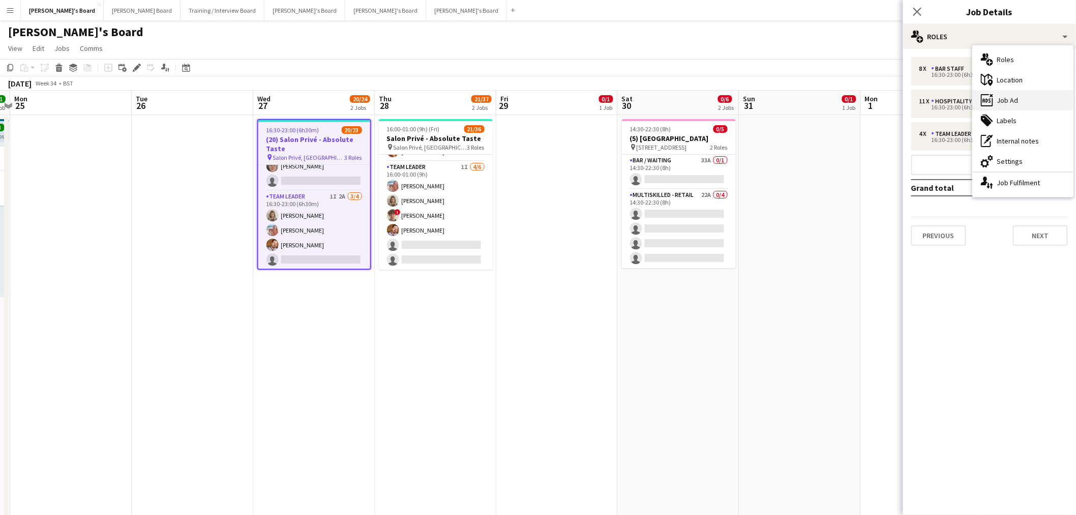
click at [1014, 97] on div "ads-window Job Ad" at bounding box center [1023, 100] width 101 height 20
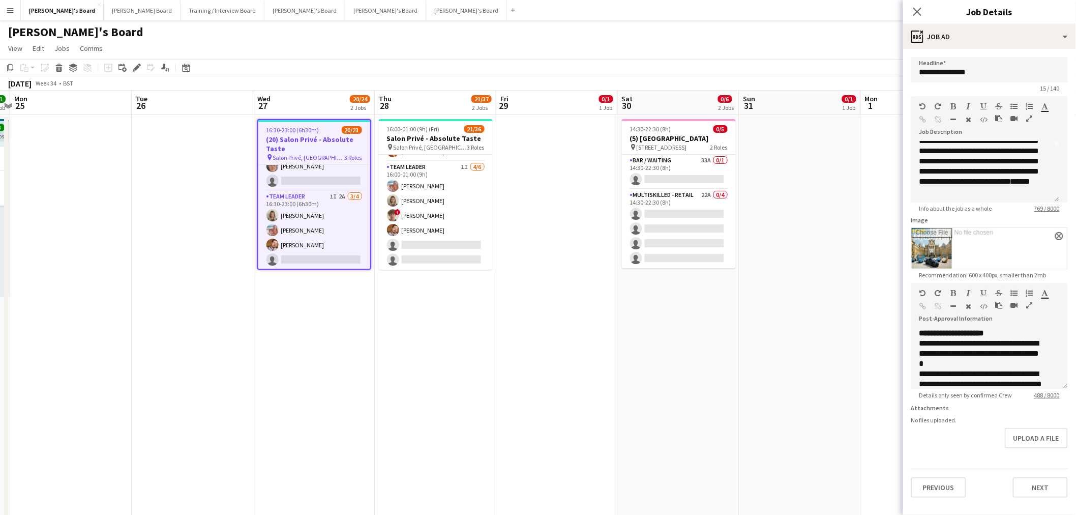
scroll to position [113, 0]
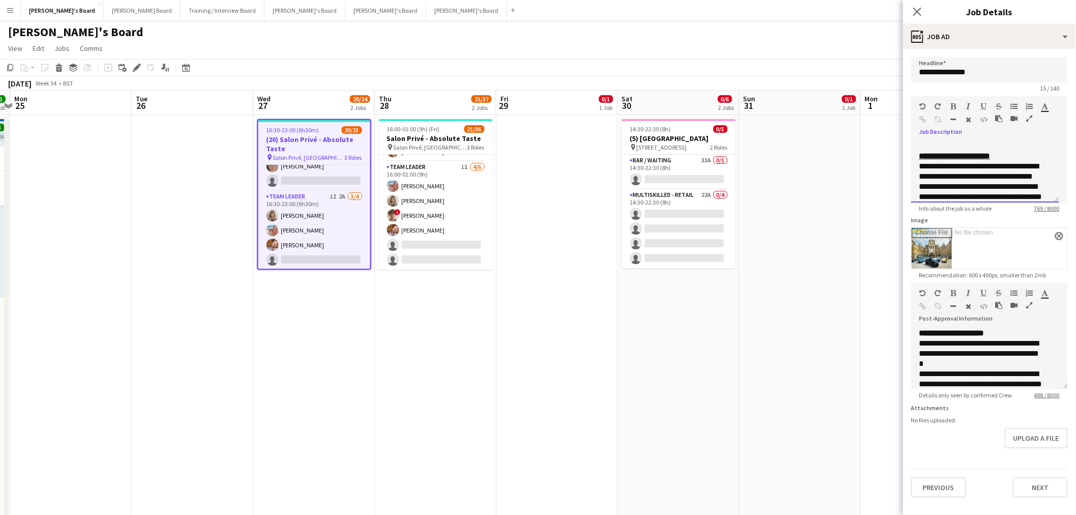
click at [990, 148] on p "**********" at bounding box center [981, 100] width 124 height 102
click at [915, 175] on div "**********" at bounding box center [989, 171] width 157 height 61
click at [667, 377] on app-date-cell "14:30-22:30 (8h) 0/5 (5) Lingfield Park Racecourse pin Lingfield Park, RH7 6PQ …" at bounding box center [679, 335] width 122 height 441
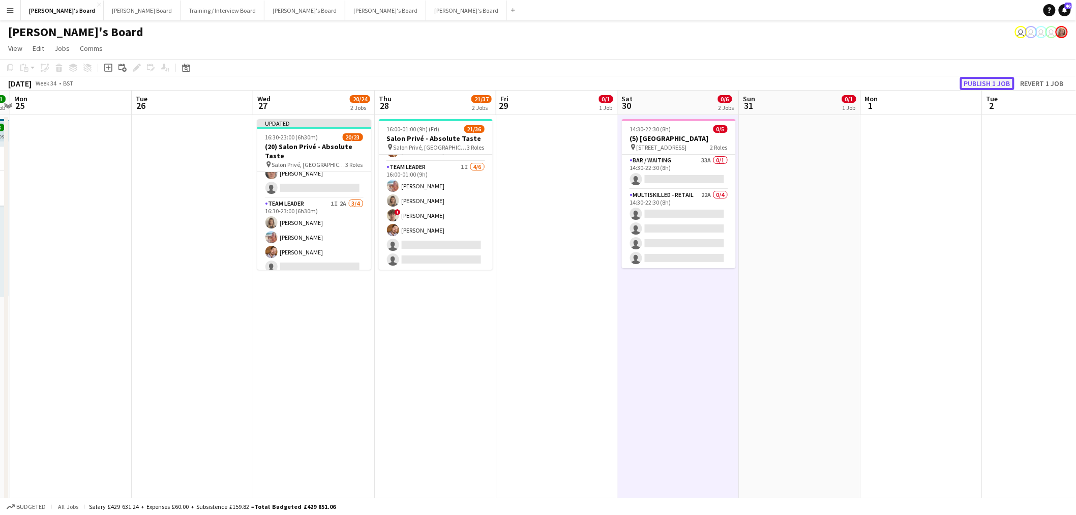
click at [1008, 79] on button "Publish 1 job" at bounding box center [987, 83] width 54 height 13
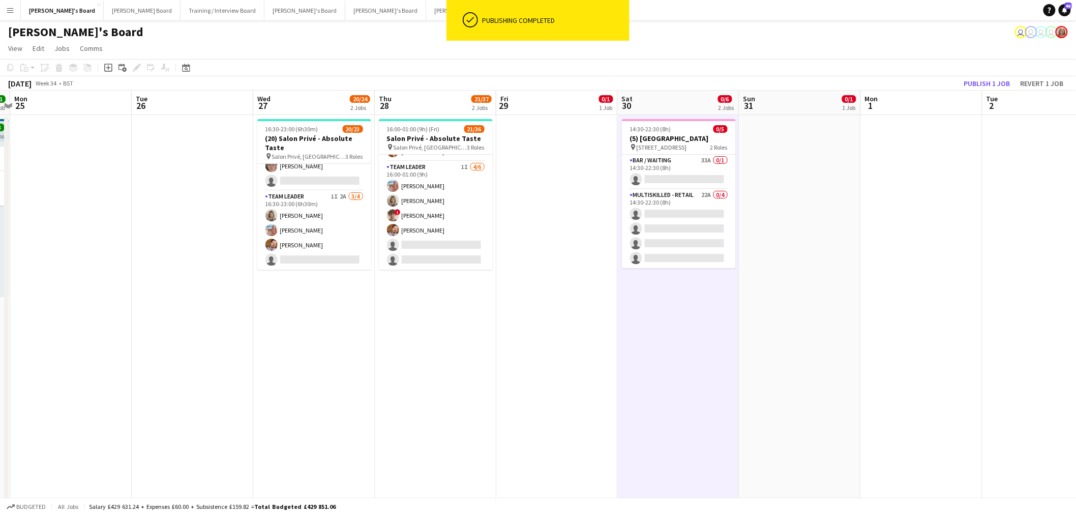
scroll to position [293, 0]
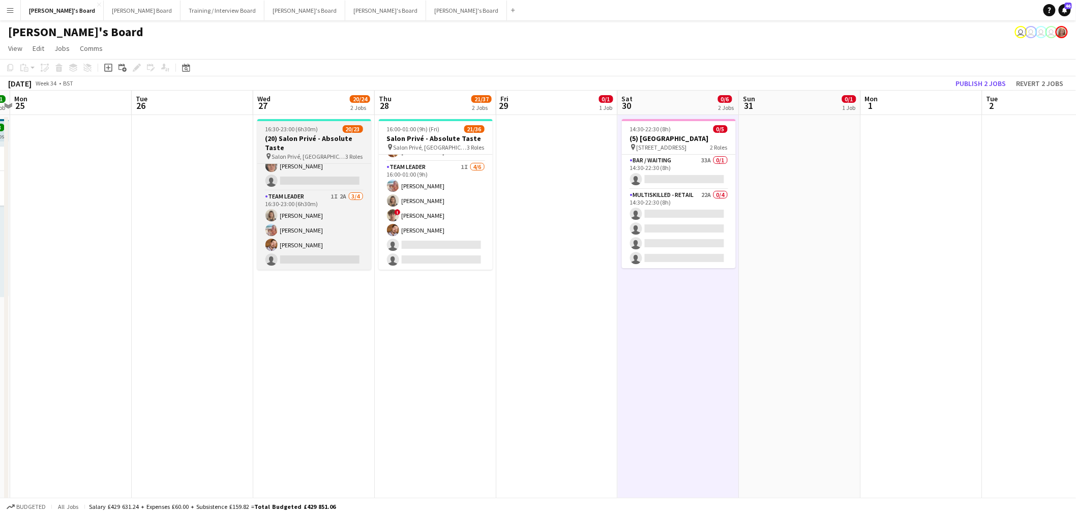
click at [299, 124] on app-job-card "16:30-23:00 (6h30m) 20/23 (20) Salon Privé - Absolute Taste pin Salon Privé, Bl…" at bounding box center [314, 194] width 114 height 151
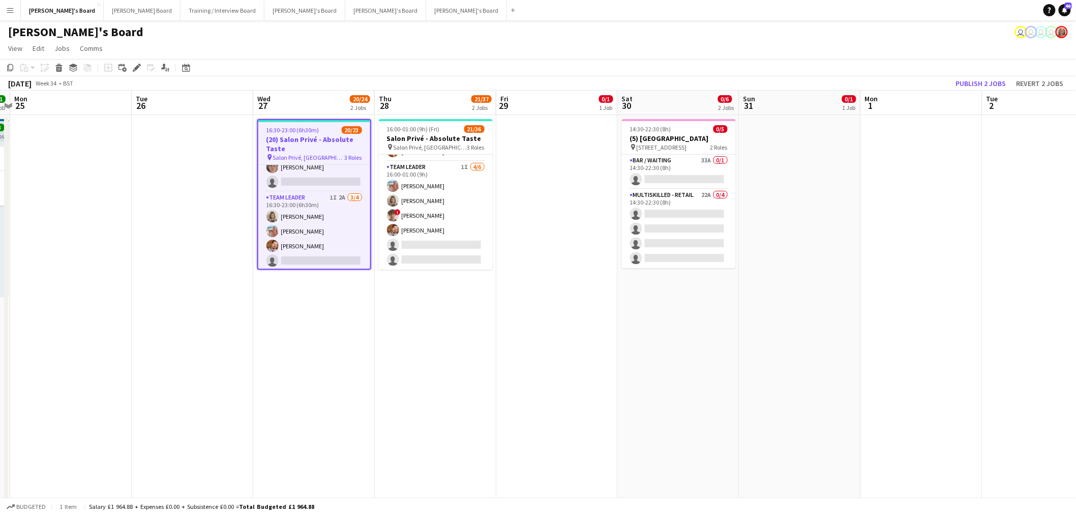
scroll to position [294, 0]
click at [138, 70] on icon "Edit" at bounding box center [137, 68] width 8 height 8
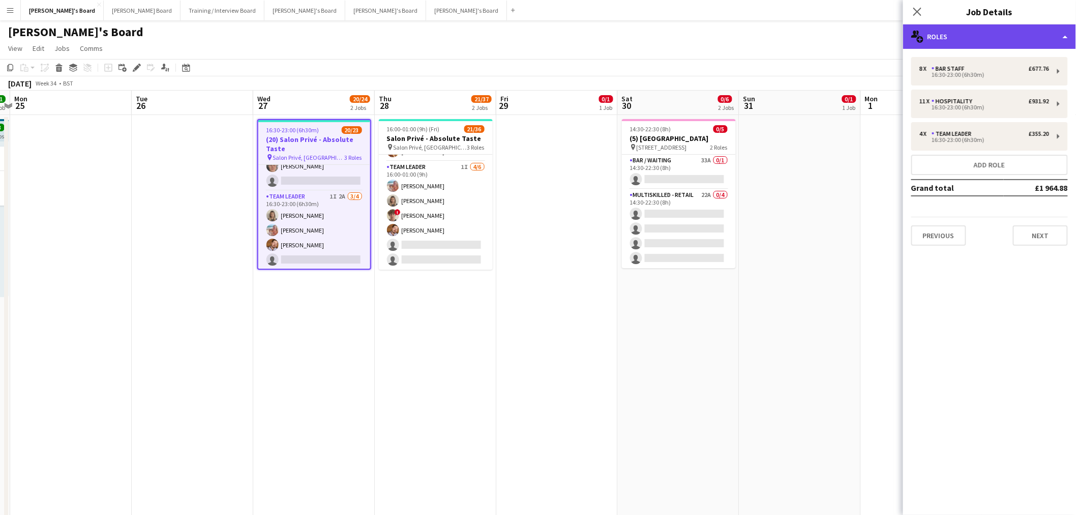
click at [977, 42] on div "multiple-users-add Roles" at bounding box center [989, 36] width 173 height 24
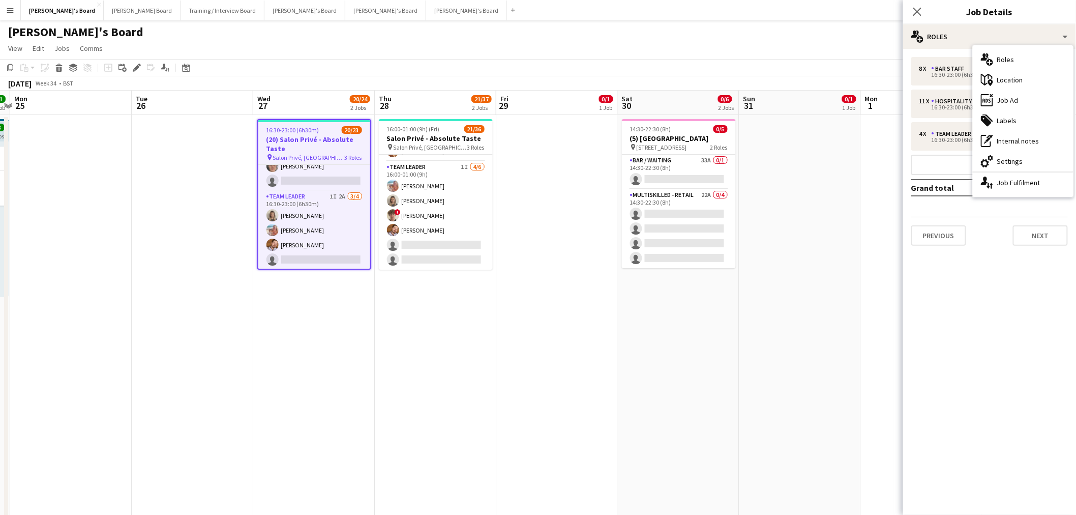
drag, startPoint x: 1008, startPoint y: 94, endPoint x: 1001, endPoint y: 92, distance: 8.0
click at [1007, 94] on div "ads-window Job Ad" at bounding box center [1023, 100] width 101 height 20
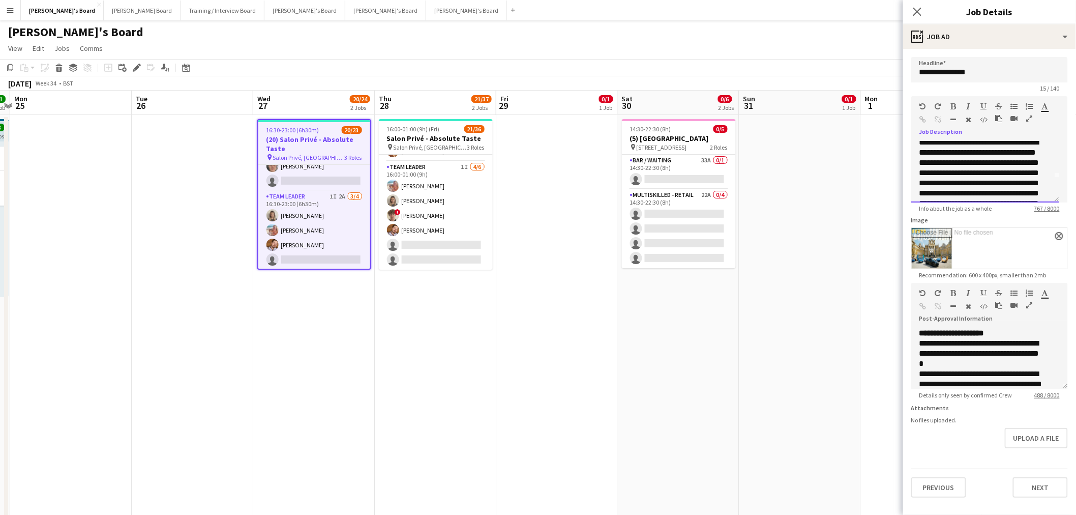
scroll to position [0, 0]
drag, startPoint x: 990, startPoint y: 151, endPoint x: 914, endPoint y: 170, distance: 78.2
click at [914, 170] on div "**********" at bounding box center [989, 171] width 157 height 61
click at [969, 117] on icon "button" at bounding box center [969, 119] width 6 height 7
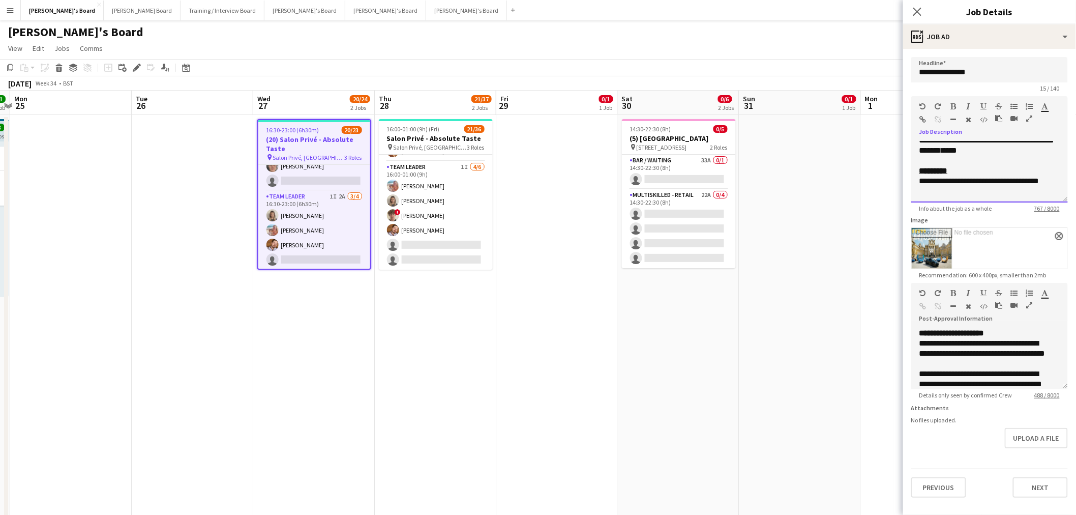
scroll to position [243, 0]
drag, startPoint x: 919, startPoint y: 176, endPoint x: 1000, endPoint y: 156, distance: 82.9
click at [1000, 156] on div "**********" at bounding box center [989, 171] width 157 height 61
click at [968, 117] on icon "button" at bounding box center [969, 119] width 6 height 7
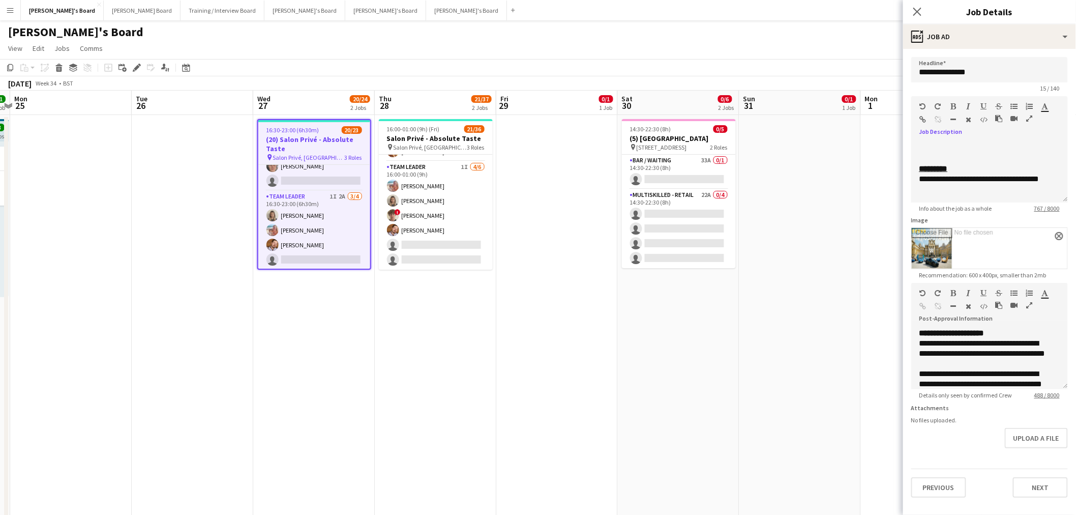
click at [968, 117] on icon "button" at bounding box center [969, 119] width 6 height 7
click at [994, 151] on p "**********" at bounding box center [985, 98] width 132 height 112
drag, startPoint x: 946, startPoint y: 191, endPoint x: 917, endPoint y: 182, distance: 29.9
click at [917, 182] on div "**********" at bounding box center [989, 171] width 157 height 61
click at [969, 119] on icon "button" at bounding box center [969, 119] width 6 height 7
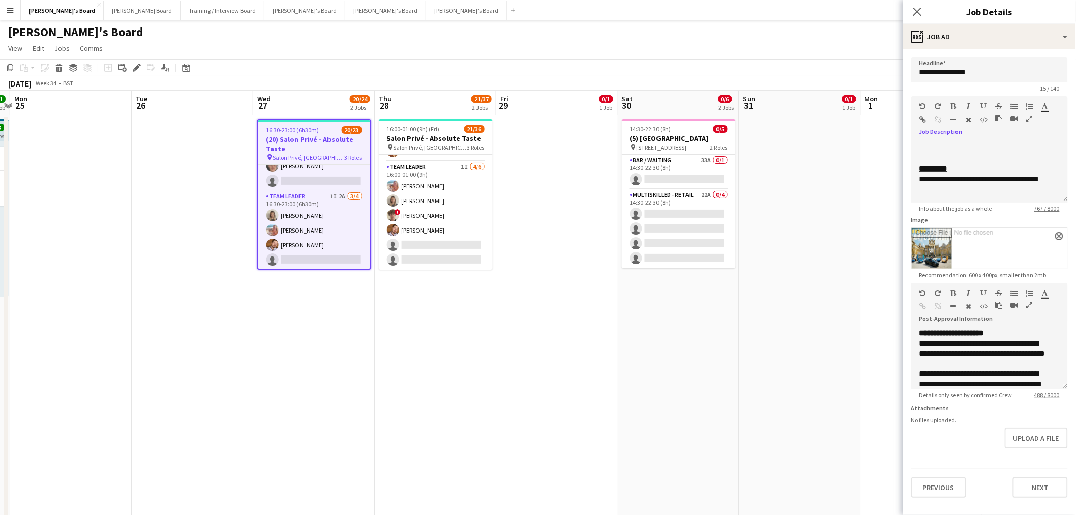
click at [969, 119] on icon "button" at bounding box center [969, 119] width 6 height 7
click at [862, 241] on app-date-cell at bounding box center [922, 335] width 122 height 441
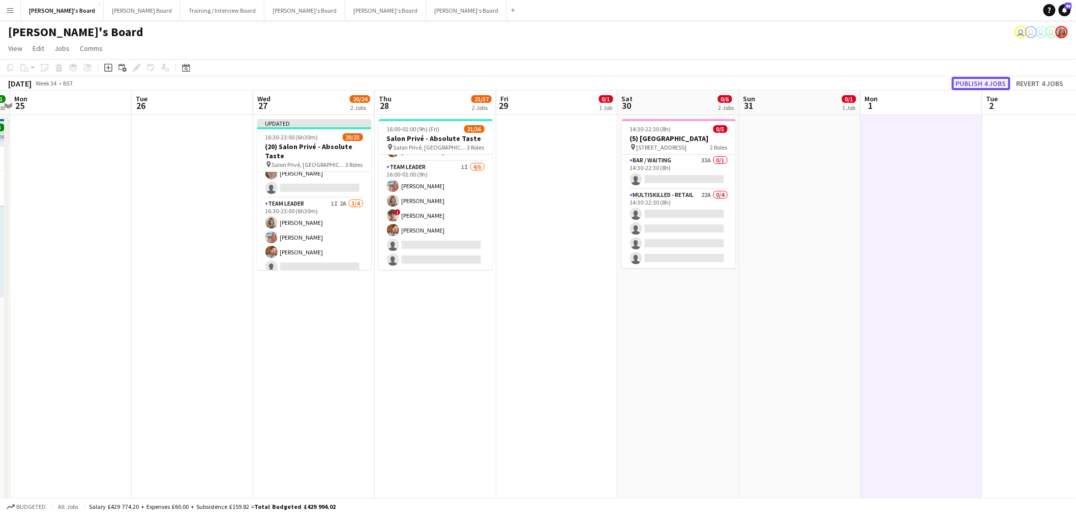
click at [1000, 79] on button "Publish 4 jobs" at bounding box center [981, 83] width 58 height 13
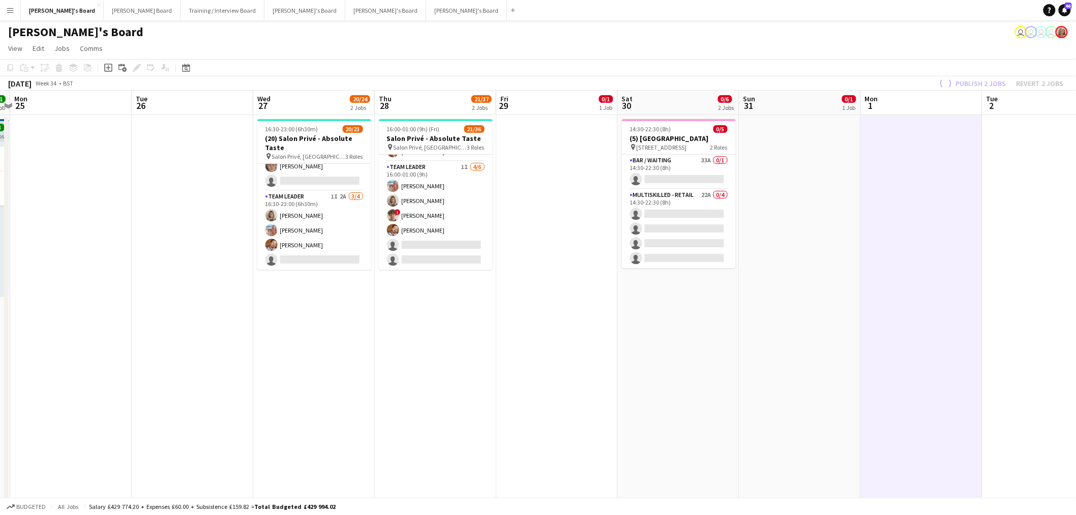
scroll to position [293, 0]
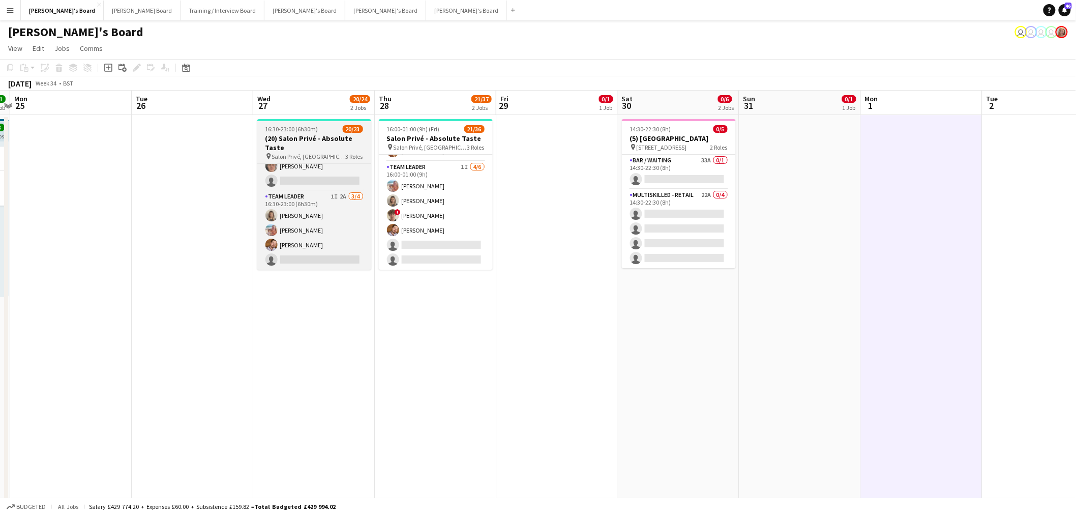
click at [346, 128] on span "20/23" at bounding box center [353, 129] width 20 height 8
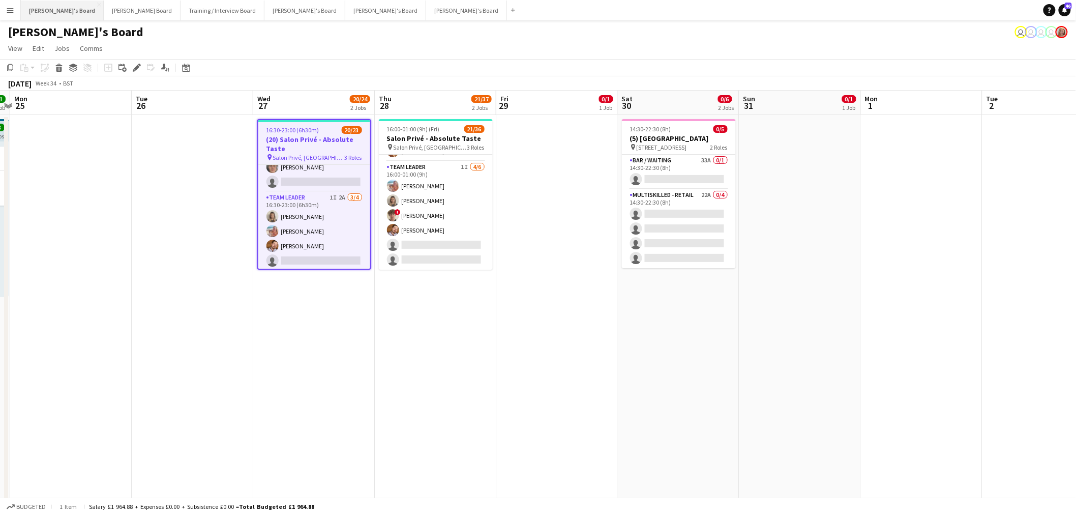
scroll to position [294, 0]
click at [135, 69] on icon at bounding box center [137, 68] width 6 height 6
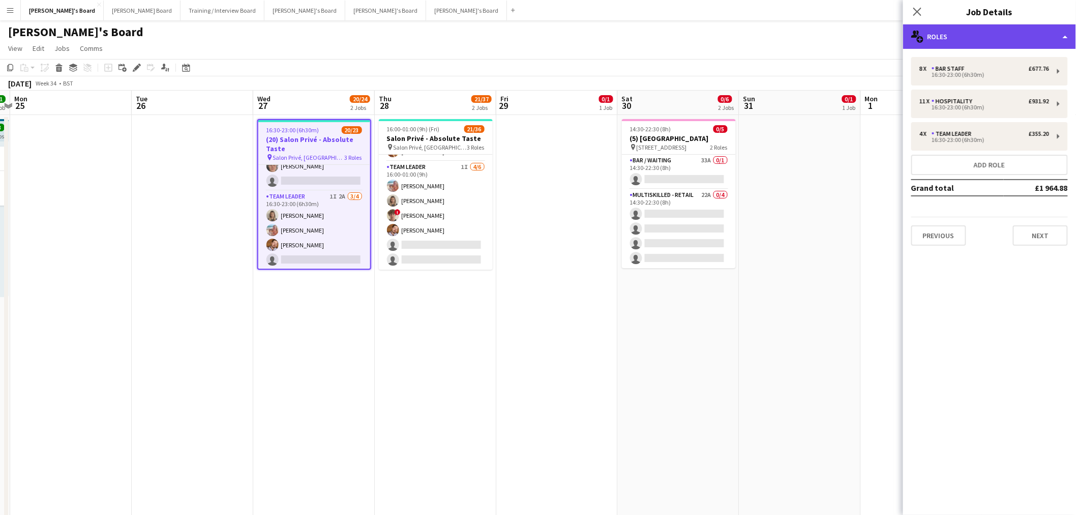
click at [955, 36] on div "multiple-users-add Roles" at bounding box center [989, 36] width 173 height 24
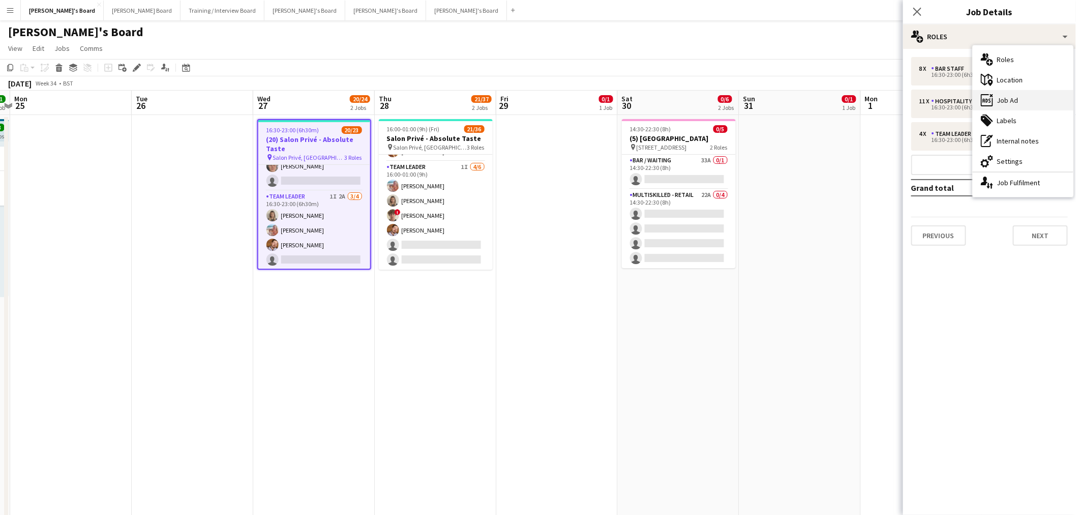
click at [1017, 95] on div "ads-window Job Ad" at bounding box center [1023, 100] width 101 height 20
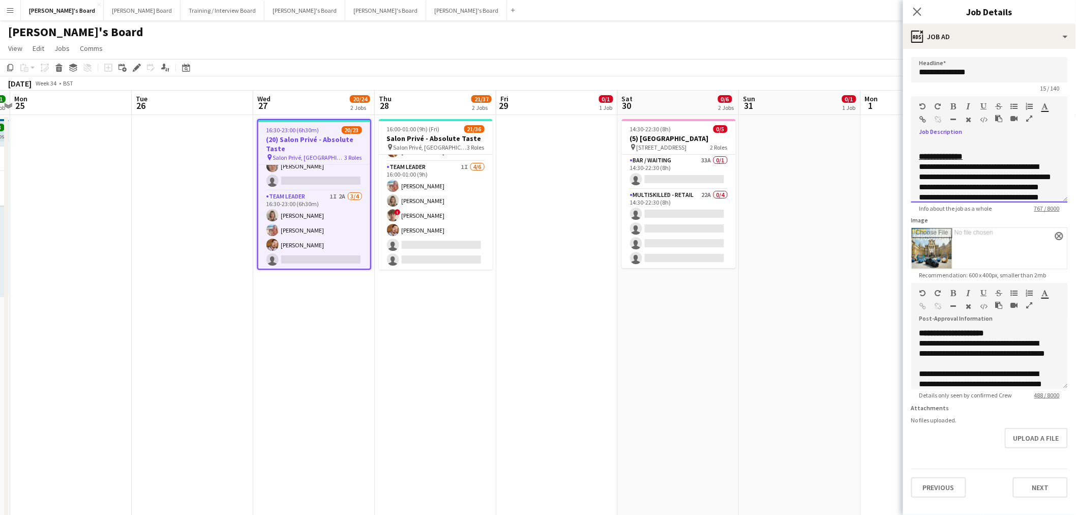
scroll to position [243, 0]
drag, startPoint x: 923, startPoint y: 142, endPoint x: 1034, endPoint y: 235, distance: 144.7
click at [1034, 235] on form "**********" at bounding box center [989, 277] width 173 height 440
copy div "**********"
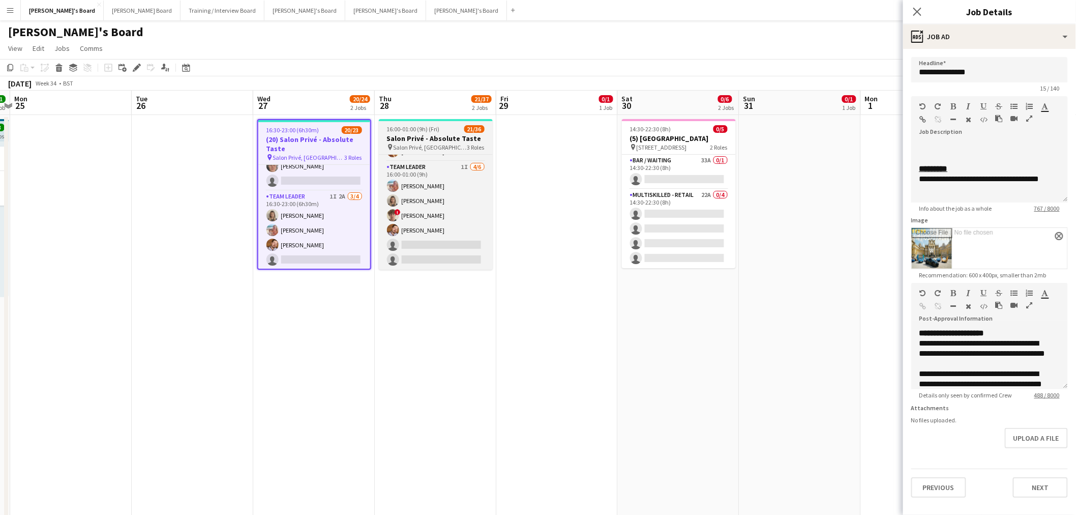
click at [440, 139] on h3 "Salon Privé - Absolute Taste" at bounding box center [436, 138] width 114 height 9
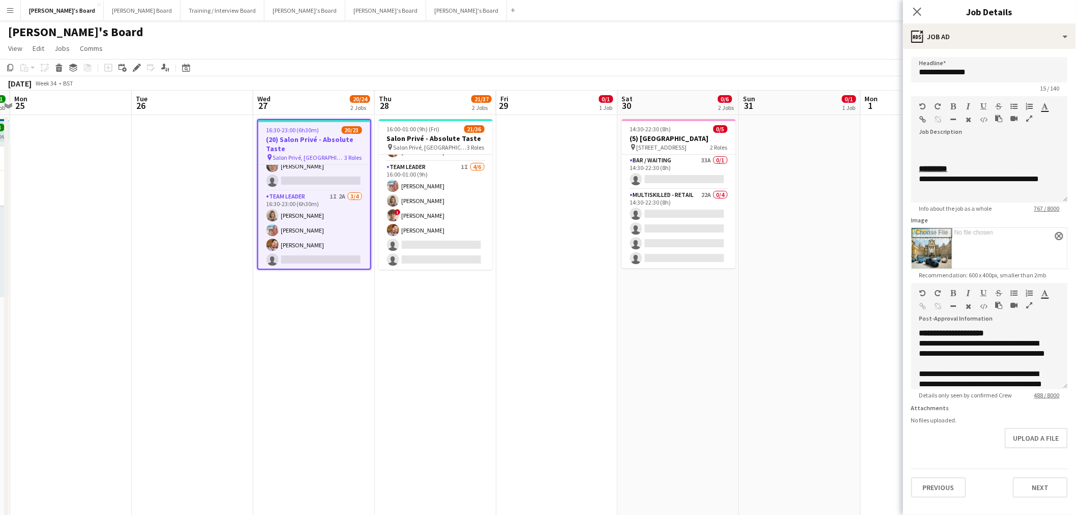
type input "**********"
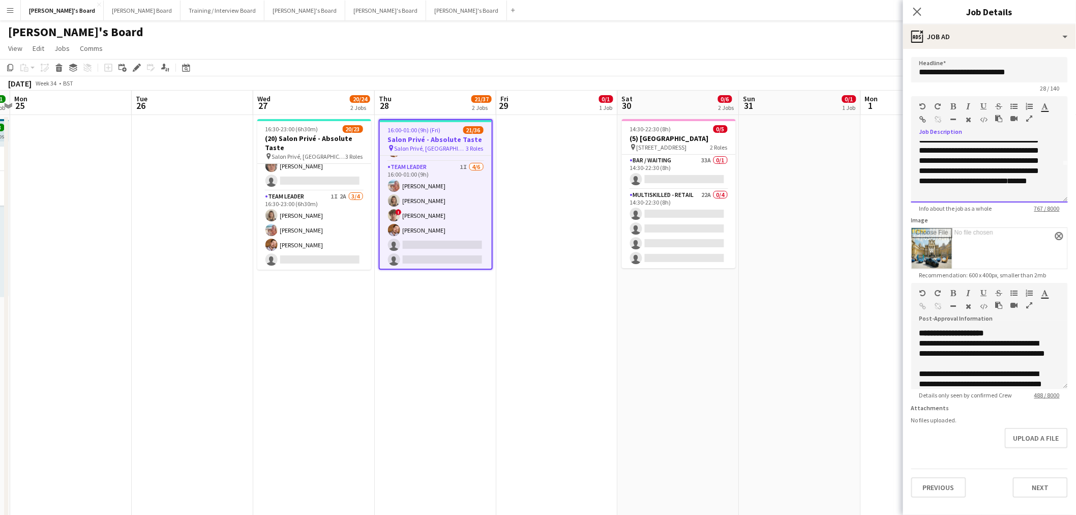
scroll to position [0, 0]
drag, startPoint x: 969, startPoint y: 190, endPoint x: 882, endPoint y: 44, distance: 169.9
click at [882, 44] on body "Menu Boards Boards Boards All jobs Status Workforce Workforce My Workforce Recr…" at bounding box center [538, 417] width 1076 height 835
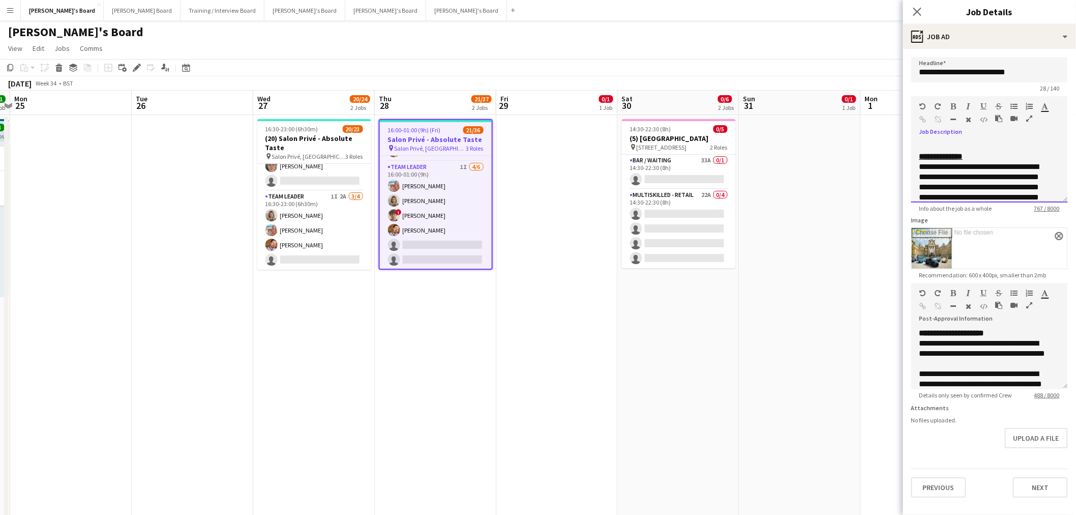
click at [948, 139] on div "**********" at bounding box center [989, 168] width 157 height 68
click at [932, 143] on p at bounding box center [985, 146] width 132 height 10
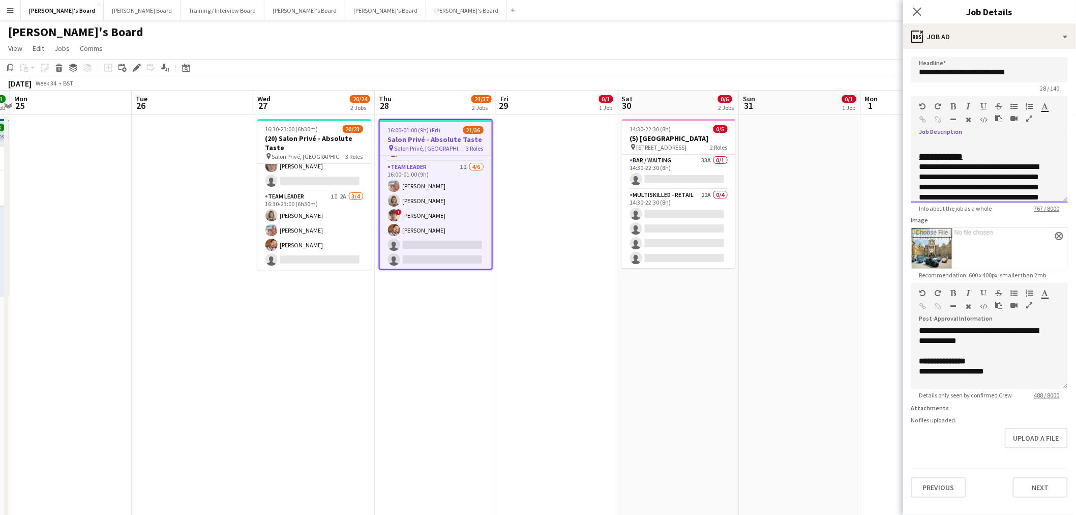
scroll to position [170, 0]
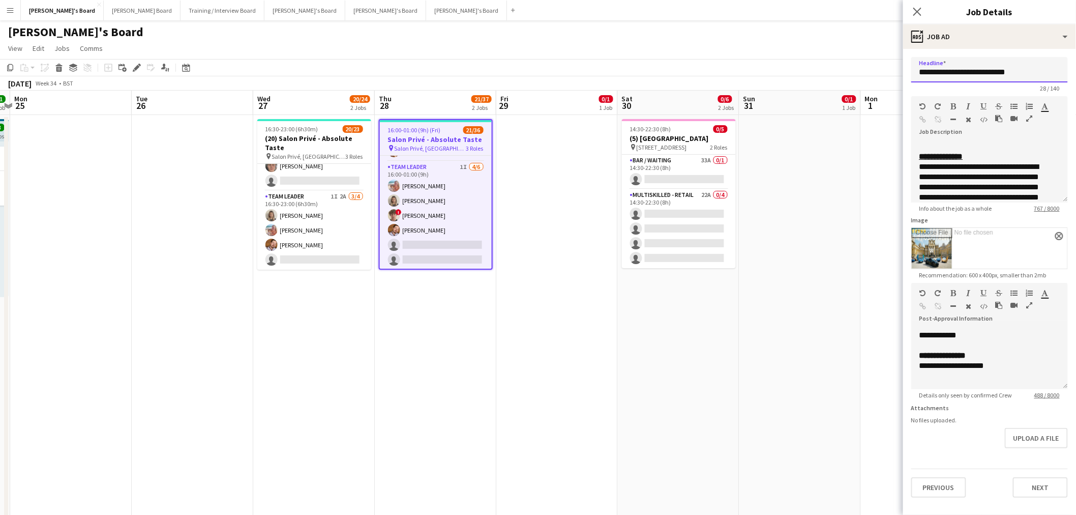
drag, startPoint x: 1020, startPoint y: 72, endPoint x: 958, endPoint y: 84, distance: 63.1
click at [958, 84] on app-form-group "**********" at bounding box center [989, 74] width 157 height 35
type input "**********"
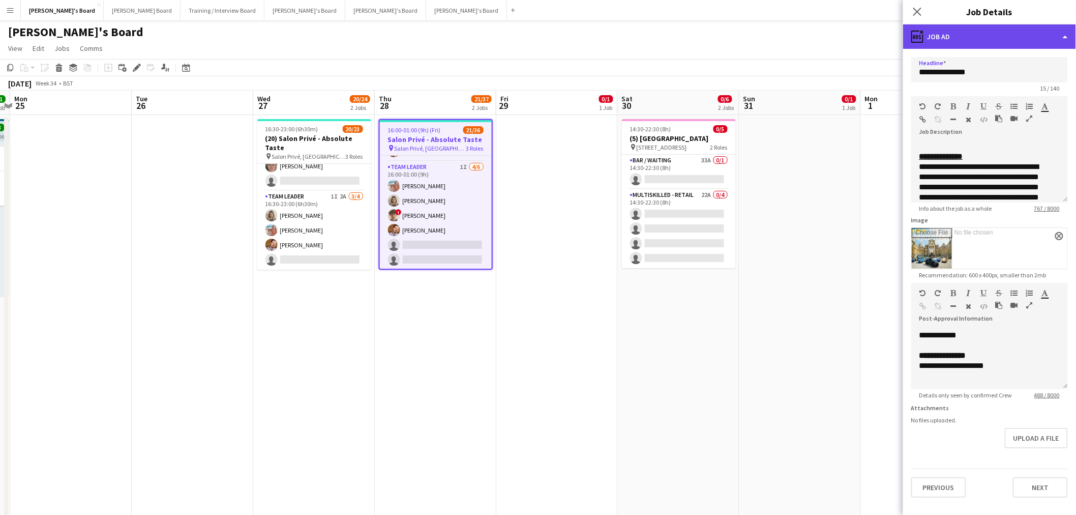
click at [951, 31] on div "ads-window Job Ad" at bounding box center [989, 36] width 173 height 24
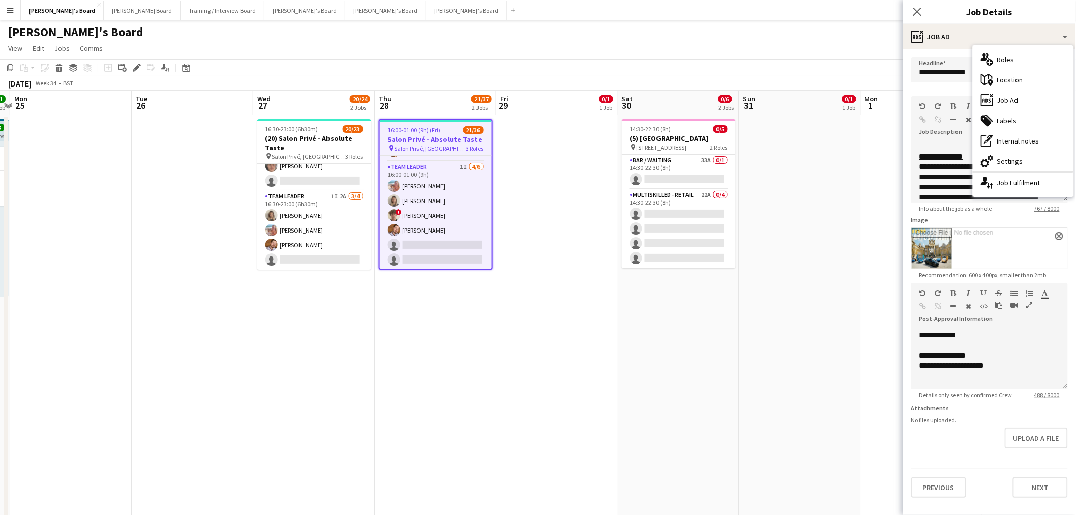
click at [497, 316] on app-date-cell at bounding box center [557, 335] width 122 height 441
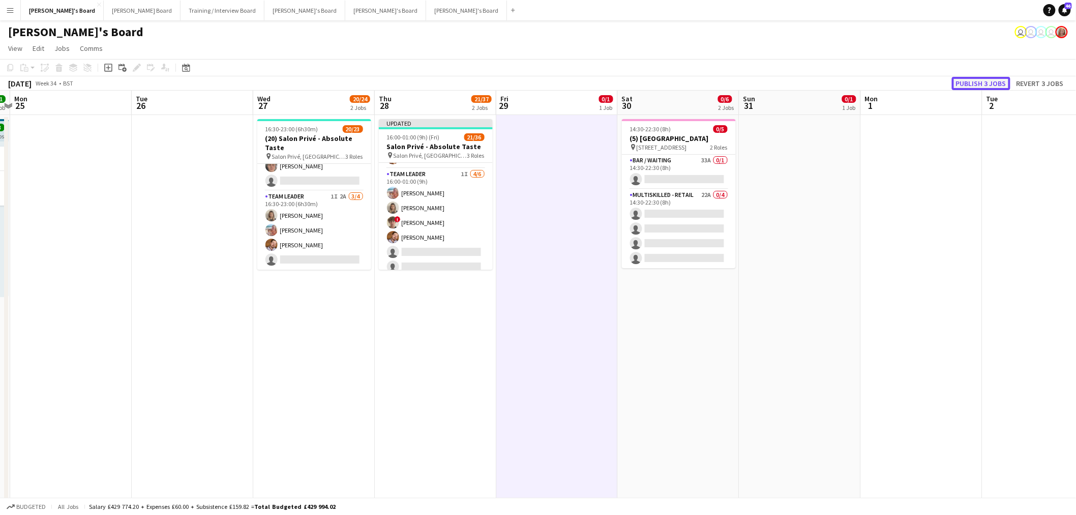
click at [1009, 82] on button "Publish 3 jobs" at bounding box center [981, 83] width 58 height 13
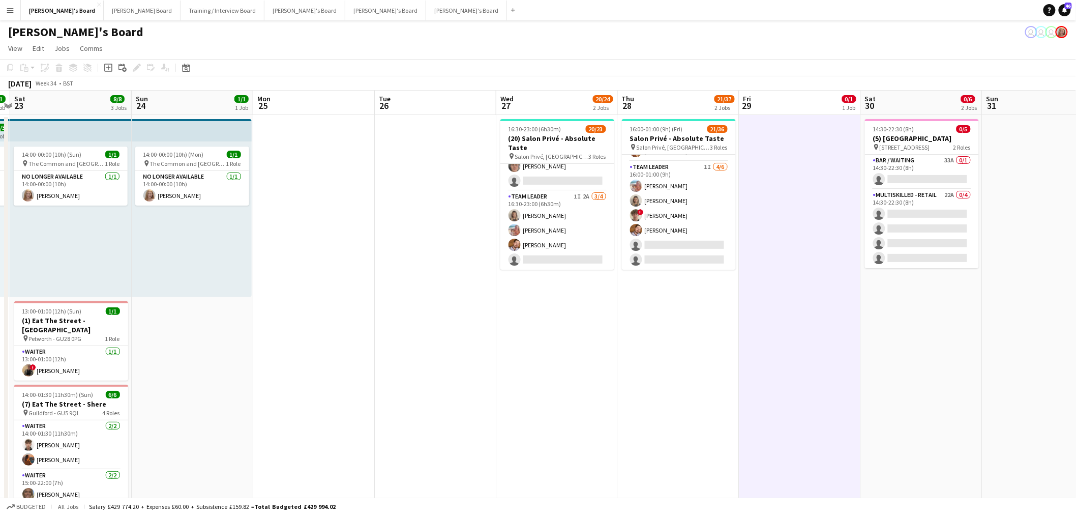
scroll to position [474, 0]
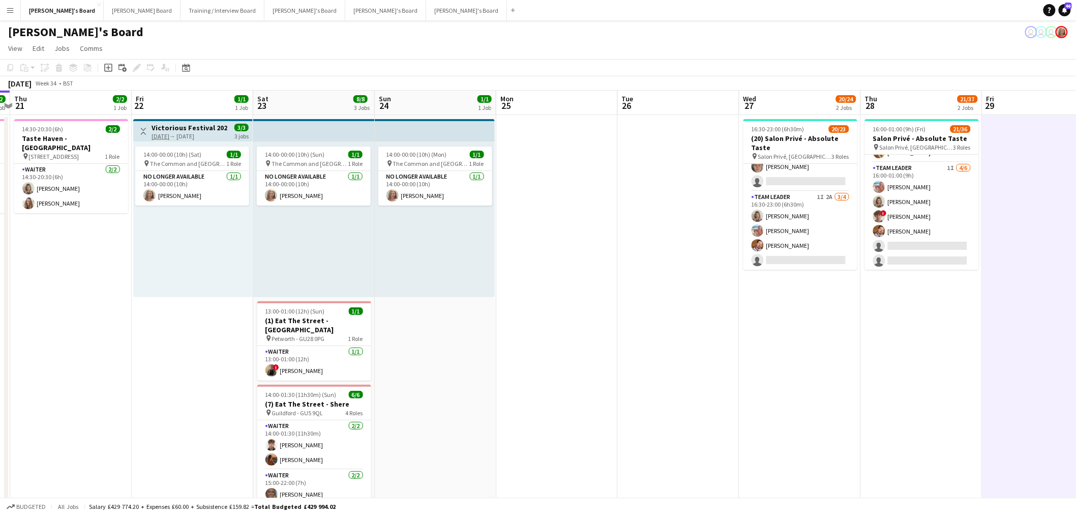
drag, startPoint x: 287, startPoint y: 251, endPoint x: 251, endPoint y: 268, distance: 39.8
click at [243, 271] on app-calendar-viewport "Tue 19 Wed 20 2/2 1 Job Thu 21 2/2 1 Job Fri 22 1/1 1 Job Sat 23 8/8 3 Jobs Sun…" at bounding box center [538, 454] width 1076 height 727
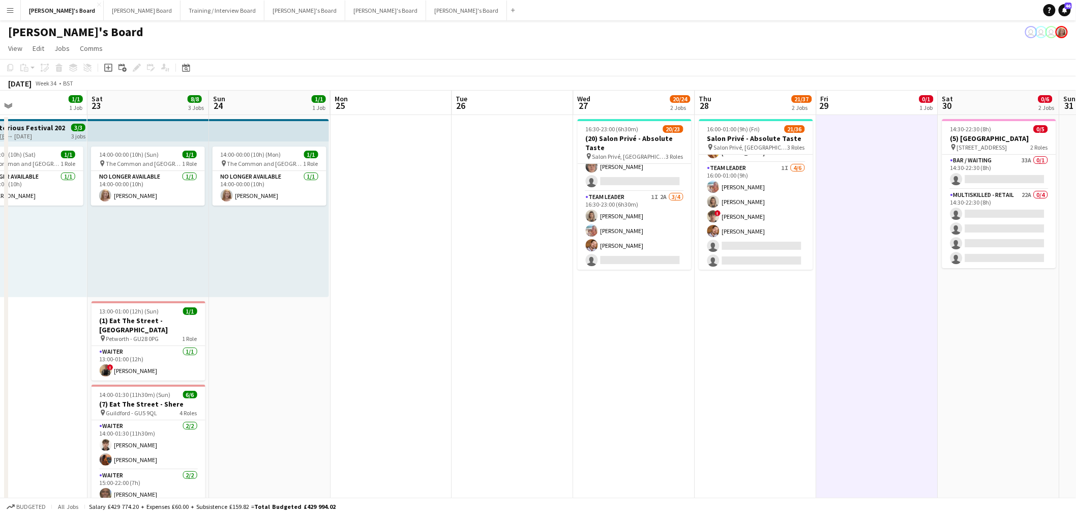
scroll to position [0, 364]
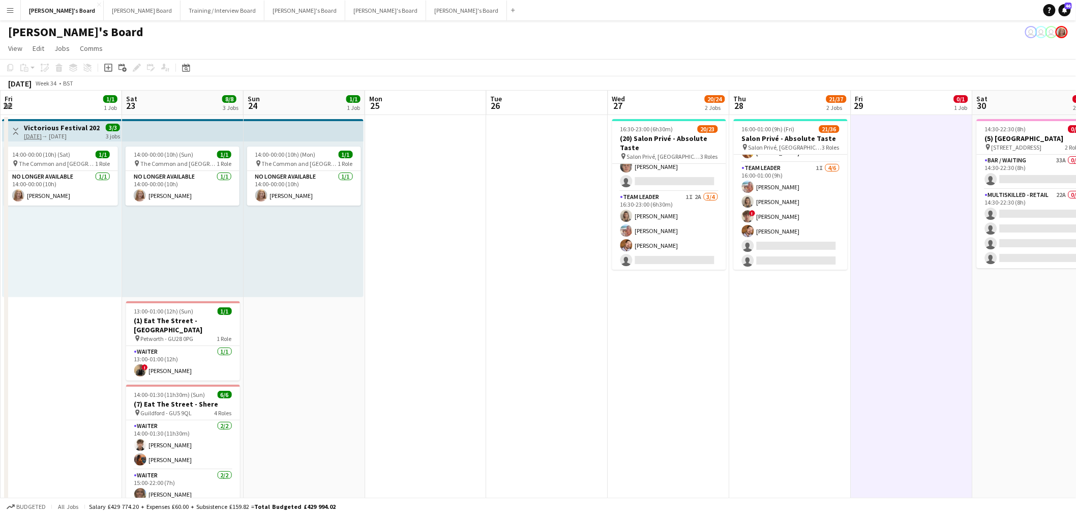
drag, startPoint x: 331, startPoint y: 267, endPoint x: 326, endPoint y: 269, distance: 5.2
click at [326, 269] on app-calendar-viewport "Tue 19 Wed 20 2/2 1 Job Thu 21 2/2 1 Job Fri 22 1/1 1 Job Sat 23 8/8 3 Jobs Sun…" at bounding box center [538, 454] width 1076 height 727
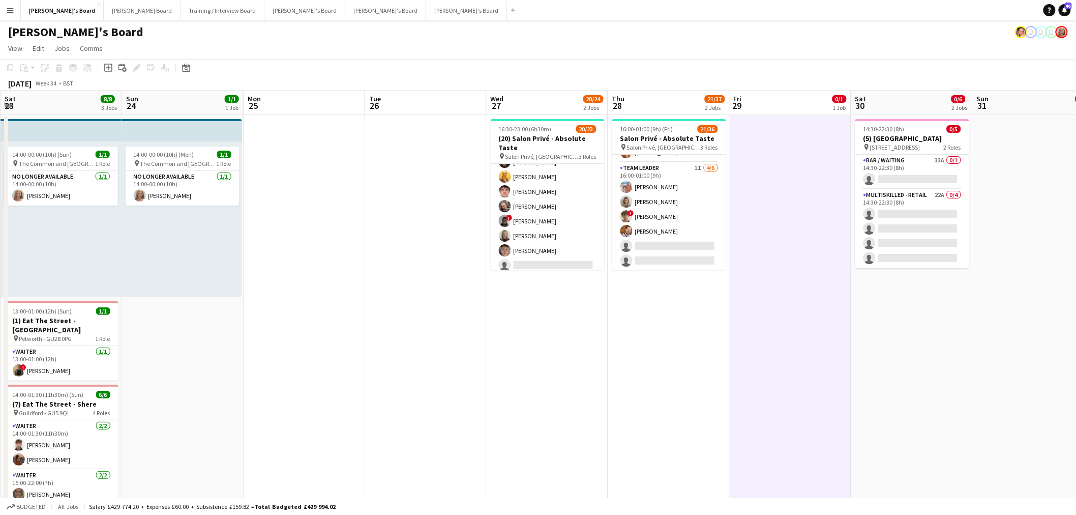
scroll to position [226, 0]
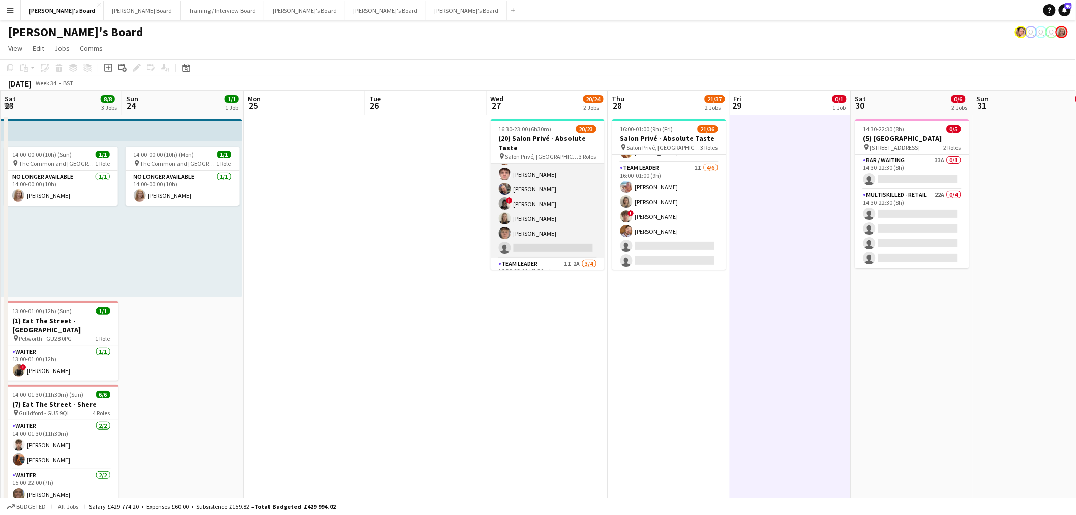
drag, startPoint x: 530, startPoint y: 202, endPoint x: 545, endPoint y: 211, distance: 16.8
click at [530, 202] on app-card-role "Hospitality 3I 5A 10/11 16:30-23:00 (6h30m) Harry Thomas Joseph Day Sophie Bris…" at bounding box center [548, 167] width 114 height 182
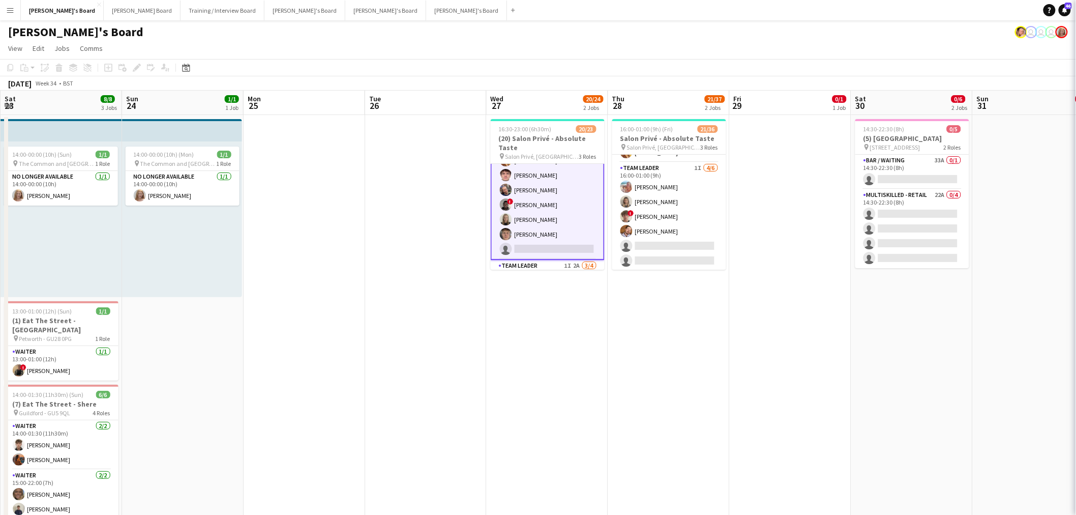
scroll to position [226, 0]
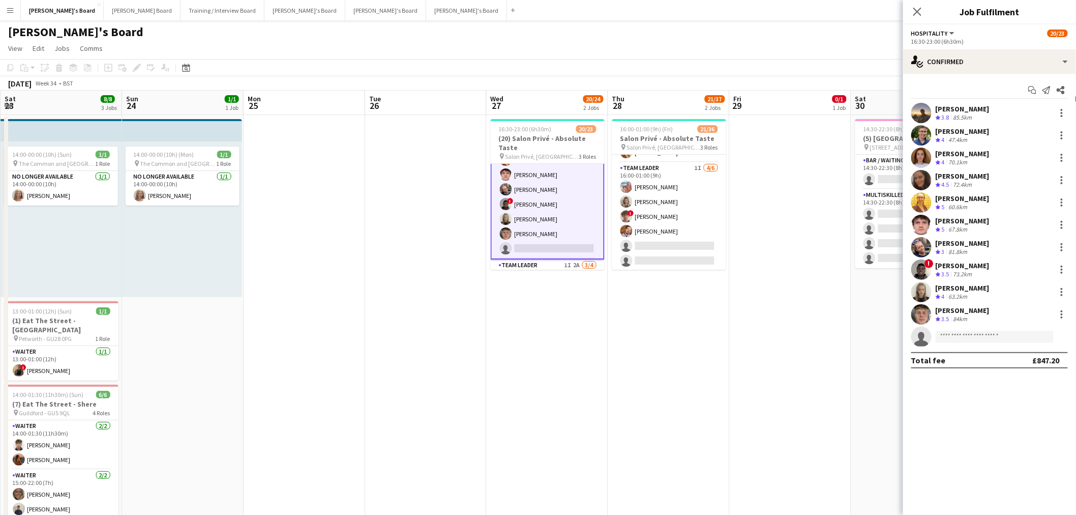
click at [954, 327] on app-invite-slot "single-neutral-actions" at bounding box center [989, 336] width 173 height 20
click at [954, 333] on input at bounding box center [995, 337] width 118 height 12
paste input "**********"
type input "**********"
click at [963, 358] on span "[EMAIL_ADDRESS][DOMAIN_NAME]" at bounding box center [995, 359] width 102 height 8
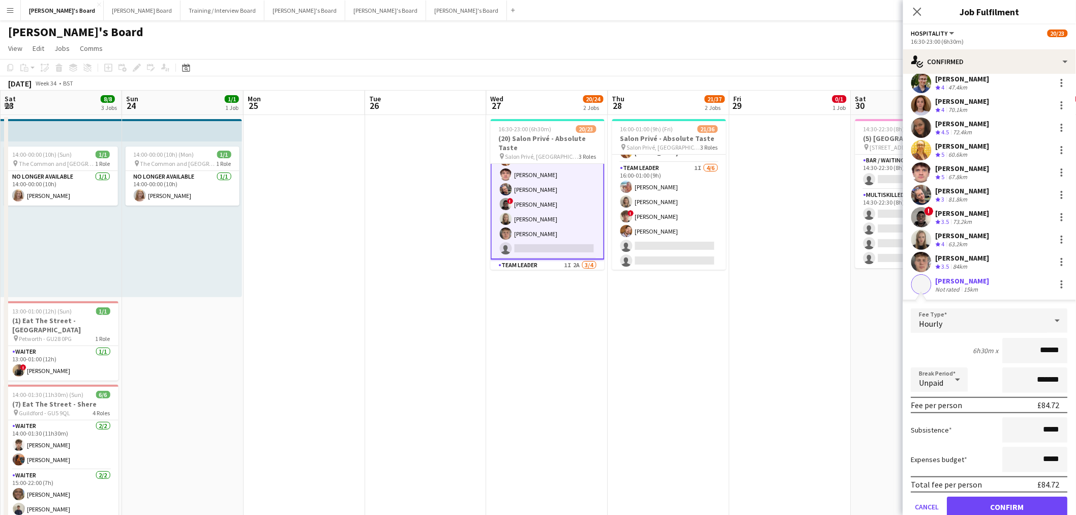
scroll to position [90, 0]
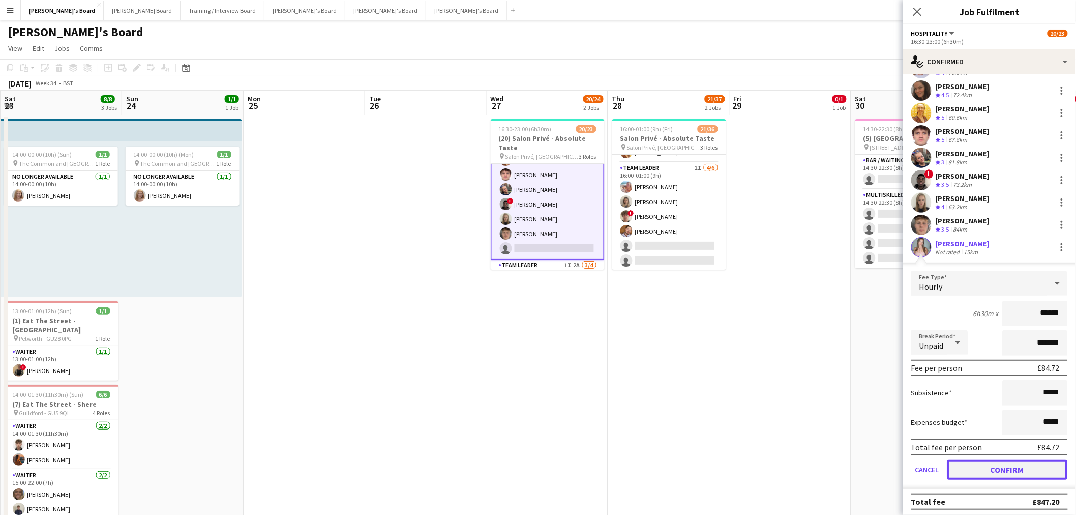
click at [992, 461] on button "Confirm" at bounding box center [1007, 469] width 121 height 20
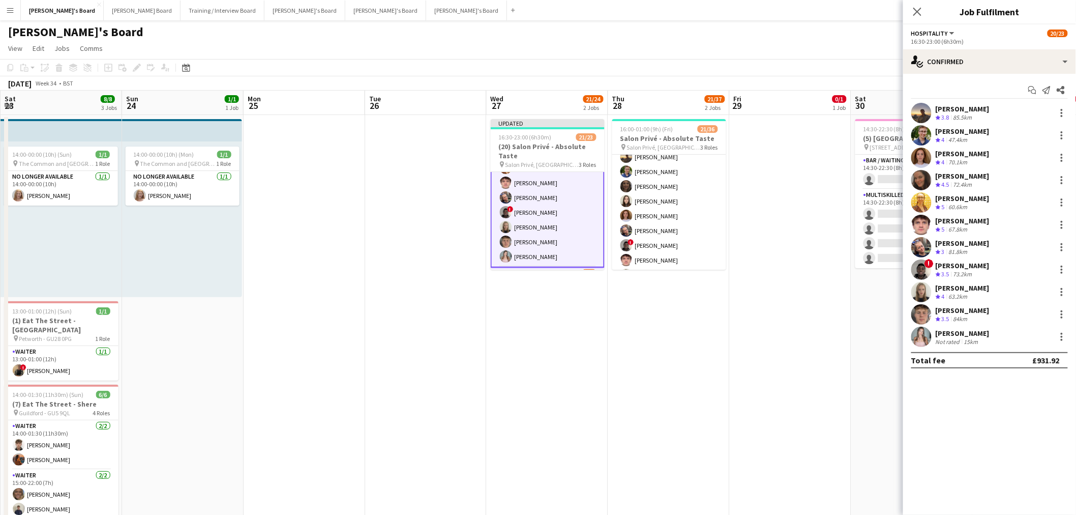
scroll to position [79, 0]
drag, startPoint x: 653, startPoint y: 220, endPoint x: 717, endPoint y: 230, distance: 65.0
click at [652, 224] on app-card-role "Hospitality 4I 2A 11/24 16:00-23:00 (7h) Harry Thomas Joseph Day shona irvine H…" at bounding box center [669, 263] width 114 height 374
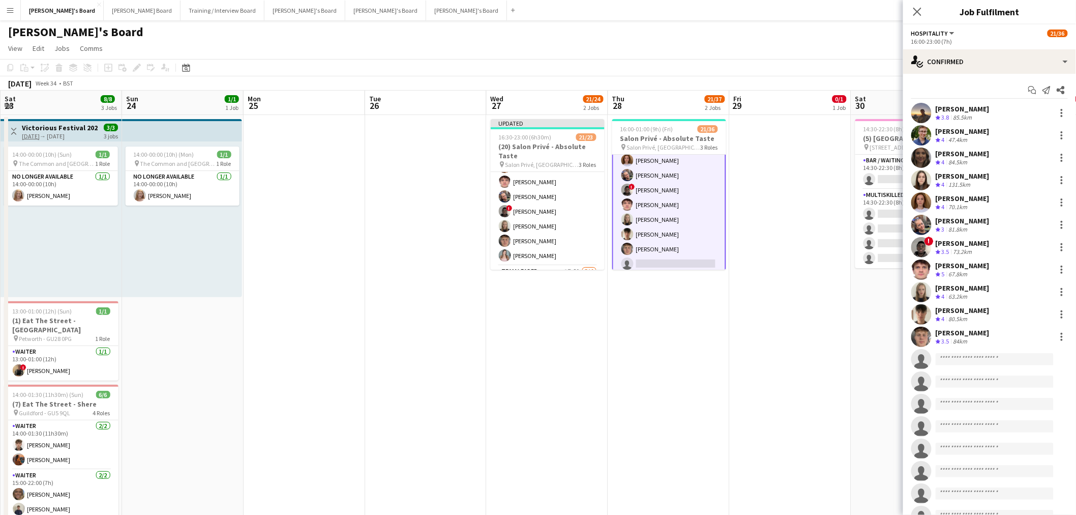
scroll to position [79, 0]
click at [976, 352] on app-invite-slot "single-neutral-actions" at bounding box center [989, 359] width 173 height 20
click at [976, 358] on input at bounding box center [995, 359] width 118 height 12
paste input "**********"
type input "**********"
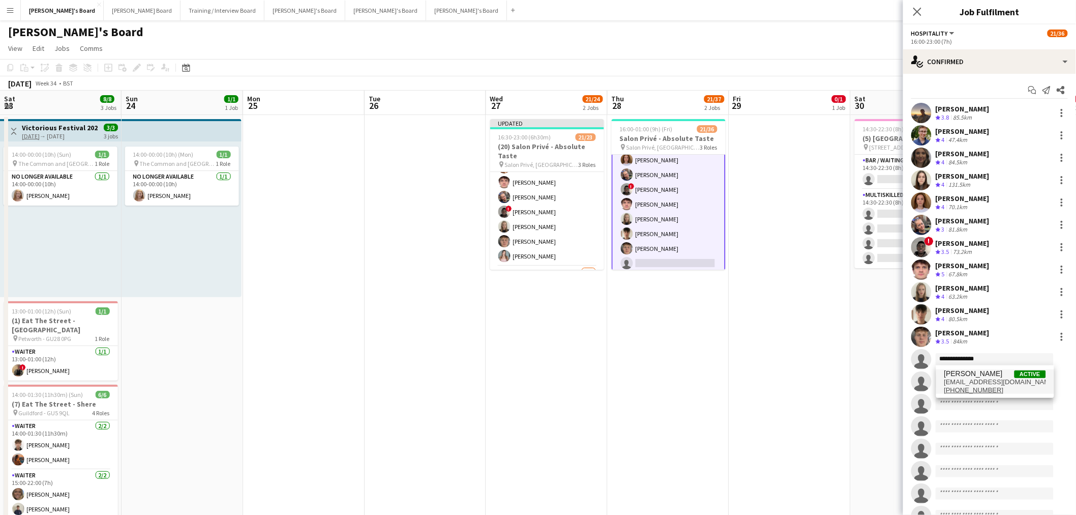
click at [971, 376] on span "[PERSON_NAME]" at bounding box center [973, 373] width 58 height 9
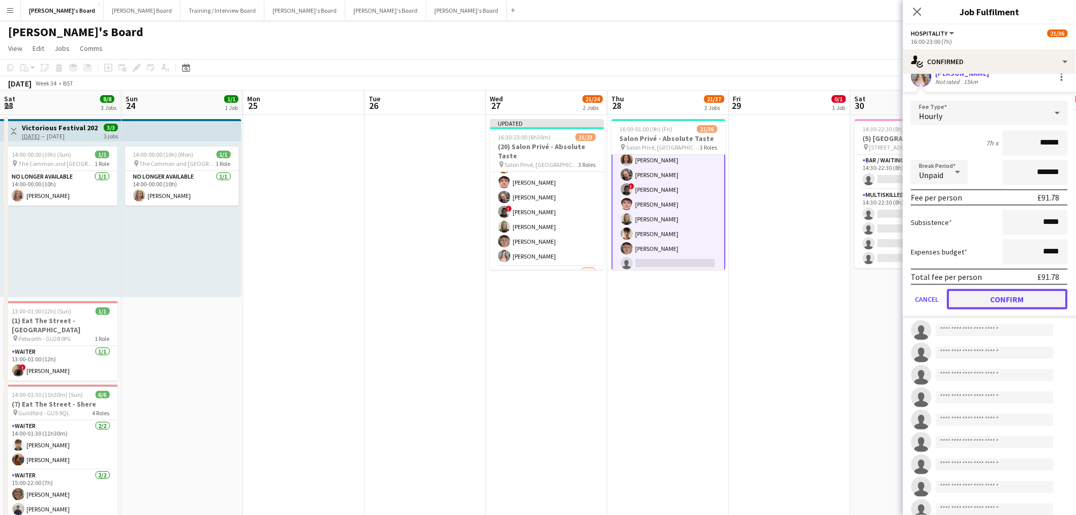
click at [1012, 302] on button "Confirm" at bounding box center [1007, 299] width 121 height 20
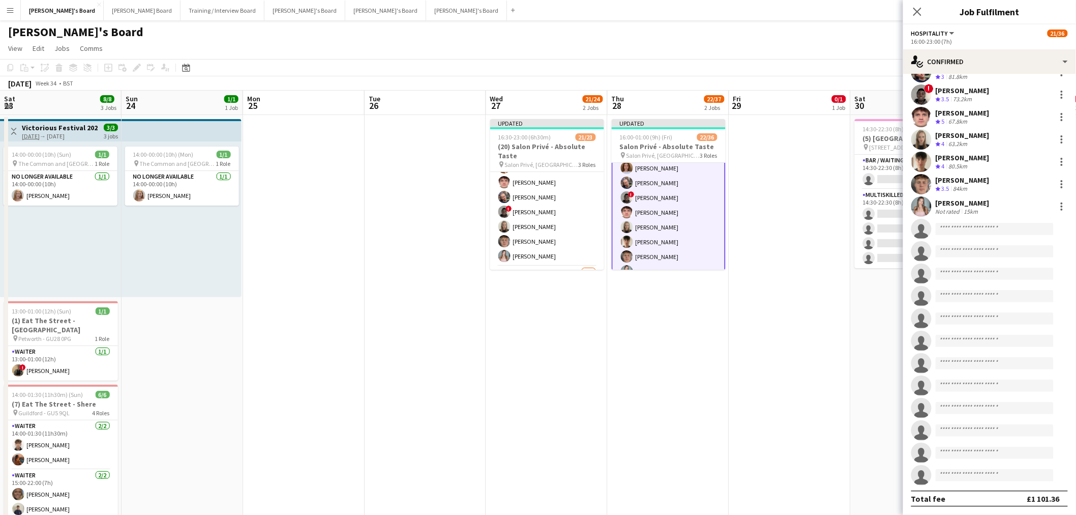
scroll to position [153, 0]
click at [753, 330] on app-date-cell at bounding box center [790, 335] width 122 height 441
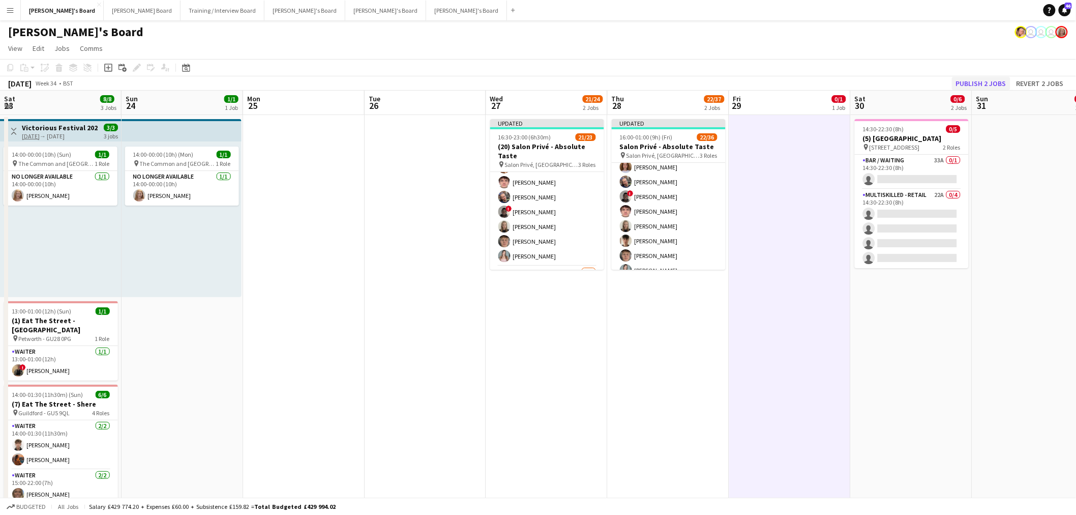
scroll to position [79, 0]
click at [984, 83] on button "Publish 2 jobs" at bounding box center [981, 83] width 58 height 13
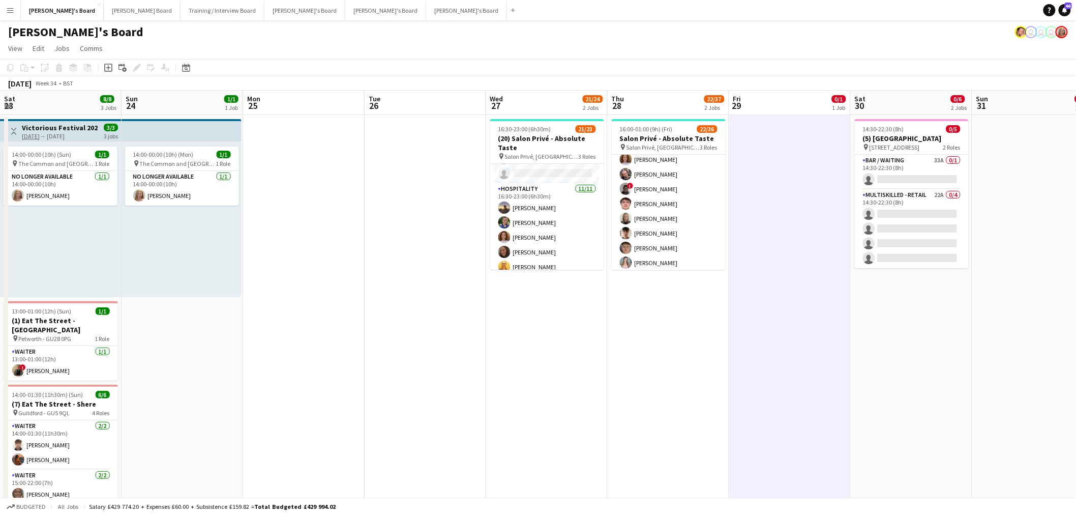
scroll to position [56, 0]
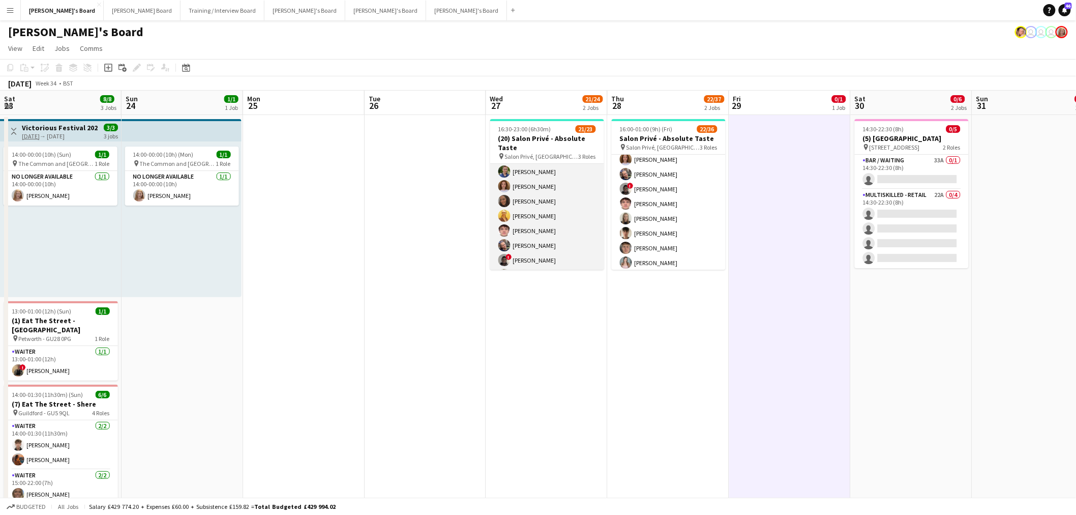
click at [566, 211] on app-card-role "Hospitality 11/11 16:30-23:00 (6h30m) Harry Thomas Joseph Day Sophie Briscoe El…" at bounding box center [547, 223] width 114 height 182
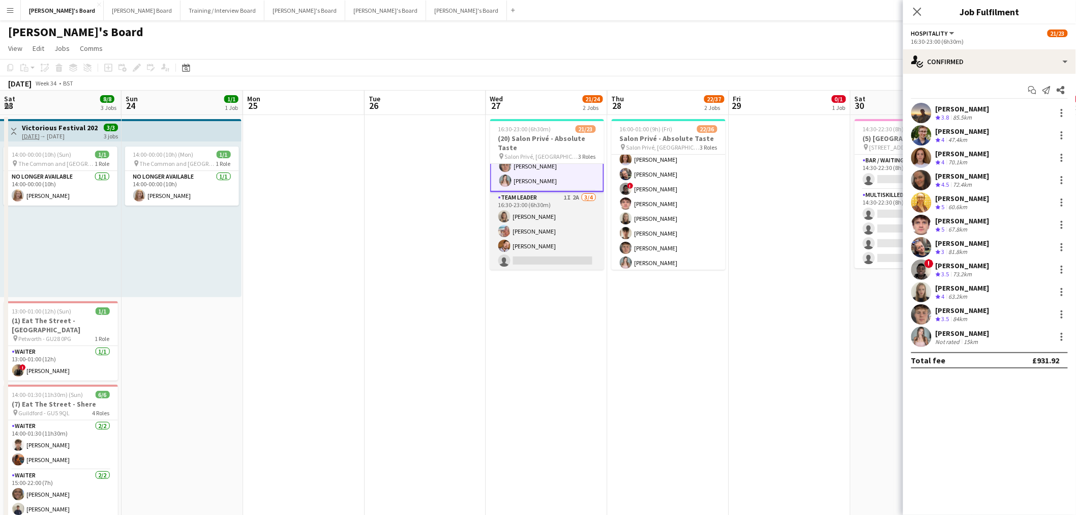
click at [541, 225] on app-card-role "TEAM LEADER 1I 2A 3/4 16:30-23:00 (6h30m) Mathilde Wilkie Freya Lillywhite Harr…" at bounding box center [547, 231] width 114 height 79
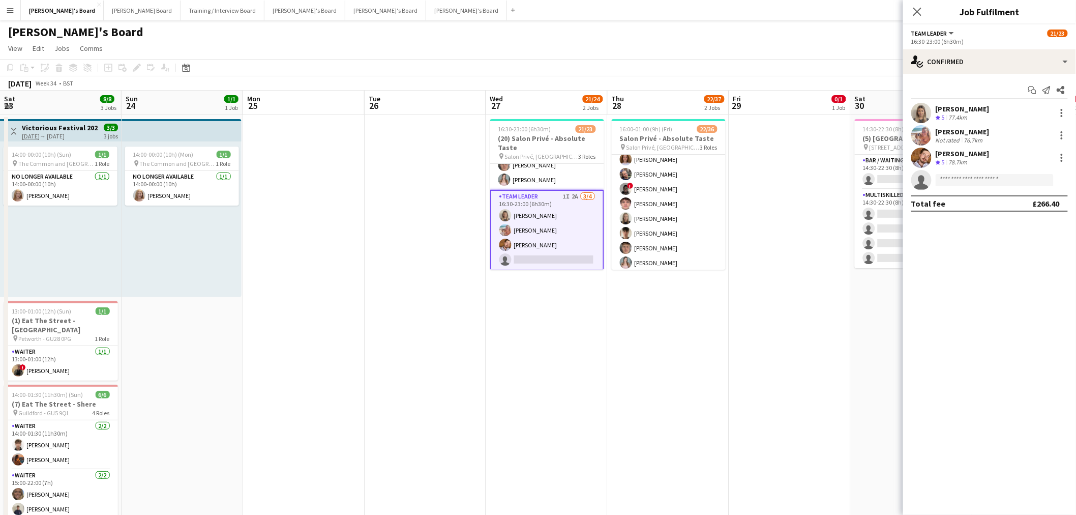
scroll to position [293, 0]
click at [958, 73] on div "single-neutral-actions-check-2 Confirmed" at bounding box center [989, 61] width 173 height 24
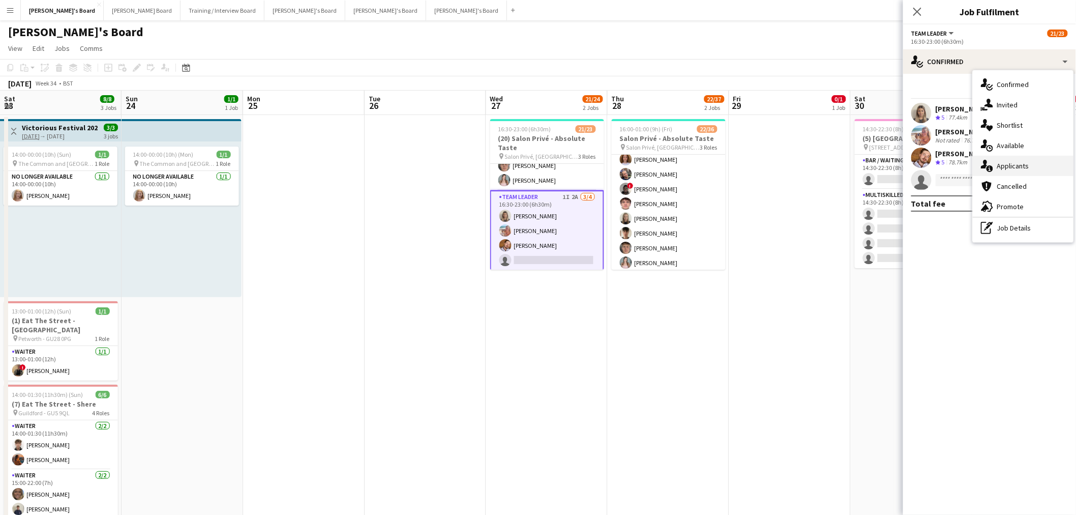
click at [1020, 163] on div "single-neutral-actions-information Applicants" at bounding box center [1023, 166] width 101 height 20
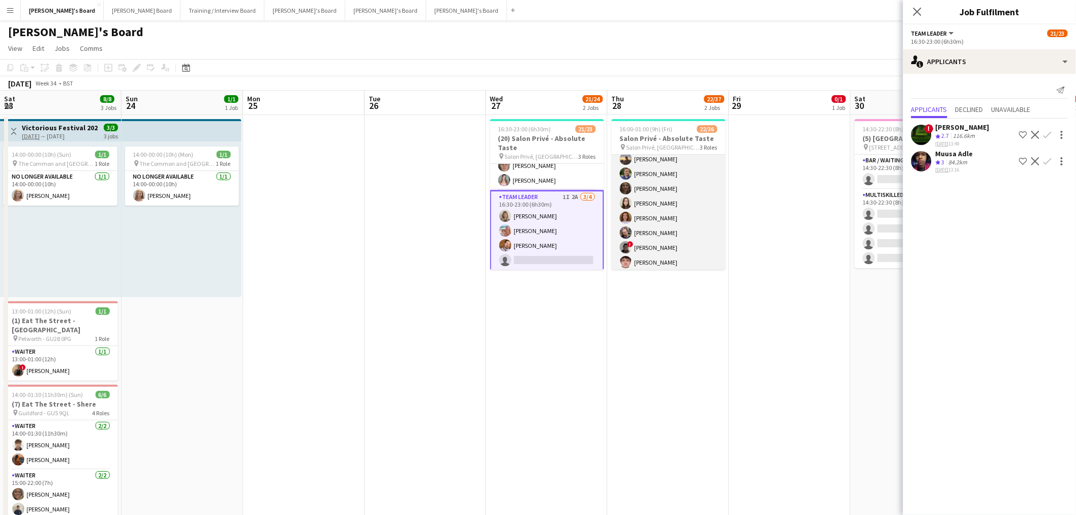
scroll to position [0, 0]
click at [679, 181] on app-card-role "Hospitality 4I 2A 12/24 16:00-23:00 (7h) Harry Thomas Joseph Day shona irvine H…" at bounding box center [669, 342] width 114 height 374
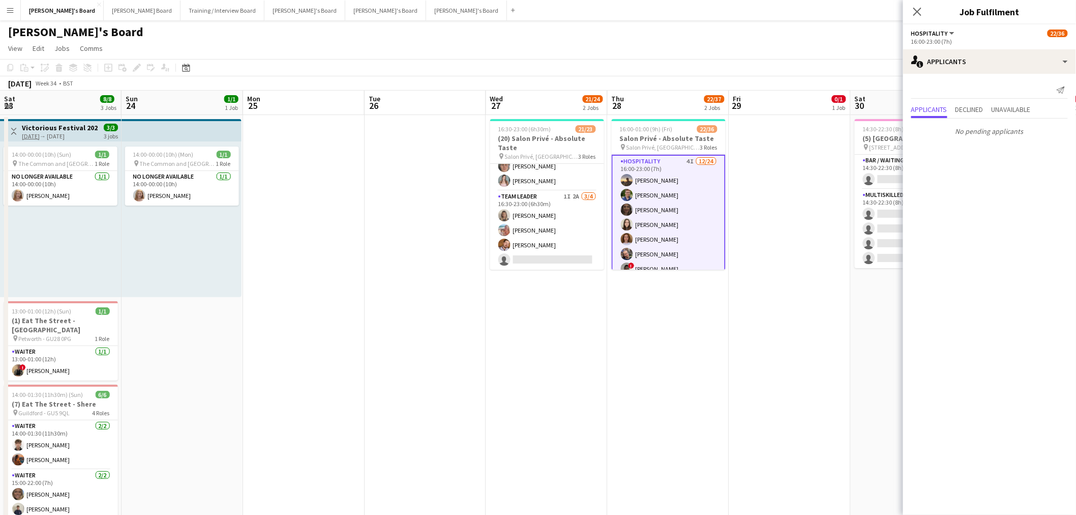
click at [755, 217] on app-date-cell at bounding box center [790, 335] width 122 height 441
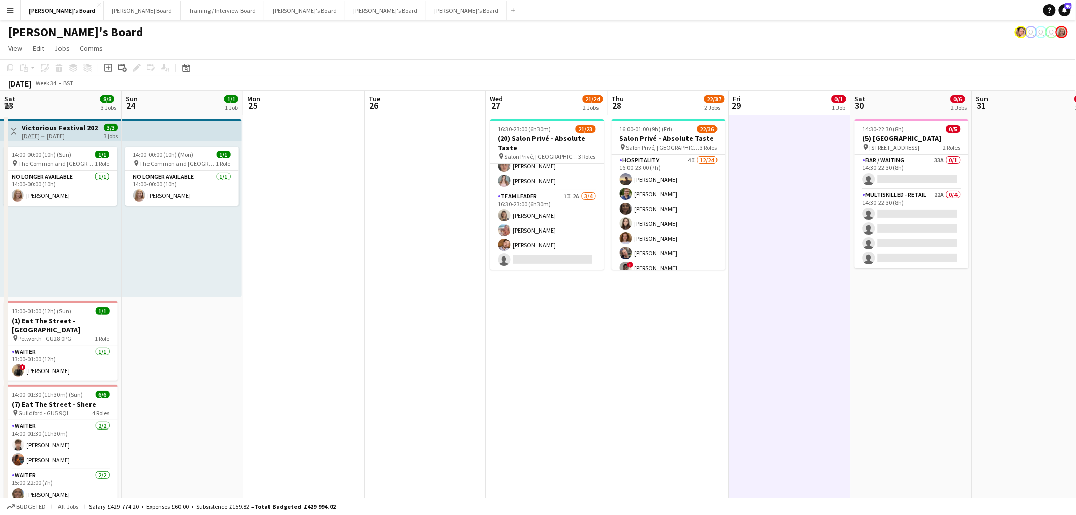
click at [759, 217] on app-date-cell at bounding box center [790, 335] width 122 height 441
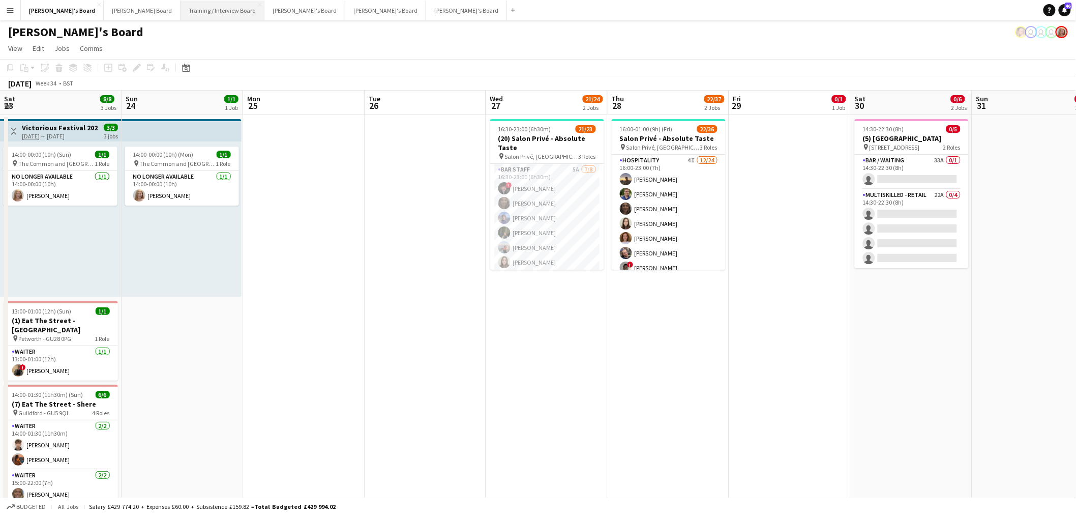
click at [181, 11] on button "Training / Interview Board Close" at bounding box center [223, 11] width 84 height 20
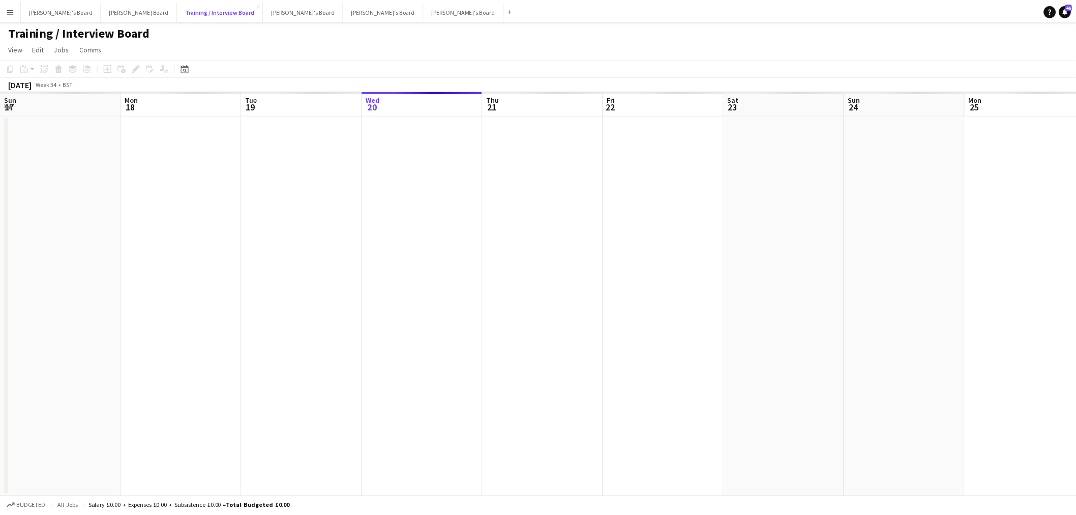
scroll to position [0, 243]
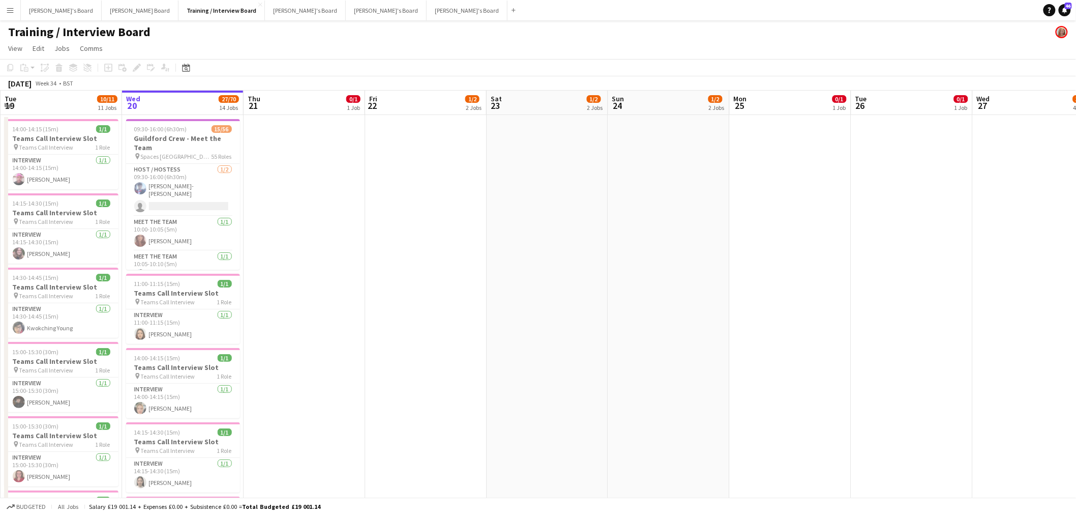
drag, startPoint x: 414, startPoint y: 229, endPoint x: 287, endPoint y: 272, distance: 134.1
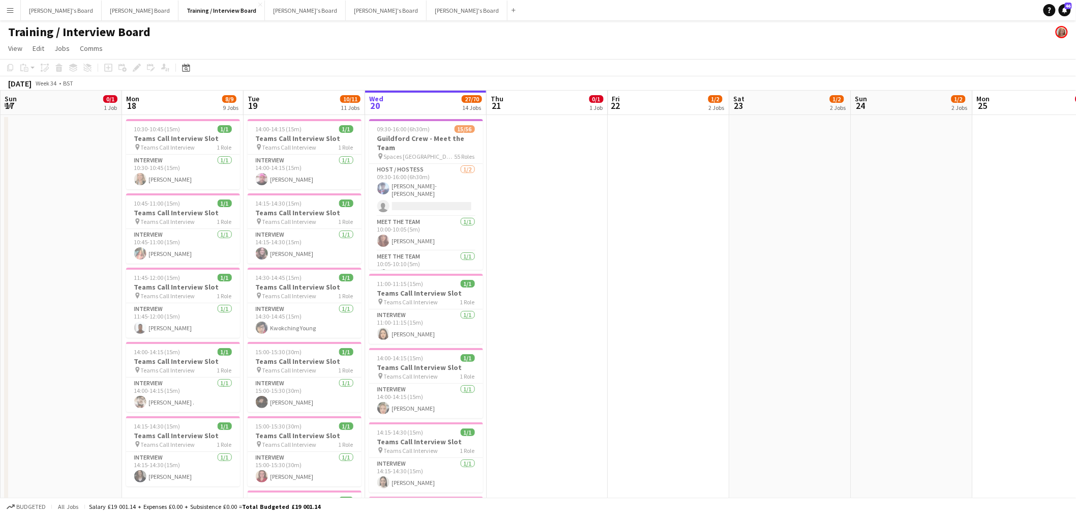
scroll to position [0, 349]
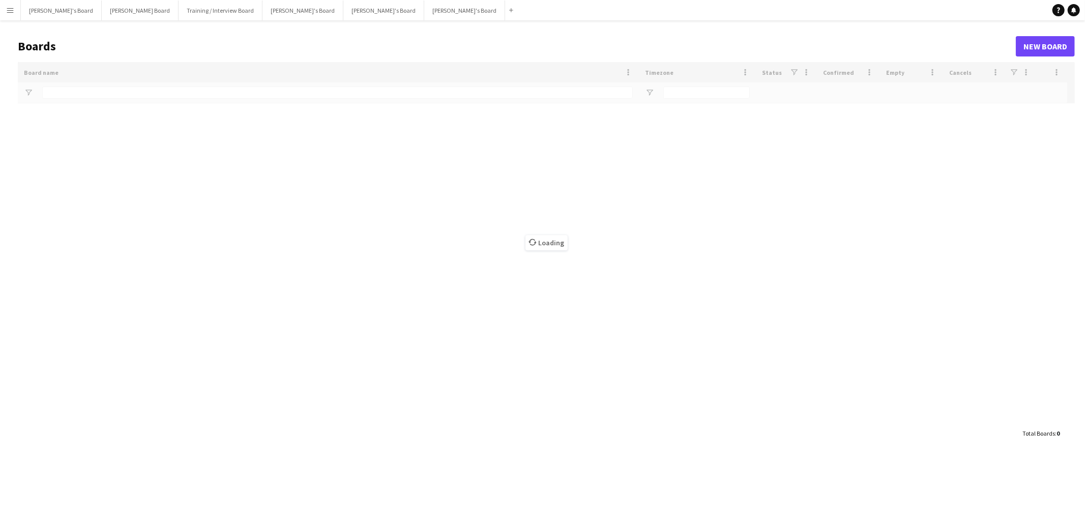
type input "*"
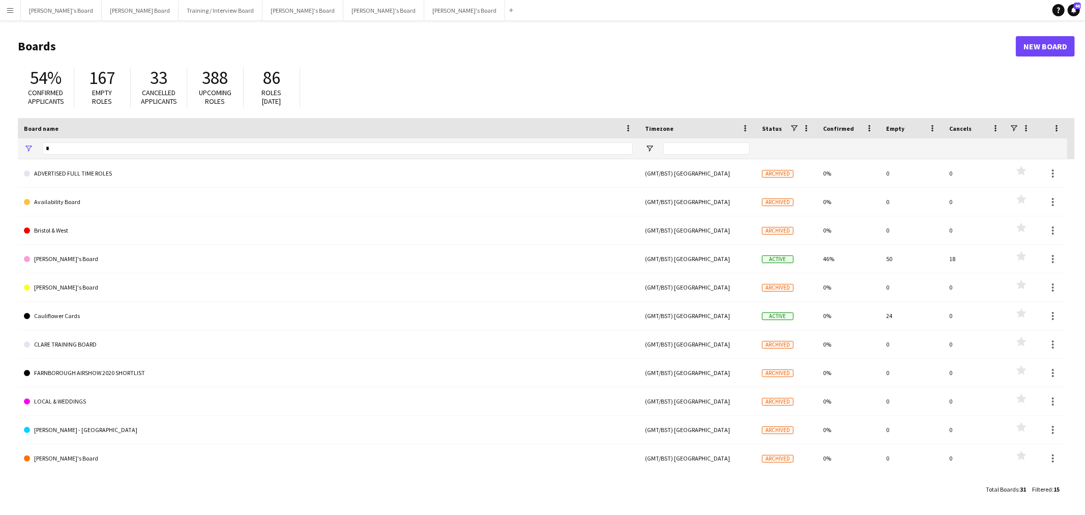
click at [8, 10] on app-icon "Menu" at bounding box center [10, 10] width 8 height 8
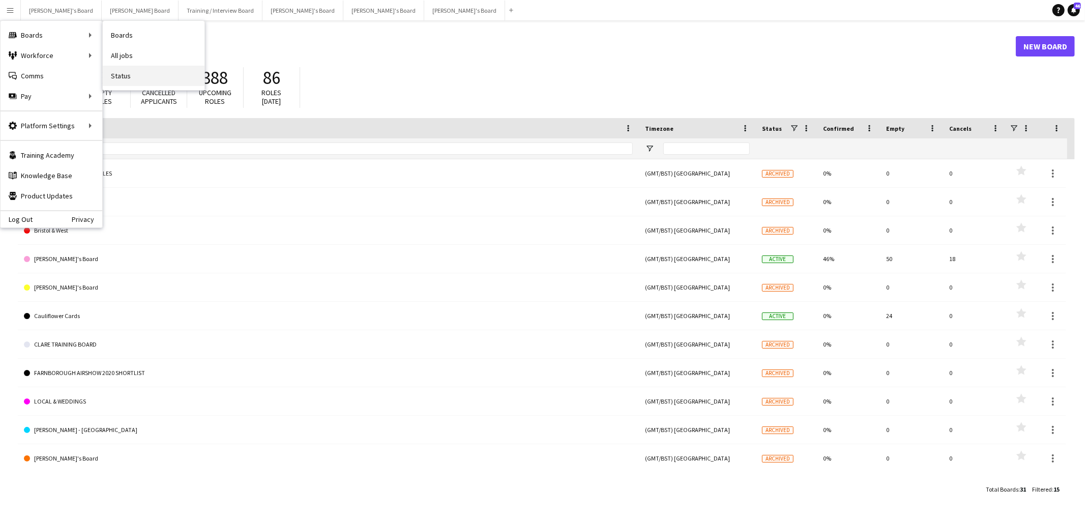
click at [123, 72] on link "Status" at bounding box center [154, 76] width 102 height 20
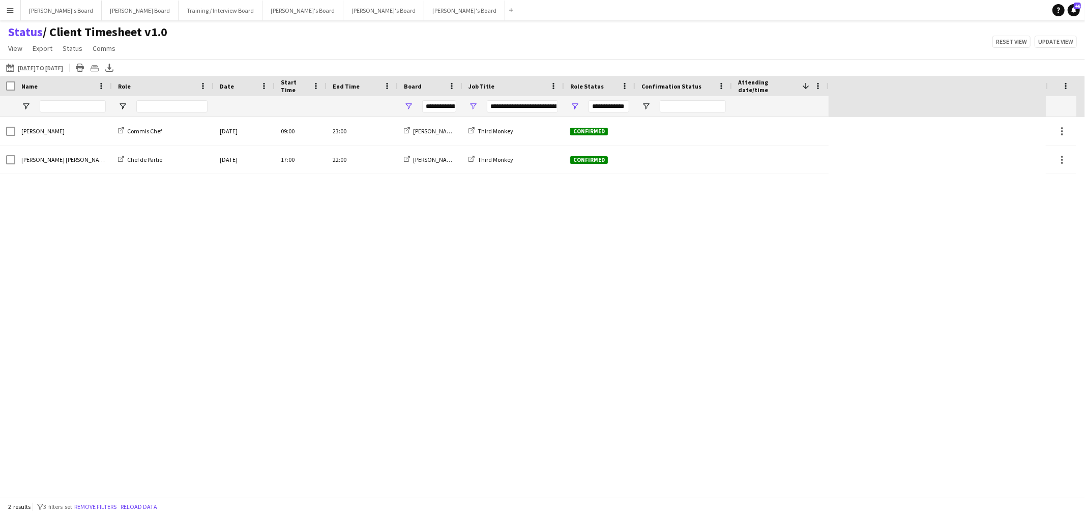
type input "**********"
click at [112, 503] on button "Remove filters" at bounding box center [95, 506] width 46 height 11
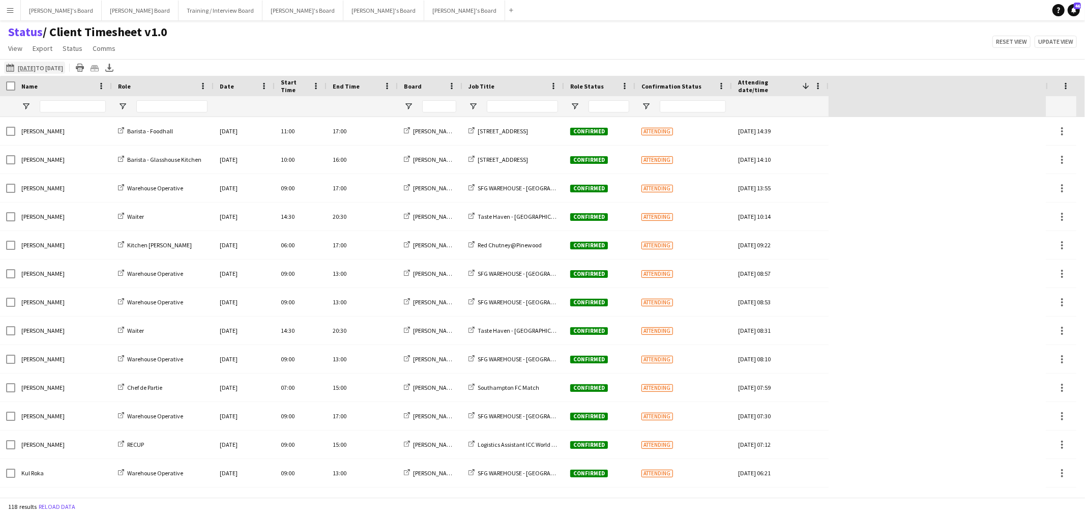
click at [11, 64] on app-icon "20-08-2025 to 26-08-2025" at bounding box center [12, 68] width 12 height 8
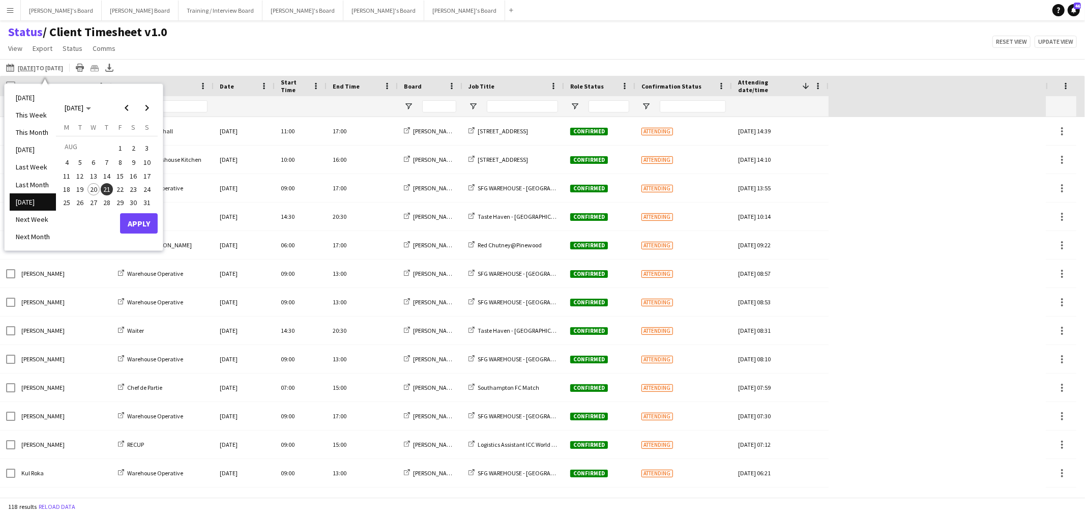
click at [94, 200] on span "27" at bounding box center [93, 202] width 12 height 12
click at [105, 199] on span "28" at bounding box center [107, 202] width 12 height 12
click at [141, 221] on button "Apply" at bounding box center [139, 223] width 38 height 20
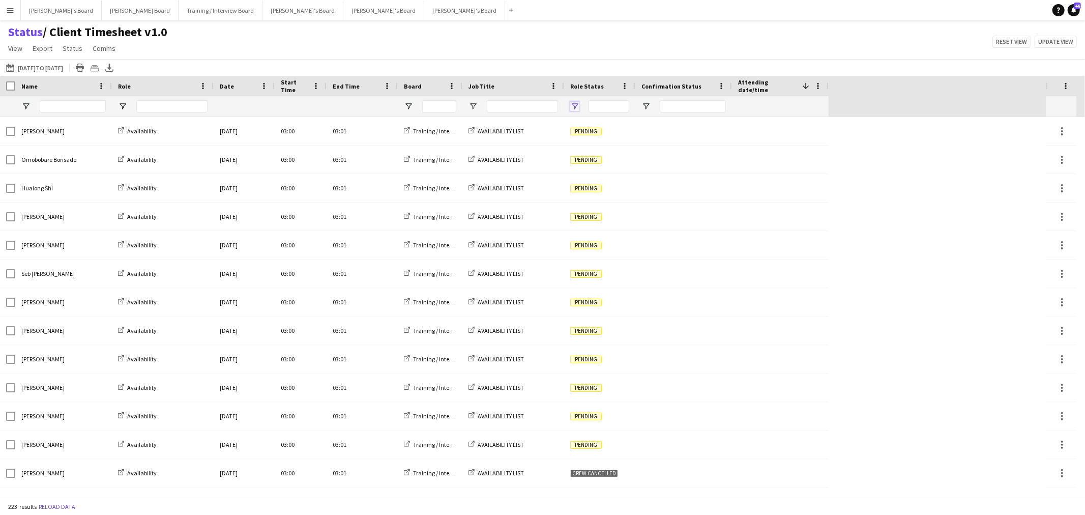
click at [572, 105] on span "Open Filter Menu" at bounding box center [574, 106] width 9 height 9
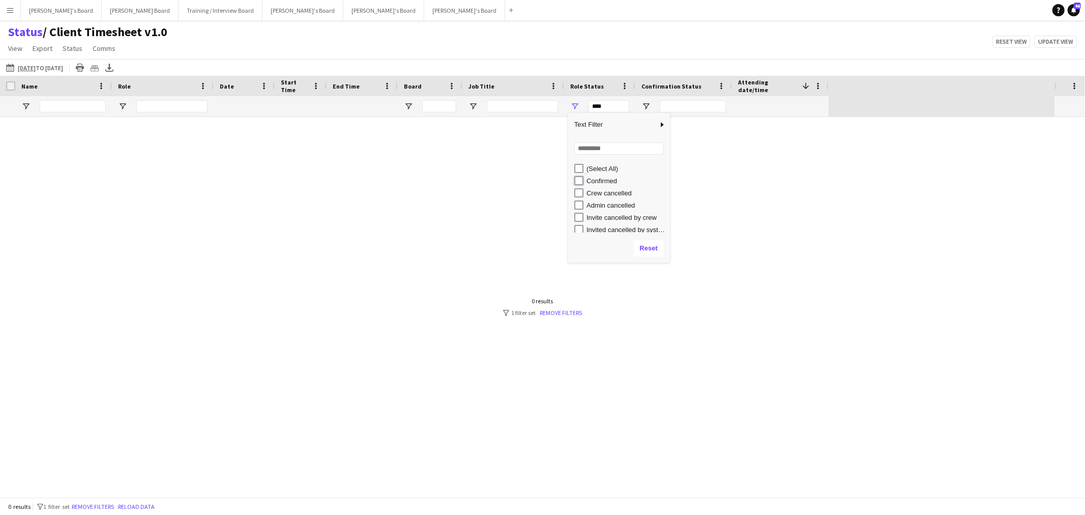
type input "**********"
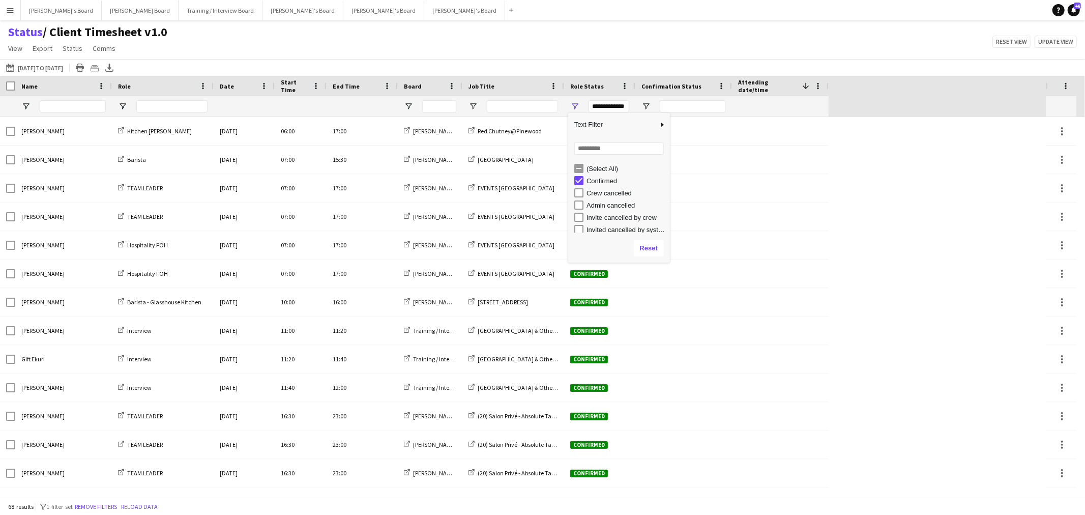
click at [546, 50] on div "Status / Client Timesheet v1.0 View Views Default view Airshow Accreditation Ai…" at bounding box center [542, 41] width 1085 height 35
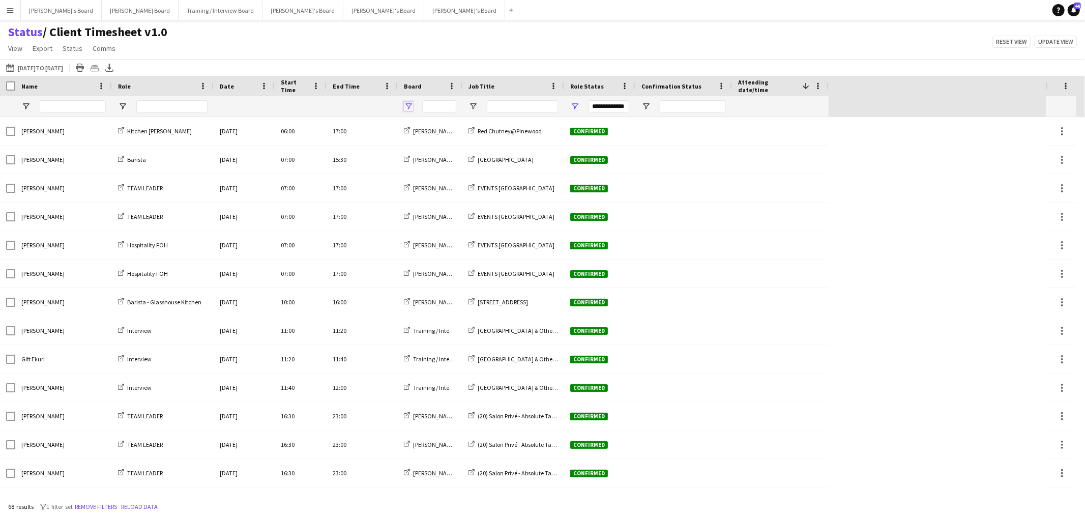
click at [412, 106] on span "Open Filter Menu" at bounding box center [408, 106] width 9 height 9
type input "***"
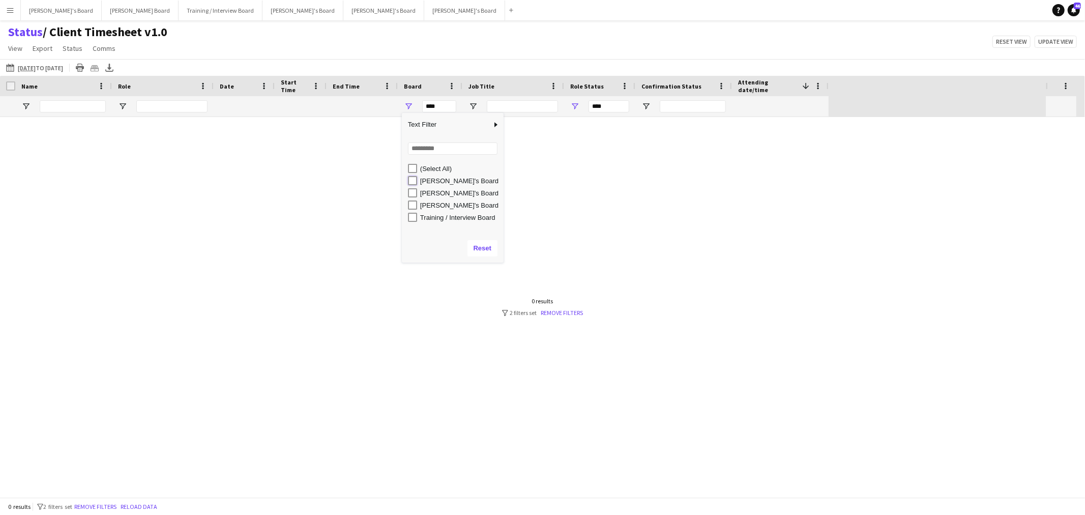
type input "**********"
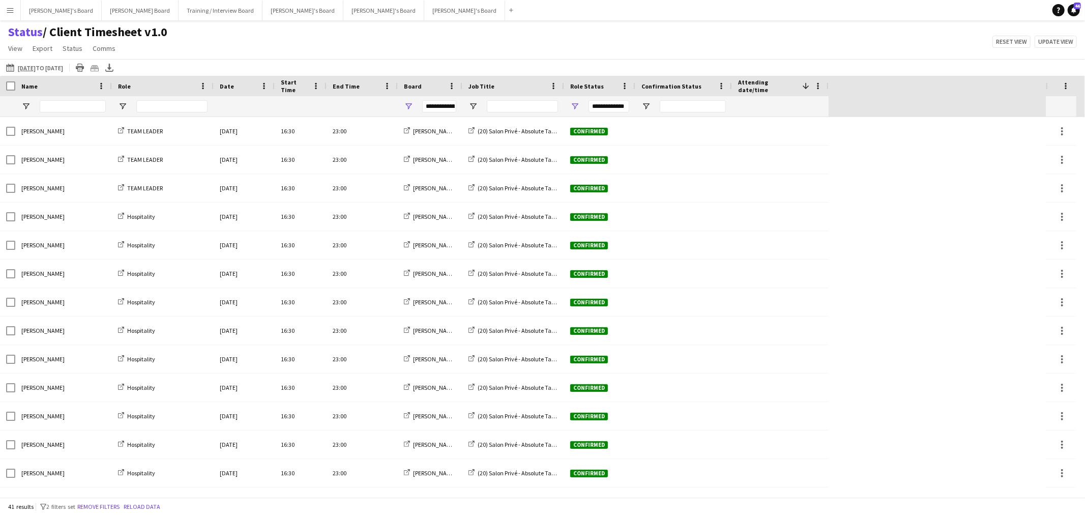
click at [441, 28] on div "Status / Client Timesheet v1.0 View Views Default view Airshow Accreditation Ai…" at bounding box center [542, 41] width 1085 height 35
click at [474, 105] on span "Open Filter Menu" at bounding box center [472, 106] width 9 height 9
click at [459, 24] on div "Status / Client Timesheet v1.0 View Views Default view Airshow Accreditation Ai…" at bounding box center [542, 41] width 1085 height 35
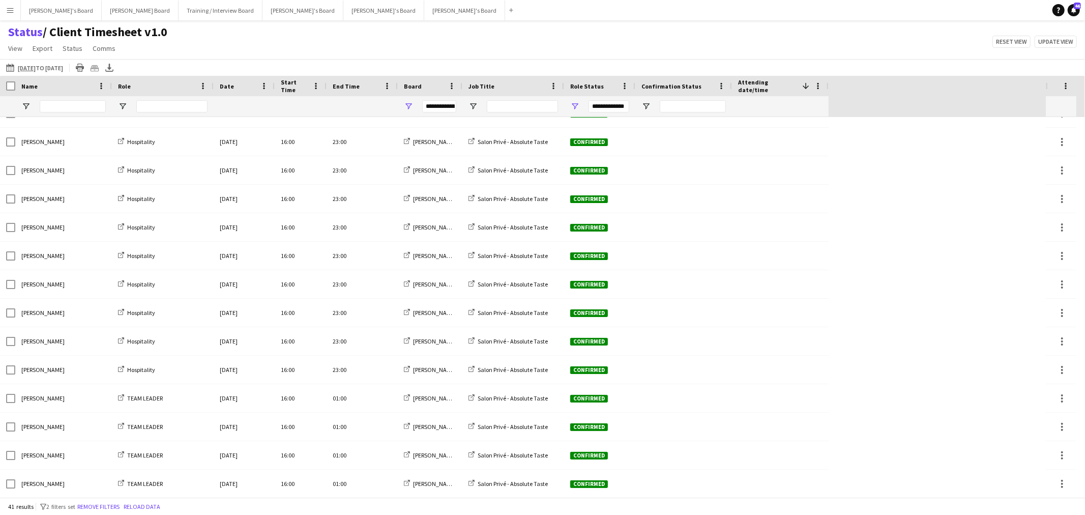
scroll to position [448, 0]
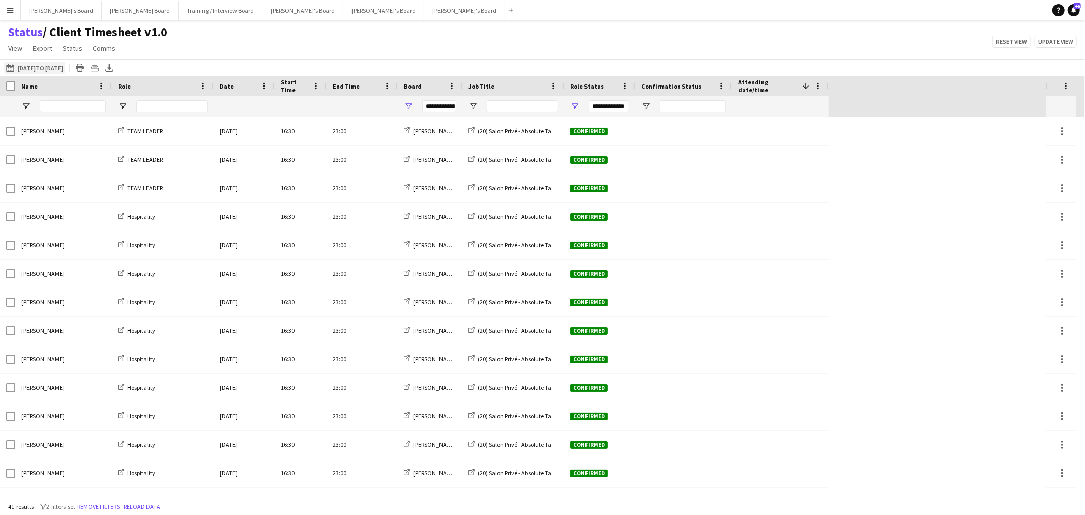
click at [12, 64] on app-icon "[DATE] to [DATE]" at bounding box center [12, 68] width 12 height 8
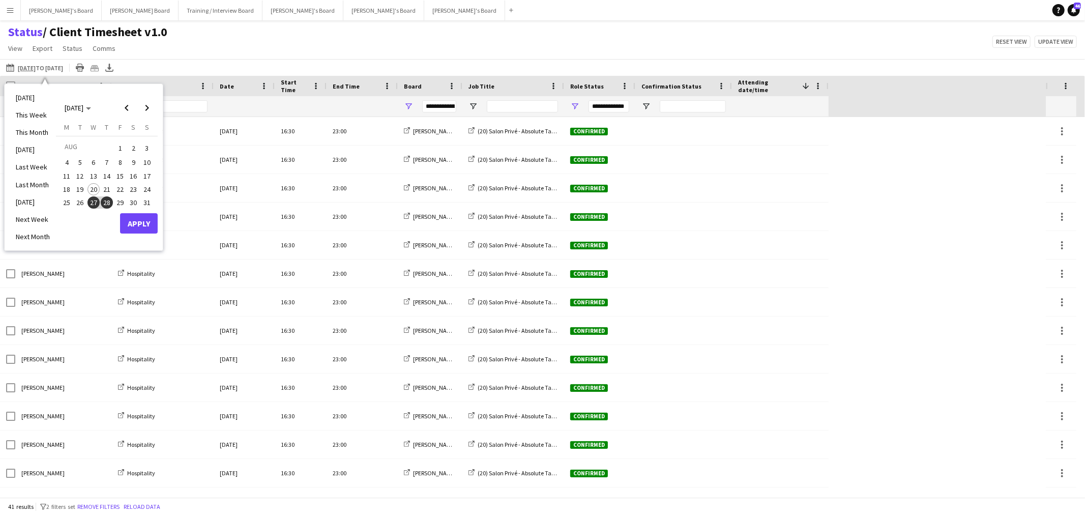
click at [237, 78] on div "Date" at bounding box center [244, 86] width 49 height 20
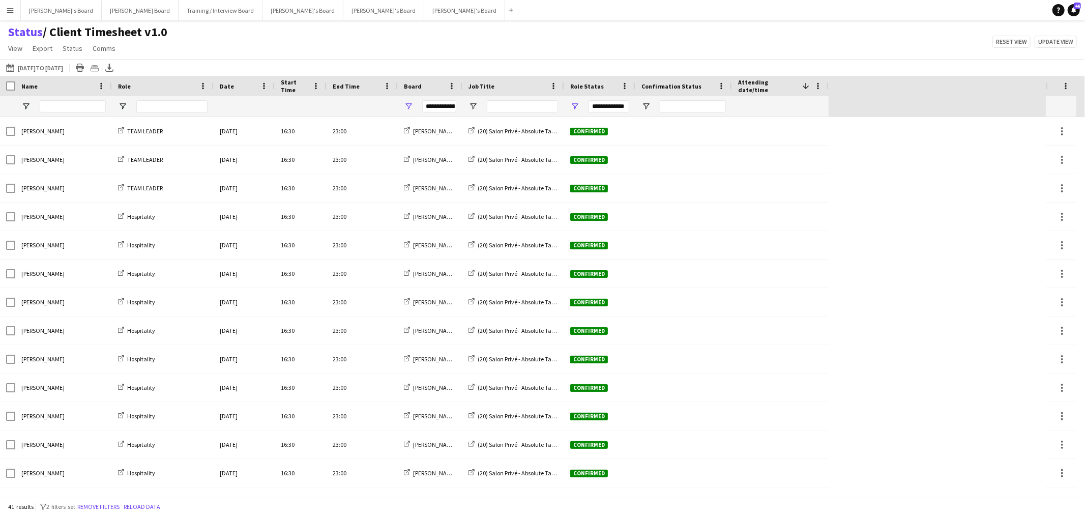
click at [53, 80] on div "Name" at bounding box center [57, 85] width 72 height 15
click at [111, 70] on icon at bounding box center [109, 67] width 4 height 6
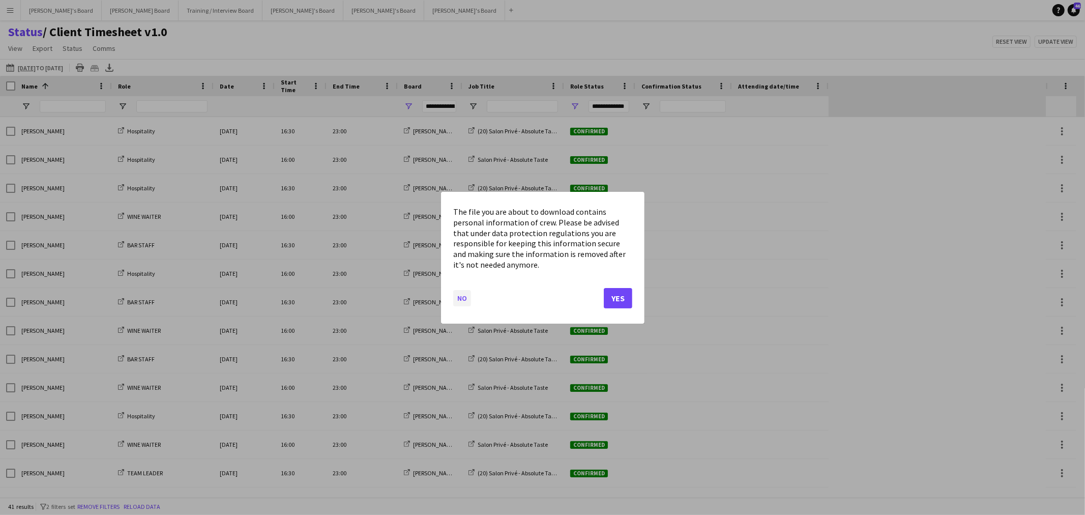
click at [453, 295] on button "No" at bounding box center [462, 297] width 18 height 16
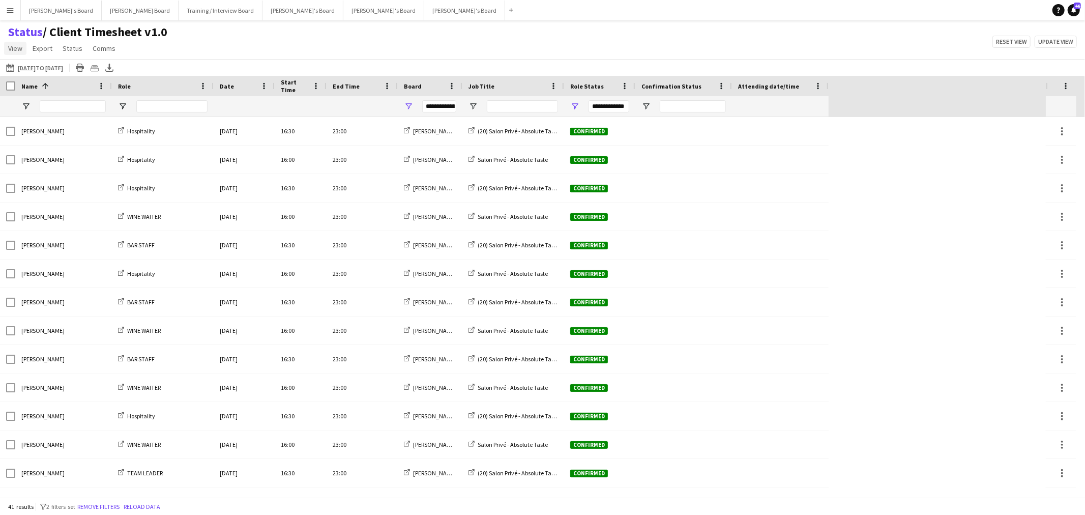
click at [22, 48] on span "View" at bounding box center [15, 48] width 14 height 9
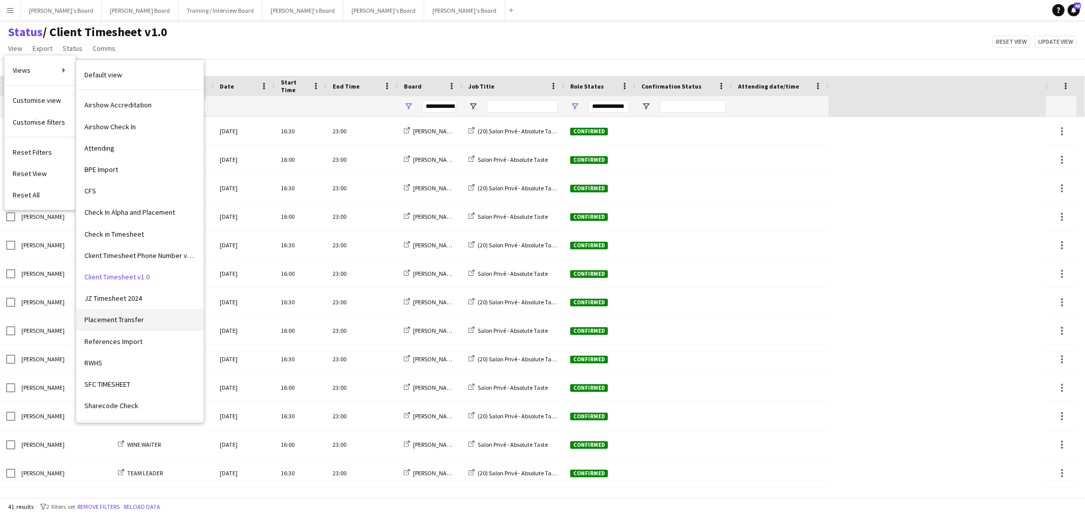
click at [156, 318] on link "Placement Transfer" at bounding box center [139, 319] width 127 height 21
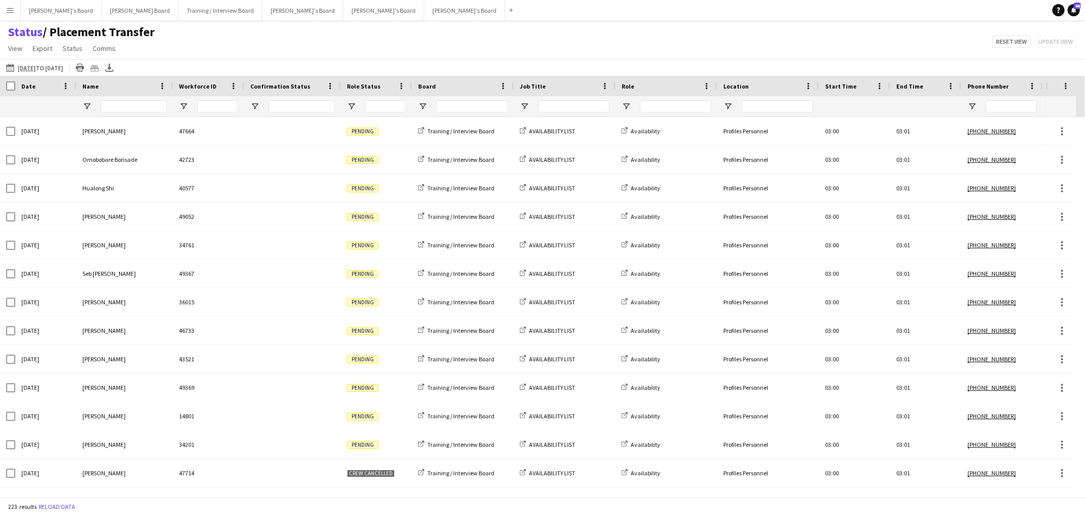
click at [346, 110] on div at bounding box center [376, 106] width 71 height 20
click at [349, 105] on span "Open Filter Menu" at bounding box center [351, 106] width 9 height 9
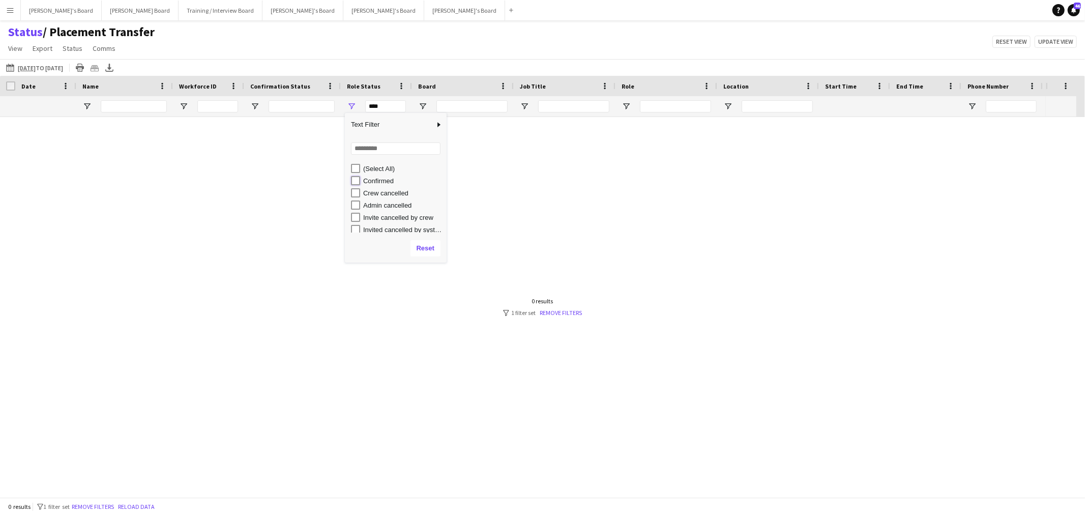
type input "**********"
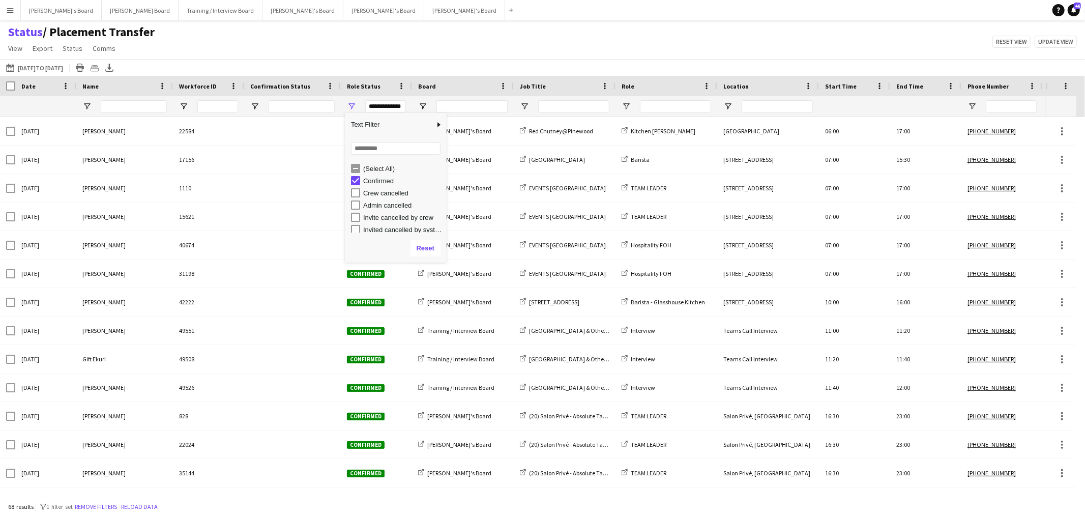
click at [372, 34] on div "Status / Placement Transfer View Views Default view Airshow Accreditation Airsh…" at bounding box center [542, 41] width 1085 height 35
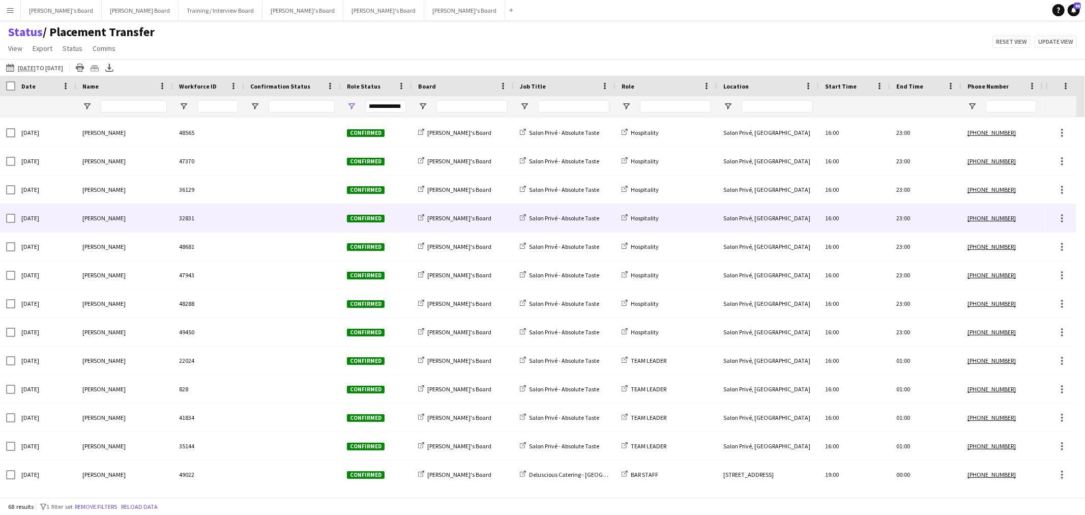
scroll to position [1356, 0]
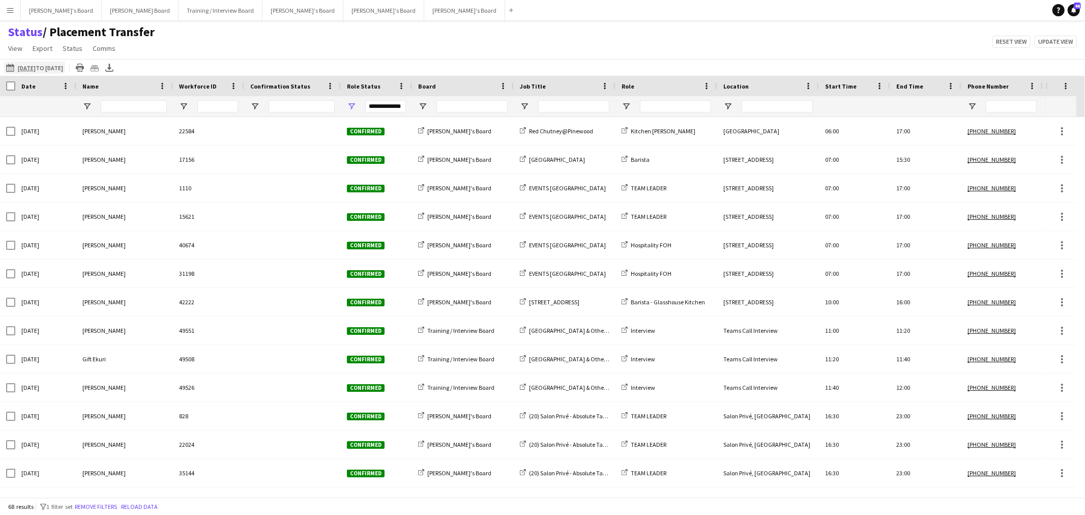
click at [7, 67] on app-icon "[DATE] to [DATE]" at bounding box center [12, 68] width 12 height 8
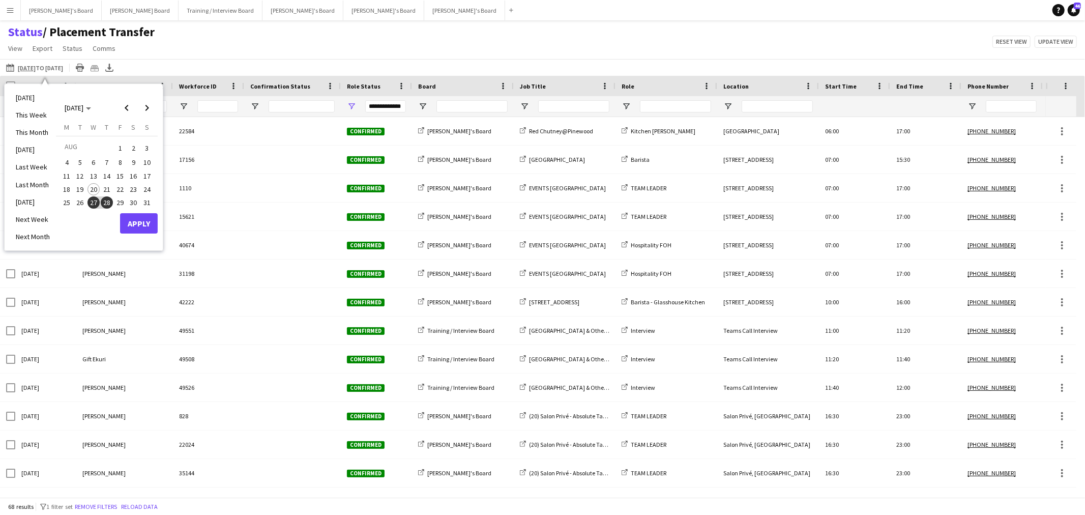
click at [326, 46] on div "Status / Placement Transfer View Views Default view Airshow Accreditation Airsh…" at bounding box center [542, 41] width 1085 height 35
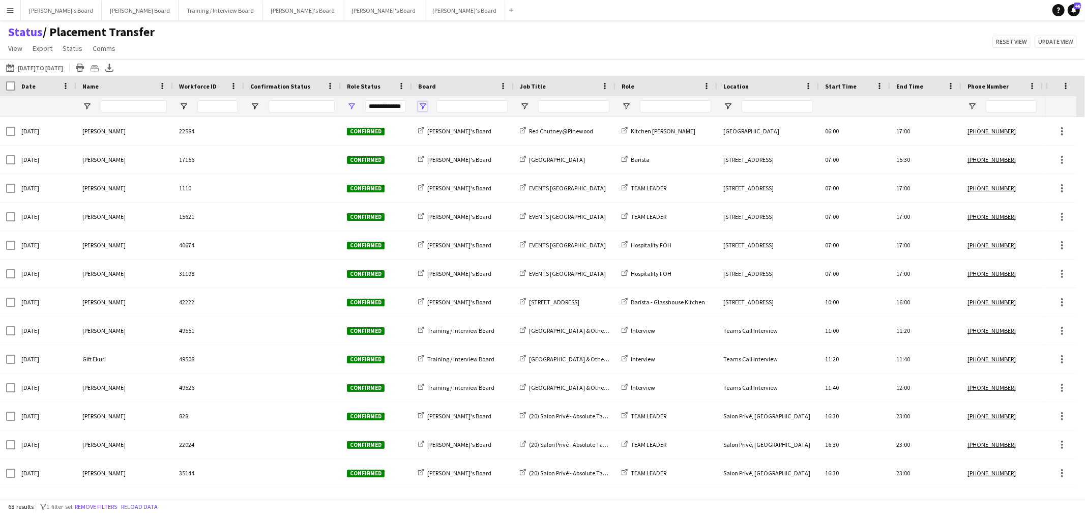
click at [421, 107] on span "Open Filter Menu" at bounding box center [422, 106] width 9 height 9
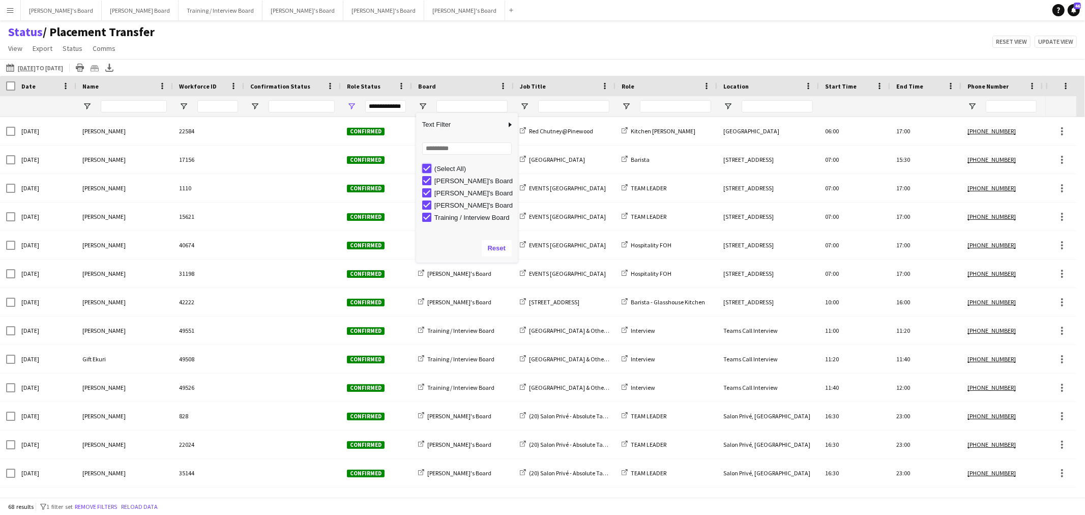
type input "***"
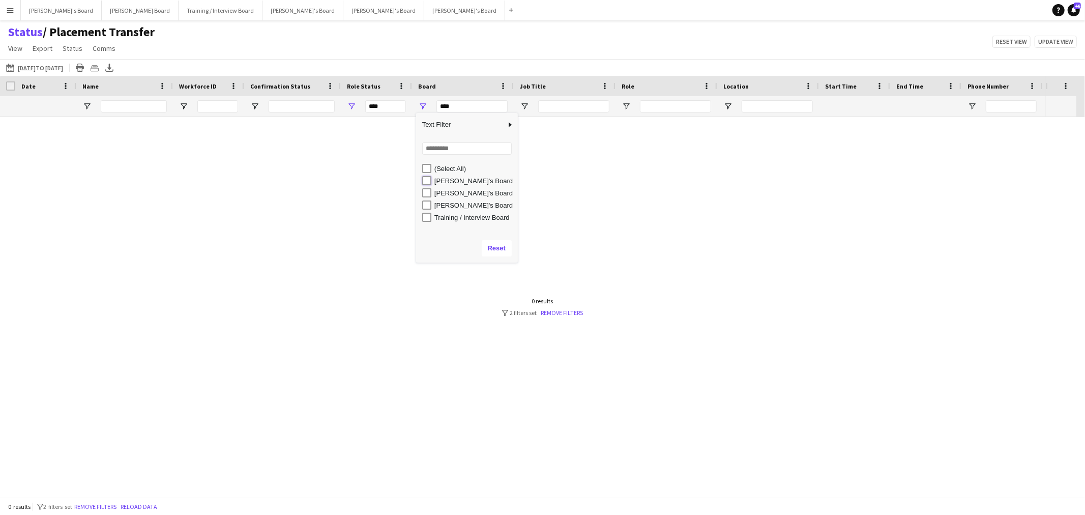
type input "**********"
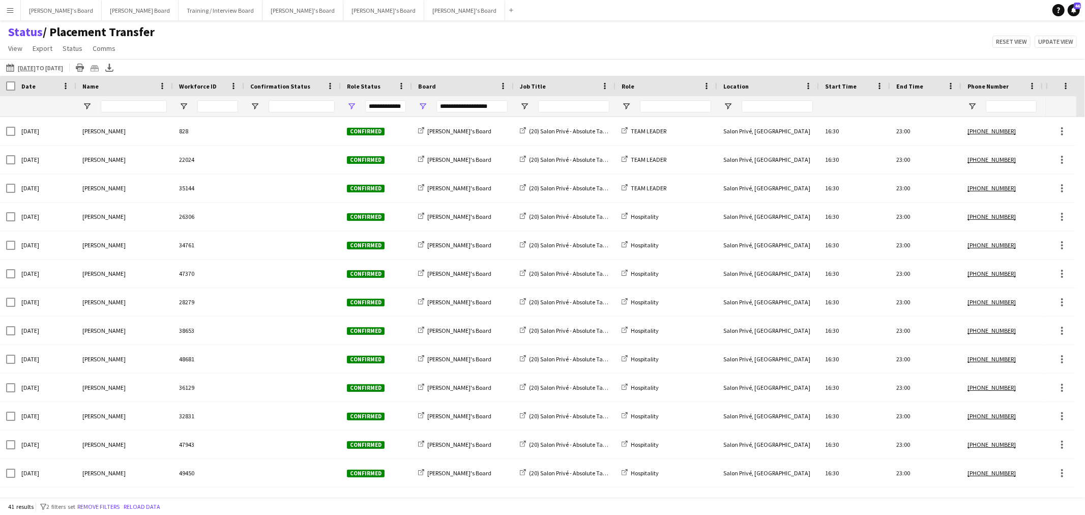
click at [438, 41] on div "Status / Placement Transfer View Views Default view Airshow Accreditation Airsh…" at bounding box center [542, 41] width 1085 height 35
click at [515, 107] on div at bounding box center [565, 106] width 102 height 20
click at [522, 107] on span "Open Filter Menu" at bounding box center [524, 106] width 9 height 9
drag, startPoint x: 537, startPoint y: 41, endPoint x: 545, endPoint y: 58, distance: 19.1
click at [538, 43] on div "Status / Placement Transfer View Views Default view Airshow Accreditation Airsh…" at bounding box center [542, 41] width 1085 height 35
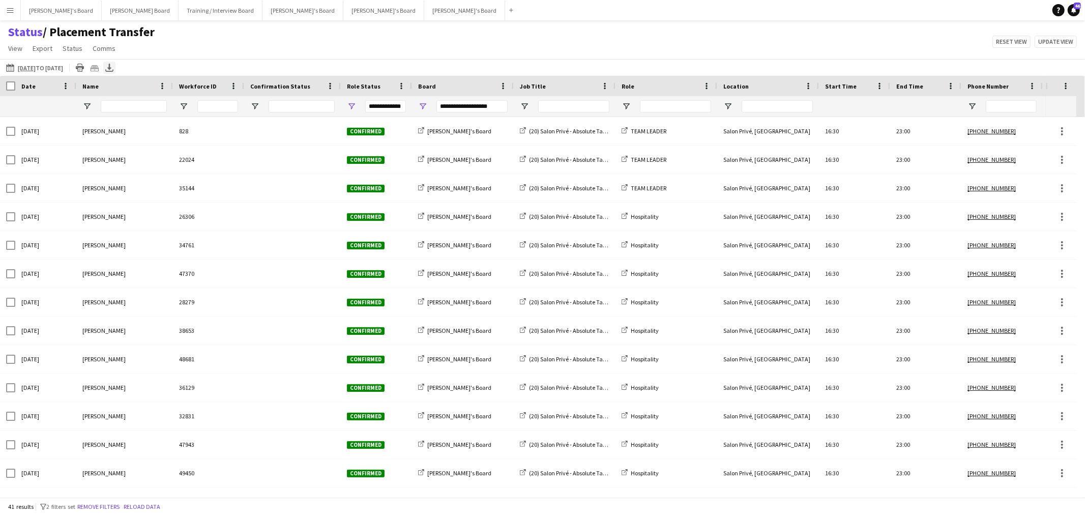
click at [113, 72] on icon at bounding box center [109, 71] width 8 height 3
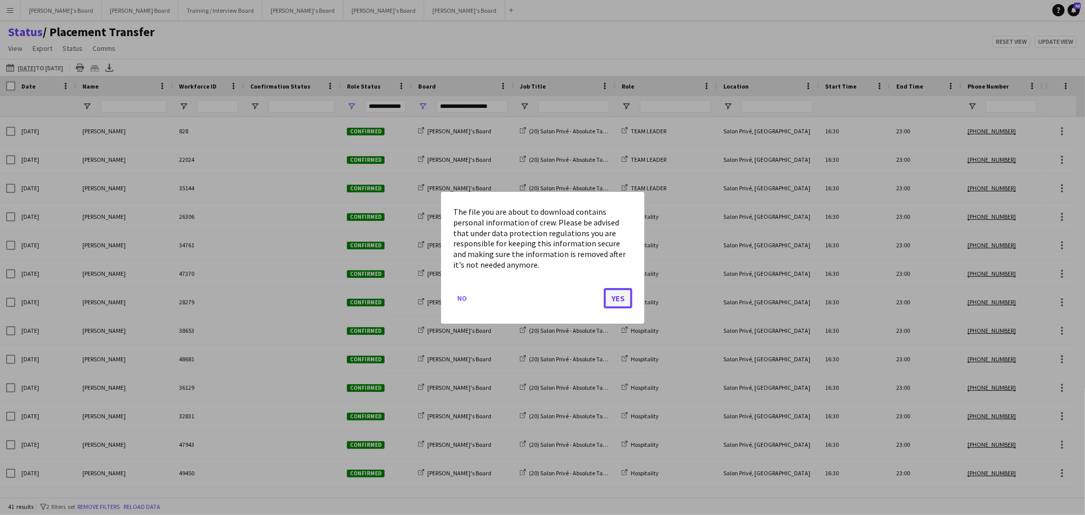
click at [617, 302] on button "Yes" at bounding box center [618, 297] width 28 height 20
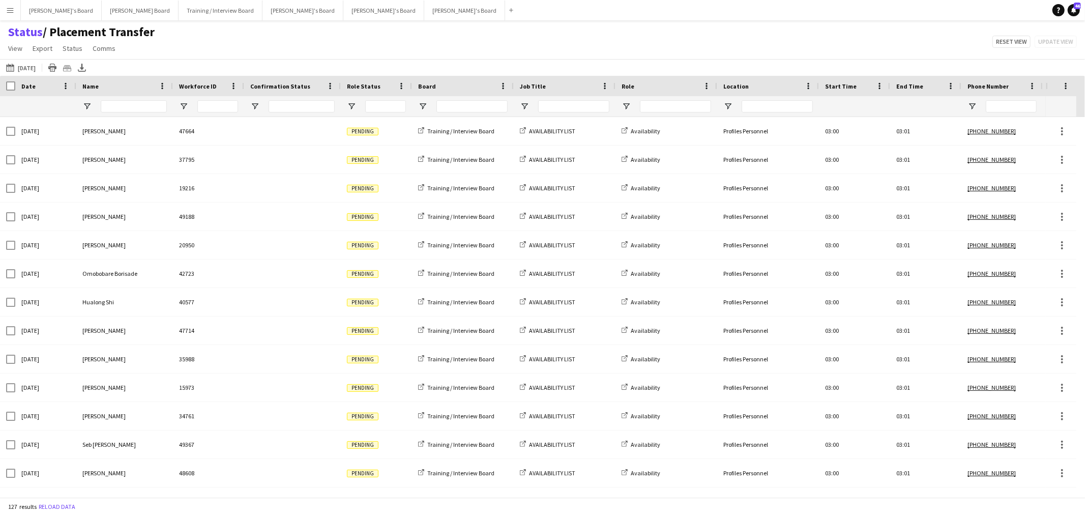
click at [12, 7] on app-icon "Menu" at bounding box center [10, 10] width 8 height 8
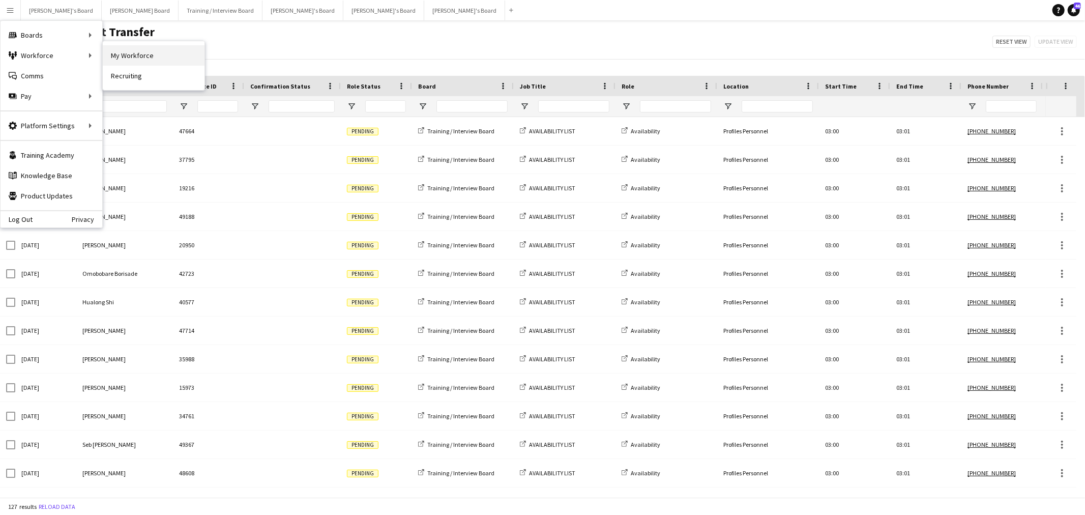
click at [141, 56] on link "My Workforce" at bounding box center [154, 55] width 102 height 20
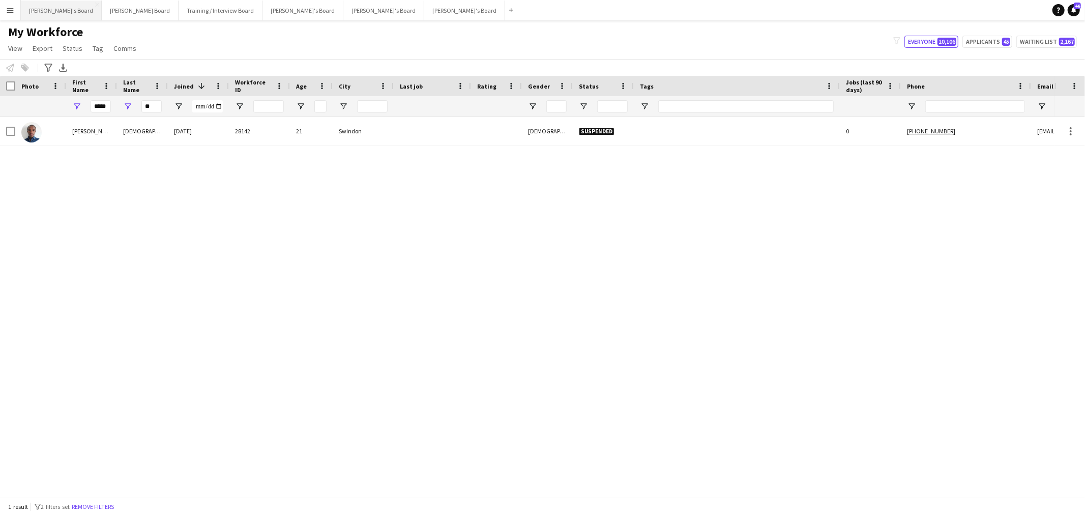
click at [59, 11] on button "[PERSON_NAME]'s Board Close" at bounding box center [61, 11] width 81 height 20
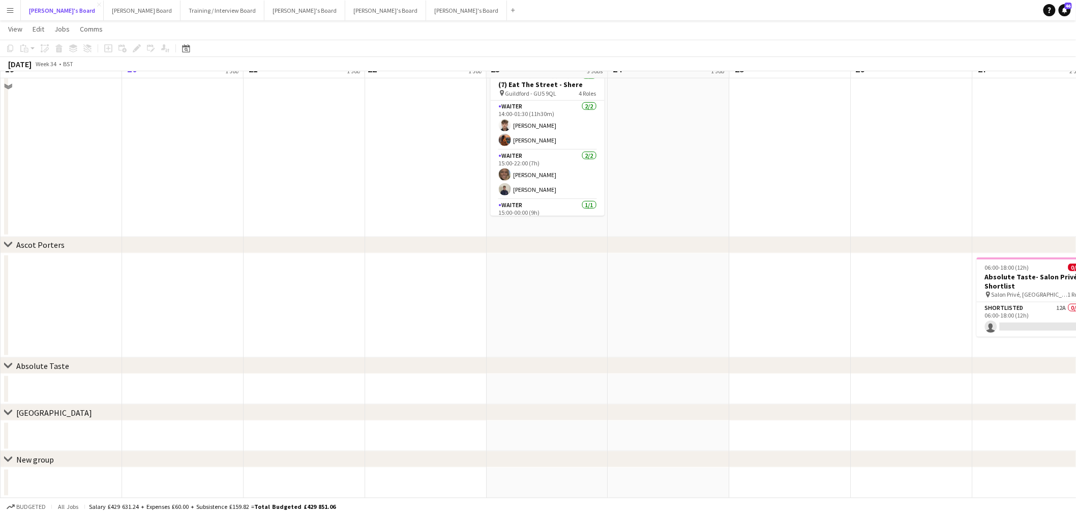
scroll to position [149, 0]
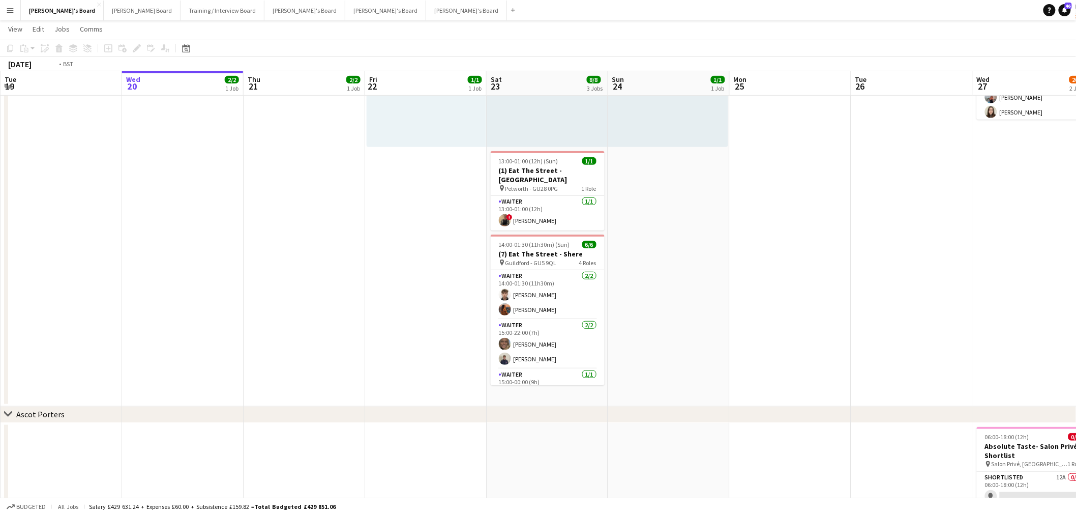
drag, startPoint x: 133, startPoint y: 334, endPoint x: 380, endPoint y: 311, distance: 247.7
click at [64, 336] on app-calendar-viewport "Sun 17 Mon 18 Tue 19 Wed 20 2/2 1 Job Thu 21 2/2 1 Job Fri 22 1/1 1 Job Sat 23 …" at bounding box center [538, 279] width 1076 height 777
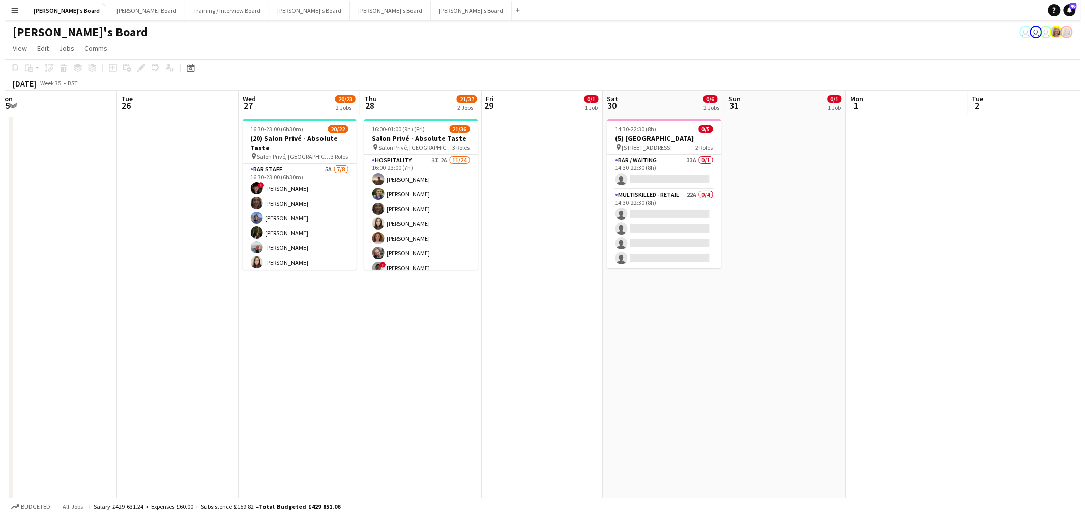
scroll to position [0, 244]
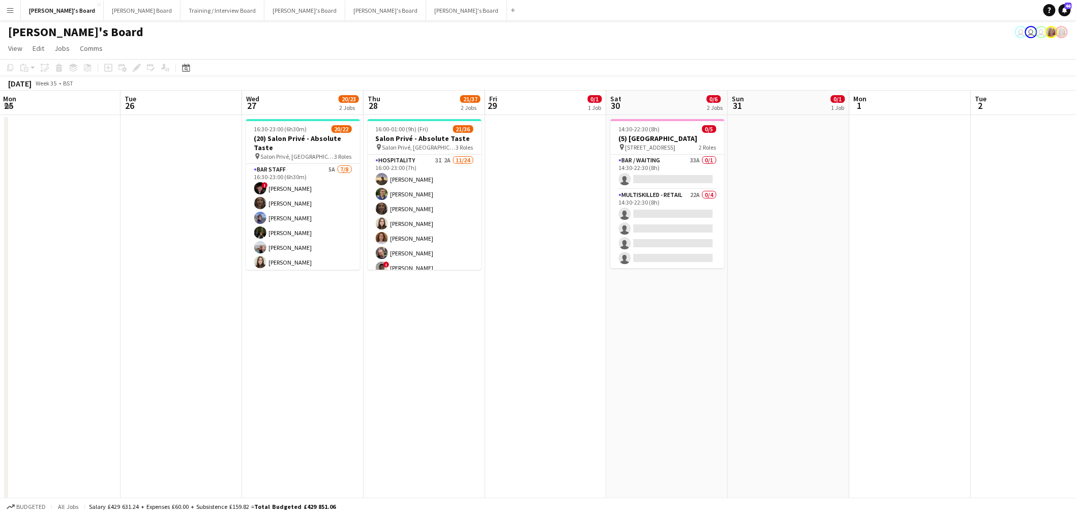
drag, startPoint x: 440, startPoint y: 304, endPoint x: 475, endPoint y: 306, distance: 34.6
click at [475, 306] on app-calendar-viewport "Sat 23 8/8 3 Jobs Sun 24 1/1 1 Job Mon 25 Tue 26 Wed 27 20/23 2 Jobs Thu 28 21/…" at bounding box center [538, 454] width 1076 height 727
click at [7, 13] on app-icon "Menu" at bounding box center [10, 10] width 8 height 8
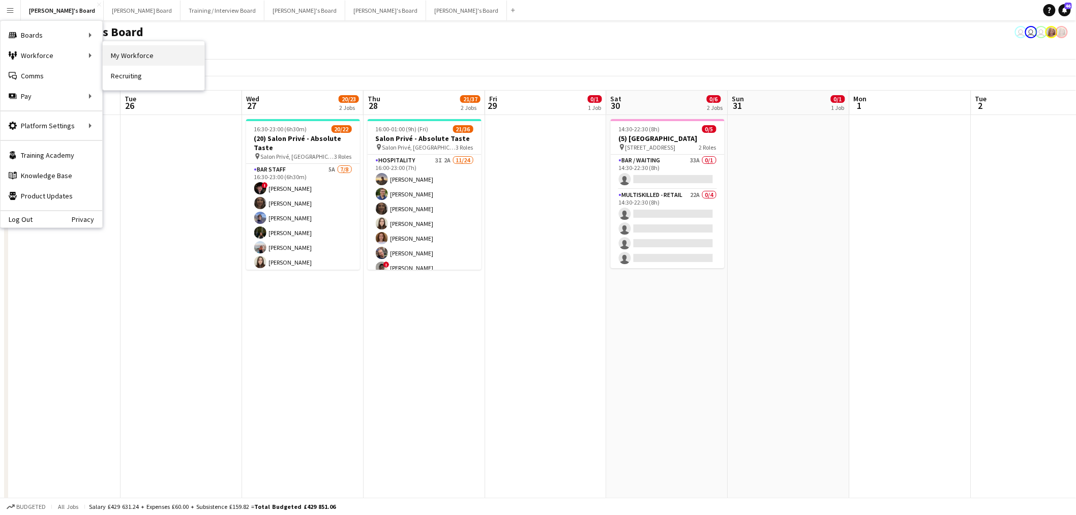
click at [141, 56] on link "My Workforce" at bounding box center [154, 55] width 102 height 20
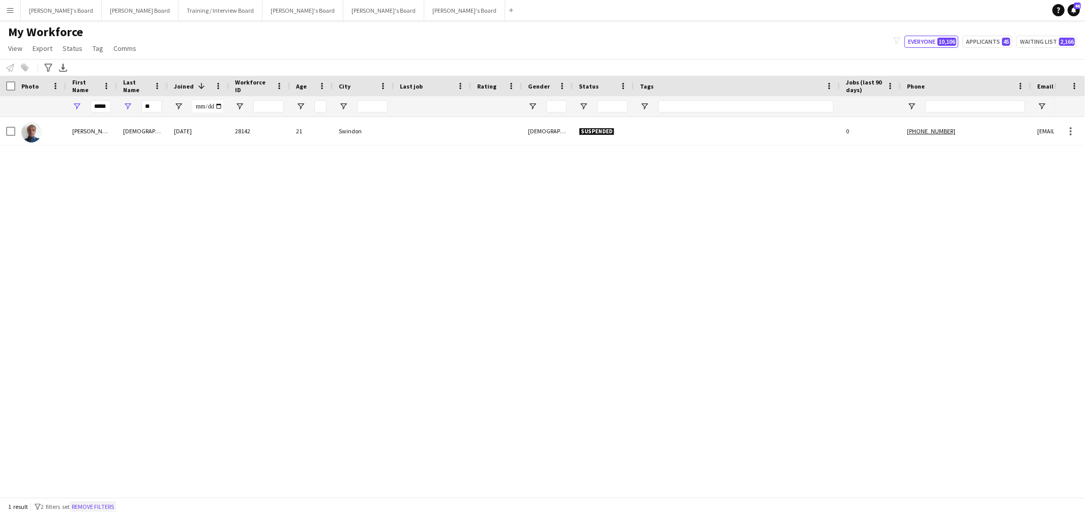
click at [99, 504] on button "Remove filters" at bounding box center [93, 506] width 46 height 11
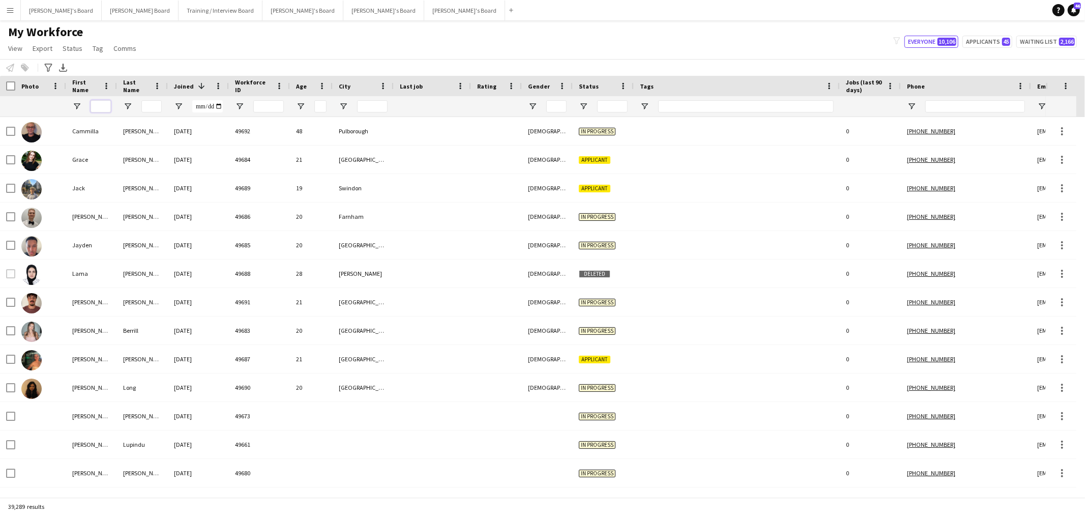
click at [100, 107] on input "First Name Filter Input" at bounding box center [101, 106] width 20 height 12
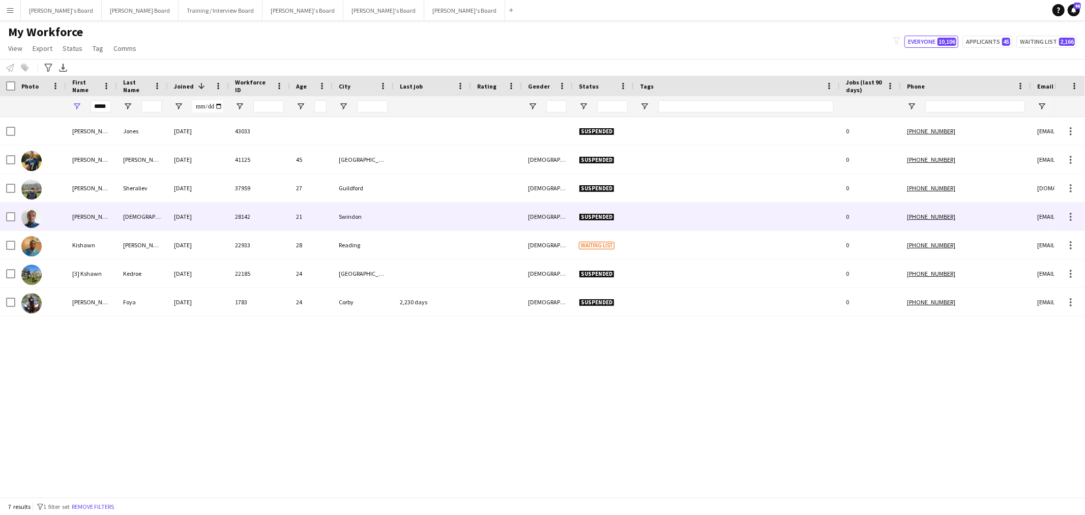
click at [147, 219] on div "[DEMOGRAPHIC_DATA]" at bounding box center [142, 216] width 51 height 28
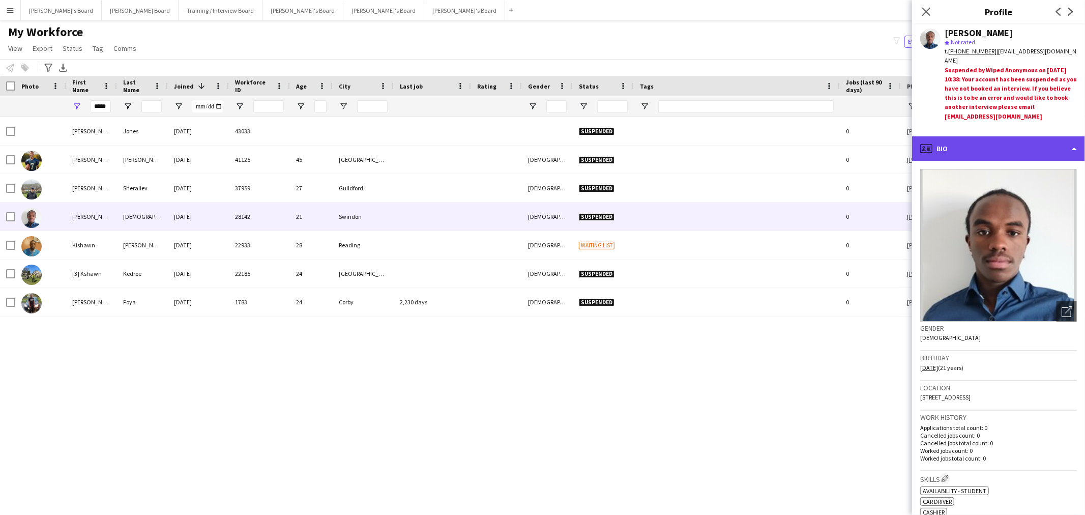
click at [1021, 153] on div "profile Bio" at bounding box center [998, 148] width 173 height 24
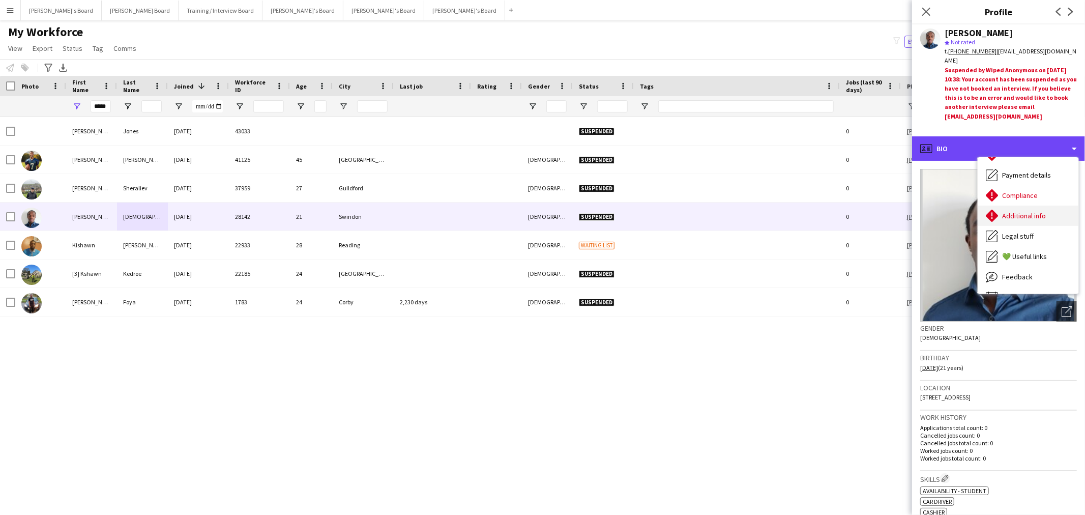
scroll to position [136, 0]
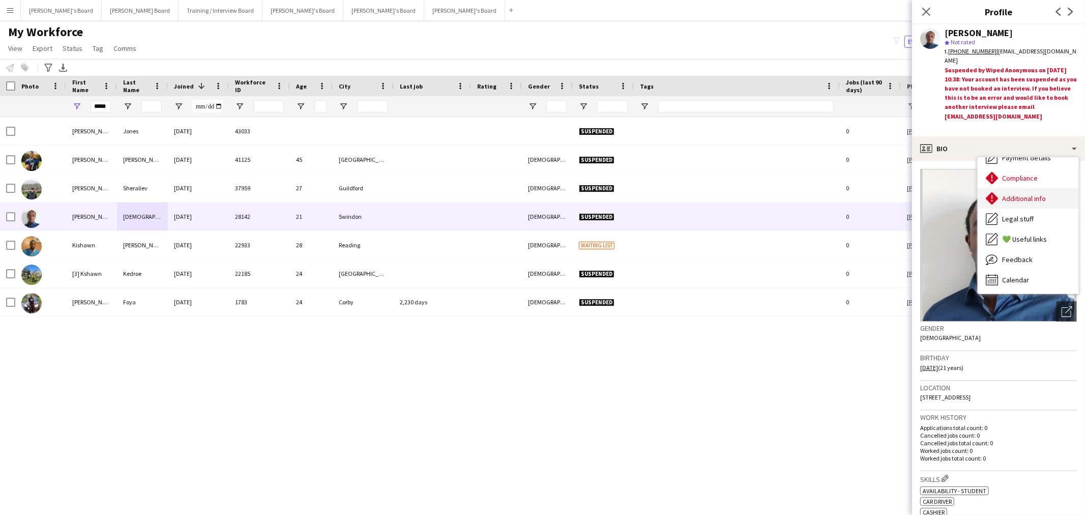
click at [1030, 205] on div "Additional info Additional info" at bounding box center [1027, 198] width 101 height 20
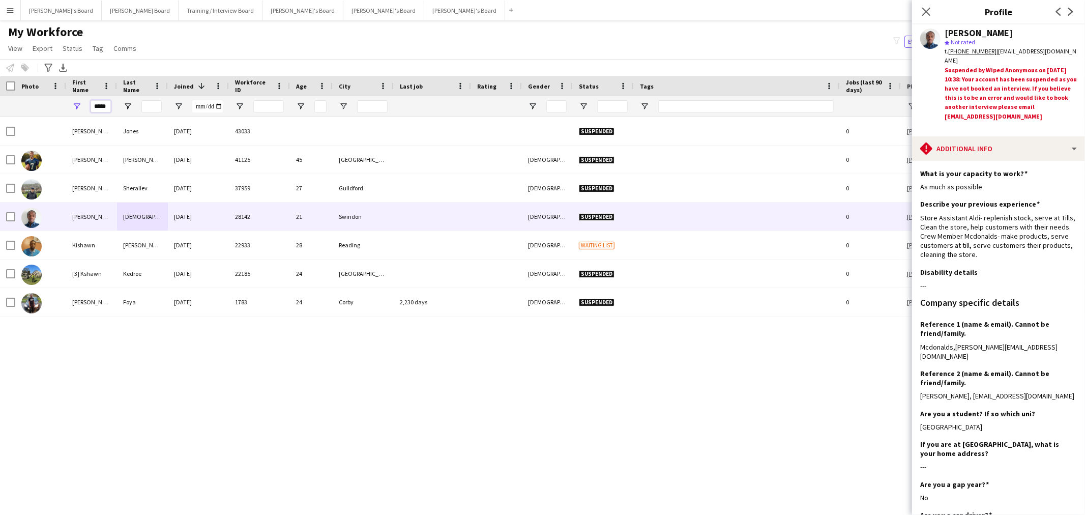
click at [99, 104] on input "*****" at bounding box center [101, 106] width 20 height 12
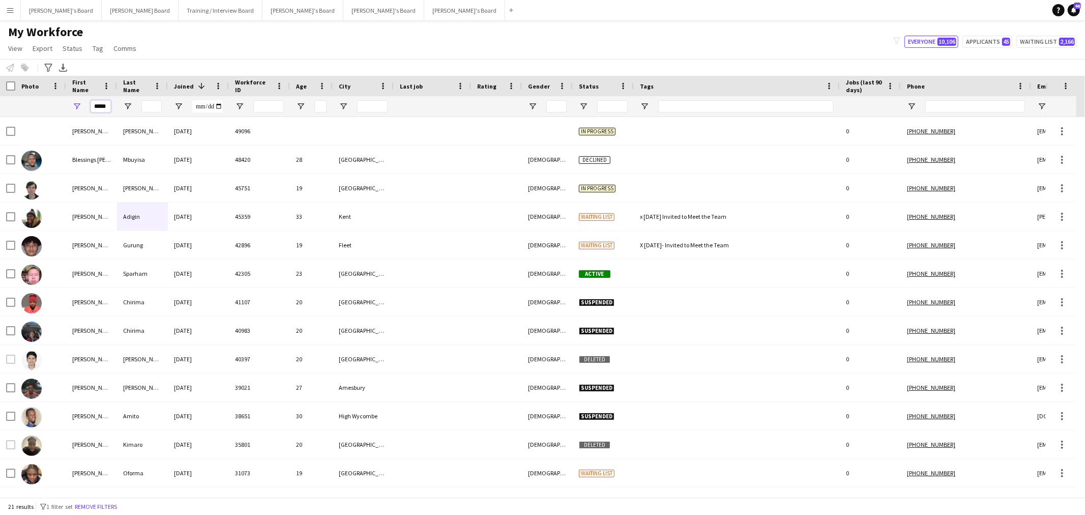
type input "*****"
click at [146, 104] on input "Last Name Filter Input" at bounding box center [151, 106] width 20 height 12
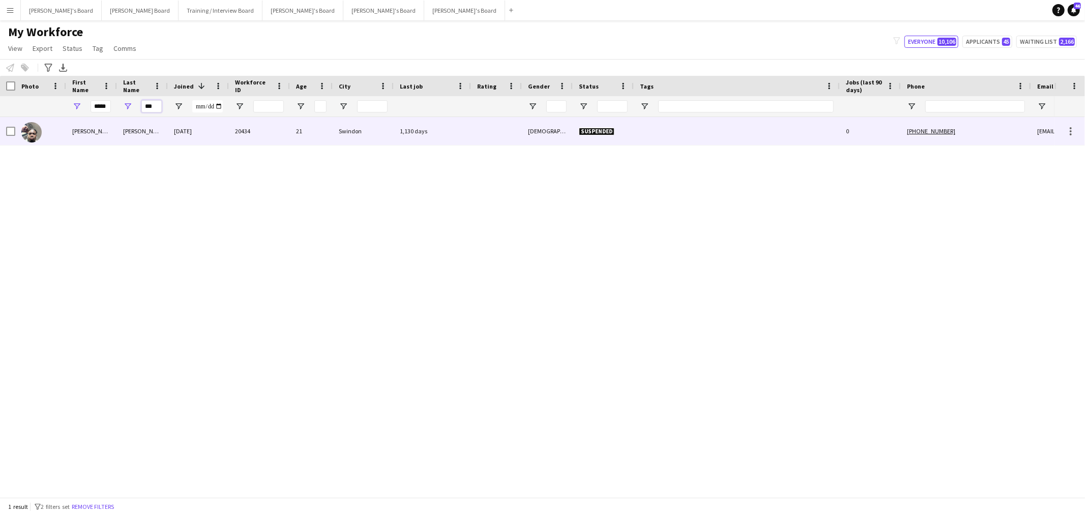
type input "***"
click at [143, 121] on div "[PERSON_NAME]" at bounding box center [142, 131] width 51 height 28
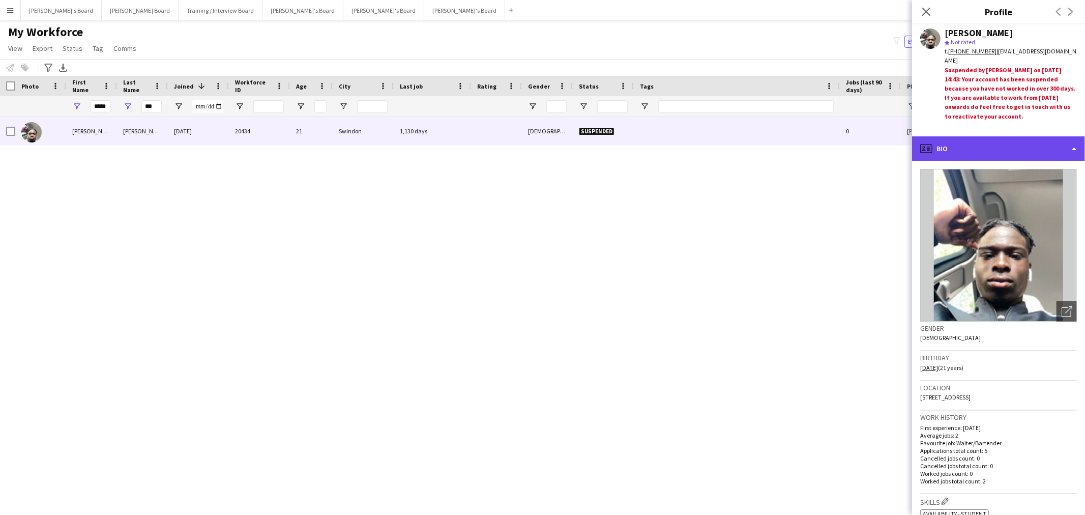
click at [1002, 151] on div "profile Bio" at bounding box center [998, 148] width 173 height 24
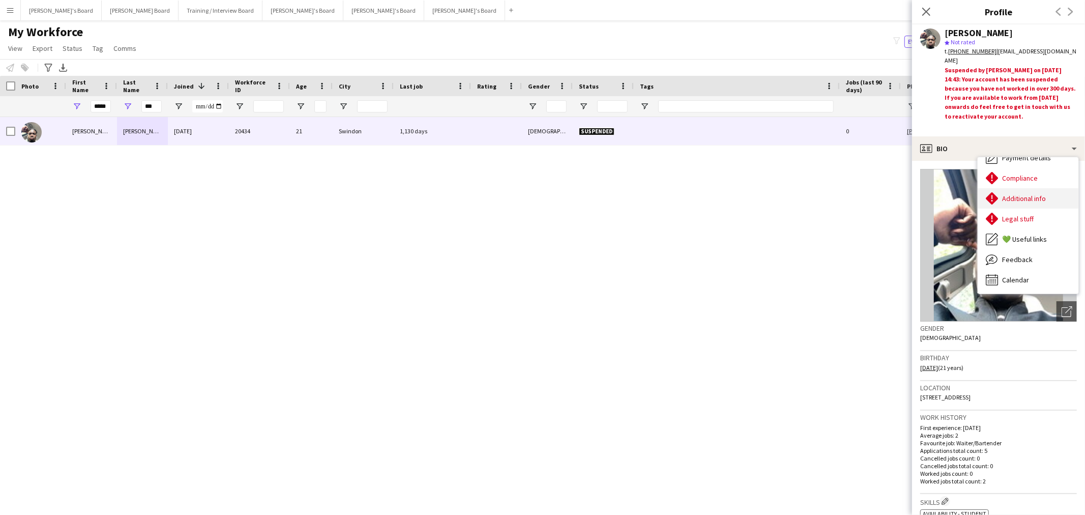
click at [1029, 200] on span "Additional info" at bounding box center [1024, 198] width 44 height 9
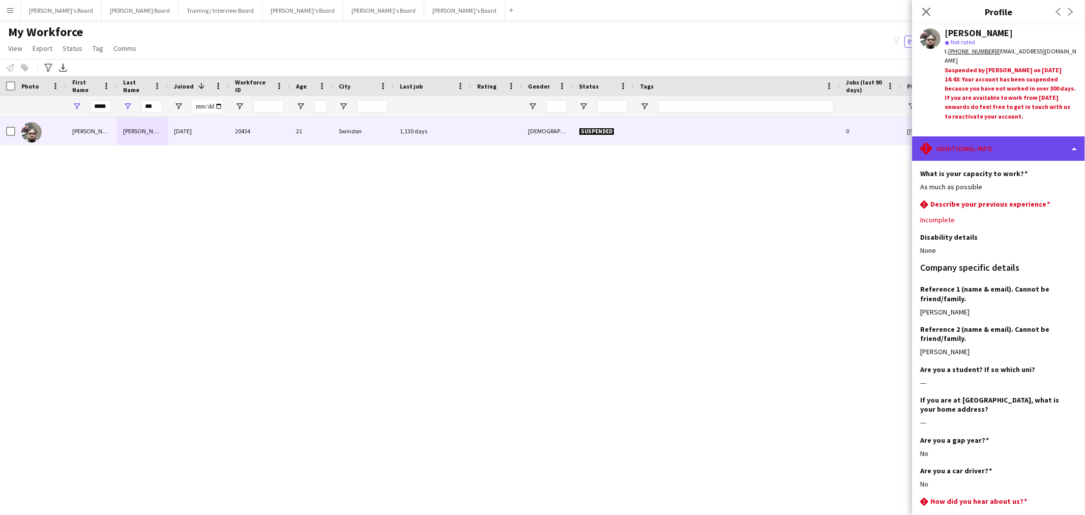
click at [990, 139] on div "rhombus-alert Additional info" at bounding box center [998, 148] width 173 height 24
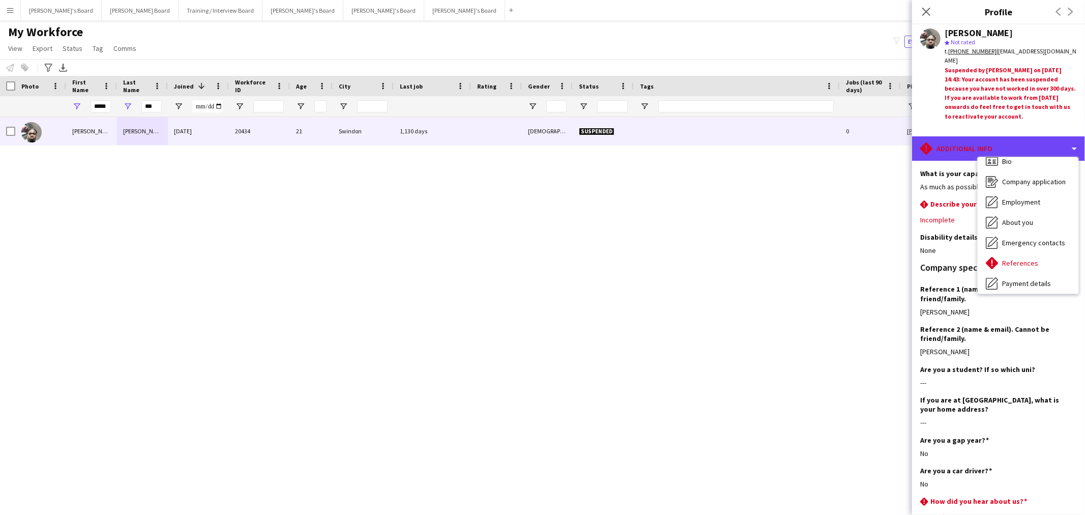
scroll to position [0, 0]
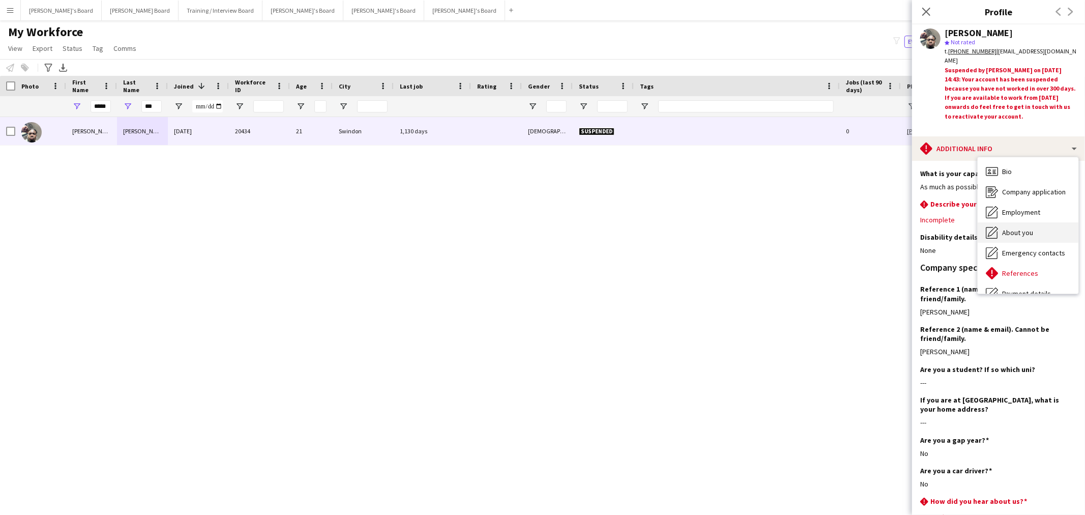
click at [1026, 231] on span "About you" at bounding box center [1017, 232] width 31 height 9
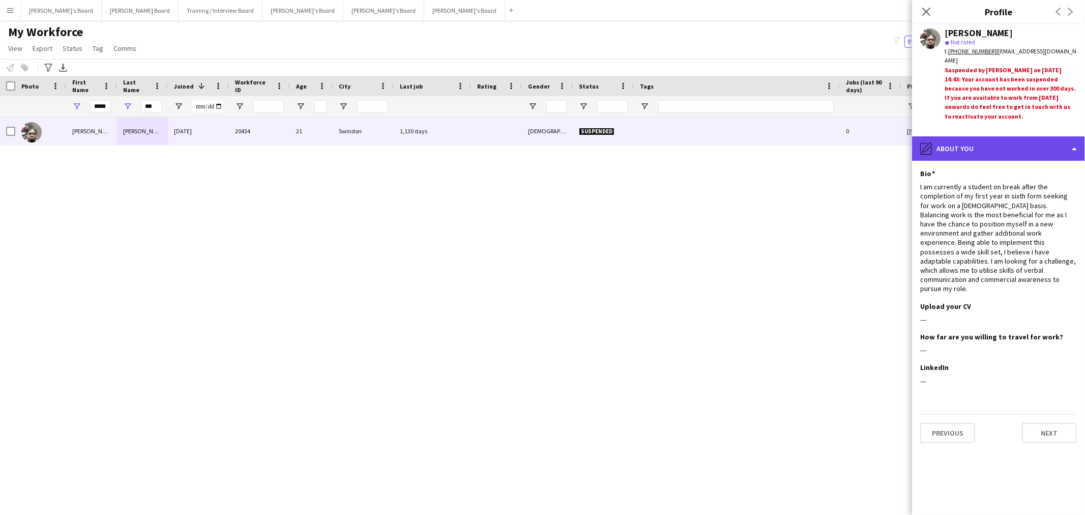
click at [1010, 141] on div "pencil4 About you" at bounding box center [998, 148] width 173 height 24
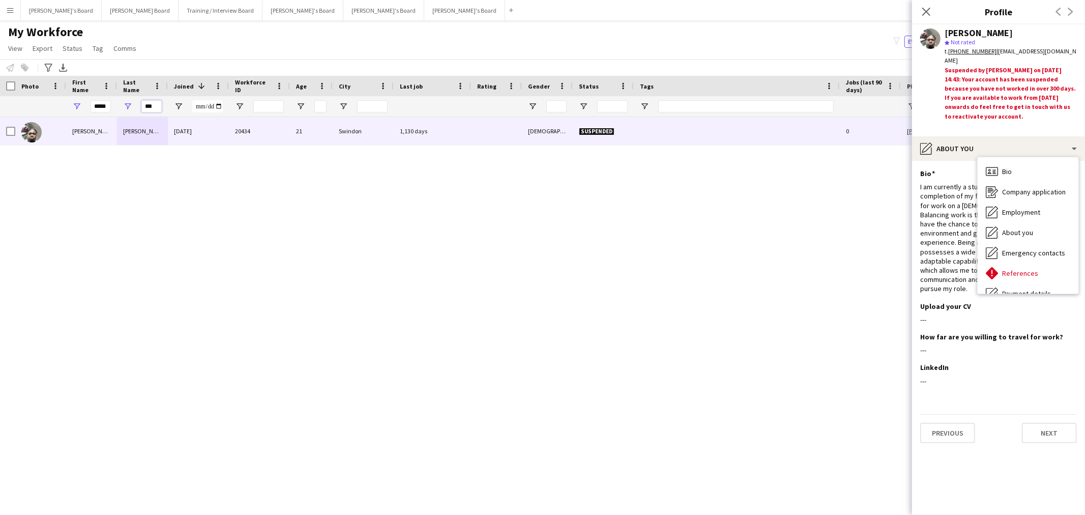
click at [154, 104] on input "***" at bounding box center [151, 106] width 20 height 12
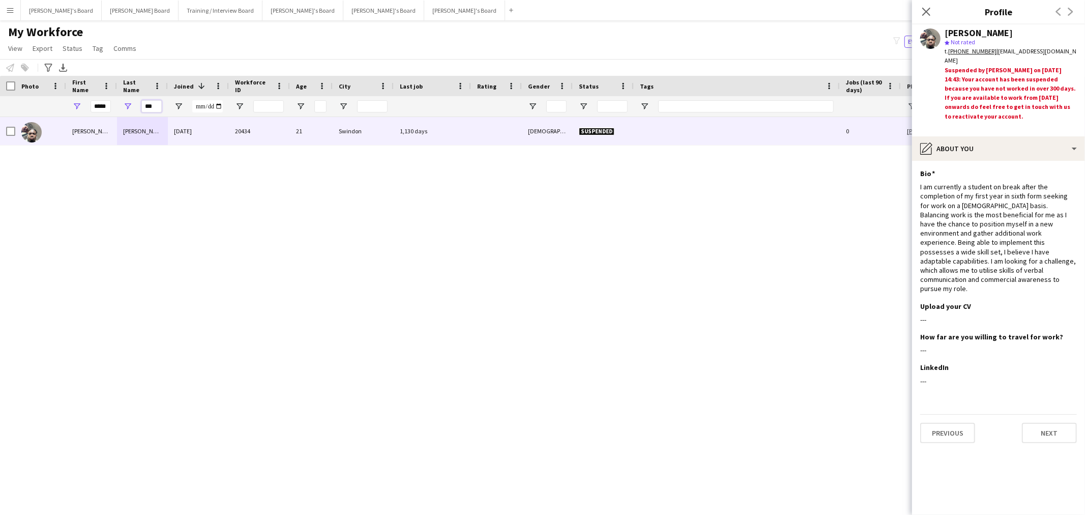
click at [154, 104] on input "***" at bounding box center [151, 106] width 20 height 12
click at [104, 109] on input "*****" at bounding box center [101, 106] width 20 height 12
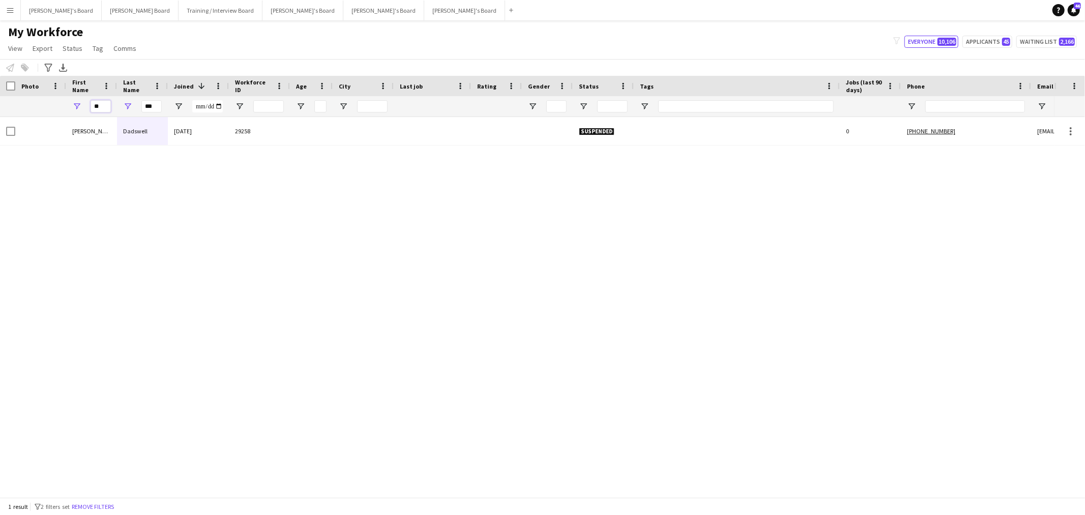
type input "**"
click at [154, 103] on input "***" at bounding box center [151, 106] width 20 height 12
type input "****"
click at [103, 100] on input "**" at bounding box center [101, 106] width 20 height 12
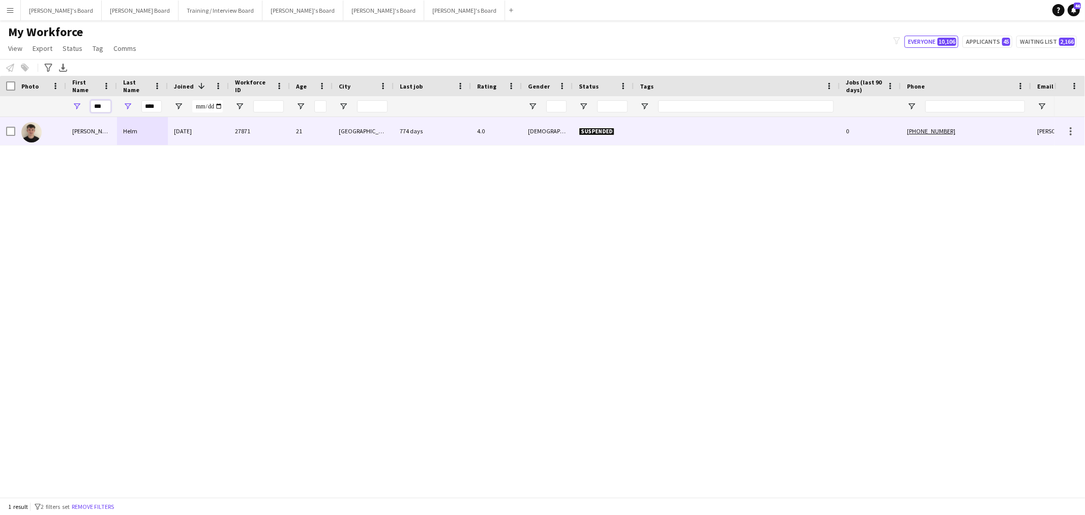
type input "***"
click at [130, 123] on div "Helm" at bounding box center [142, 131] width 51 height 28
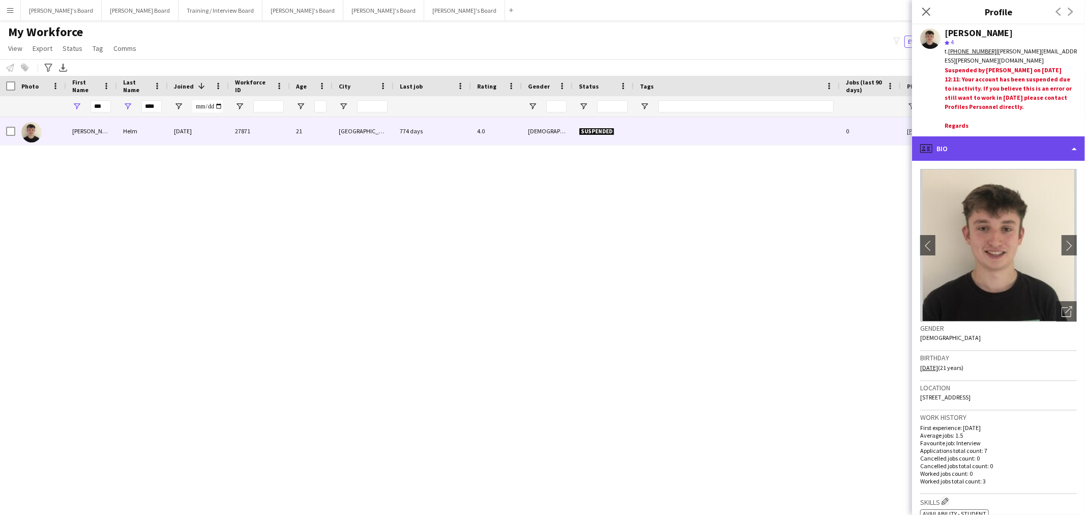
click at [1004, 152] on div "profile Bio" at bounding box center [998, 148] width 173 height 24
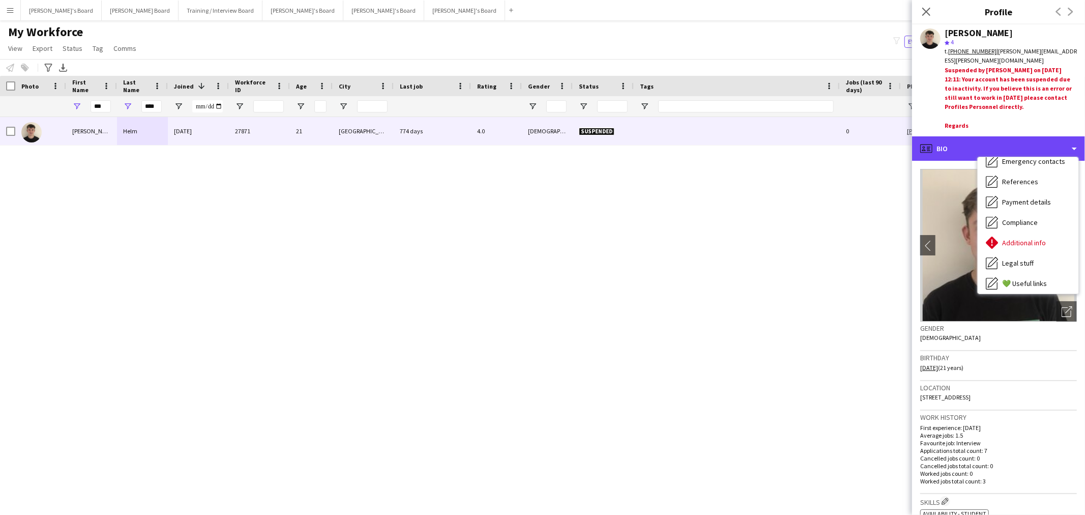
scroll to position [135, 0]
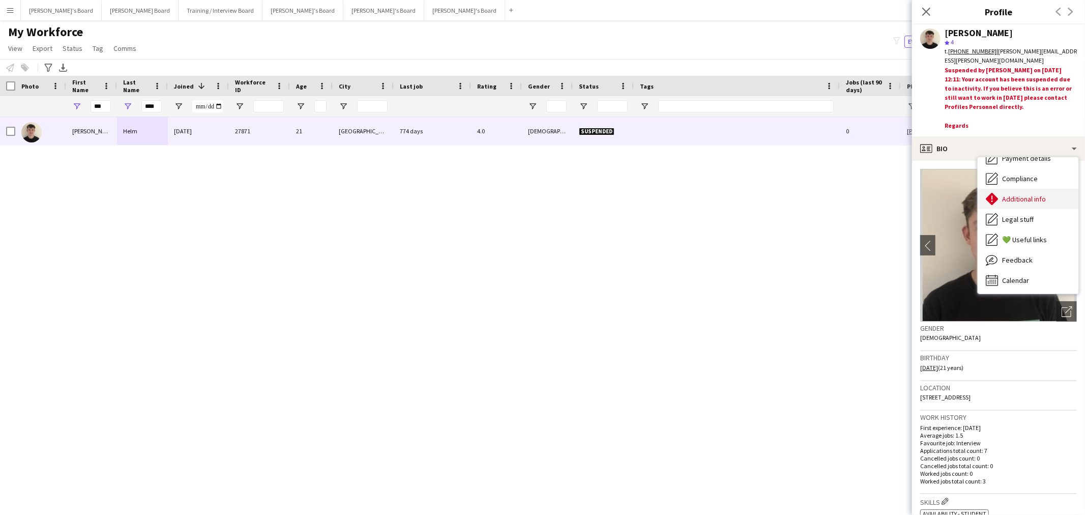
click at [1024, 197] on span "Additional info" at bounding box center [1024, 198] width 44 height 9
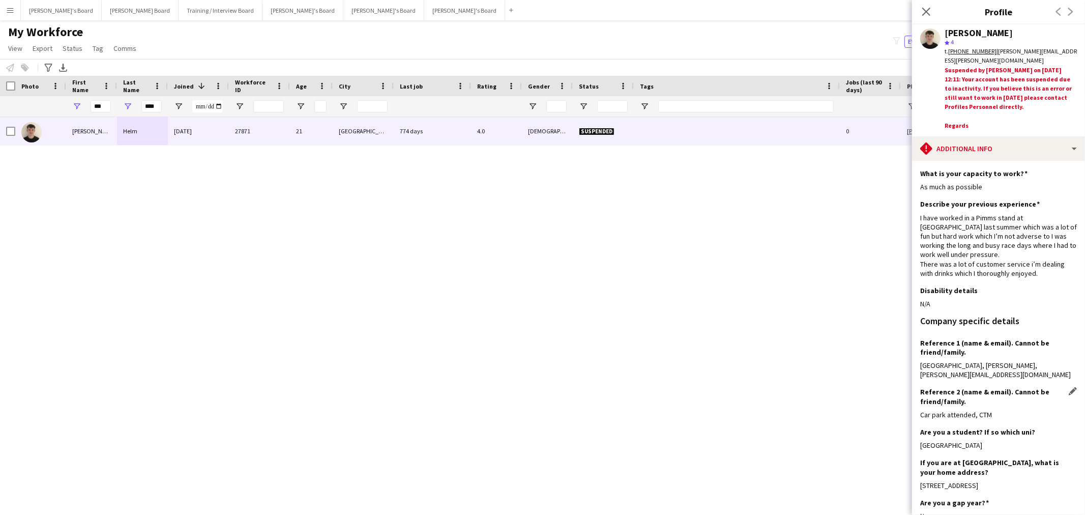
scroll to position [193, 0]
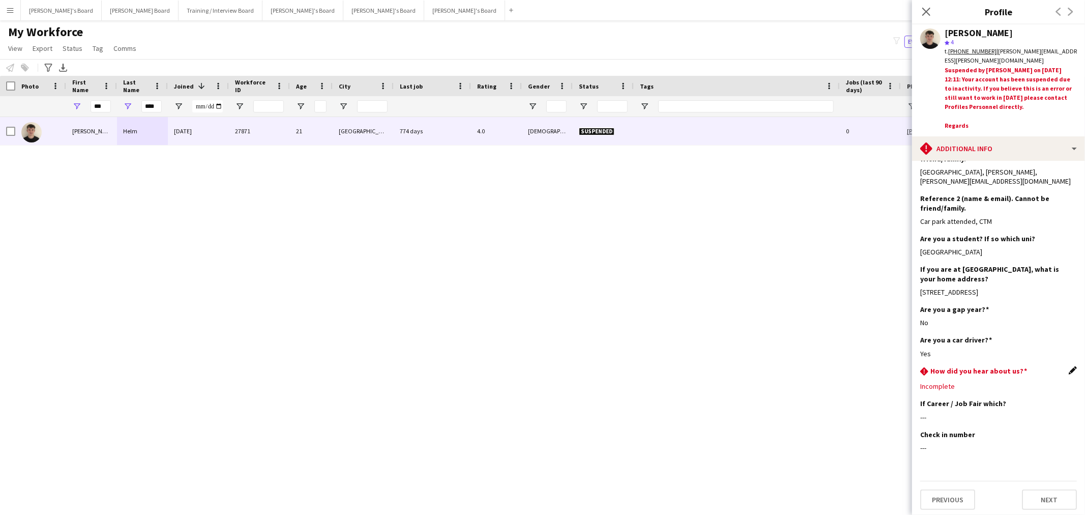
click at [1068, 370] on app-icon "Edit this field" at bounding box center [1072, 370] width 8 height 8
click at [1008, 387] on div at bounding box center [988, 393] width 136 height 24
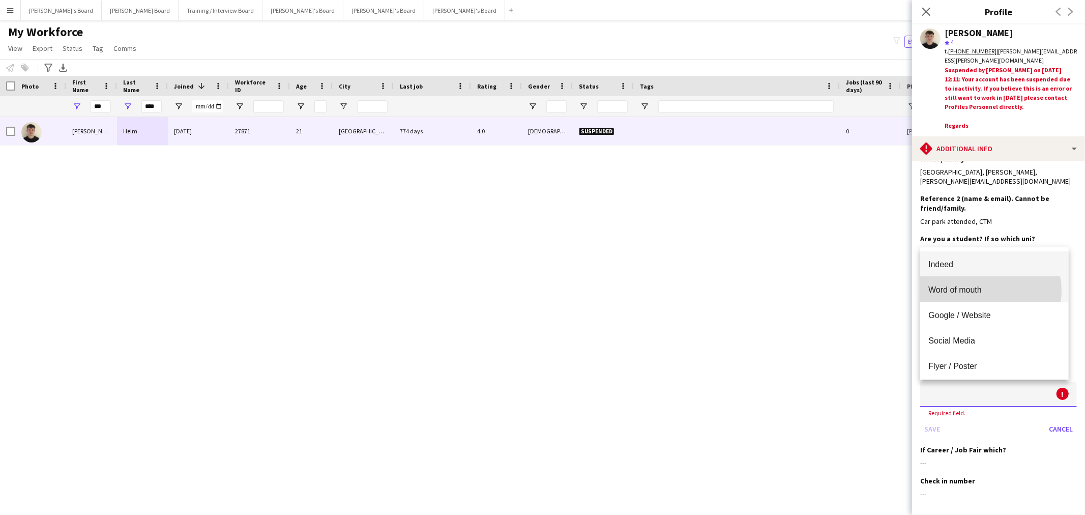
click at [986, 291] on span "Word of mouth" at bounding box center [994, 290] width 132 height 10
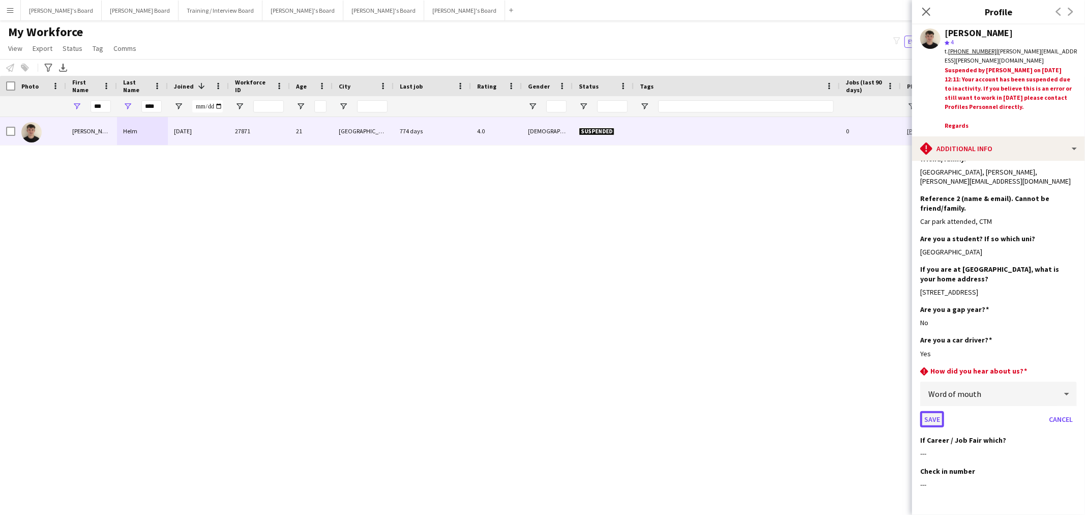
click at [932, 413] on button "Save" at bounding box center [932, 419] width 24 height 16
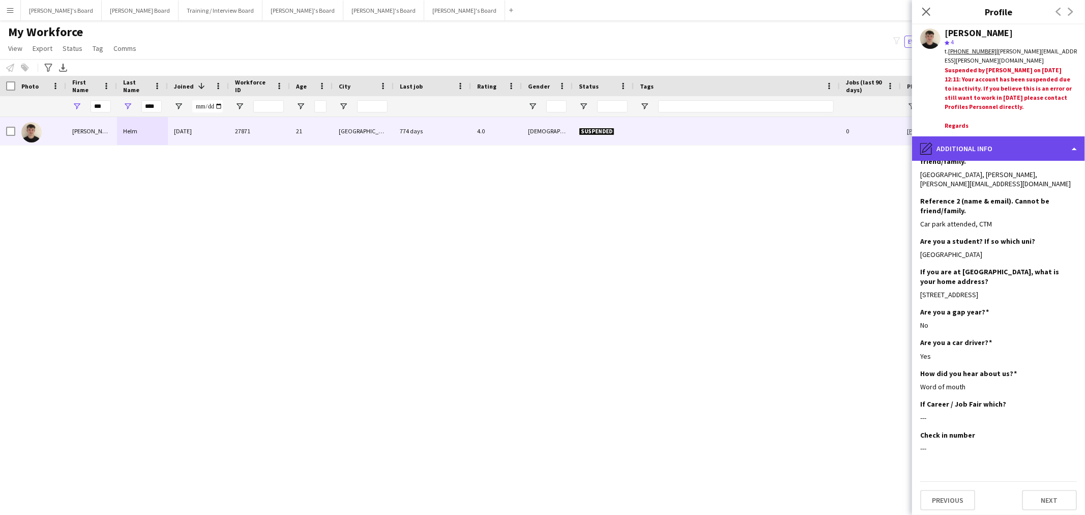
click at [973, 151] on div "pencil4 Additional info" at bounding box center [998, 148] width 173 height 24
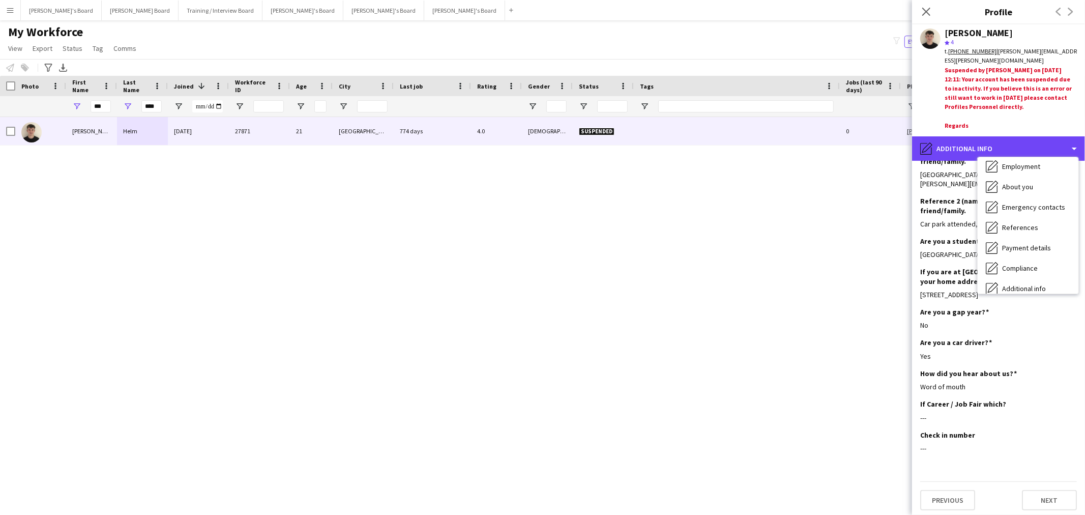
scroll to position [0, 0]
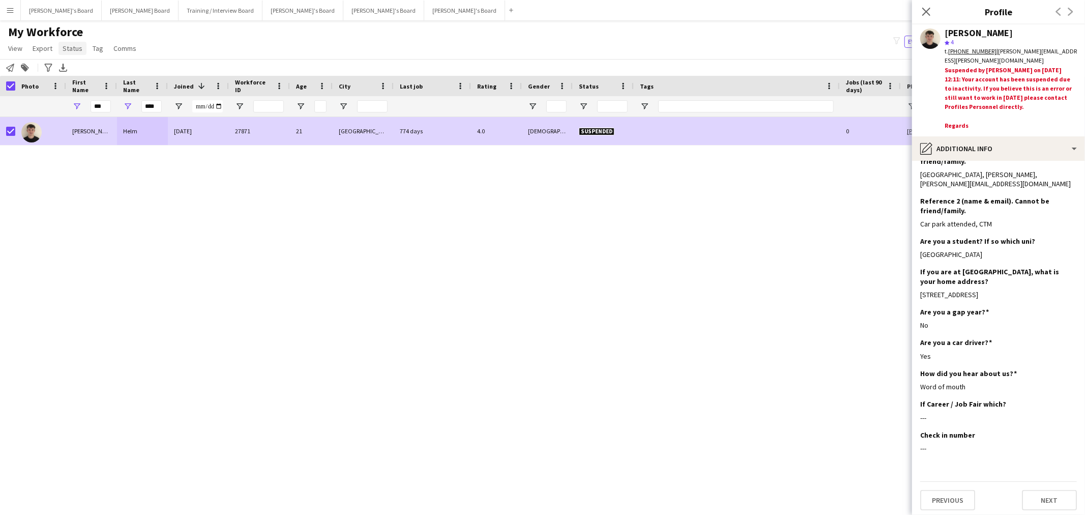
click at [78, 53] on link "Status" at bounding box center [72, 48] width 28 height 13
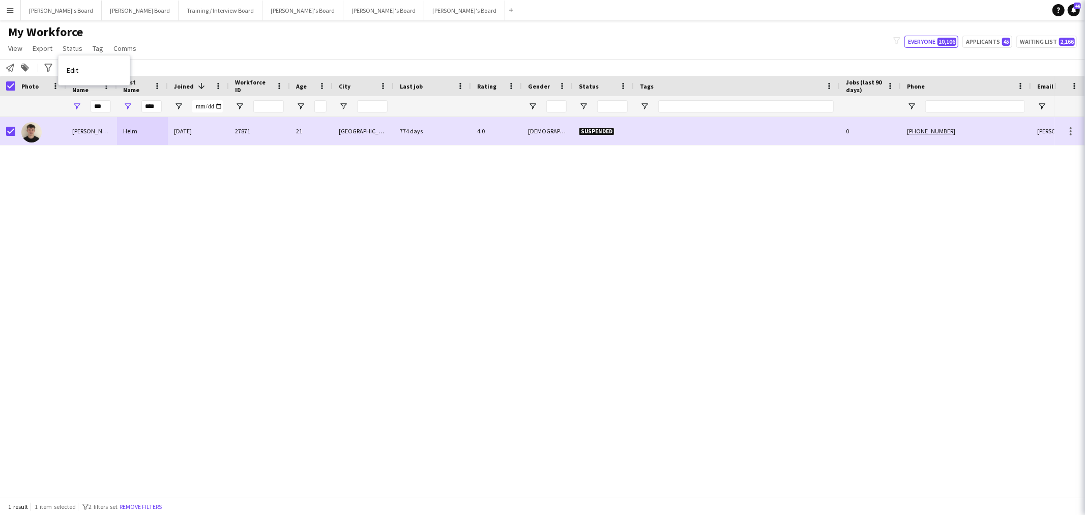
drag, startPoint x: 92, startPoint y: 65, endPoint x: 216, endPoint y: 64, distance: 124.1
click at [91, 65] on link "Edit" at bounding box center [93, 69] width 71 height 21
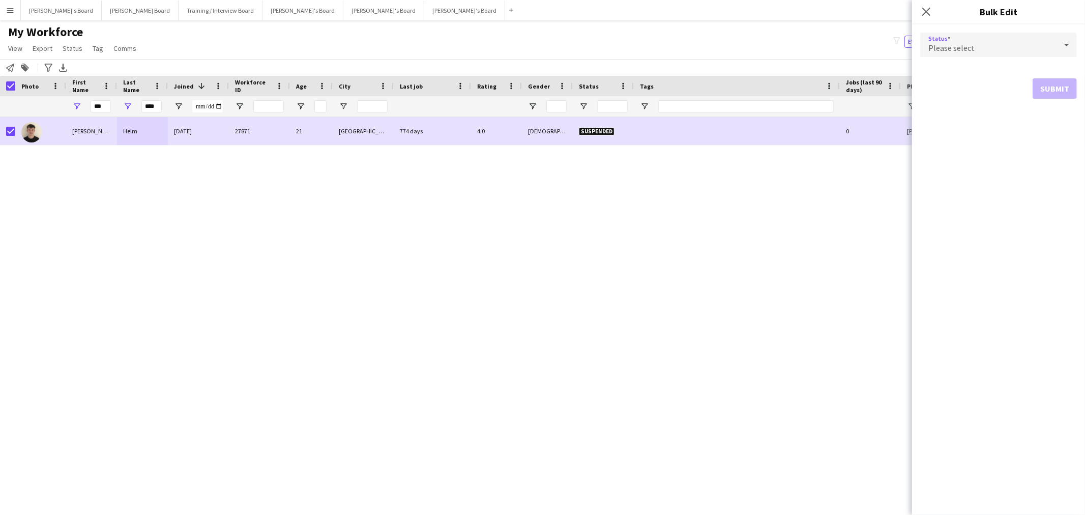
click at [996, 46] on div "Please select" at bounding box center [988, 45] width 136 height 24
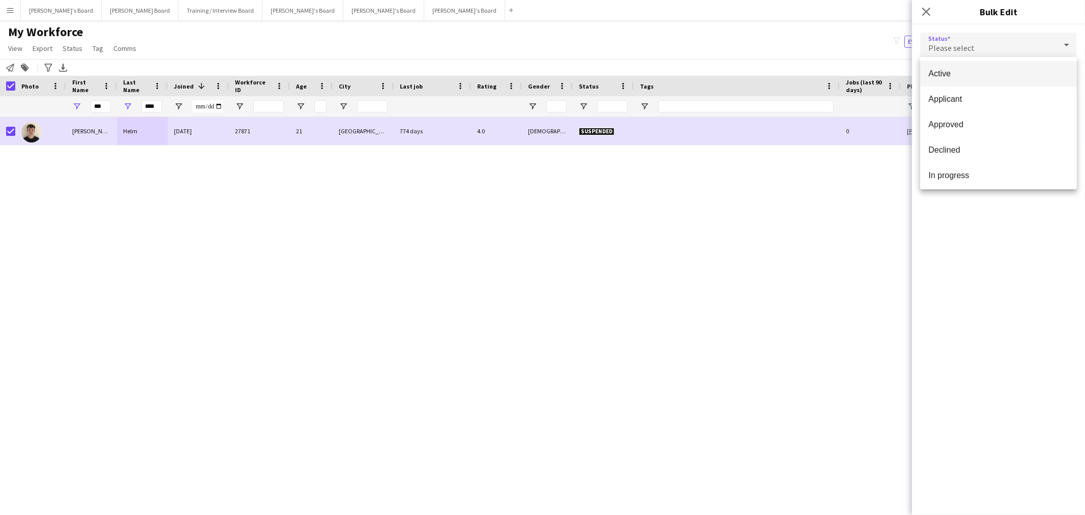
click at [978, 74] on span "Active" at bounding box center [998, 74] width 140 height 10
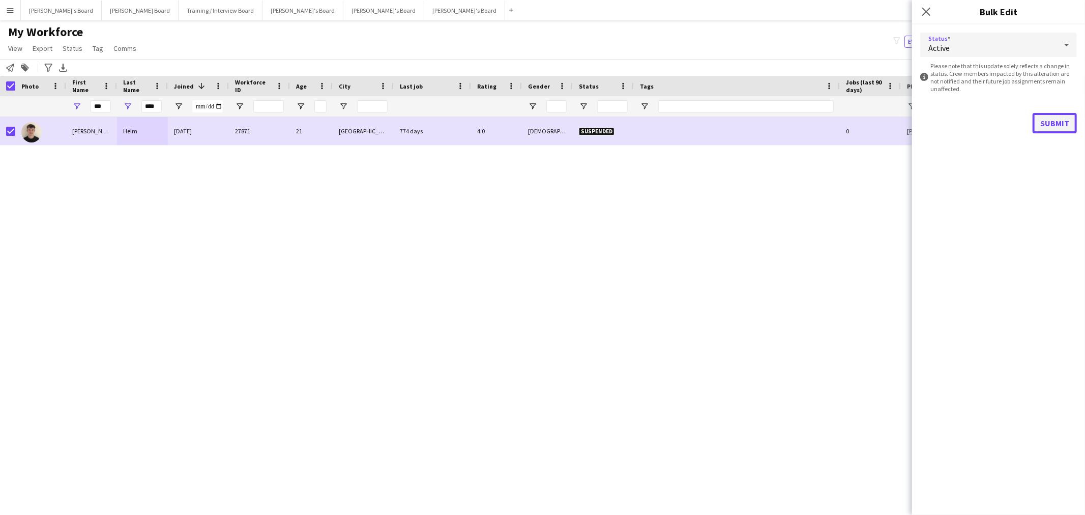
click at [1062, 121] on button "Submit" at bounding box center [1054, 123] width 44 height 20
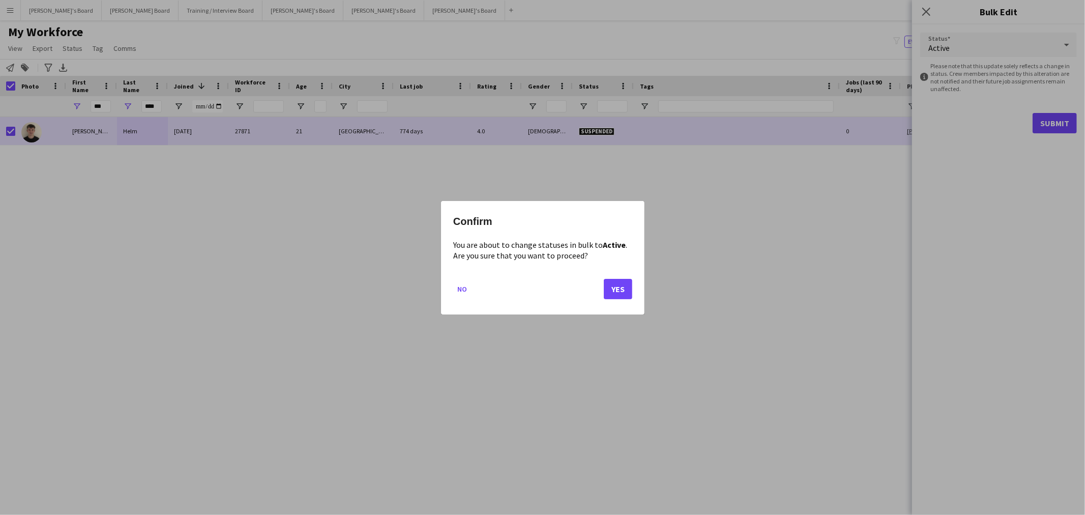
click at [601, 285] on mat-dialog-actions "No Yes" at bounding box center [542, 292] width 179 height 43
click at [606, 285] on button "Yes" at bounding box center [618, 288] width 28 height 20
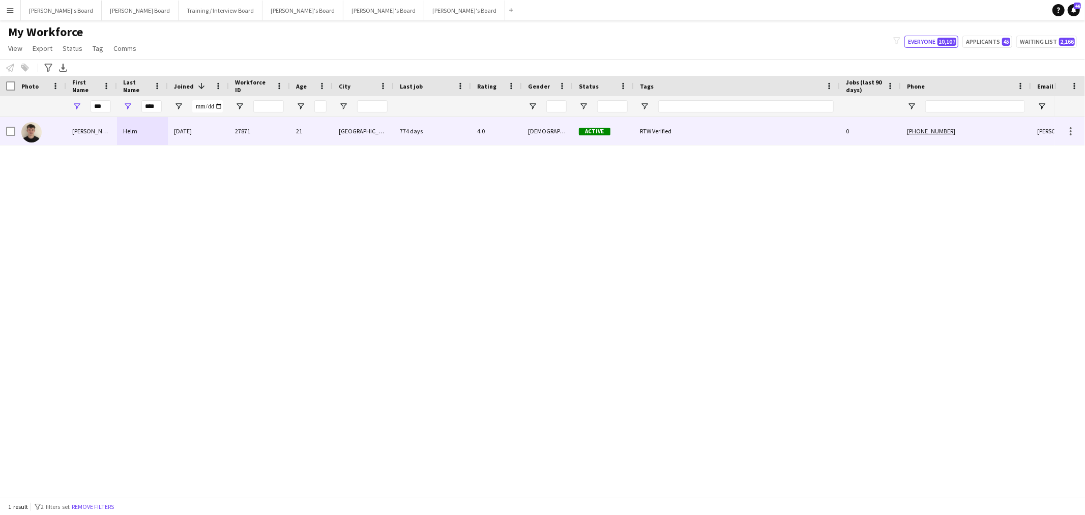
click at [75, 129] on div "[PERSON_NAME]" at bounding box center [91, 131] width 51 height 28
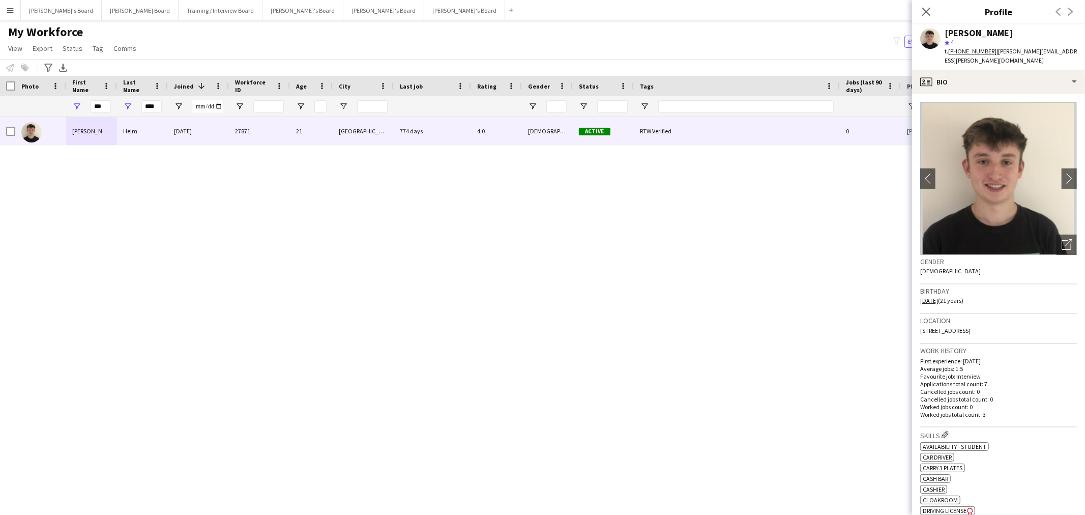
click at [968, 25] on div "[PERSON_NAME] star 4 t. [PHONE_NUMBER] | [PERSON_NAME][EMAIL_ADDRESS][PERSON_NA…" at bounding box center [998, 46] width 173 height 45
click at [975, 32] on div "[PERSON_NAME]" at bounding box center [978, 32] width 68 height 9
copy div "[PERSON_NAME]"
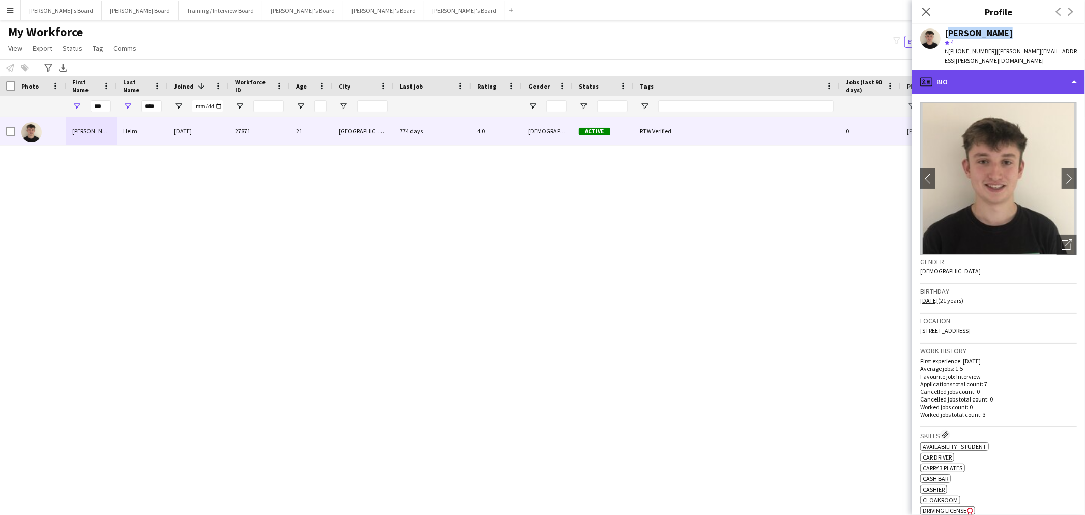
click at [967, 76] on div "profile Bio" at bounding box center [998, 82] width 173 height 24
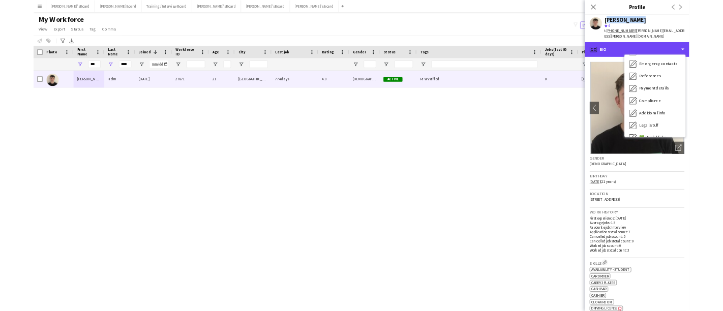
scroll to position [135, 0]
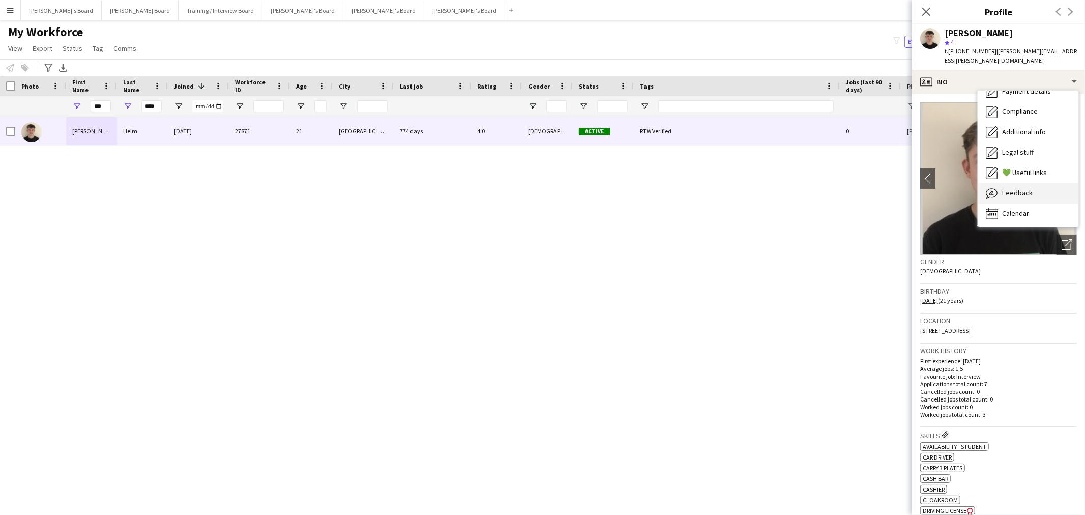
click at [996, 187] on icon "Feedback" at bounding box center [992, 193] width 12 height 12
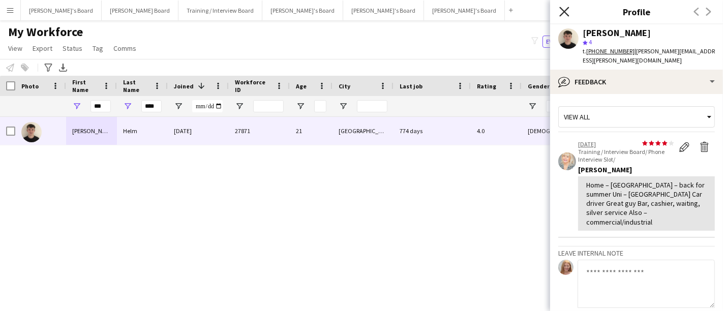
click at [562, 9] on icon at bounding box center [564, 12] width 10 height 10
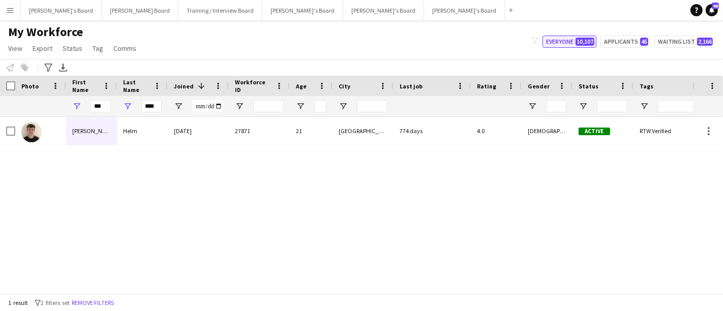
click at [580, 41] on span "10,107" at bounding box center [585, 42] width 19 height 8
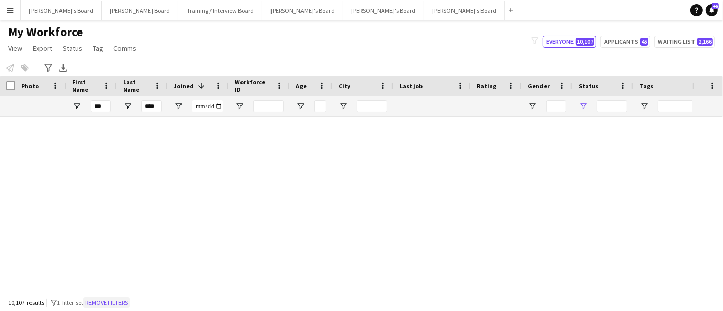
type input "**********"
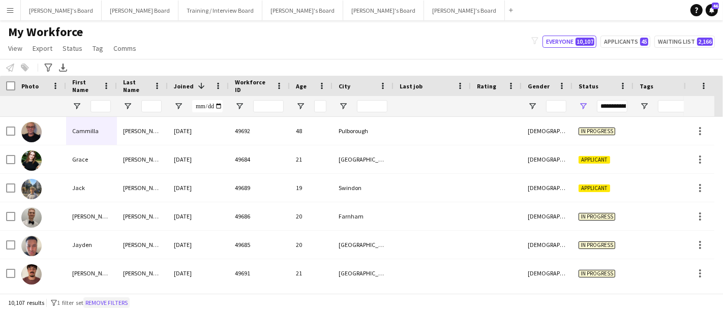
click at [111, 306] on button "Remove filters" at bounding box center [106, 302] width 46 height 11
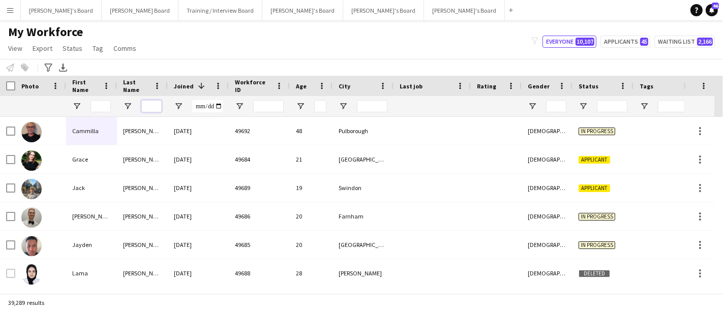
click at [153, 102] on input "Last Name Filter Input" at bounding box center [151, 106] width 20 height 12
paste input "*******"
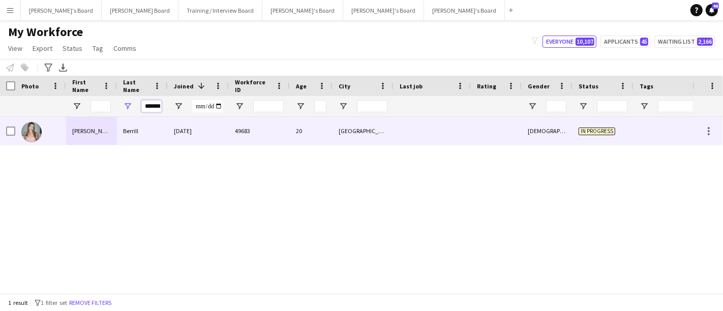
type input "*******"
click at [139, 132] on div "Berrill" at bounding box center [142, 131] width 51 height 28
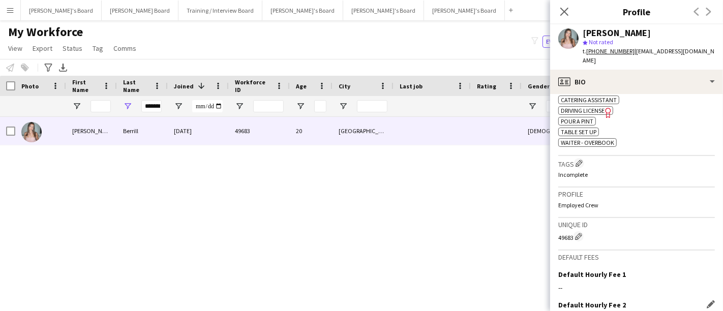
scroll to position [495, 0]
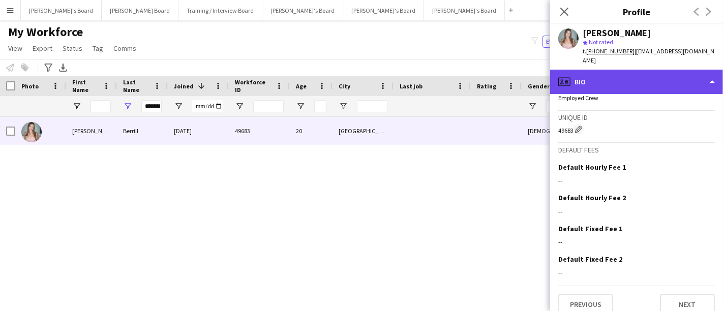
click at [629, 73] on div "profile Bio" at bounding box center [636, 82] width 173 height 24
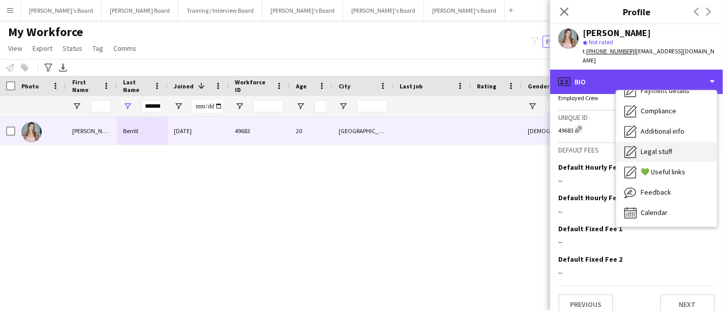
scroll to position [0, 0]
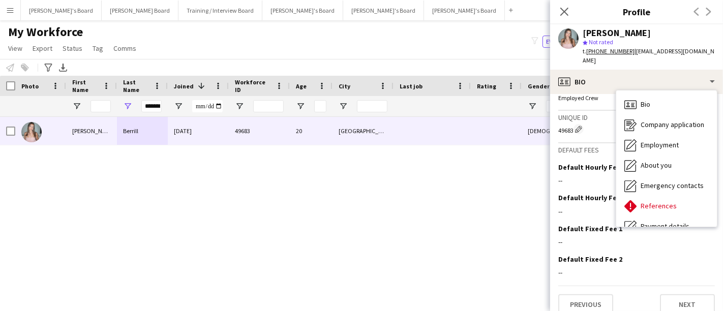
click at [664, 99] on div "Bio Bio" at bounding box center [666, 105] width 101 height 20
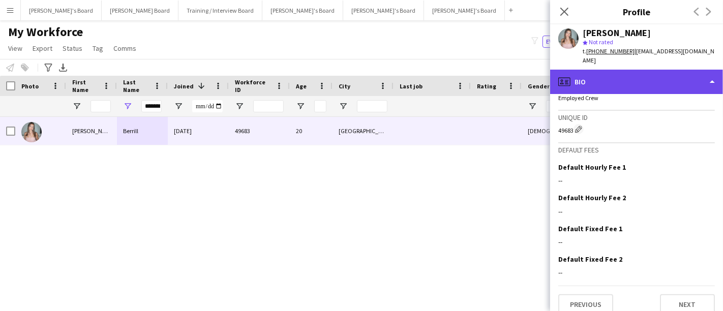
click at [658, 75] on div "profile Bio" at bounding box center [636, 82] width 173 height 24
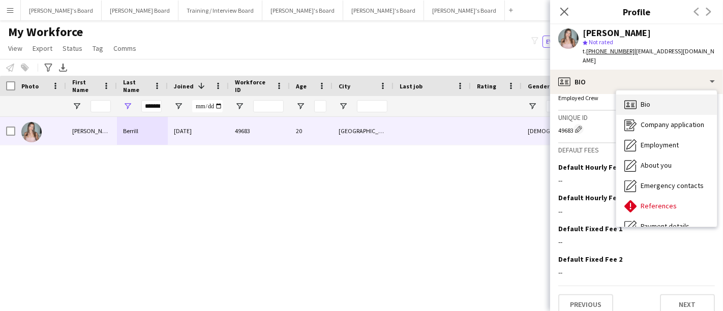
click at [658, 95] on div "Bio Bio" at bounding box center [666, 105] width 101 height 20
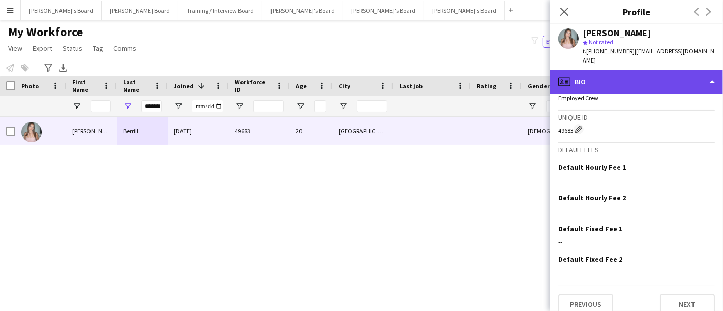
click at [646, 77] on div "profile Bio" at bounding box center [636, 82] width 173 height 24
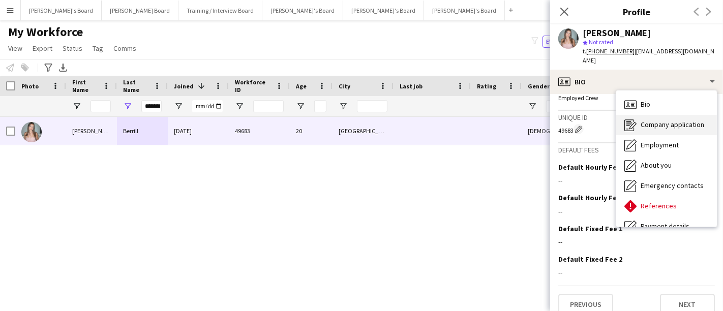
click at [658, 115] on div "Company application Company application" at bounding box center [666, 125] width 101 height 20
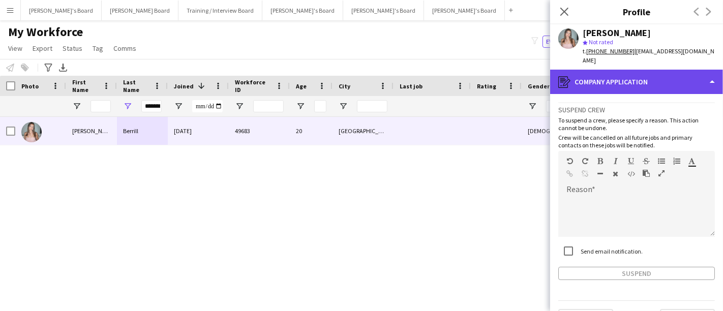
click at [643, 75] on div "register Company application" at bounding box center [636, 82] width 173 height 24
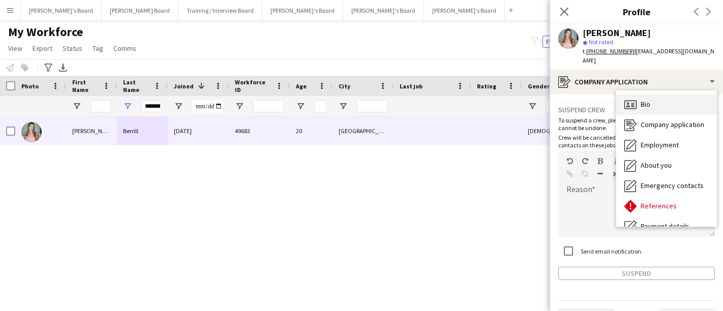
click at [665, 95] on div "Bio Bio" at bounding box center [666, 105] width 101 height 20
